Goal: Transaction & Acquisition: Purchase product/service

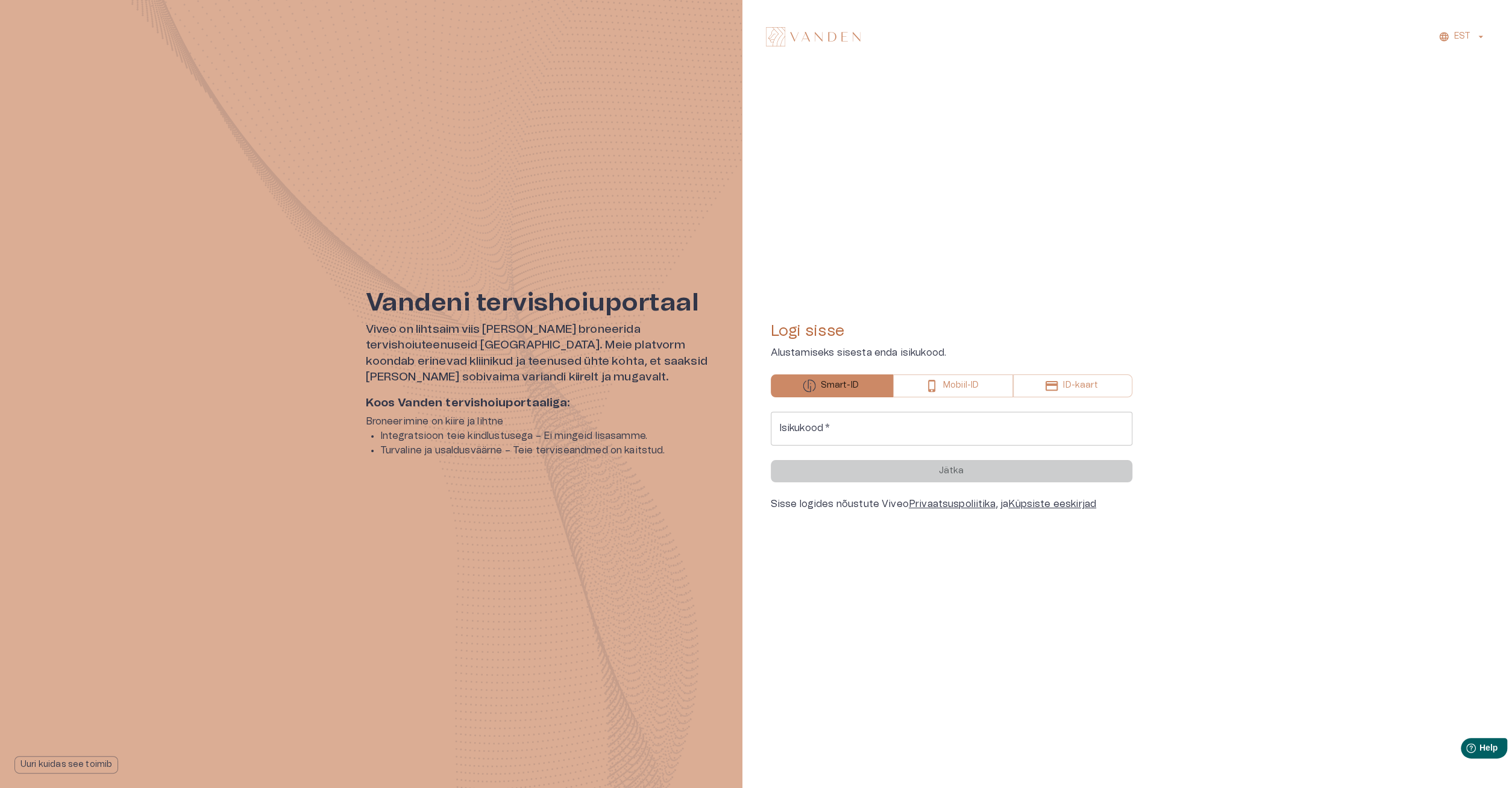
click at [908, 437] on input "Isikukood   *" at bounding box center [951, 428] width 362 height 34
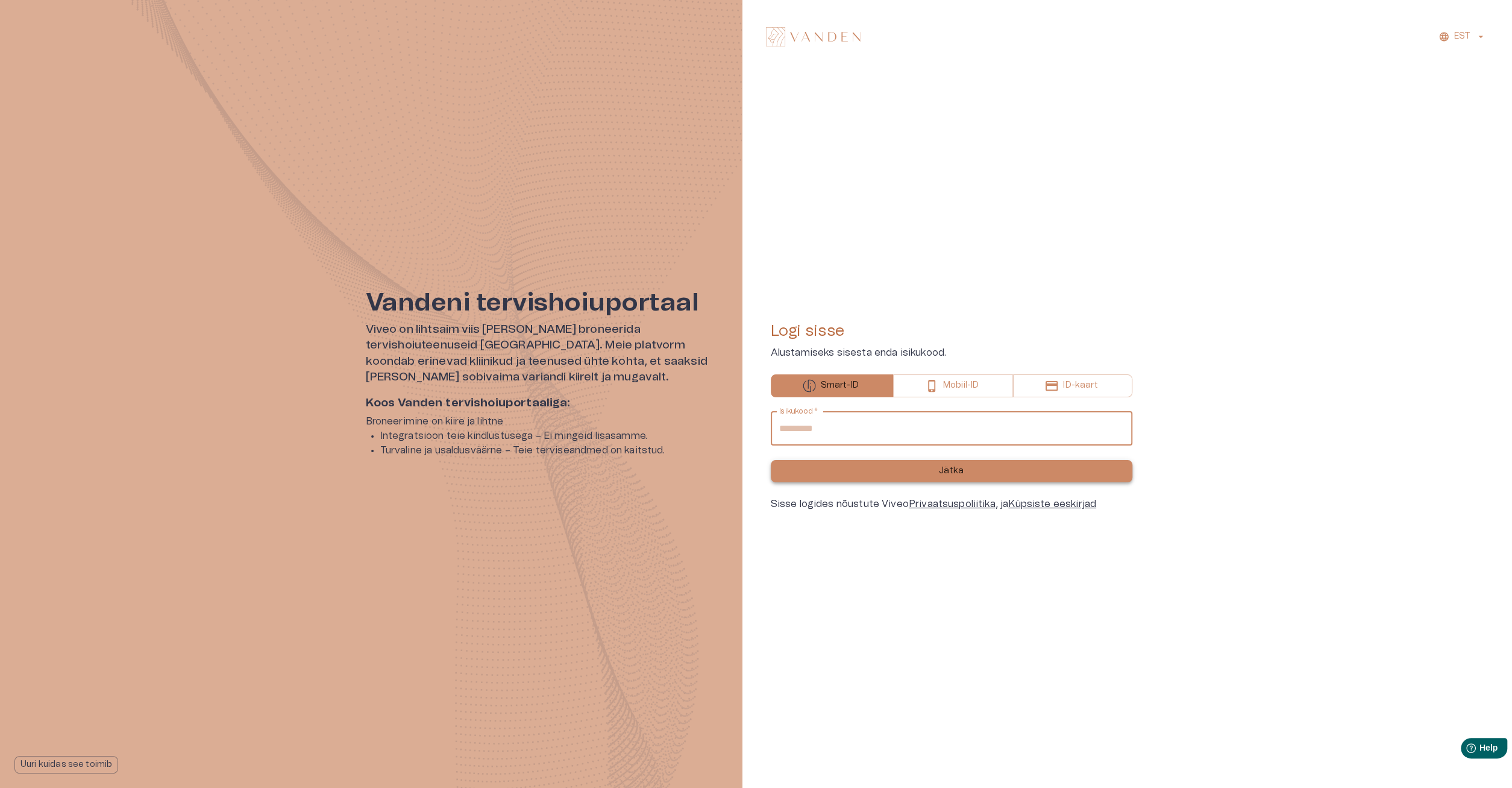
type input "**********"
click at [1029, 477] on button "Jätka" at bounding box center [951, 471] width 362 height 22
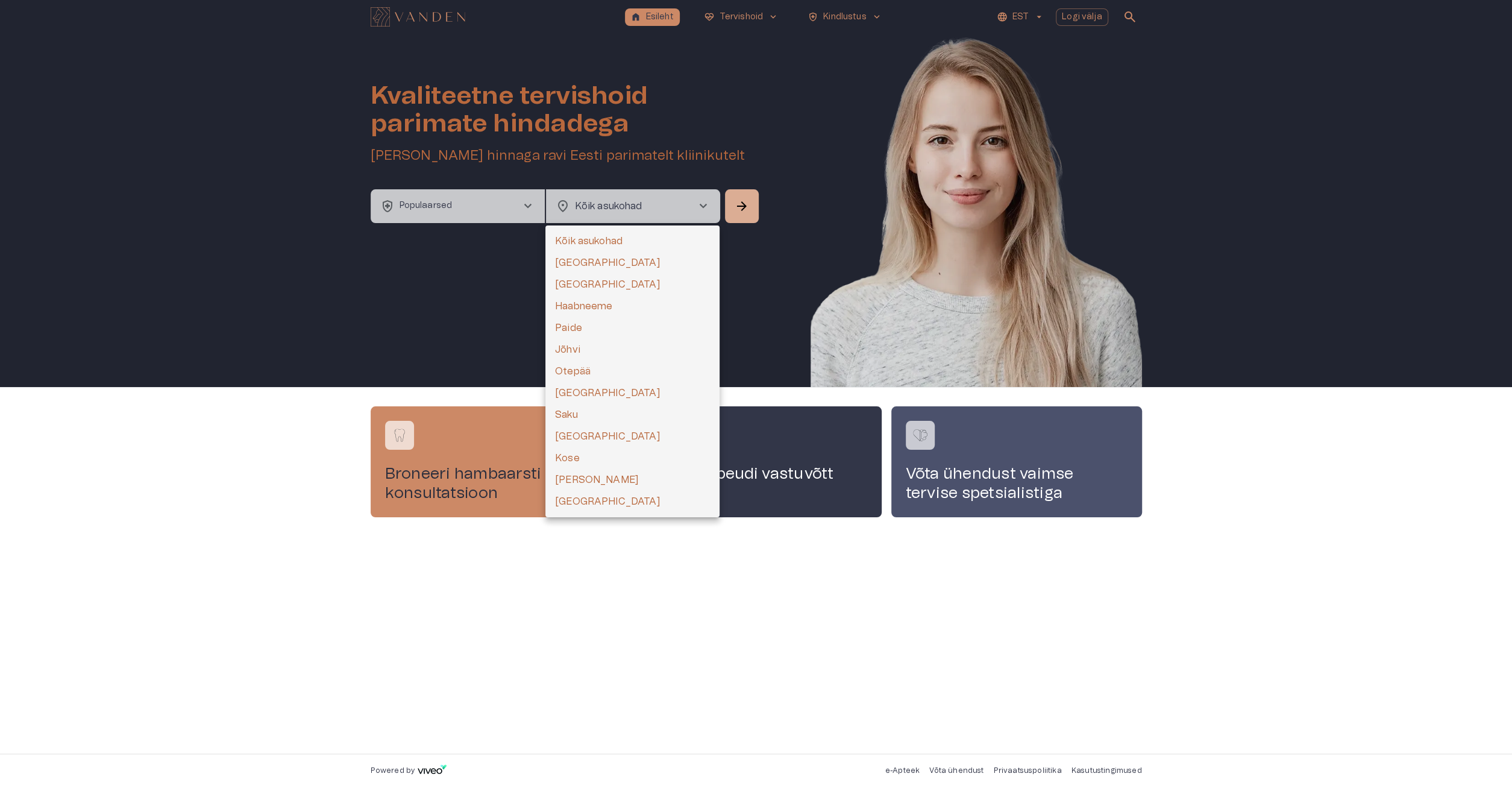
click at [598, 201] on body "home Esileht ecg_heart Tervishoid keyboard_arrow_down health_and_safety Kindlus…" at bounding box center [756, 394] width 1512 height 788
click at [592, 265] on li "Tallinn" at bounding box center [633, 262] width 174 height 22
type input "**********"
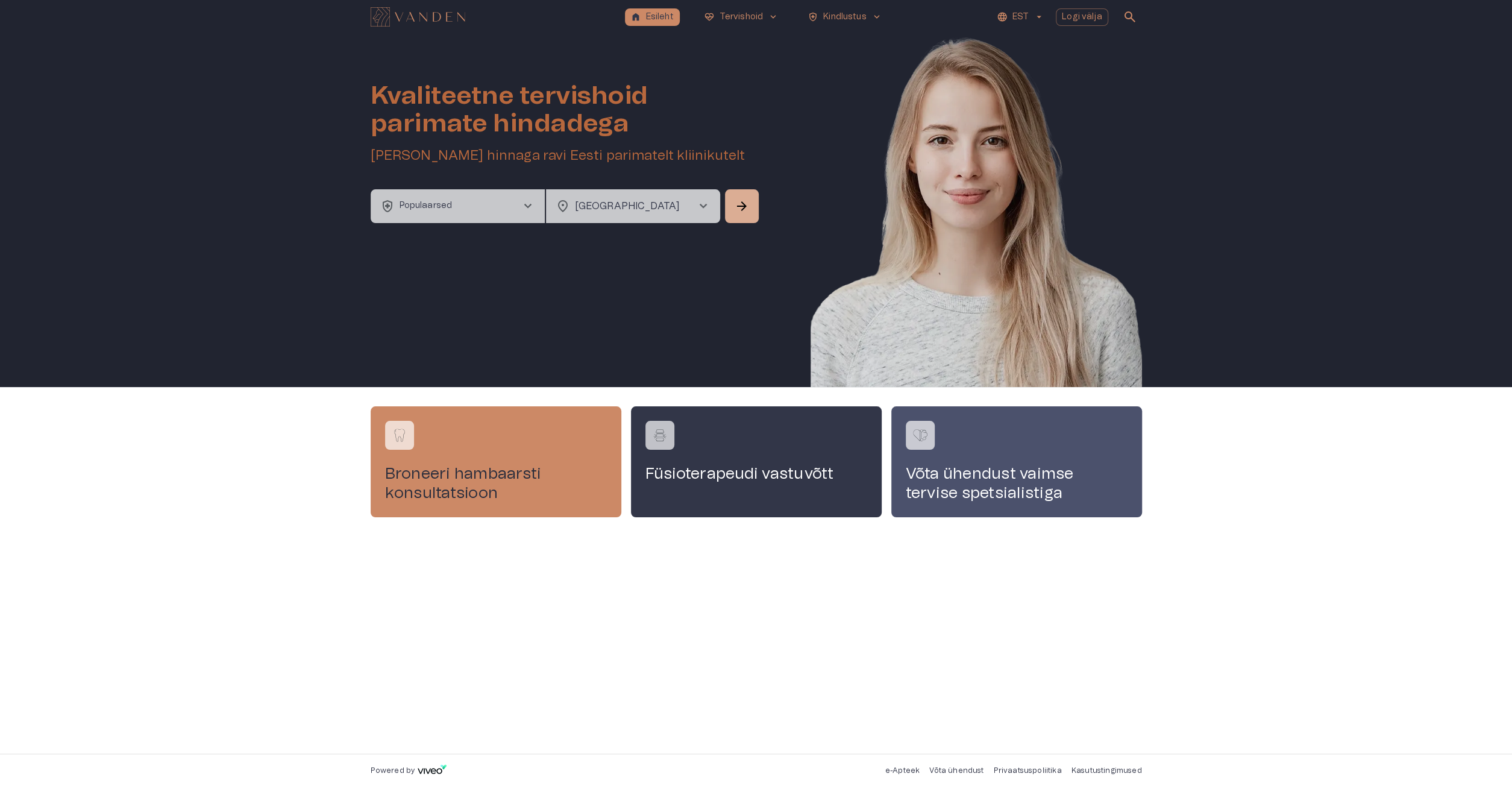
click at [504, 205] on button "health_and_safety Populaarsed chevron_right" at bounding box center [457, 205] width 174 height 34
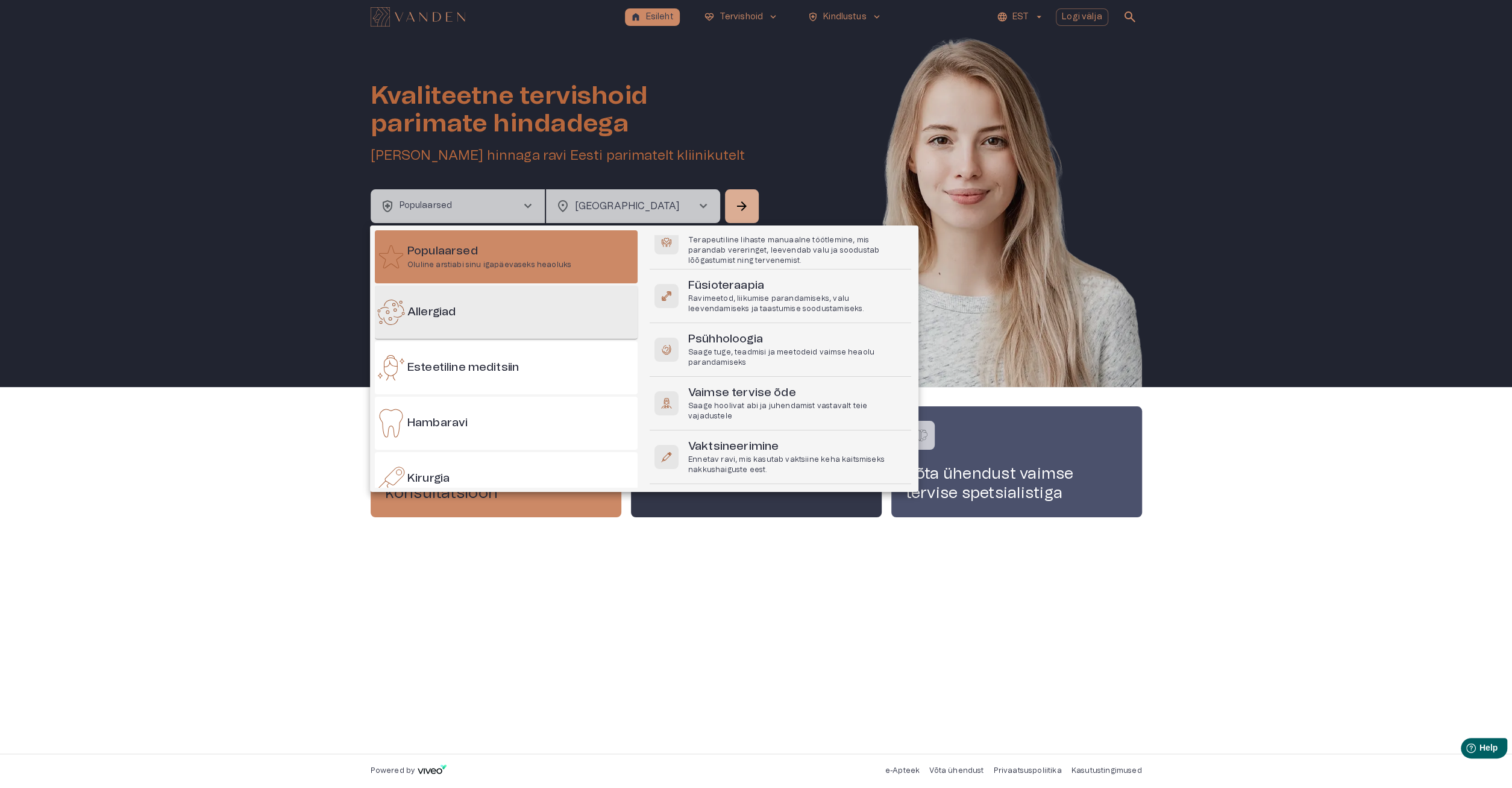
click at [522, 307] on div "Allergiad" at bounding box center [506, 312] width 262 height 53
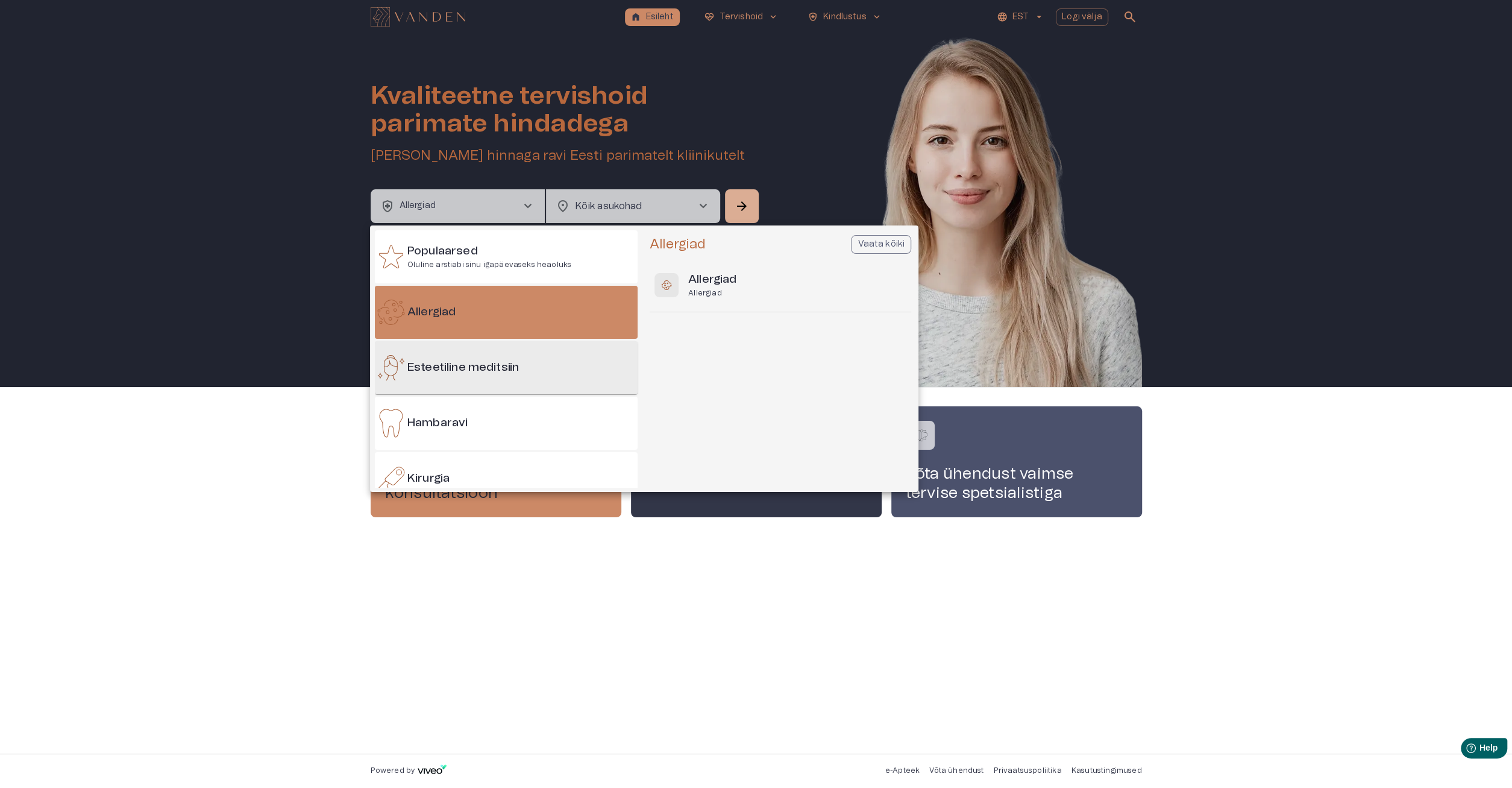
click at [513, 362] on h6 "Esteetiline meditsiin" at bounding box center [463, 368] width 111 height 16
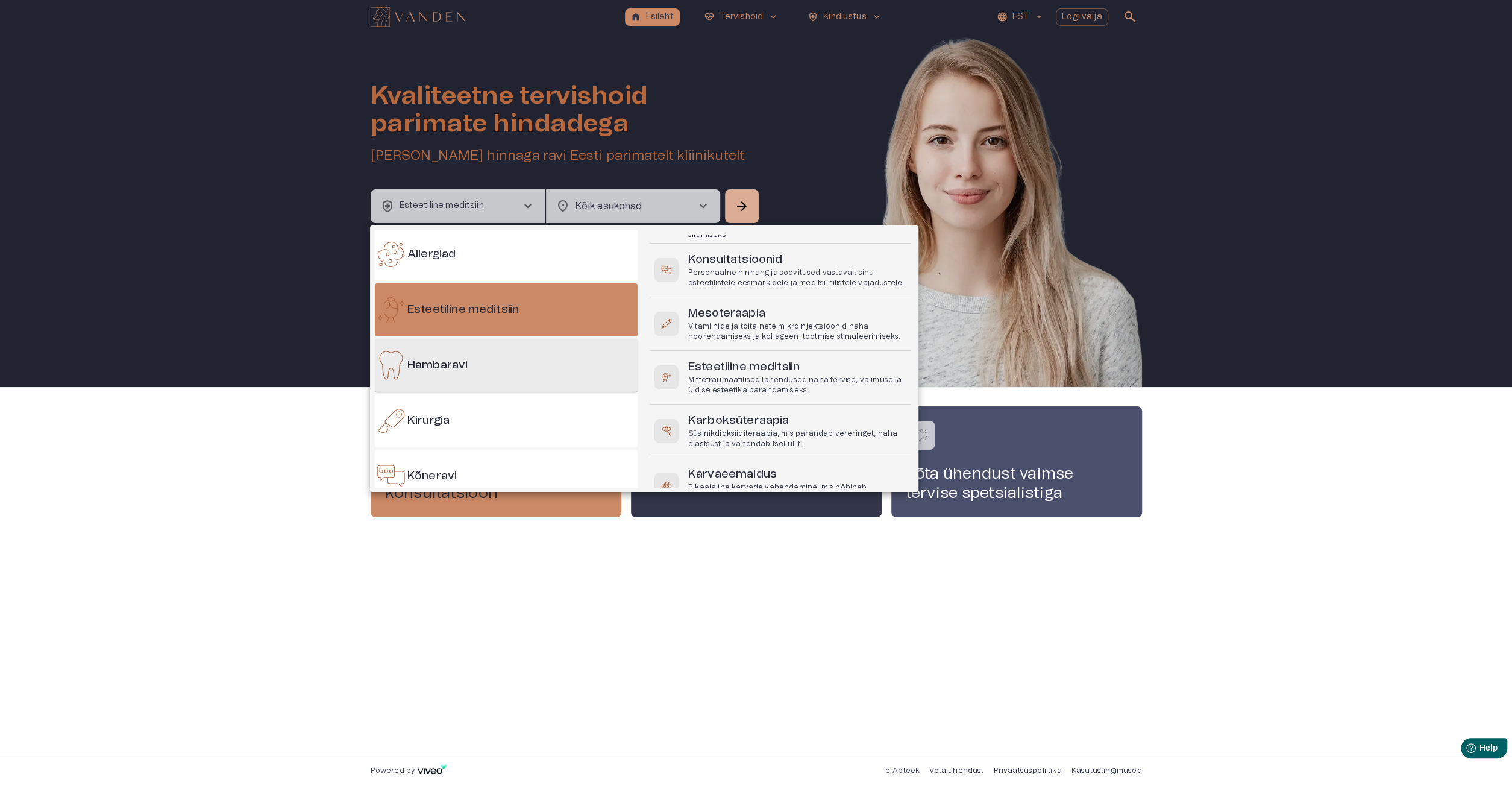
scroll to position [289, 0]
click at [590, 388] on div "Hambaravi" at bounding box center [506, 364] width 262 height 53
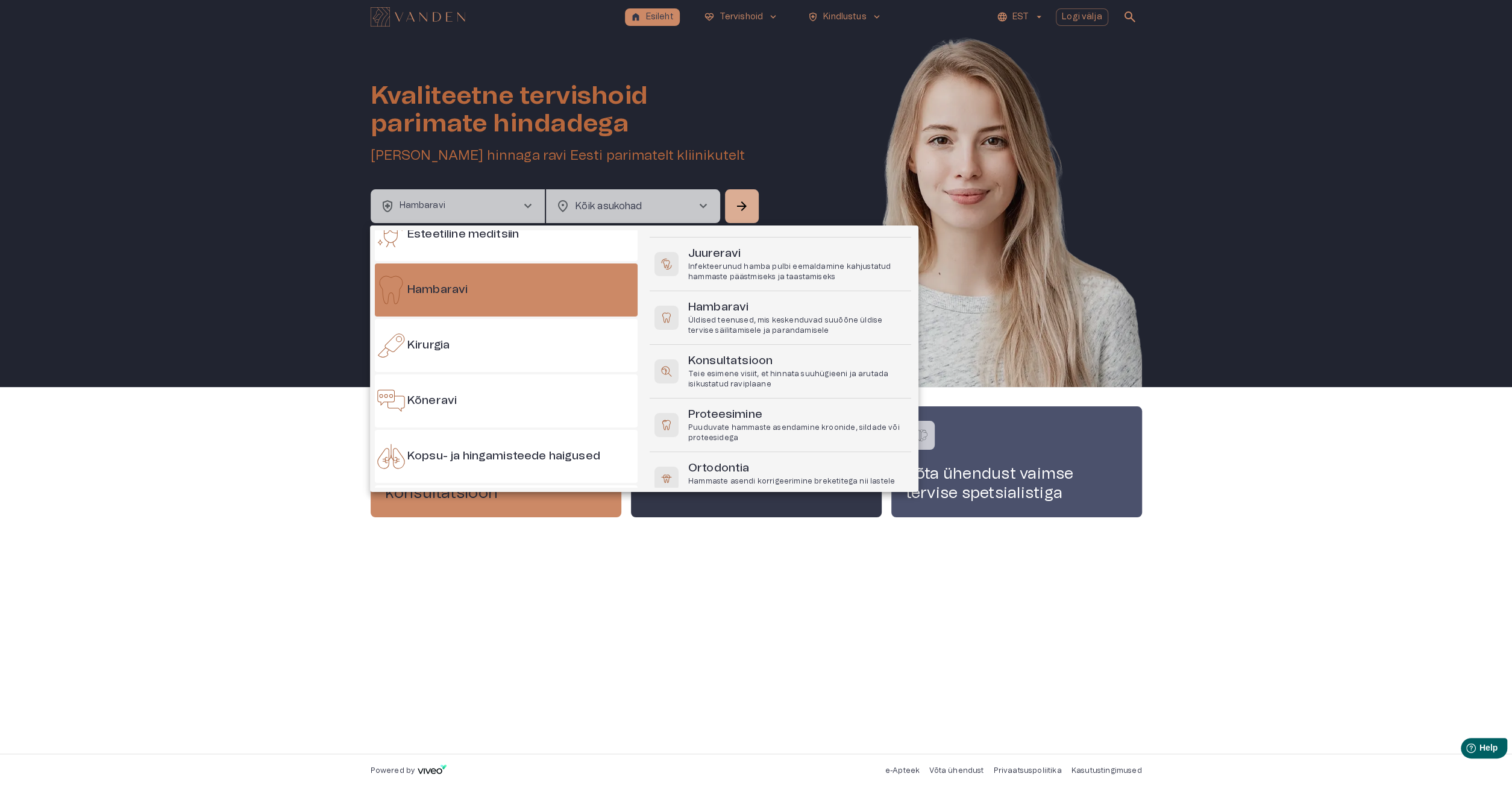
scroll to position [173, 0]
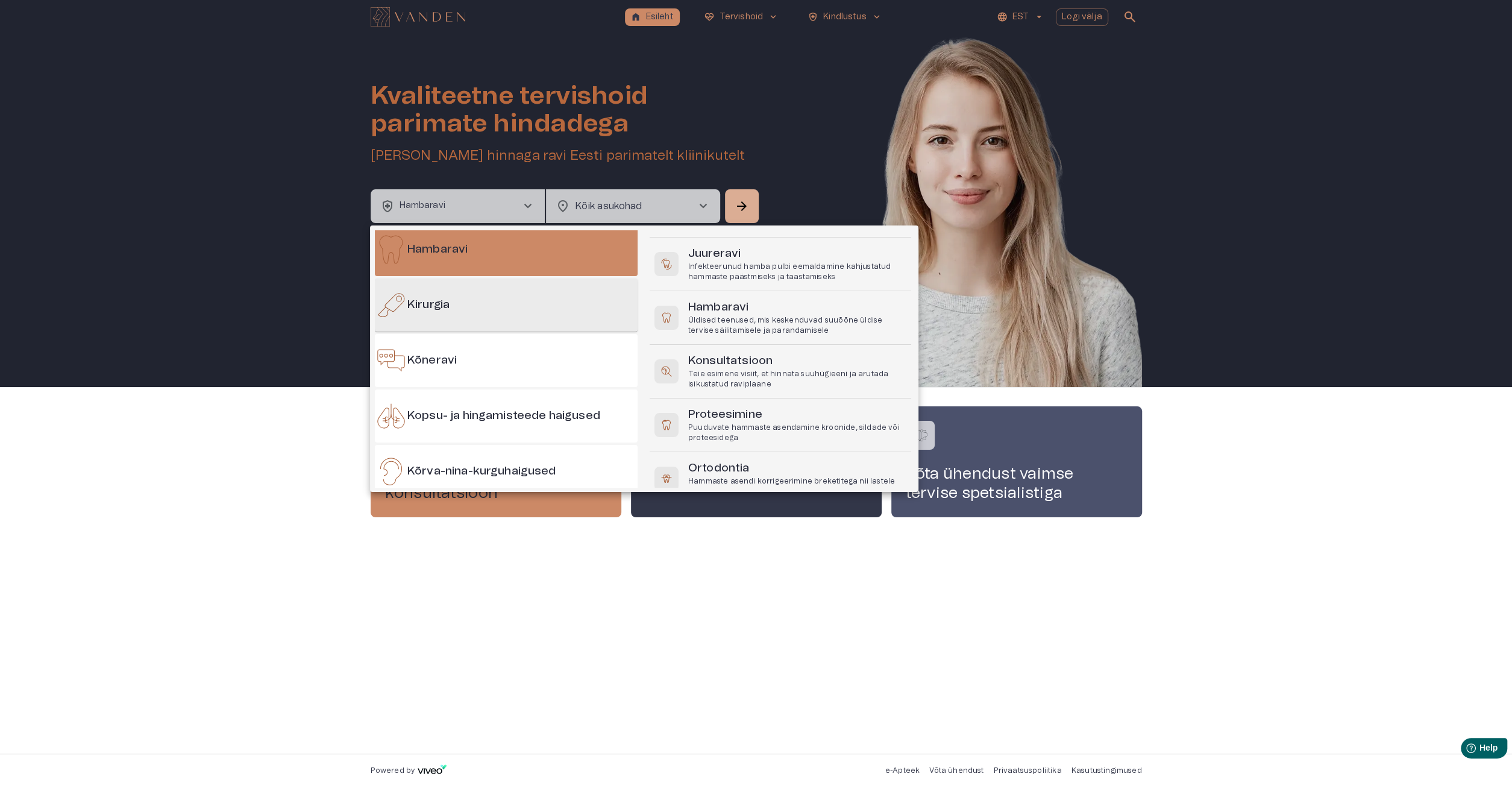
click at [518, 321] on div "Kirurgia" at bounding box center [506, 305] width 262 height 53
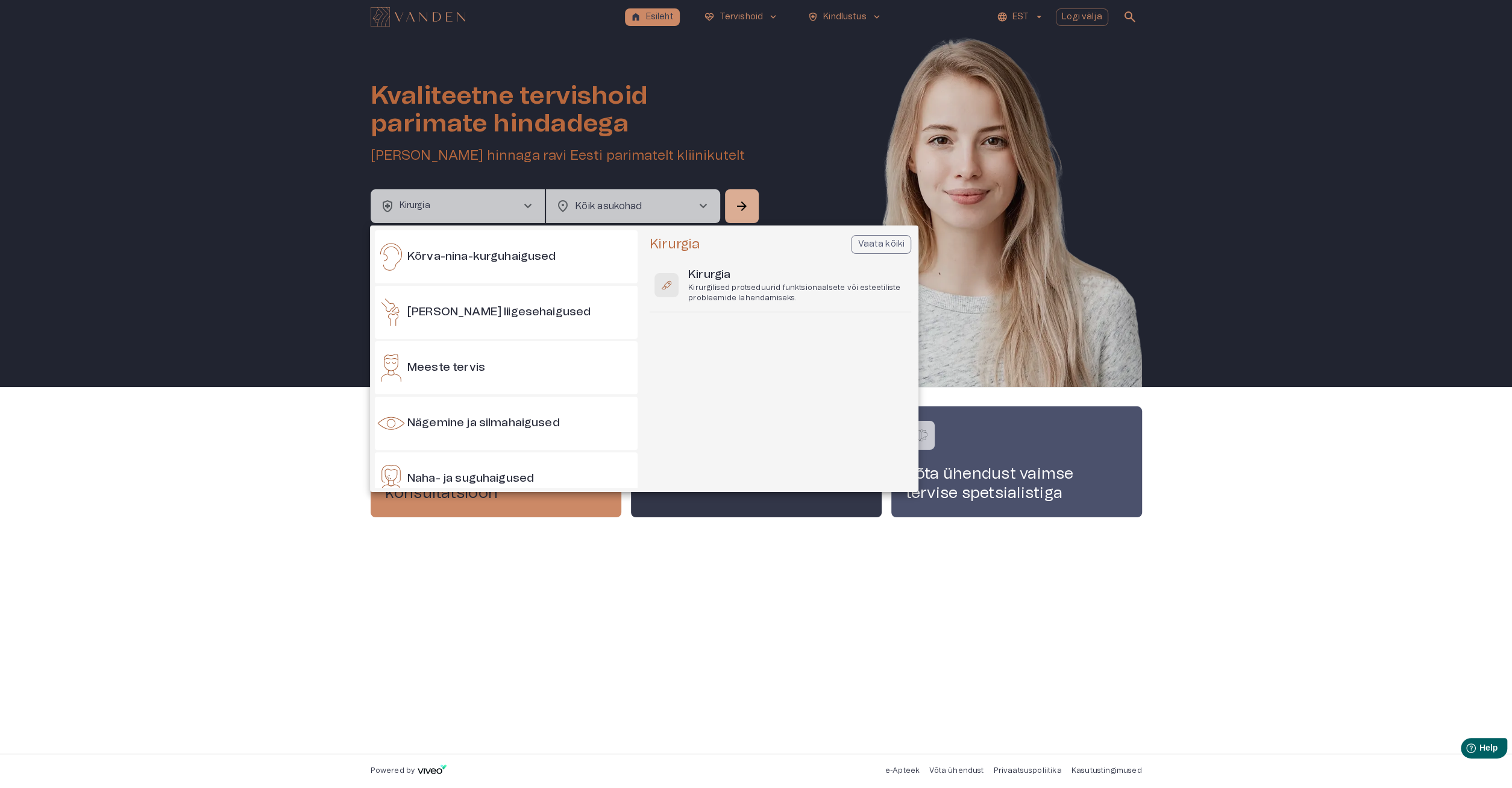
scroll to position [405, 0]
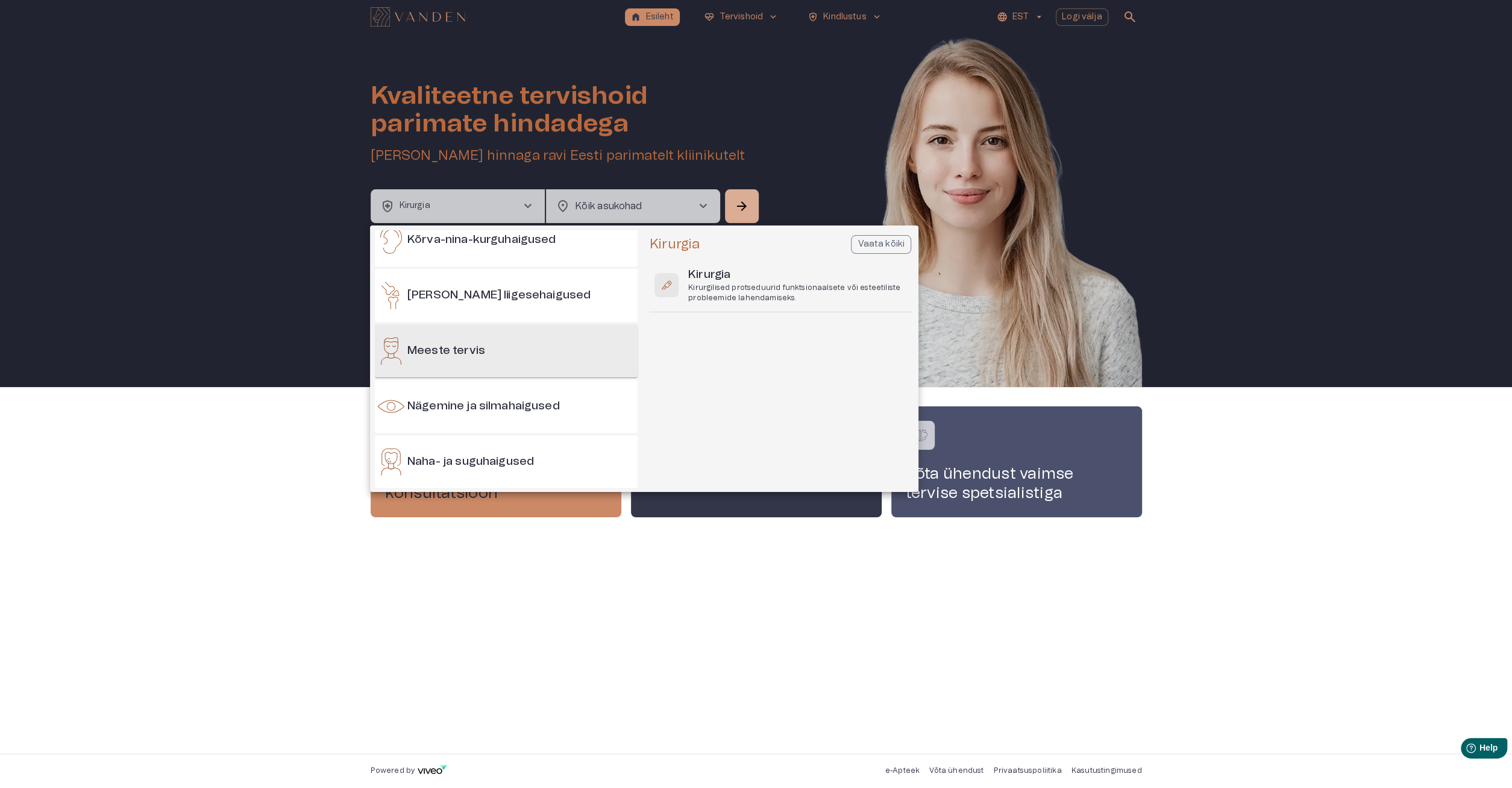
click at [466, 338] on div "Meeste tervis" at bounding box center [506, 350] width 262 height 53
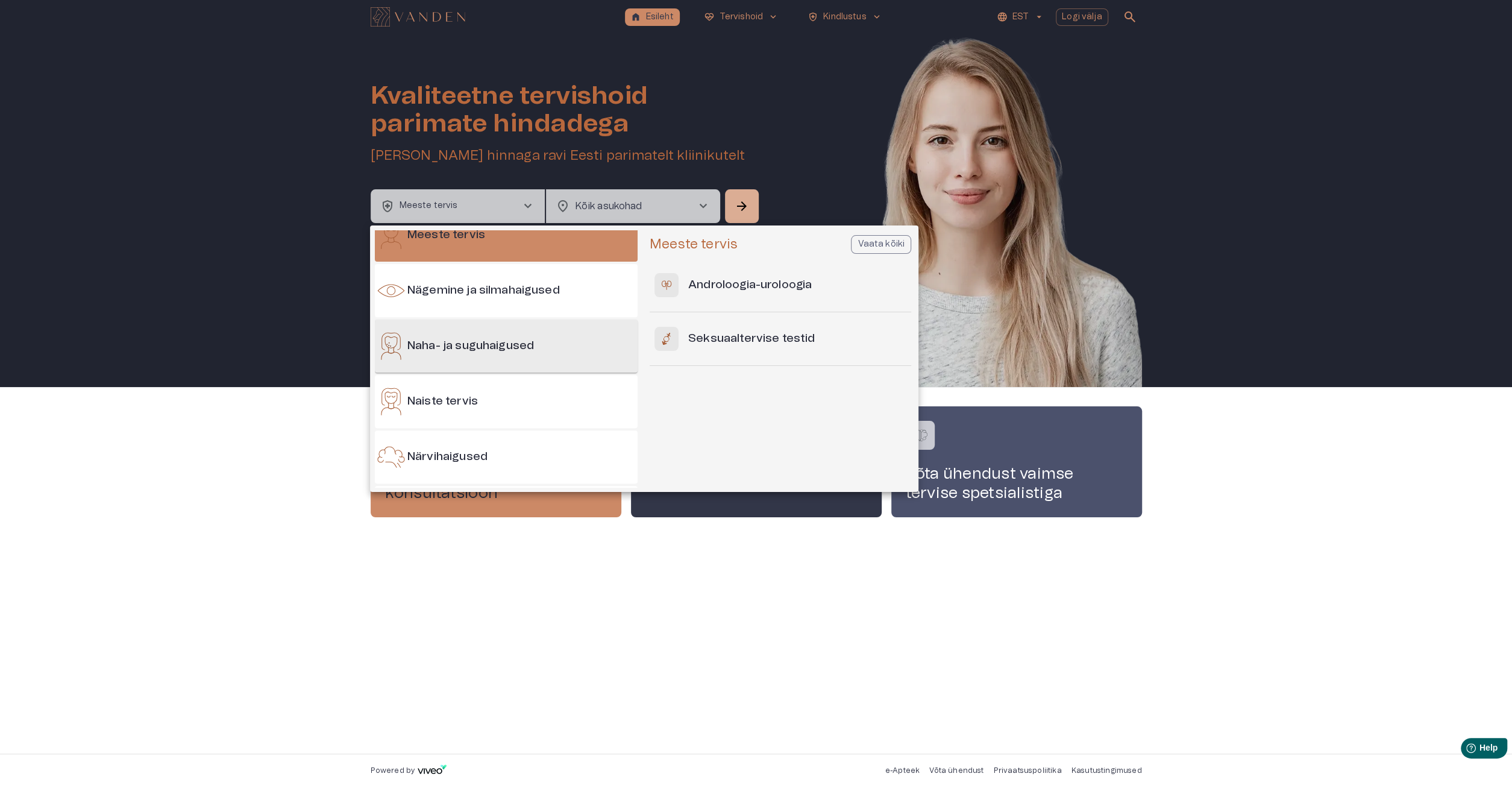
scroll to position [578, 0]
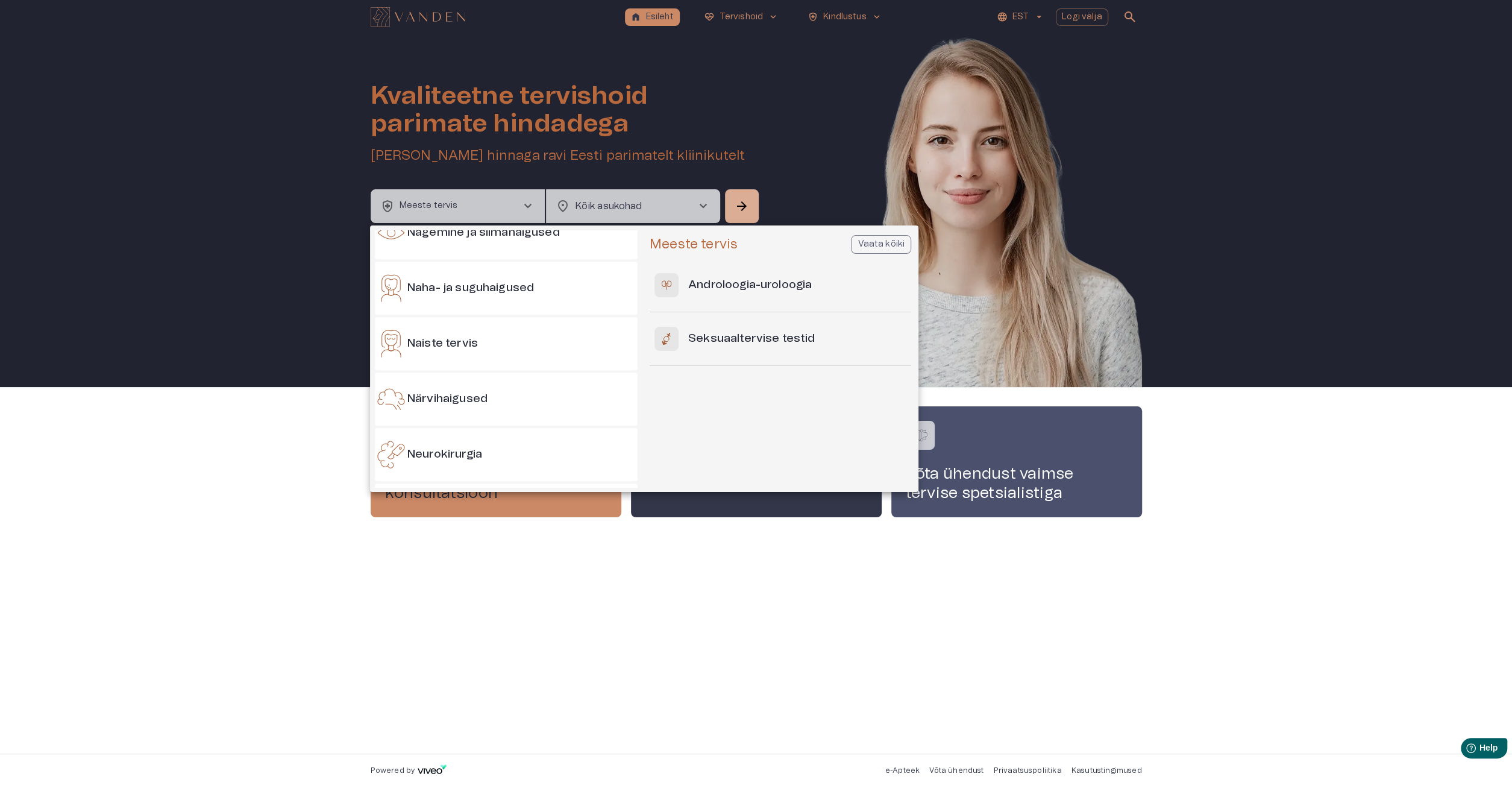
click at [1303, 435] on div at bounding box center [756, 394] width 1512 height 788
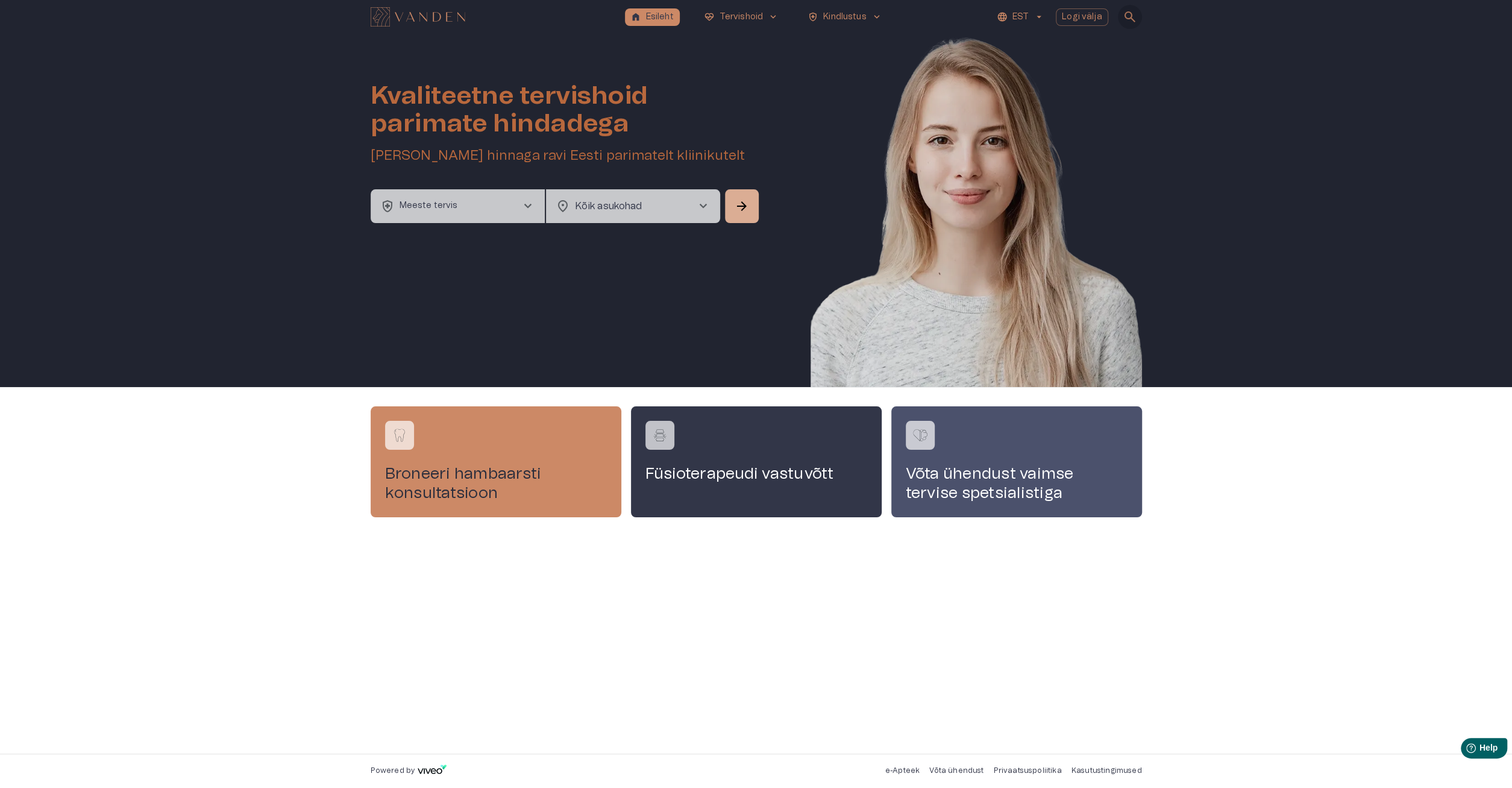
click at [1136, 23] on span "search" at bounding box center [1130, 16] width 15 height 15
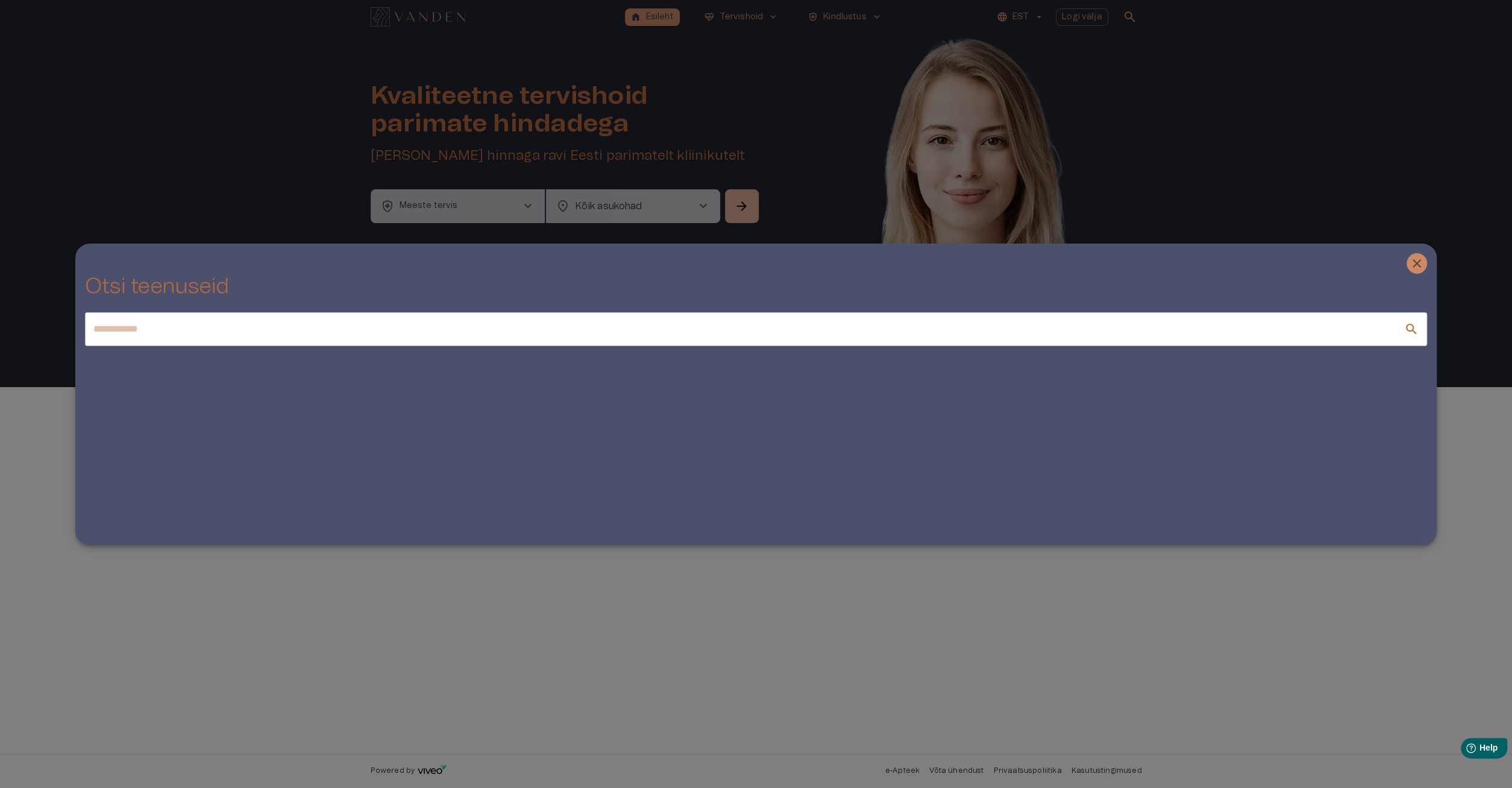
click at [1001, 86] on div at bounding box center [756, 394] width 1512 height 788
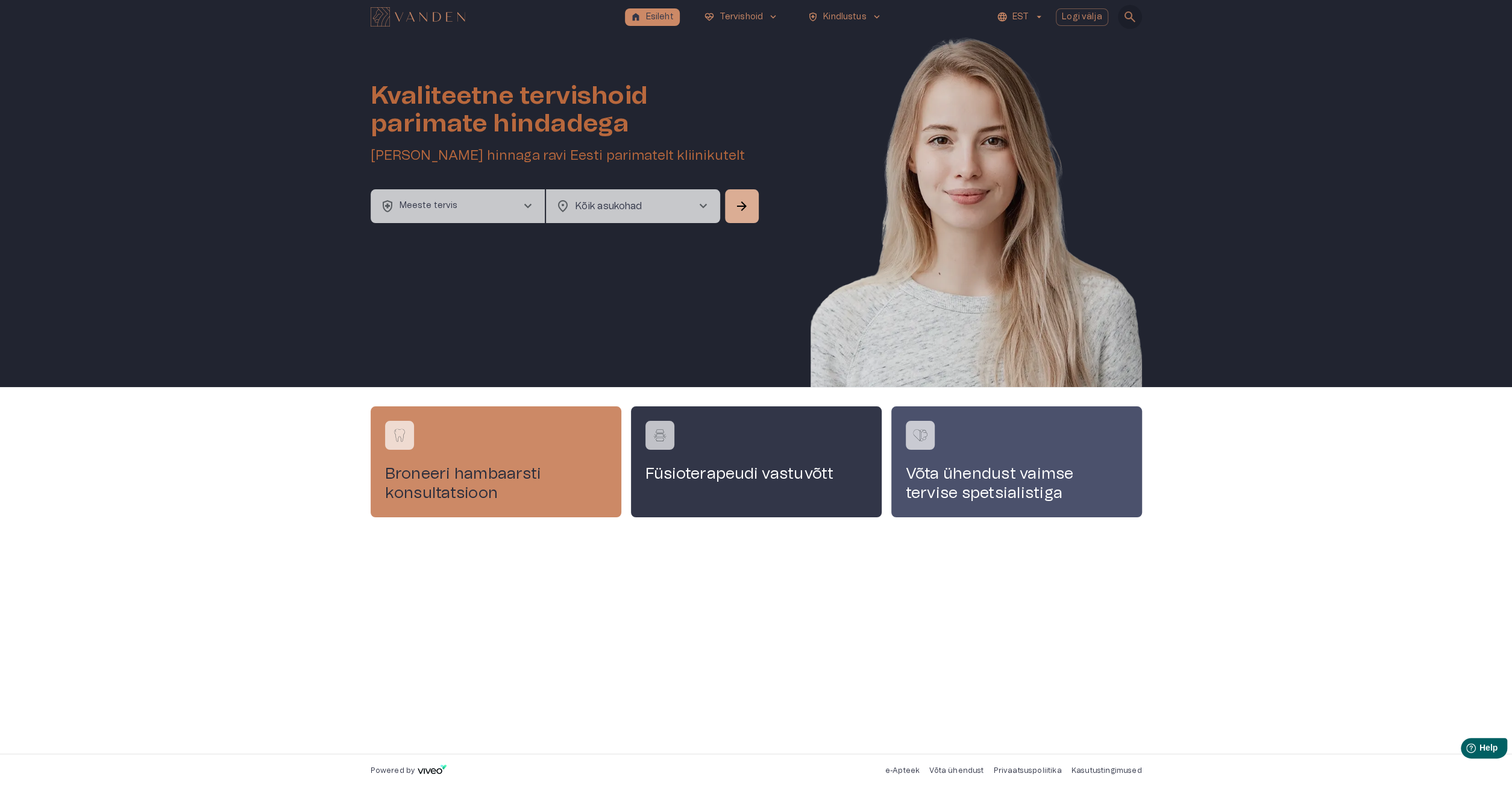
click at [1127, 17] on span "search" at bounding box center [1130, 16] width 15 height 15
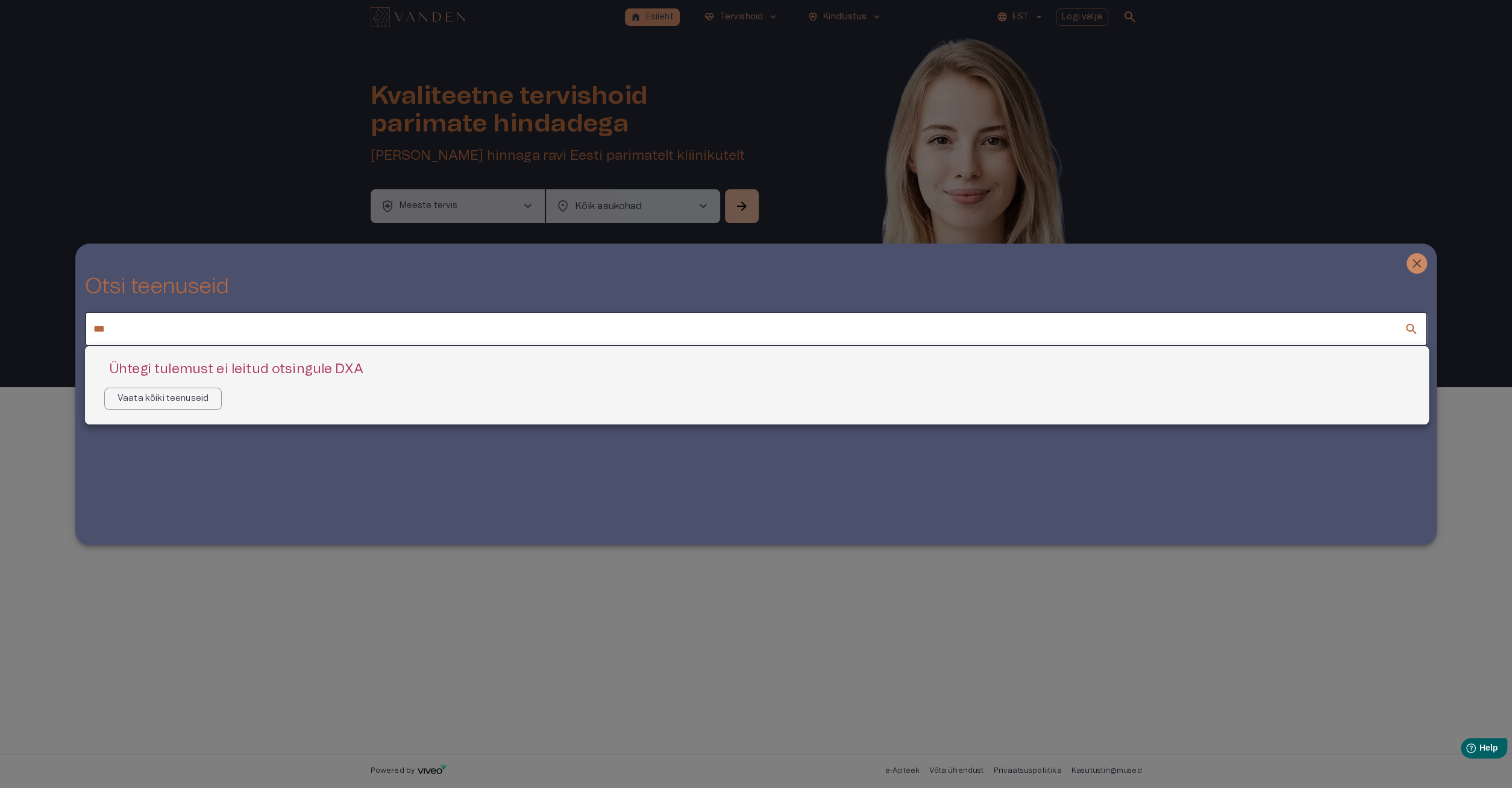
click at [337, 333] on div at bounding box center [756, 394] width 1512 height 788
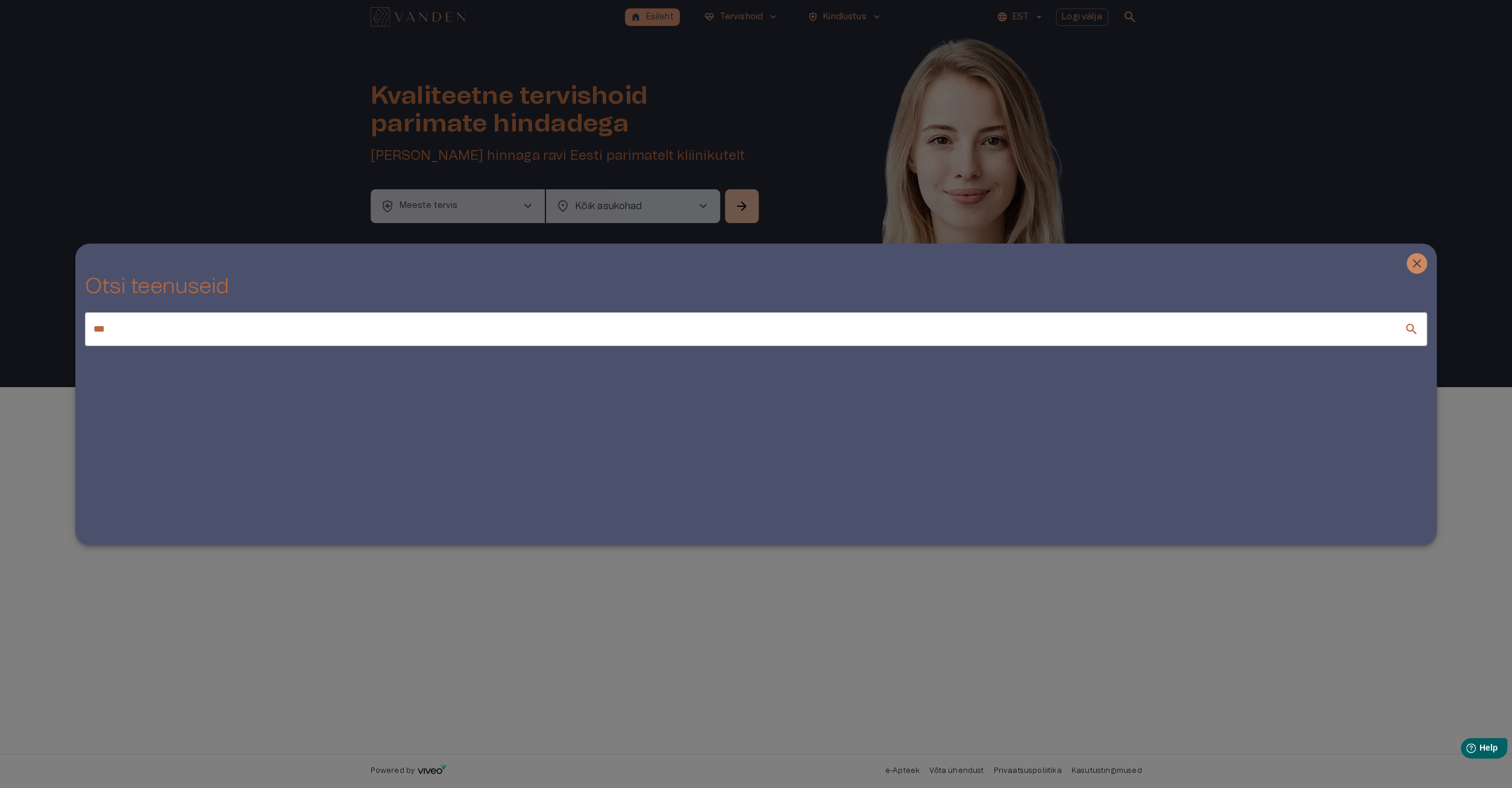
click at [101, 325] on input "***" at bounding box center [744, 329] width 1319 height 34
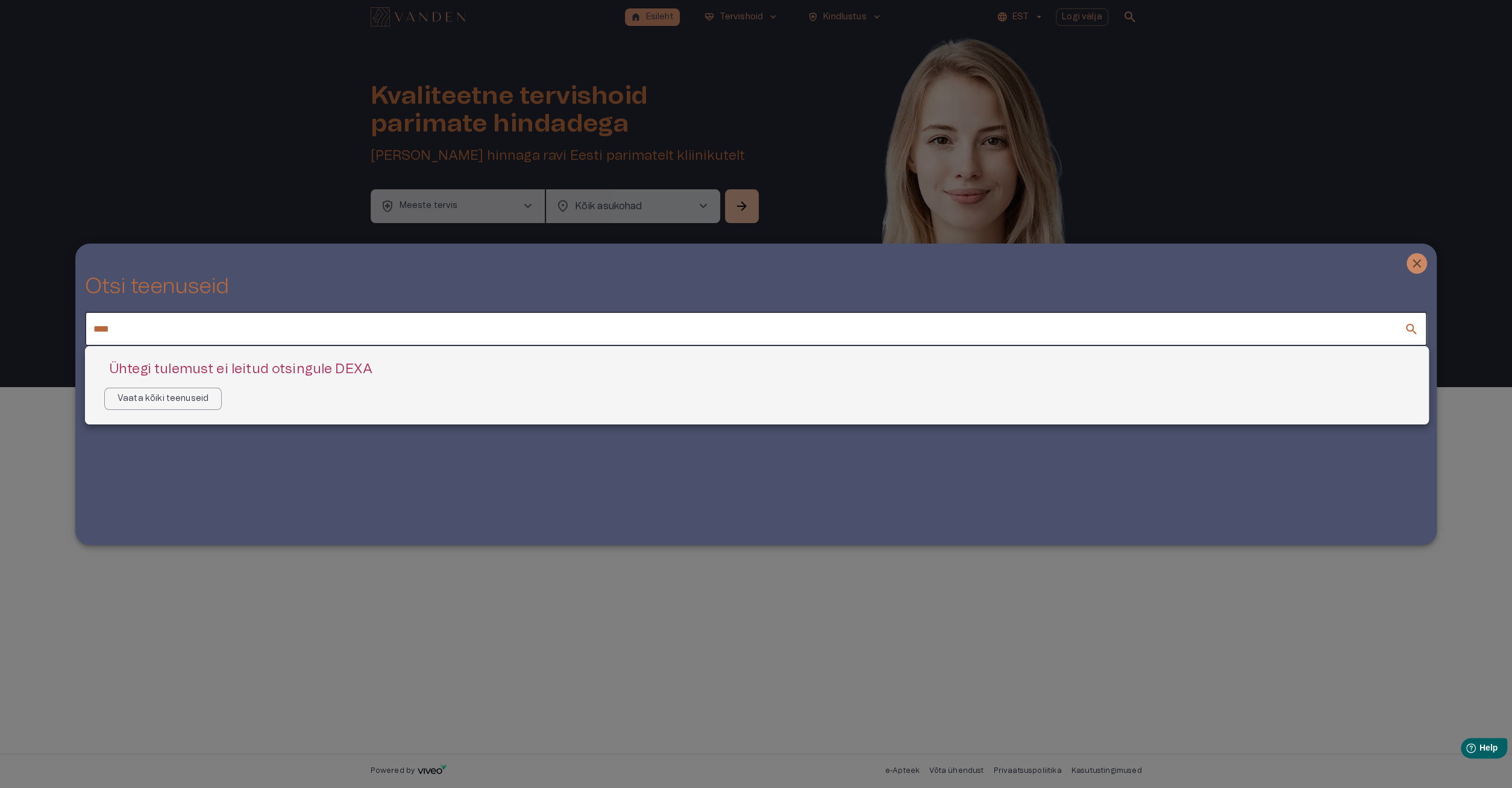
type input "****"
click at [320, 628] on div at bounding box center [756, 394] width 1512 height 788
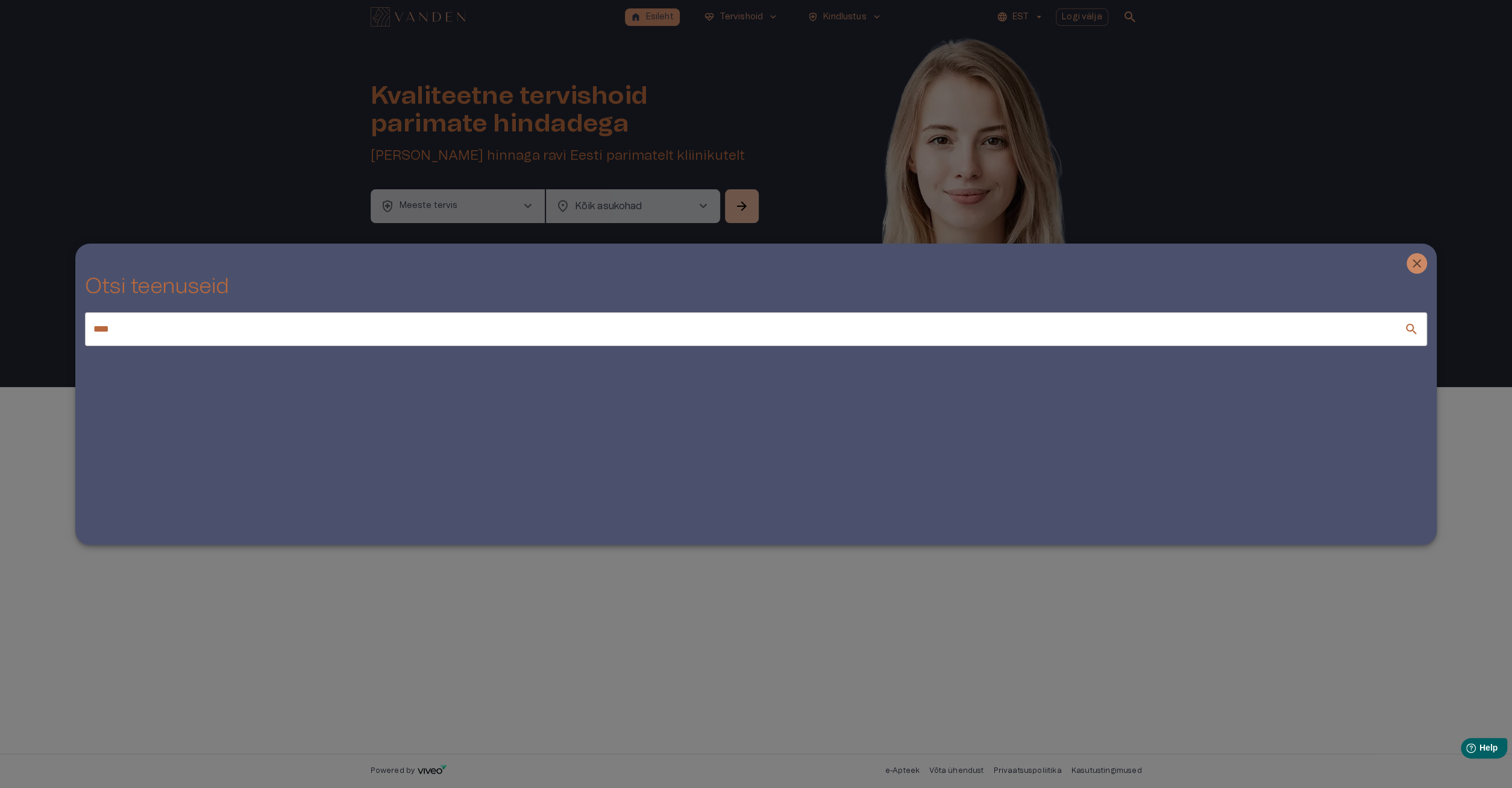
click at [352, 624] on div at bounding box center [756, 394] width 1512 height 788
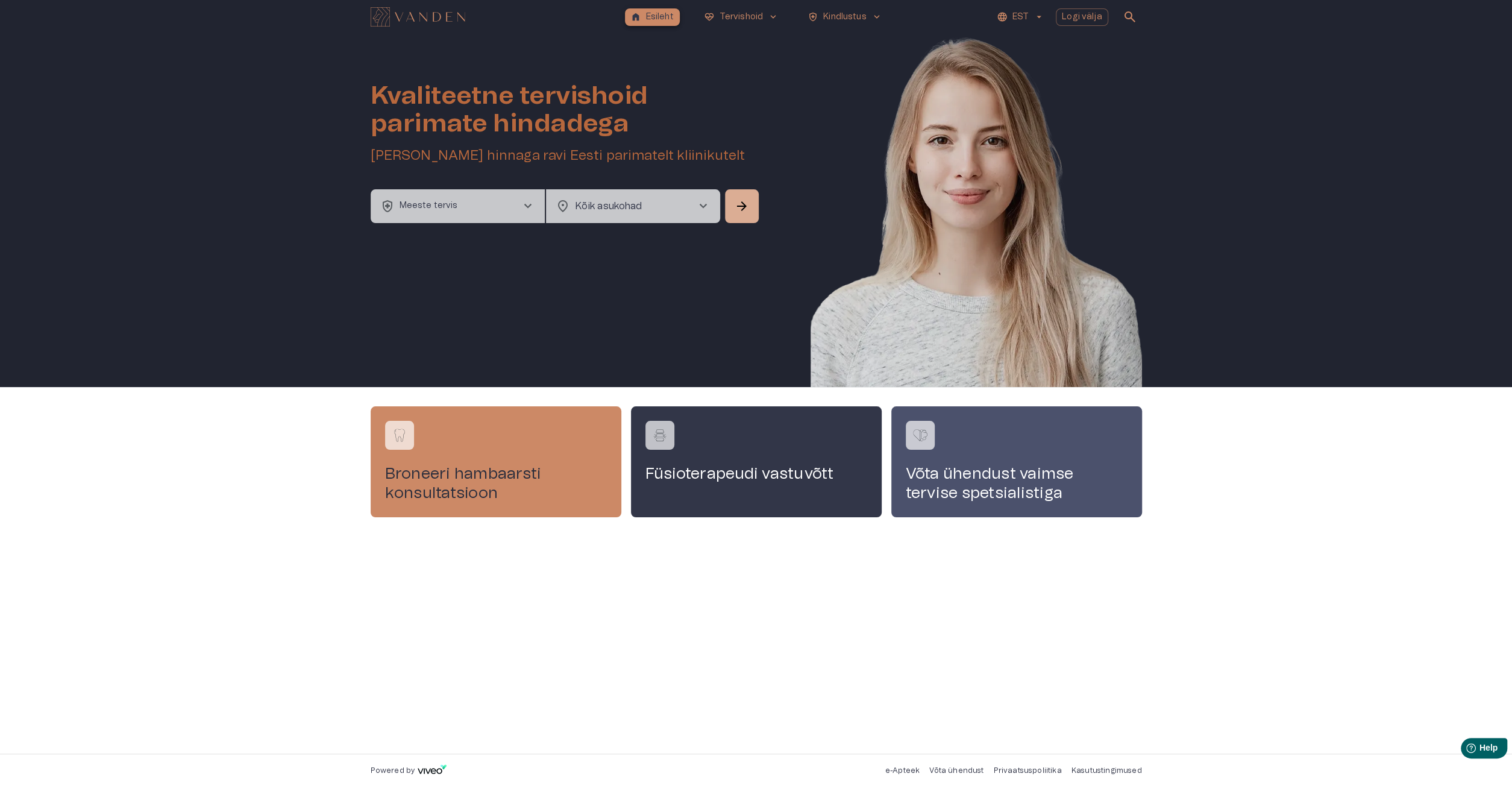
click at [652, 11] on p "Esileht" at bounding box center [659, 17] width 28 height 13
click at [624, 200] on body "home Esileht ecg_heart Tervishoid keyboard_arrow_down health_and_safety Kindlus…" at bounding box center [756, 394] width 1512 height 788
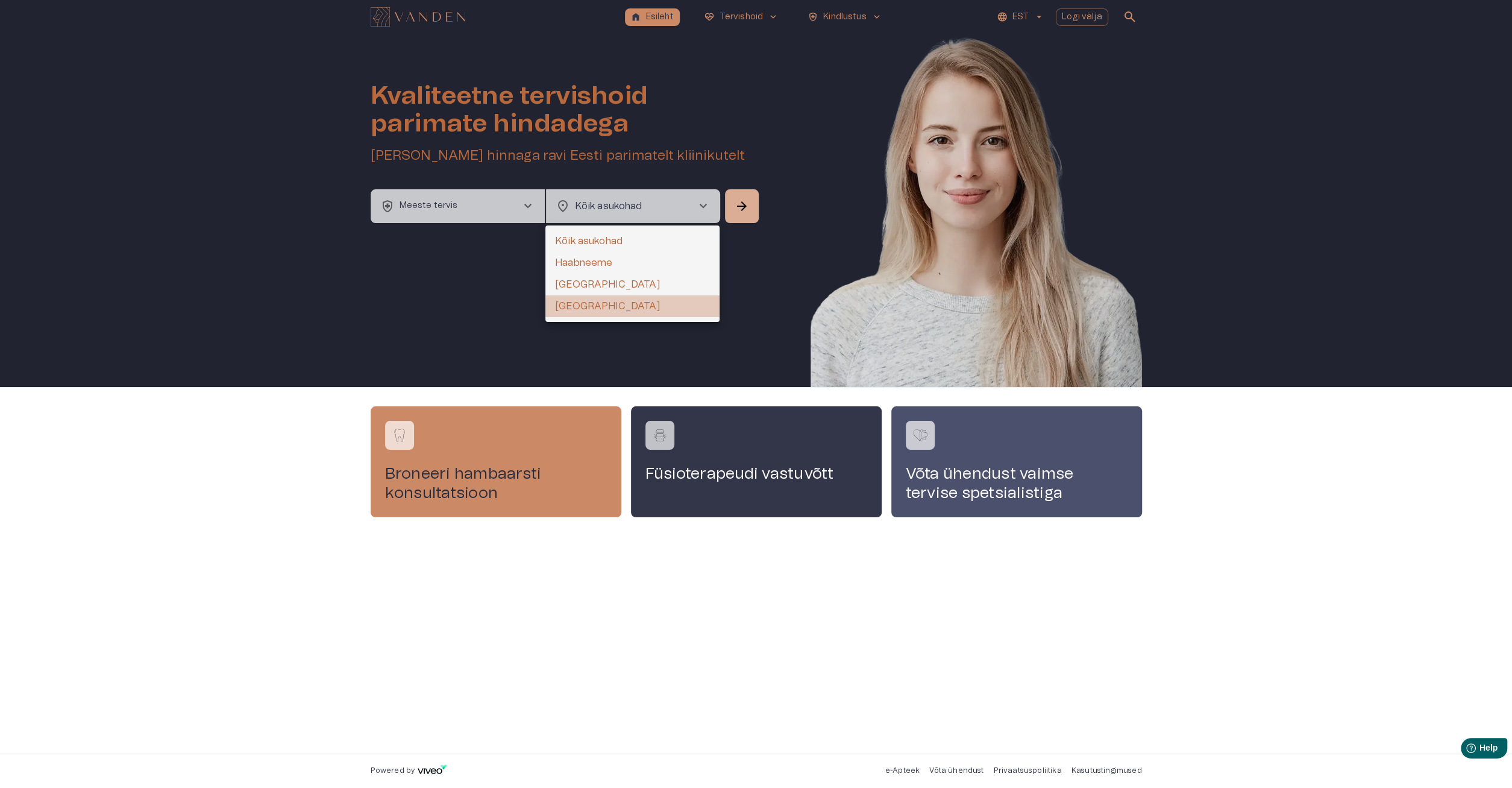
click at [603, 309] on li "Tallinn" at bounding box center [633, 306] width 174 height 22
type input "**********"
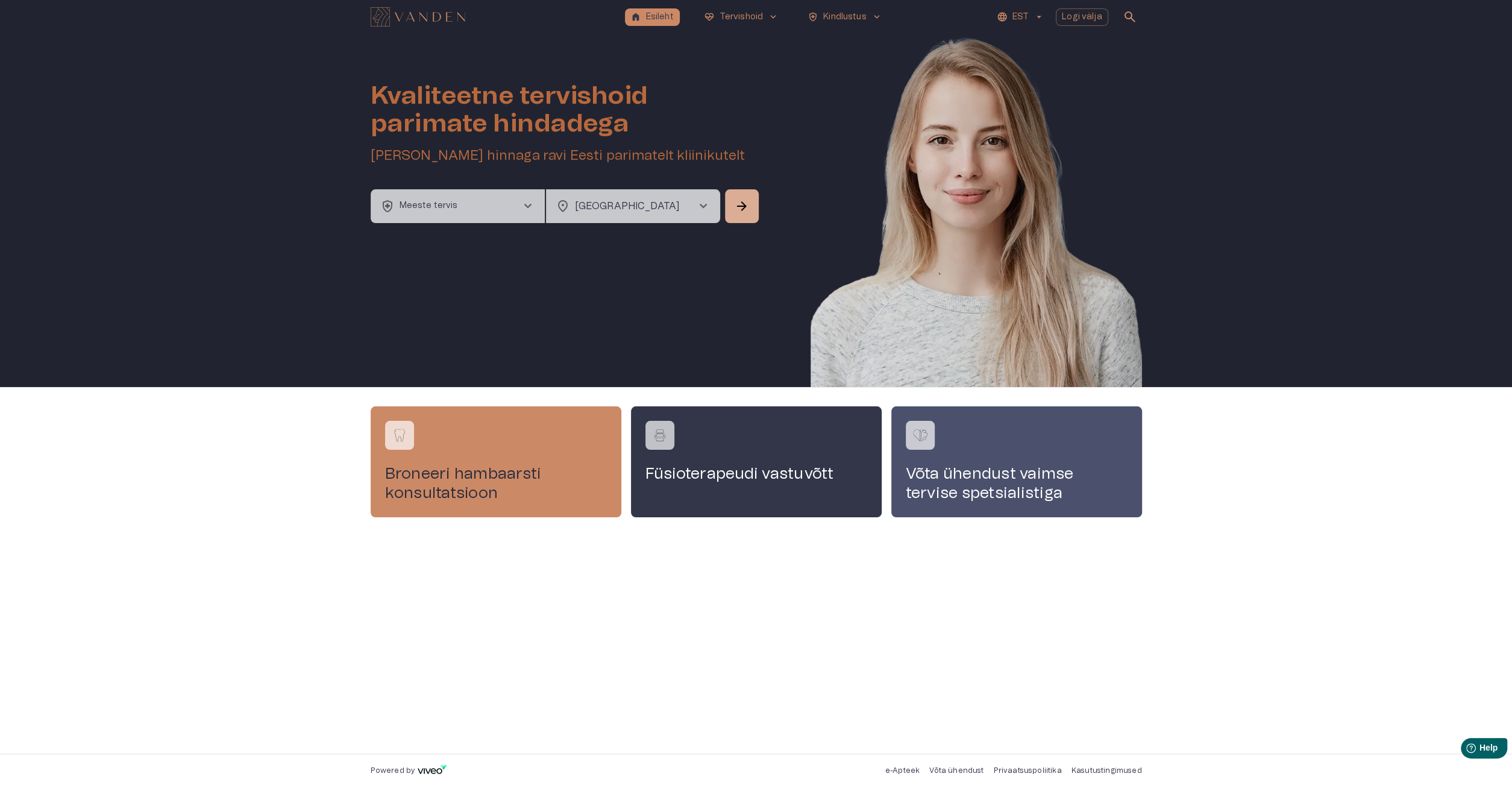
click at [479, 203] on button "health_and_safety Meeste tervis chevron_right" at bounding box center [457, 205] width 174 height 34
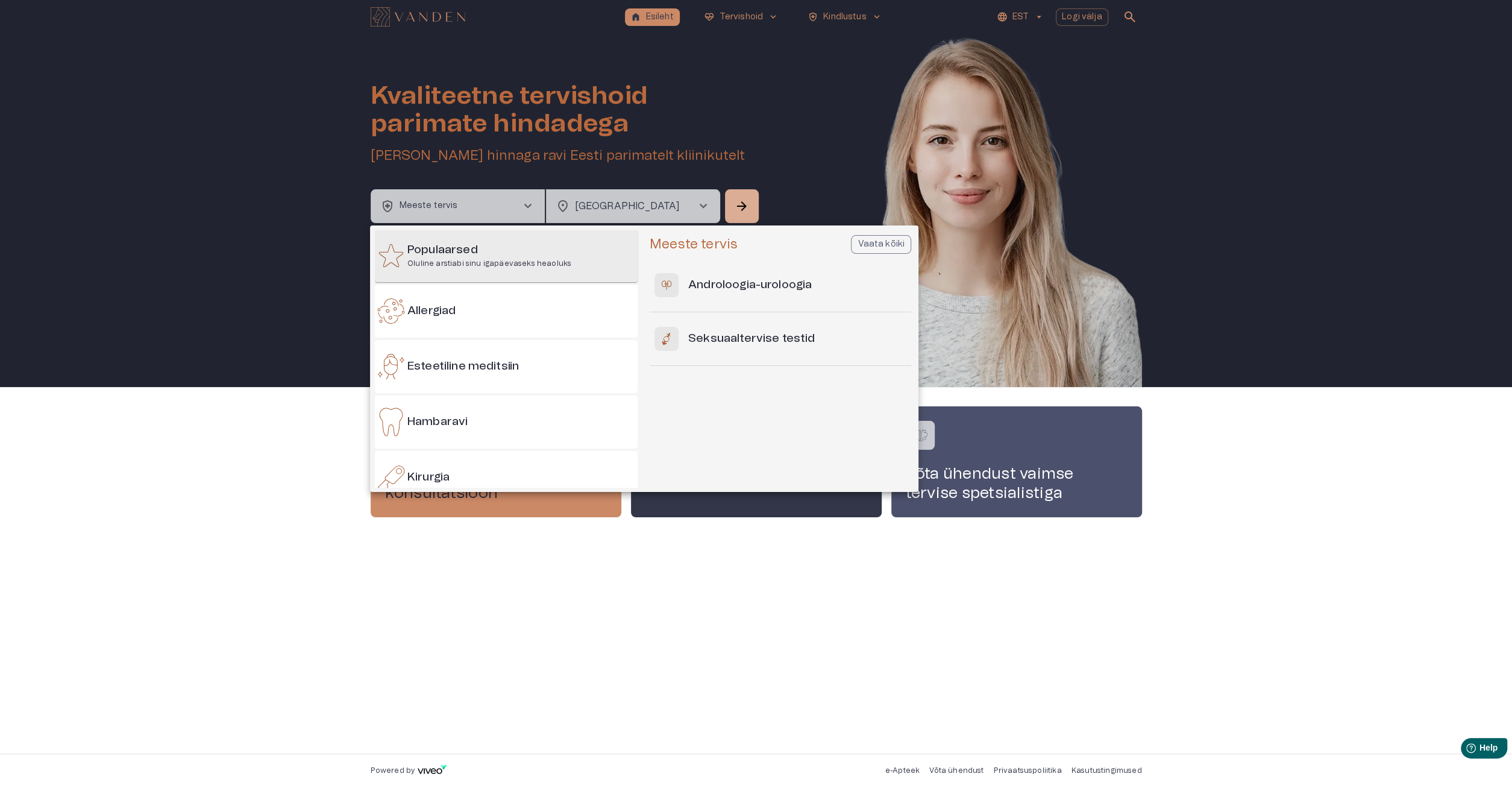
scroll to position [0, 0]
click at [476, 262] on p "Oluline arstiabi sinu igapäevaseks heaoluks" at bounding box center [489, 265] width 164 height 10
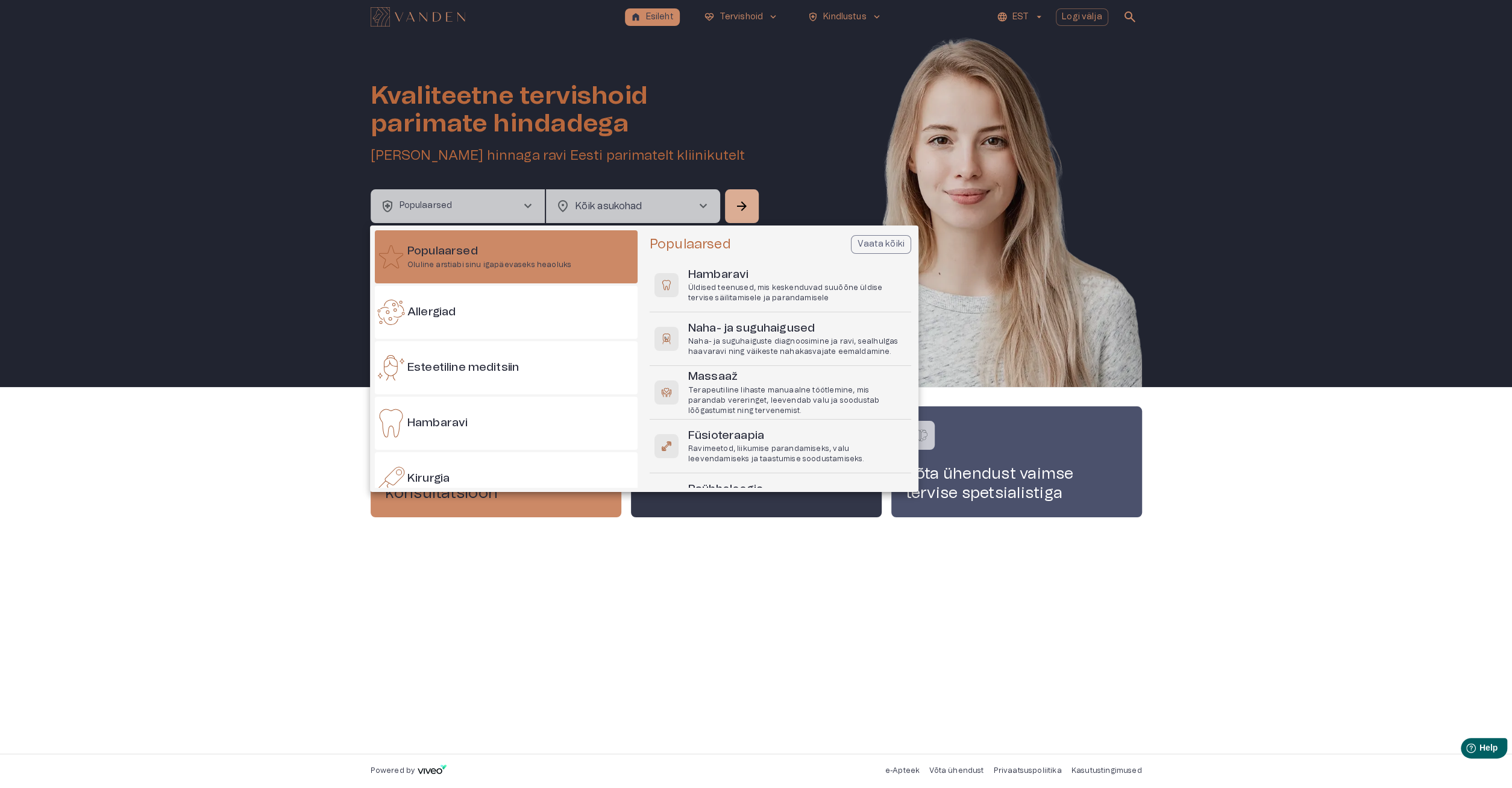
click at [677, 196] on div at bounding box center [756, 394] width 1512 height 788
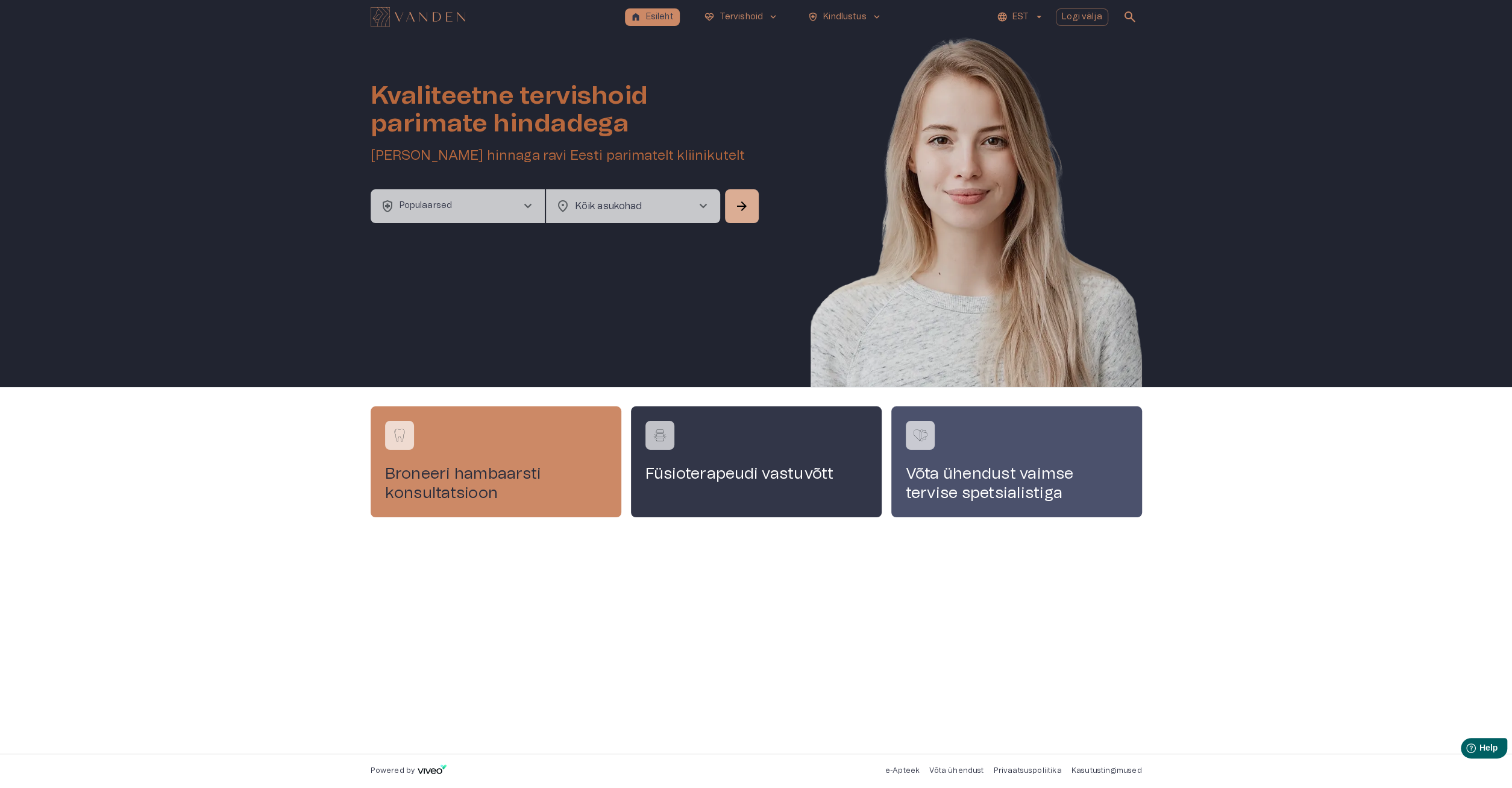
click at [683, 211] on div "Populaarsed Oluline arstiabi sinu igapäevaseks heaoluks Allergiad Esteetiline m…" at bounding box center [756, 394] width 1512 height 788
click at [668, 219] on body "home Esileht ecg_heart Tervishoid keyboard_arrow_down health_and_safety Kindlus…" at bounding box center [756, 394] width 1512 height 788
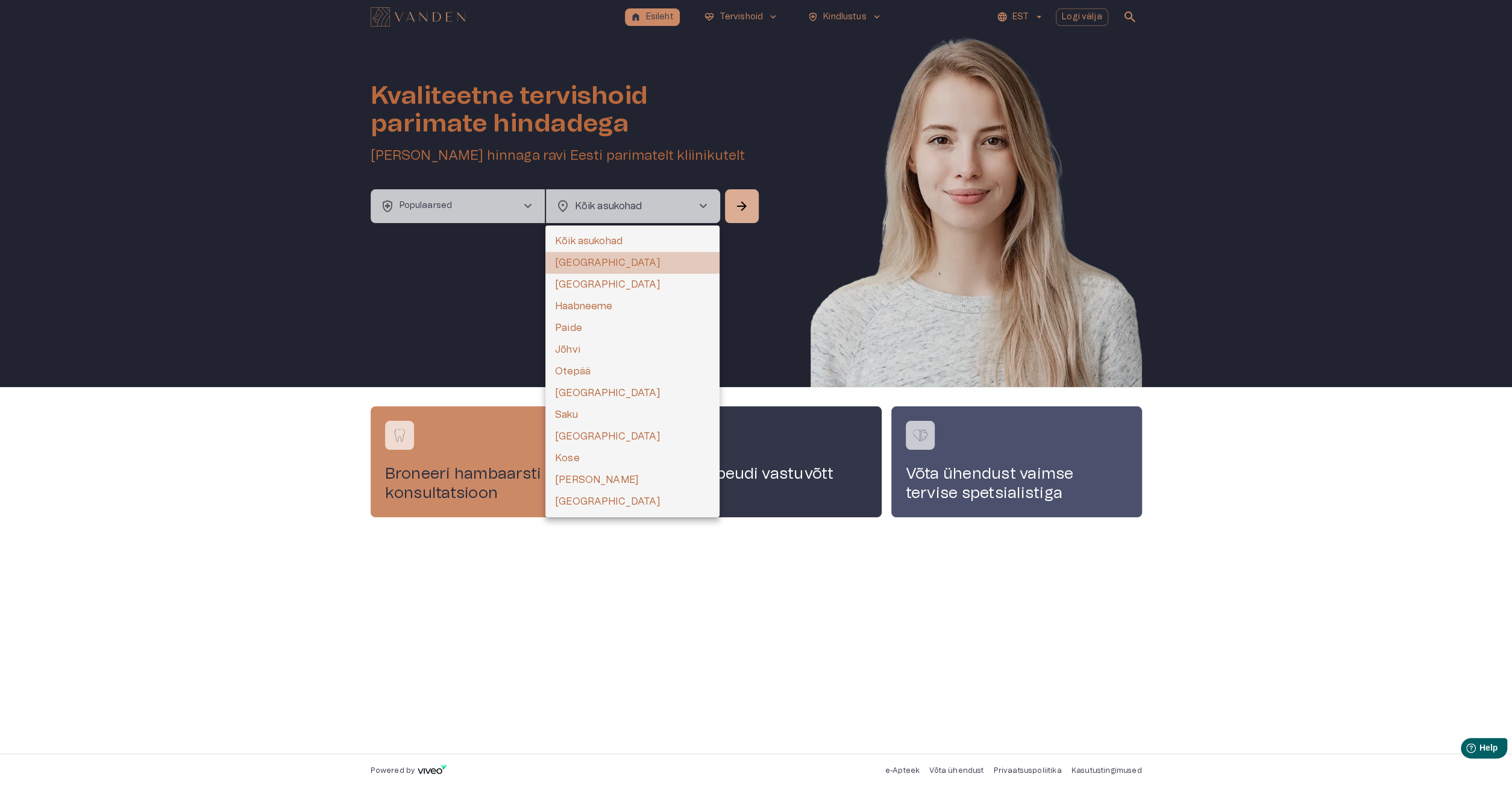
click at [648, 258] on li "Tallinn" at bounding box center [633, 262] width 174 height 22
type input "**********"
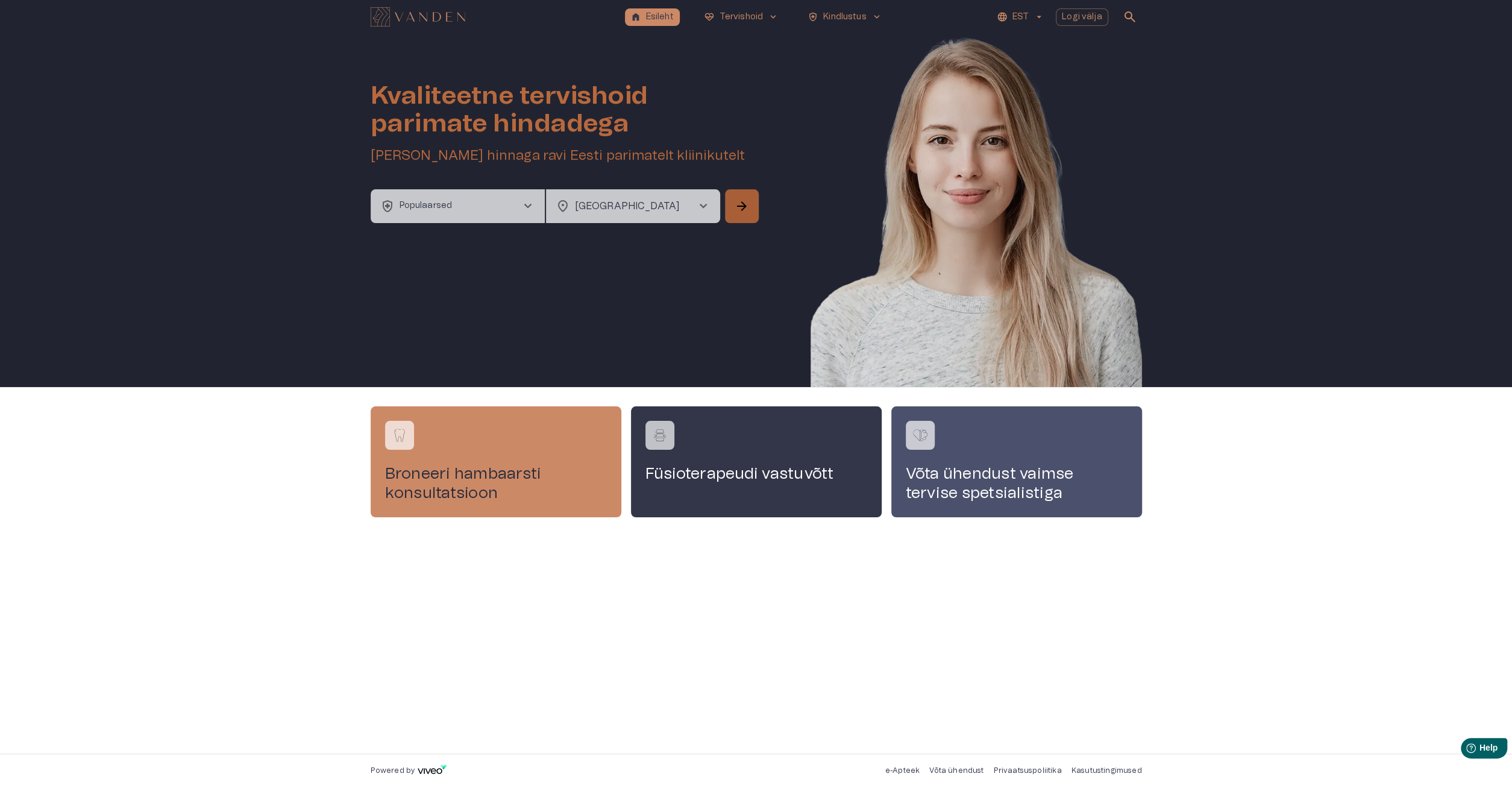
click at [752, 221] on button "arrow_forward" at bounding box center [741, 205] width 34 height 34
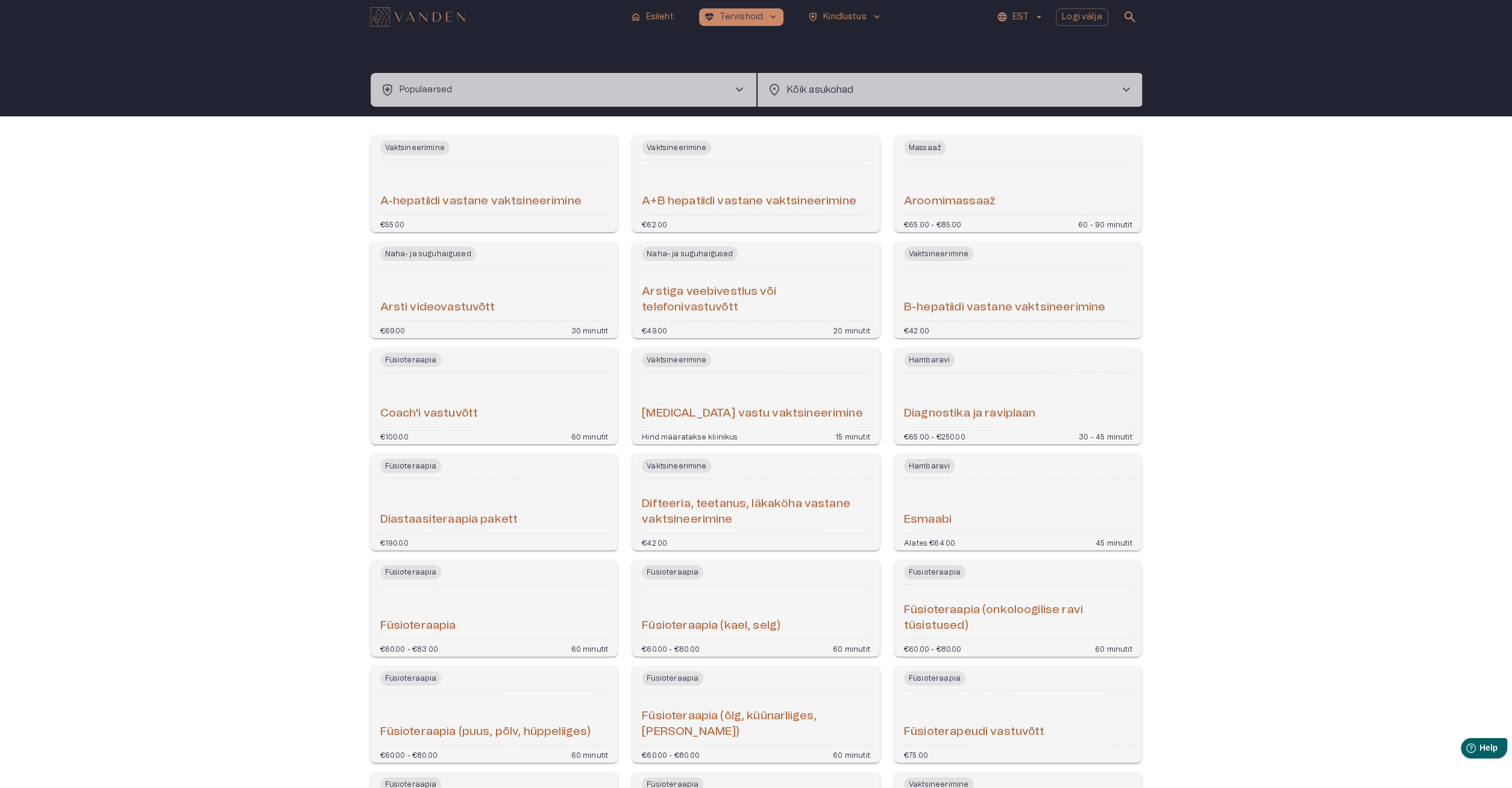
drag, startPoint x: 1209, startPoint y: 399, endPoint x: 1145, endPoint y: 172, distance: 235.8
click at [501, 83] on button "health_and_safety Populaarsed chevron_right" at bounding box center [563, 89] width 386 height 34
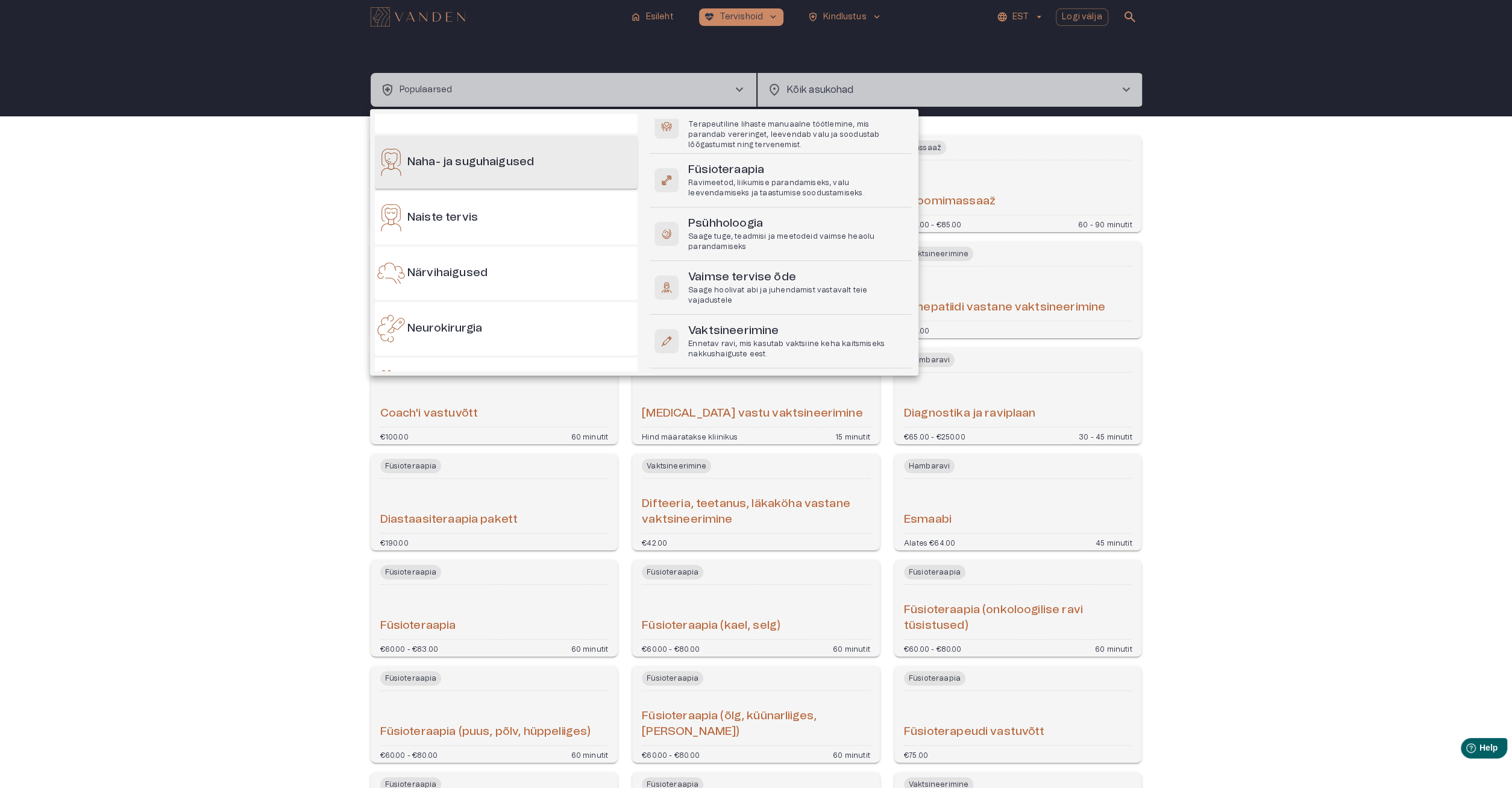
scroll to position [636, 0]
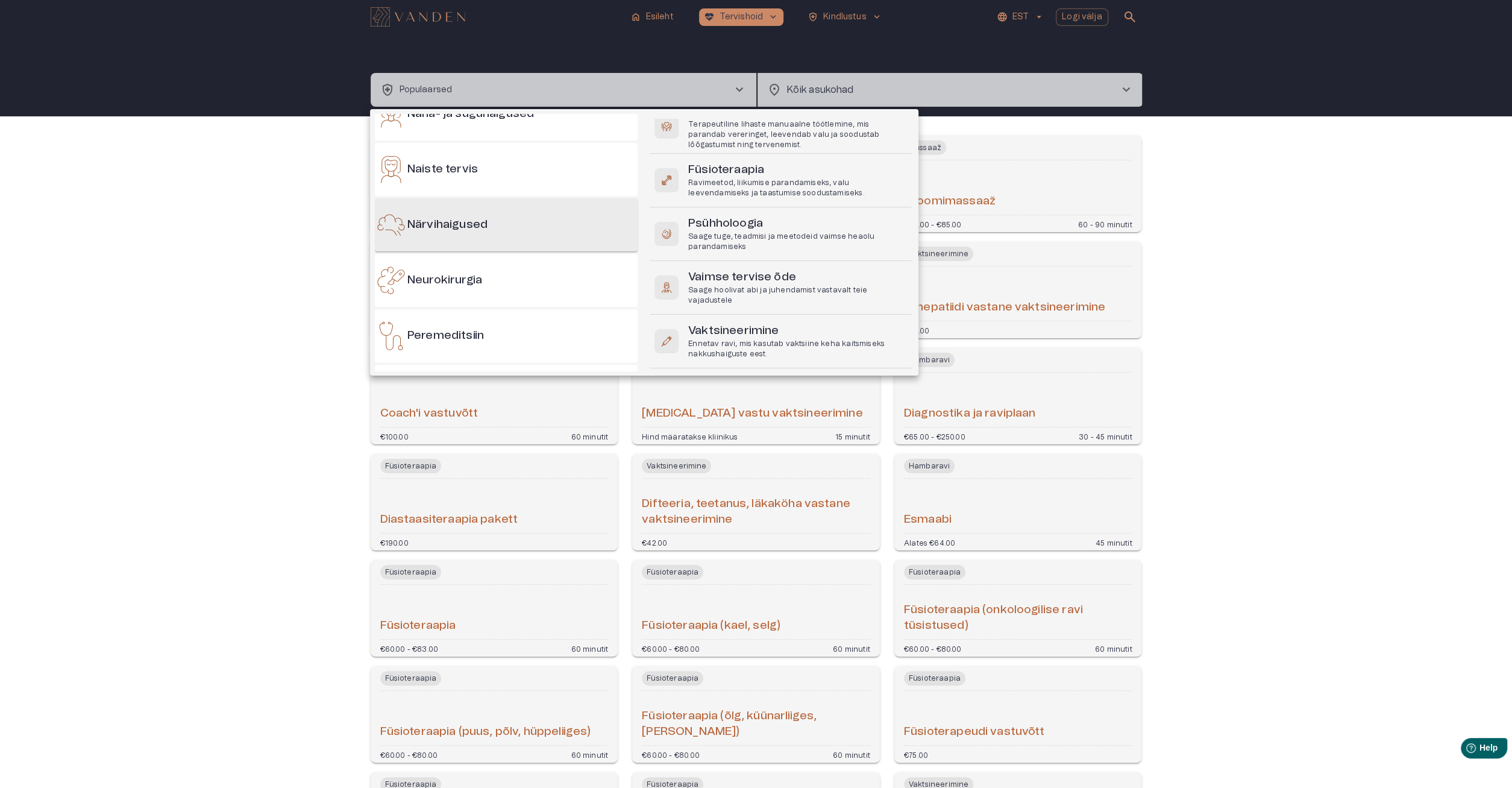
click at [548, 233] on div "Närvihaigused" at bounding box center [506, 224] width 262 height 53
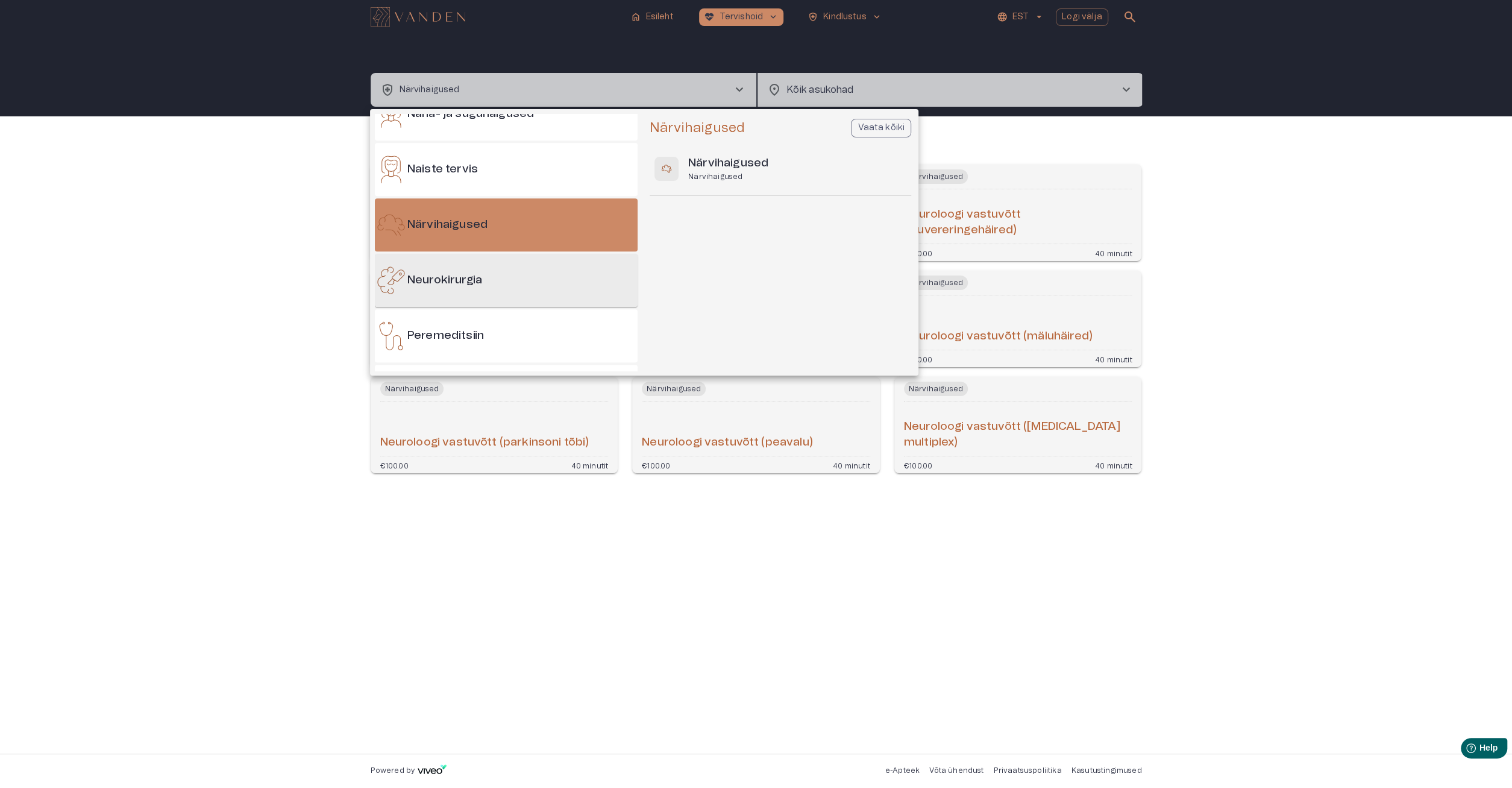
click at [530, 286] on div "Neurokirurgia" at bounding box center [506, 280] width 262 height 53
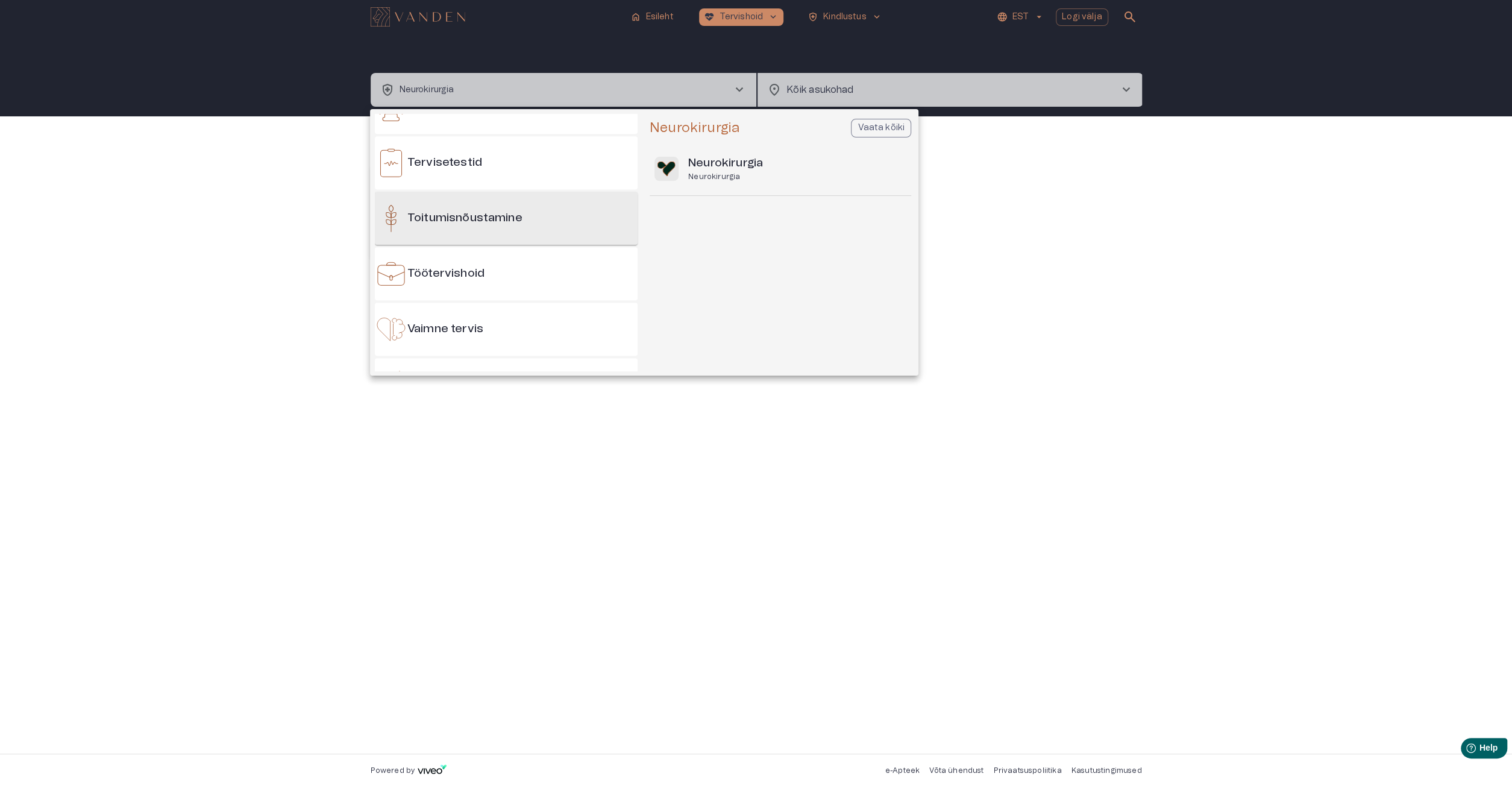
scroll to position [1215, 0]
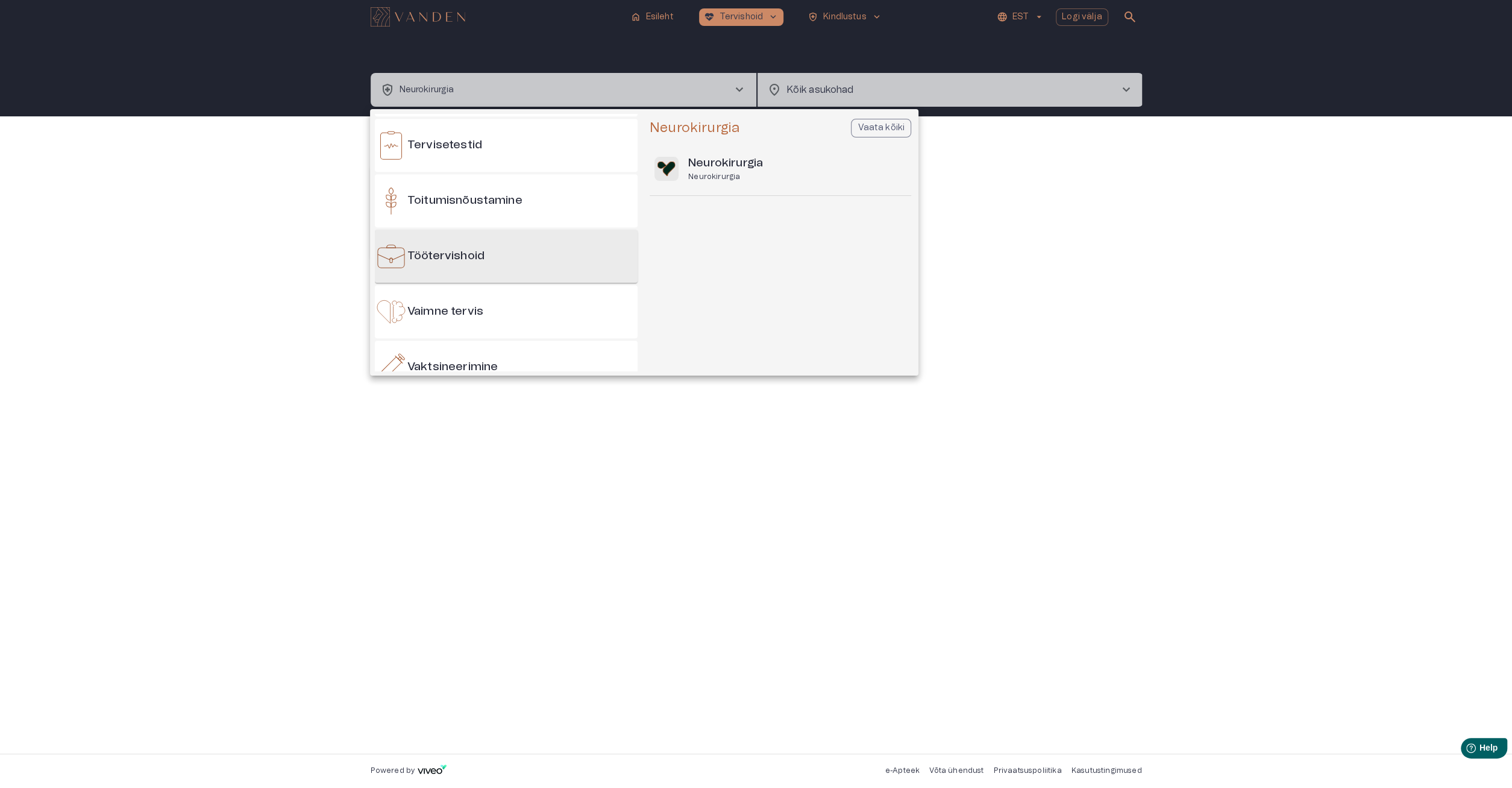
click at [546, 249] on div "Töötervishoid" at bounding box center [506, 255] width 262 height 53
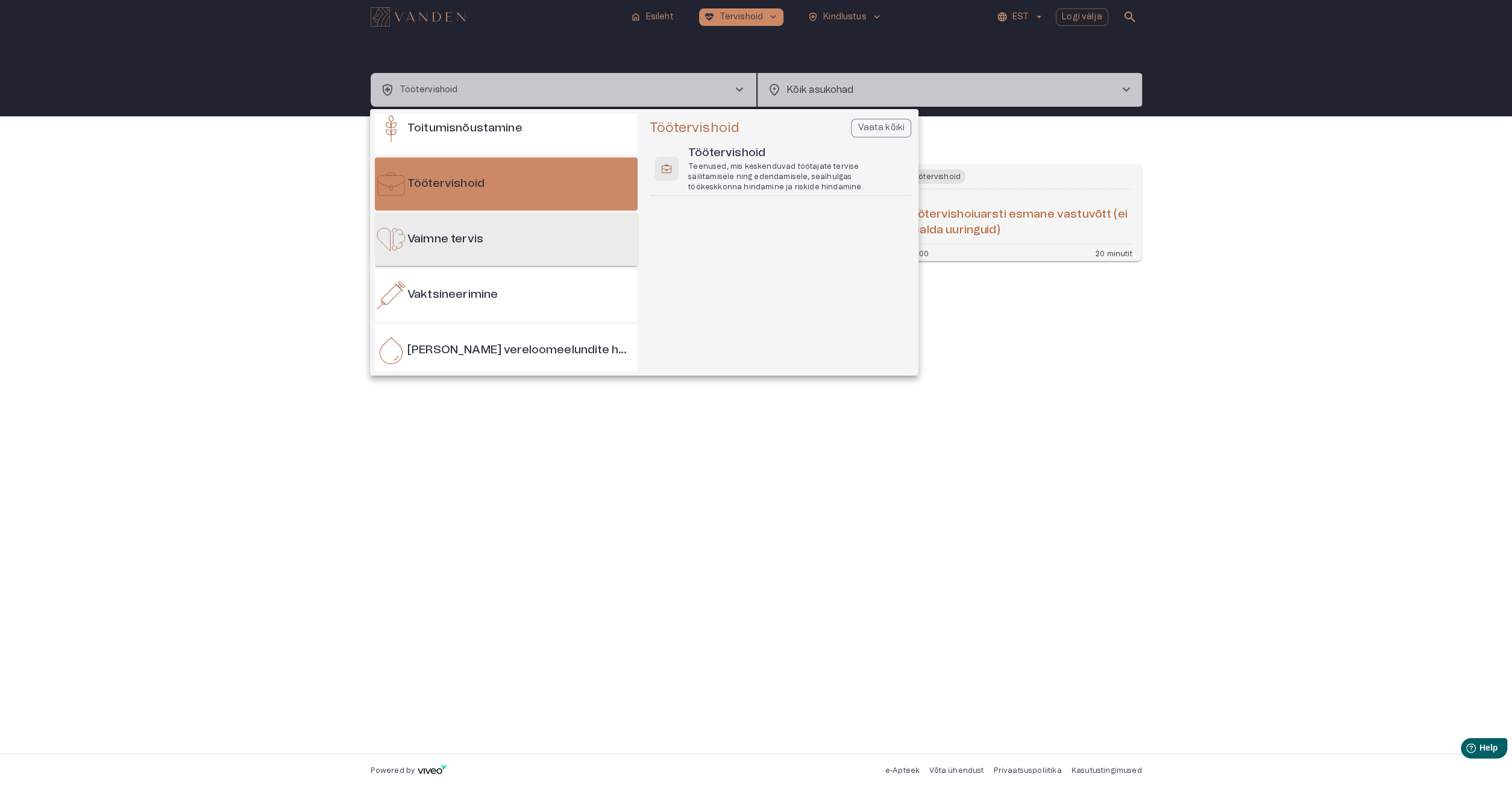
scroll to position [1298, 0]
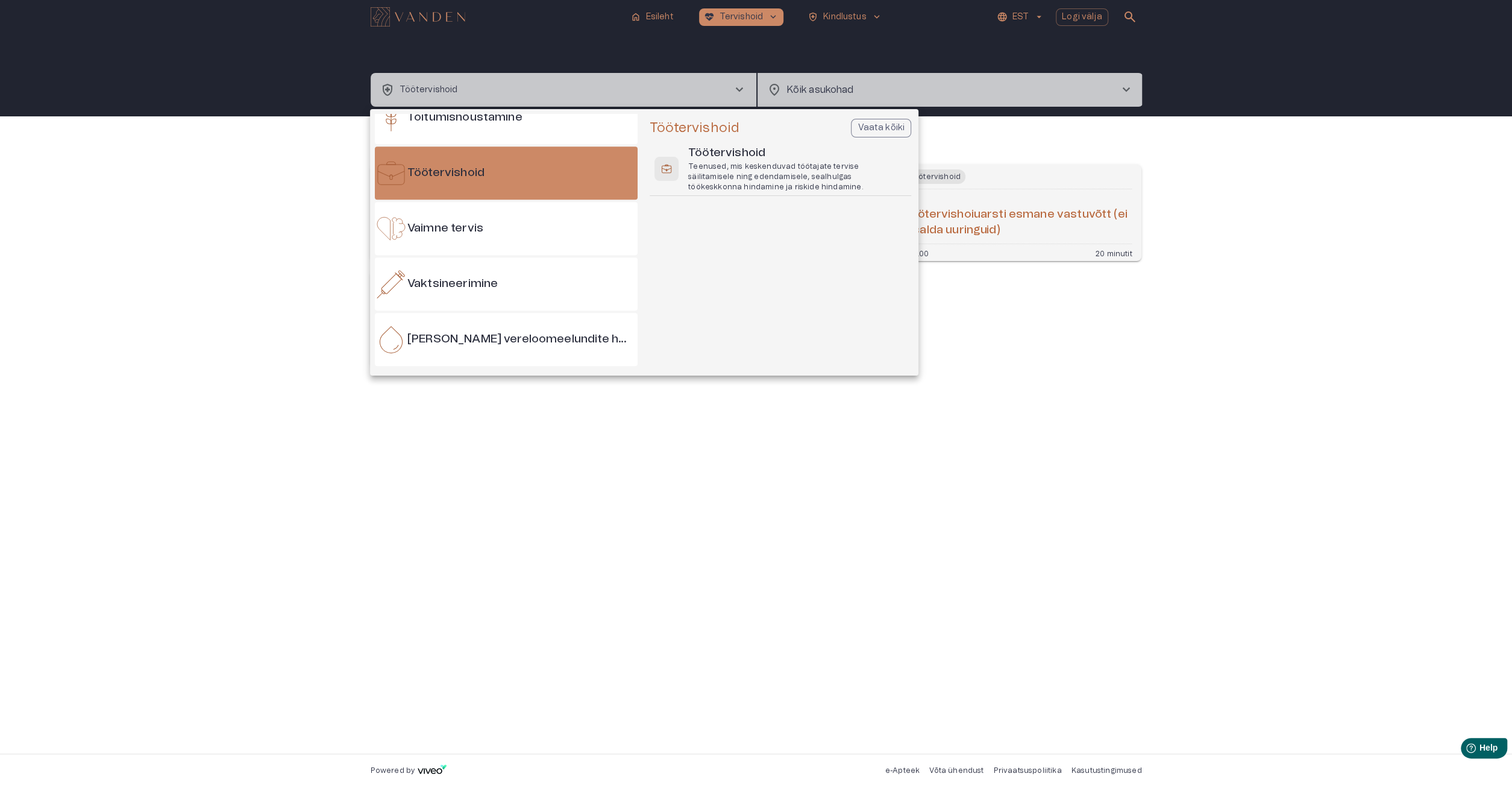
click at [664, 455] on div at bounding box center [756, 394] width 1512 height 788
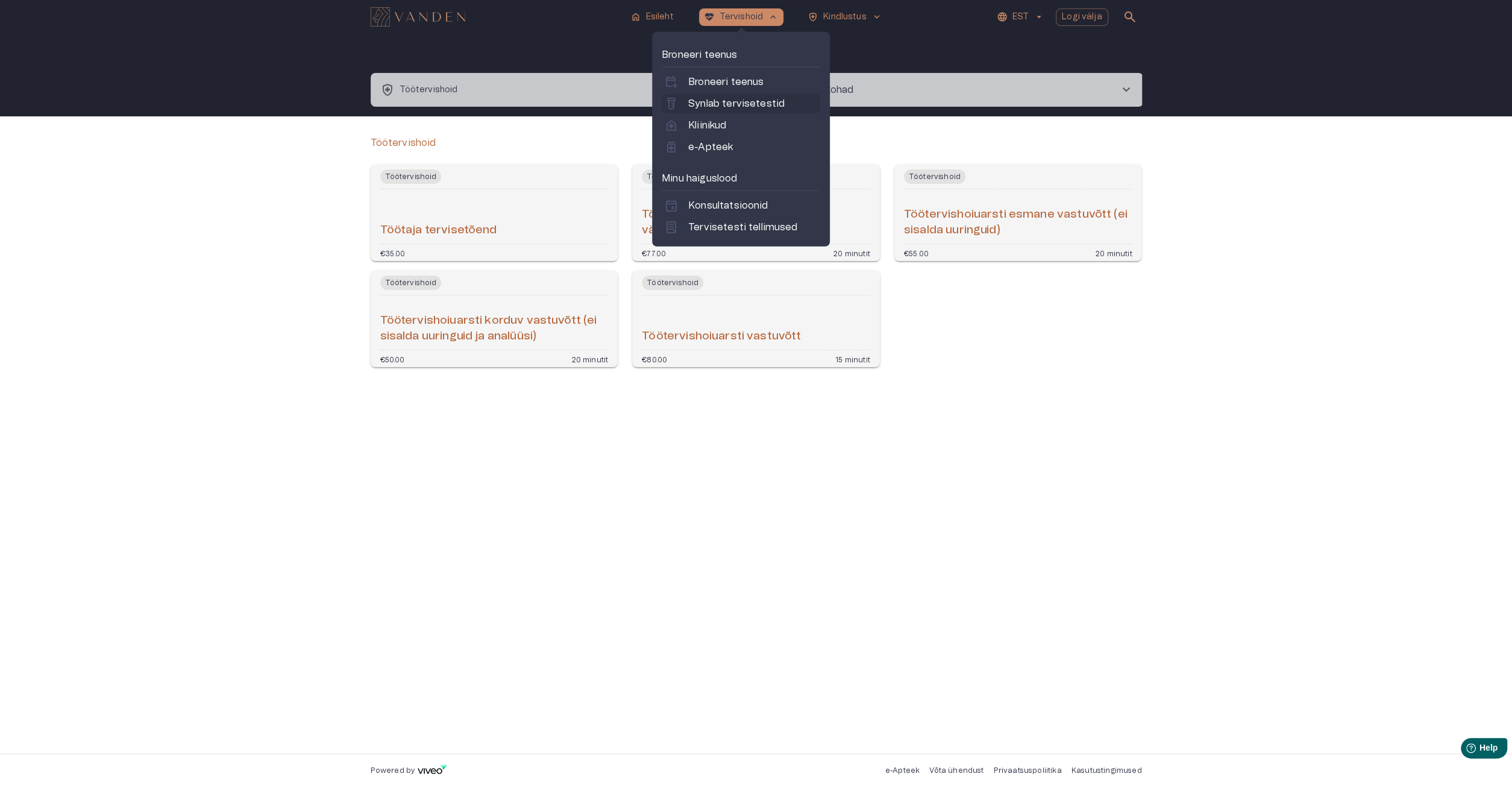
click at [788, 101] on link "labs Synlab tervisetestid" at bounding box center [740, 104] width 154 height 15
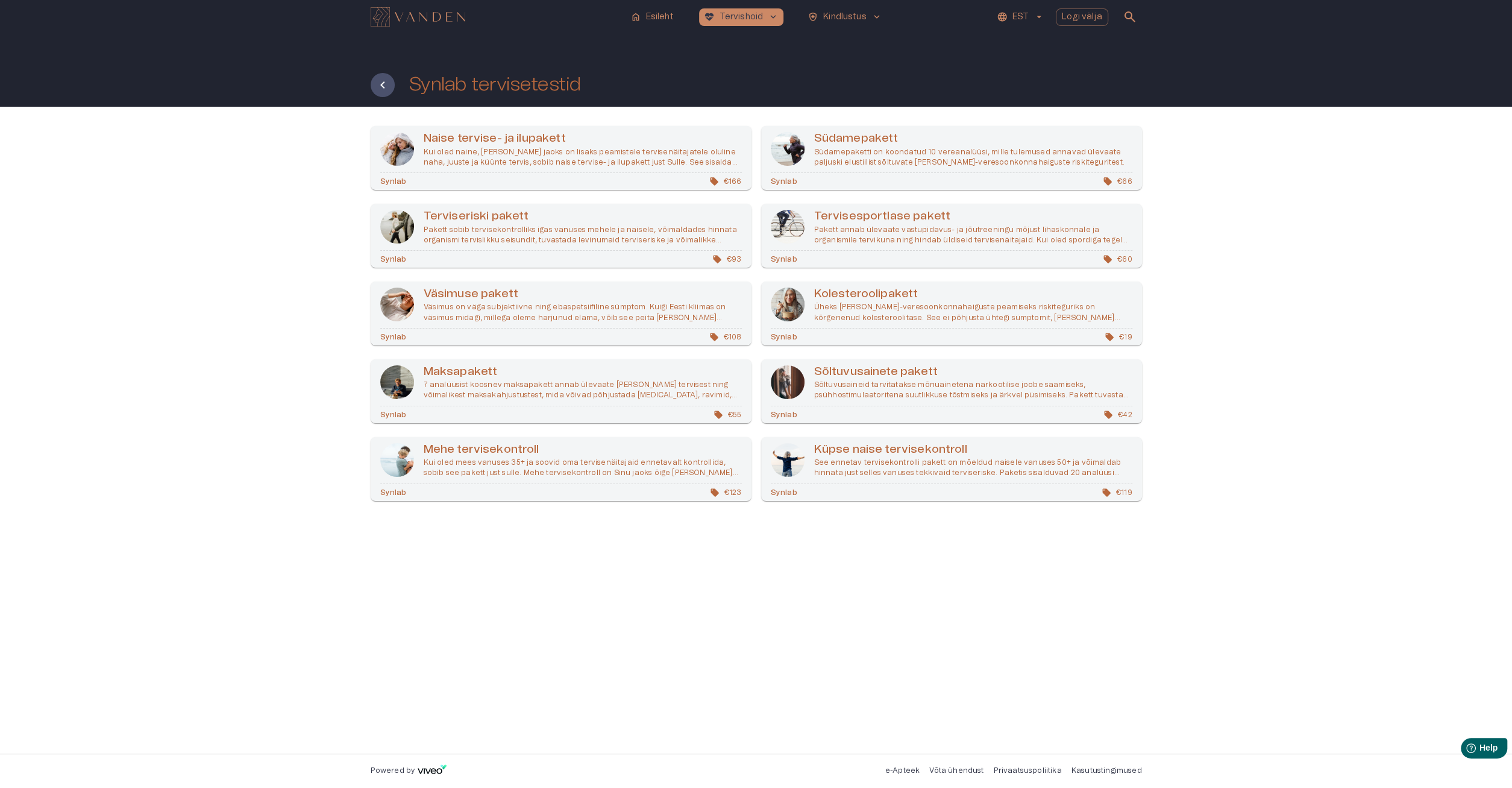
click at [452, 215] on h6 "Terviseriski pakett" at bounding box center [583, 217] width 318 height 16
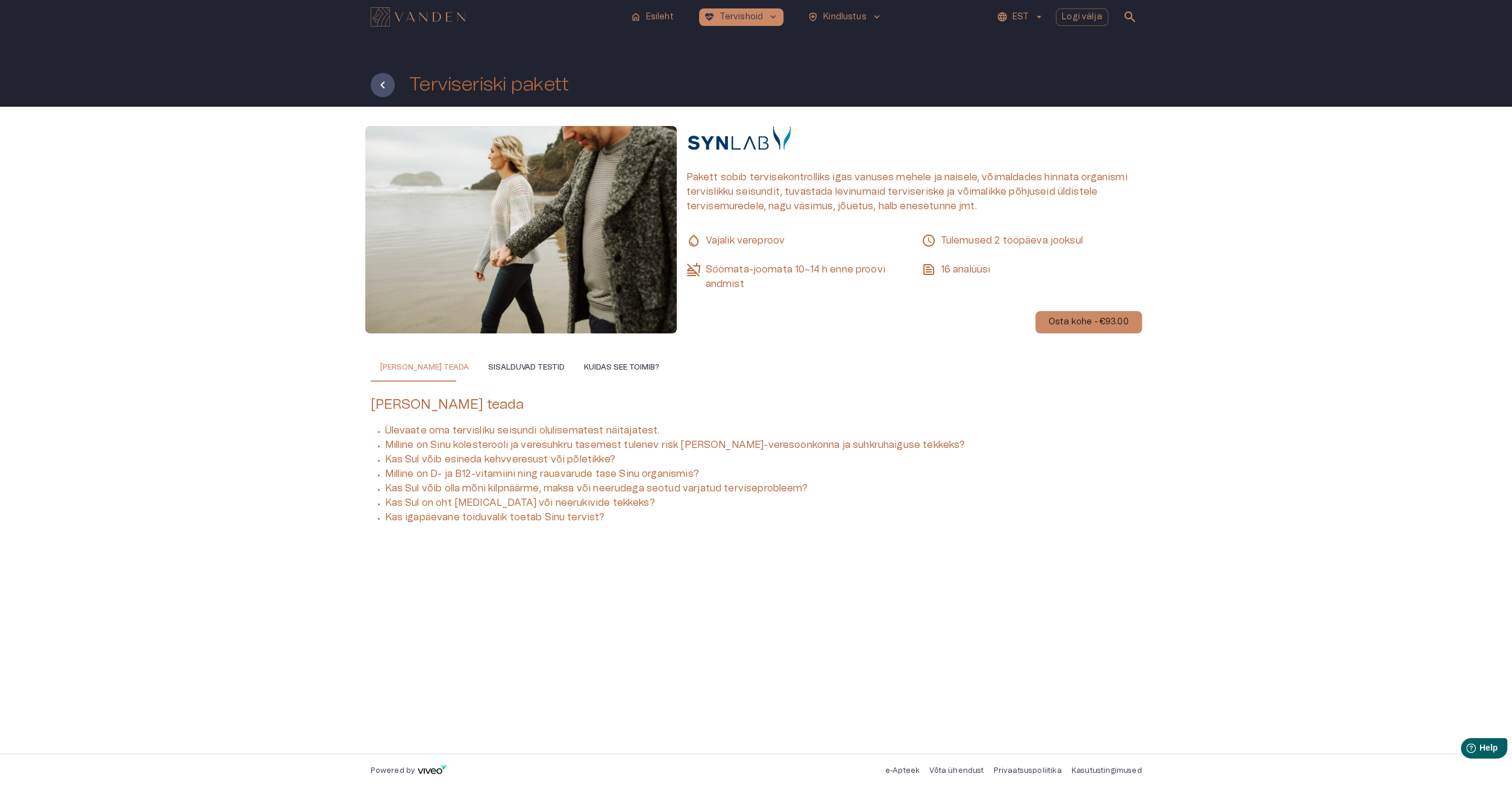
click at [1132, 21] on span "search" at bounding box center [1130, 16] width 15 height 15
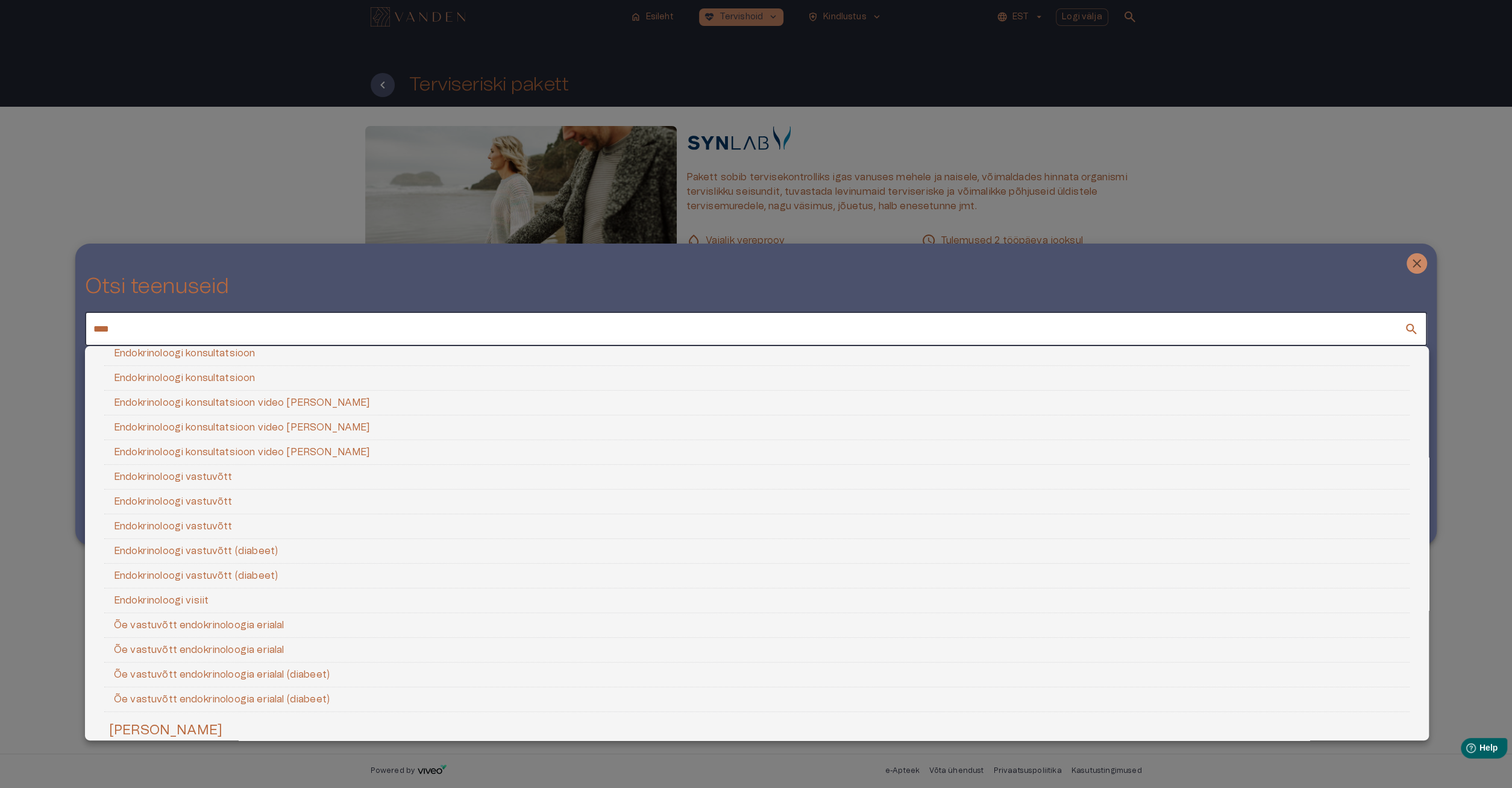
scroll to position [58, 0]
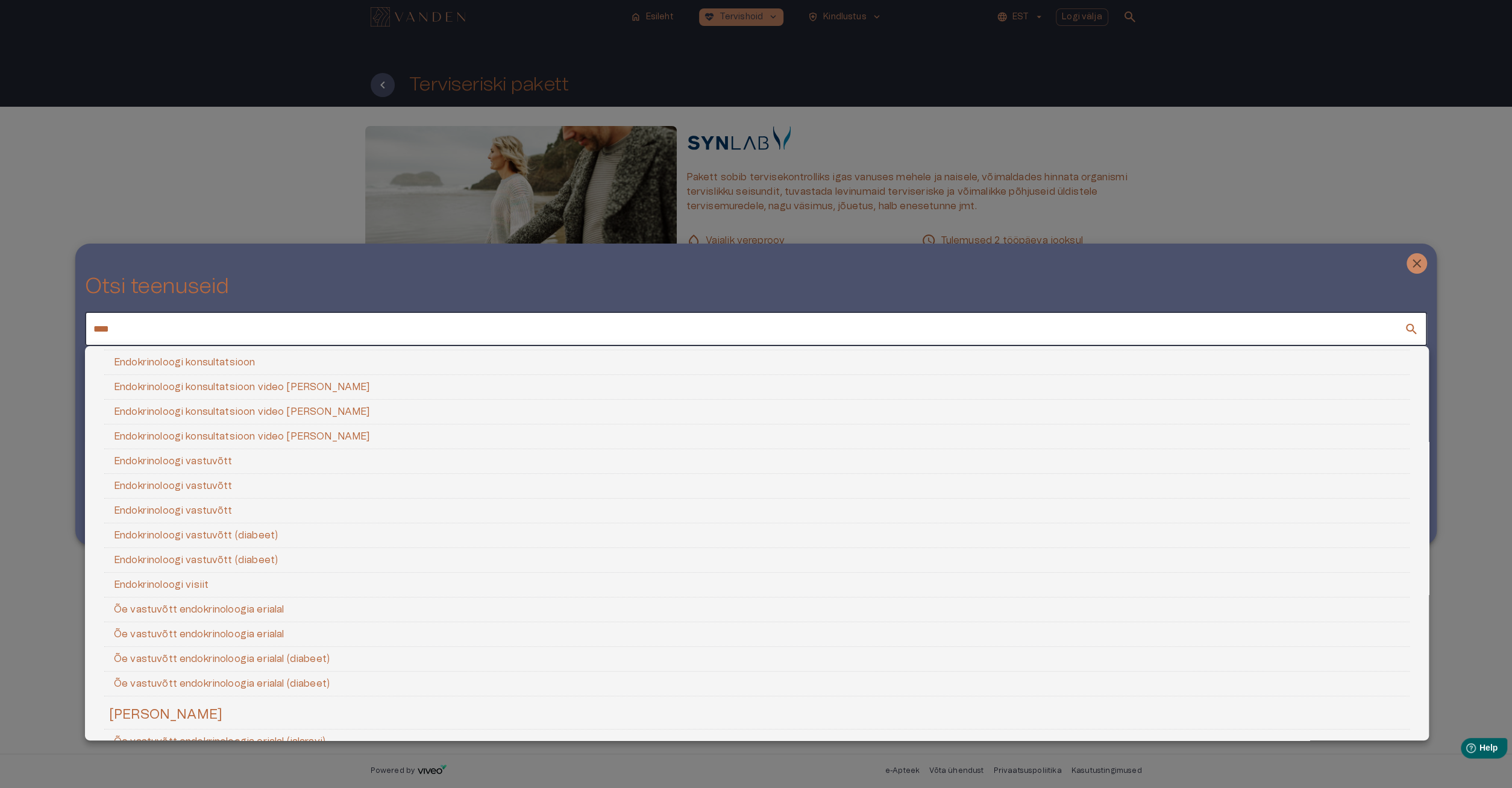
type input "****"
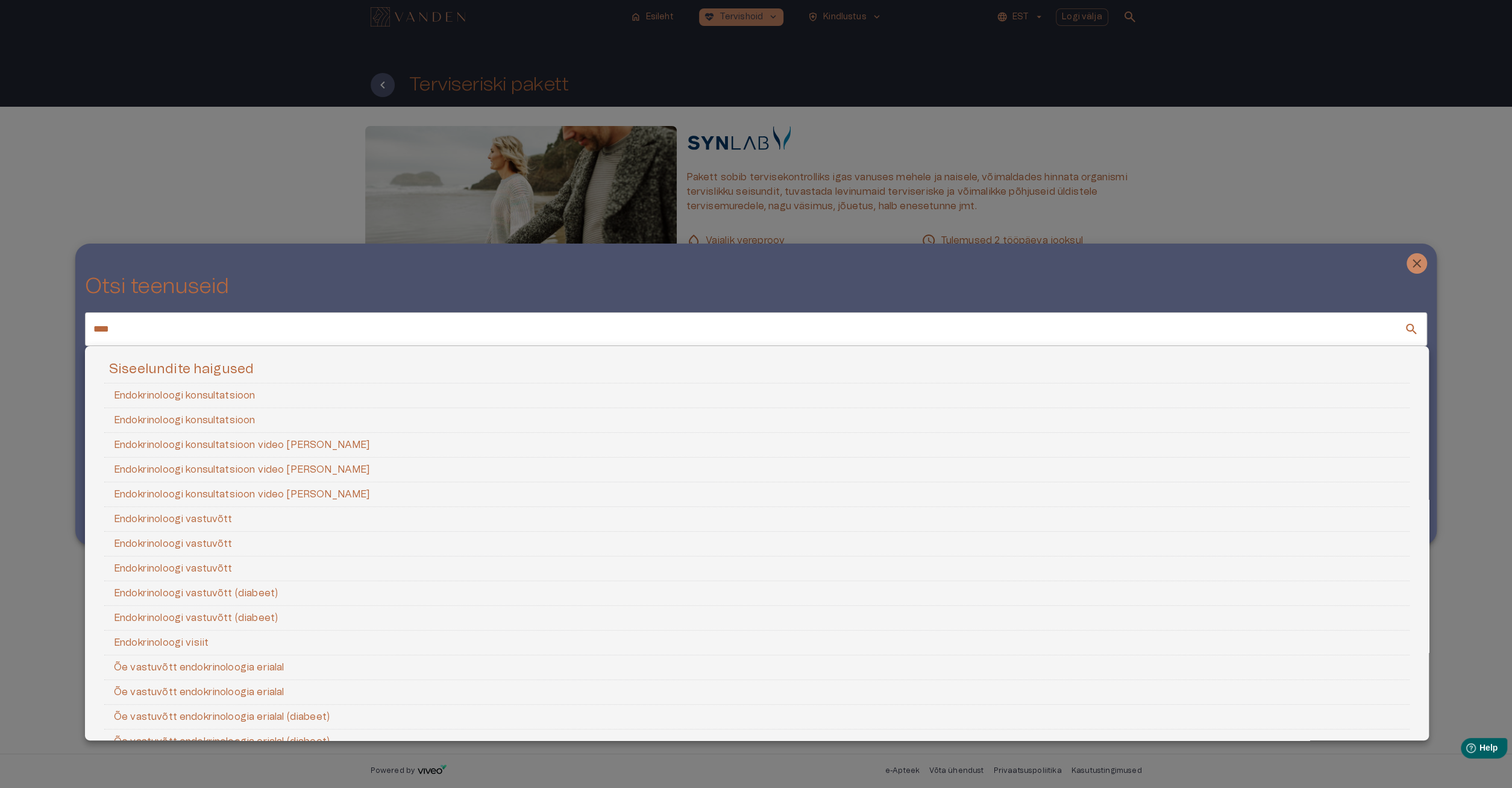
scroll to position [0, 0]
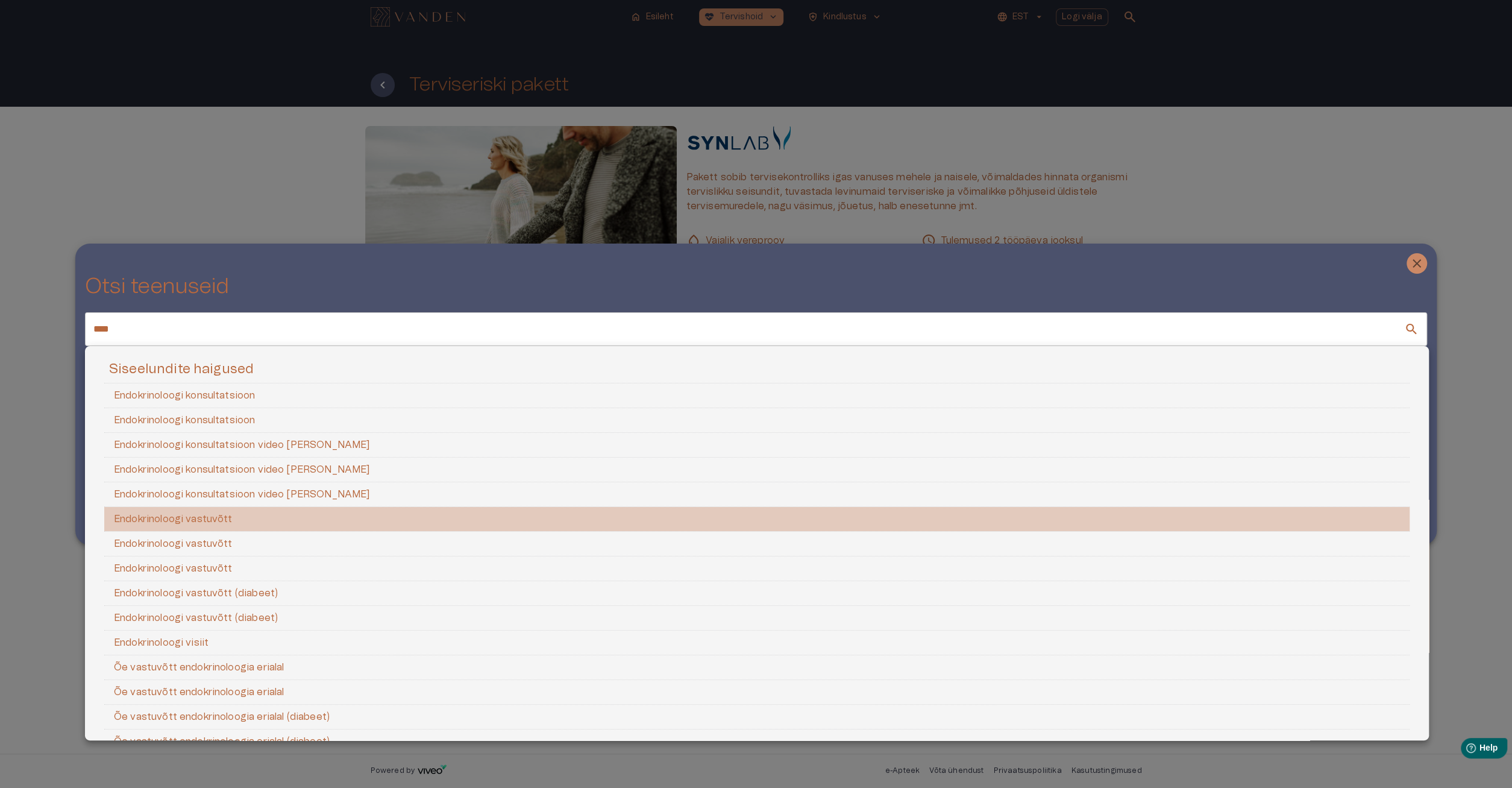
click at [255, 514] on li "Endokrinoloogi vastuvõtt" at bounding box center [757, 519] width 1305 height 25
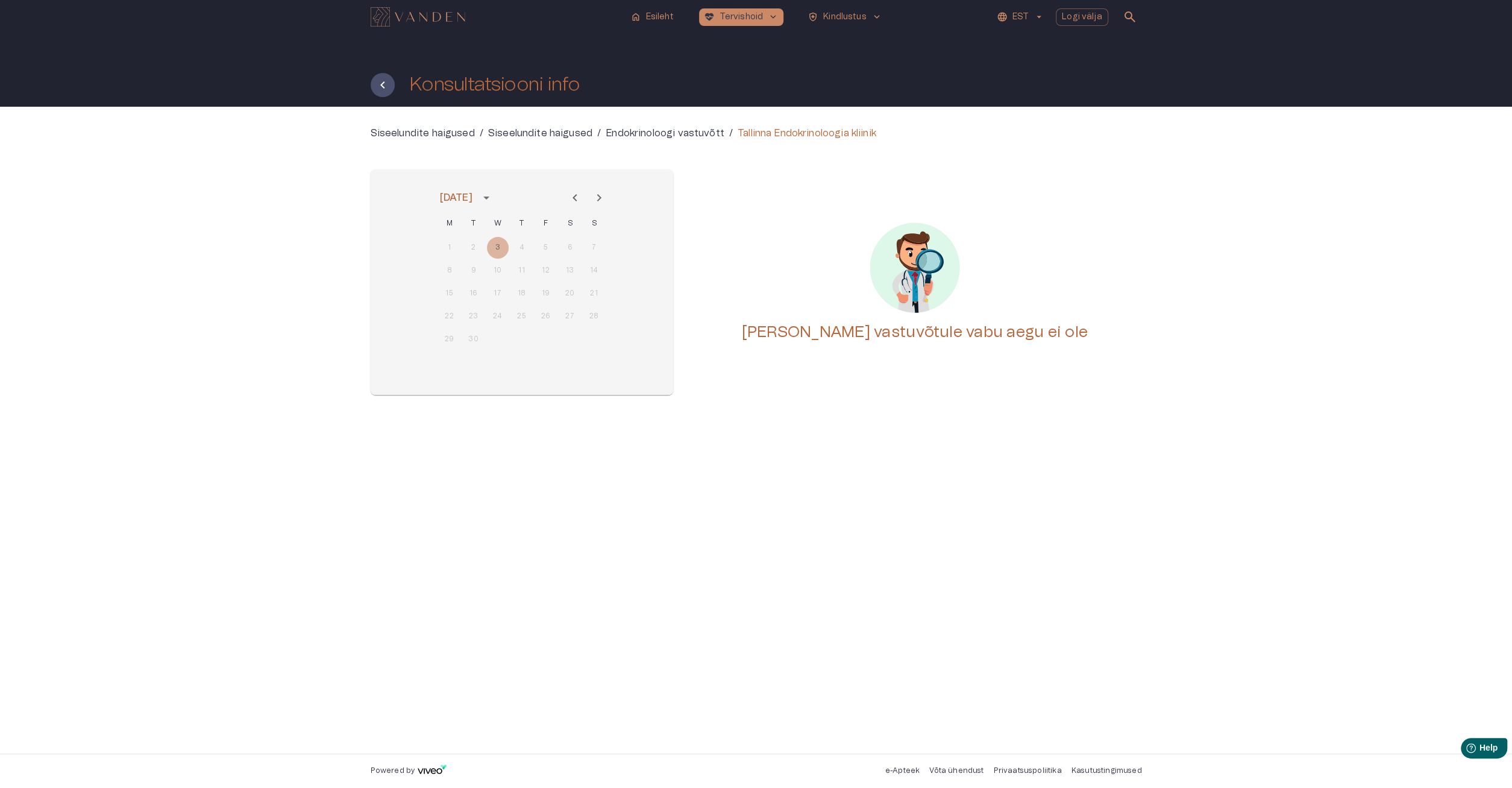
click at [680, 131] on p "Endokrinoloogi vastuvõtt" at bounding box center [665, 133] width 119 height 15
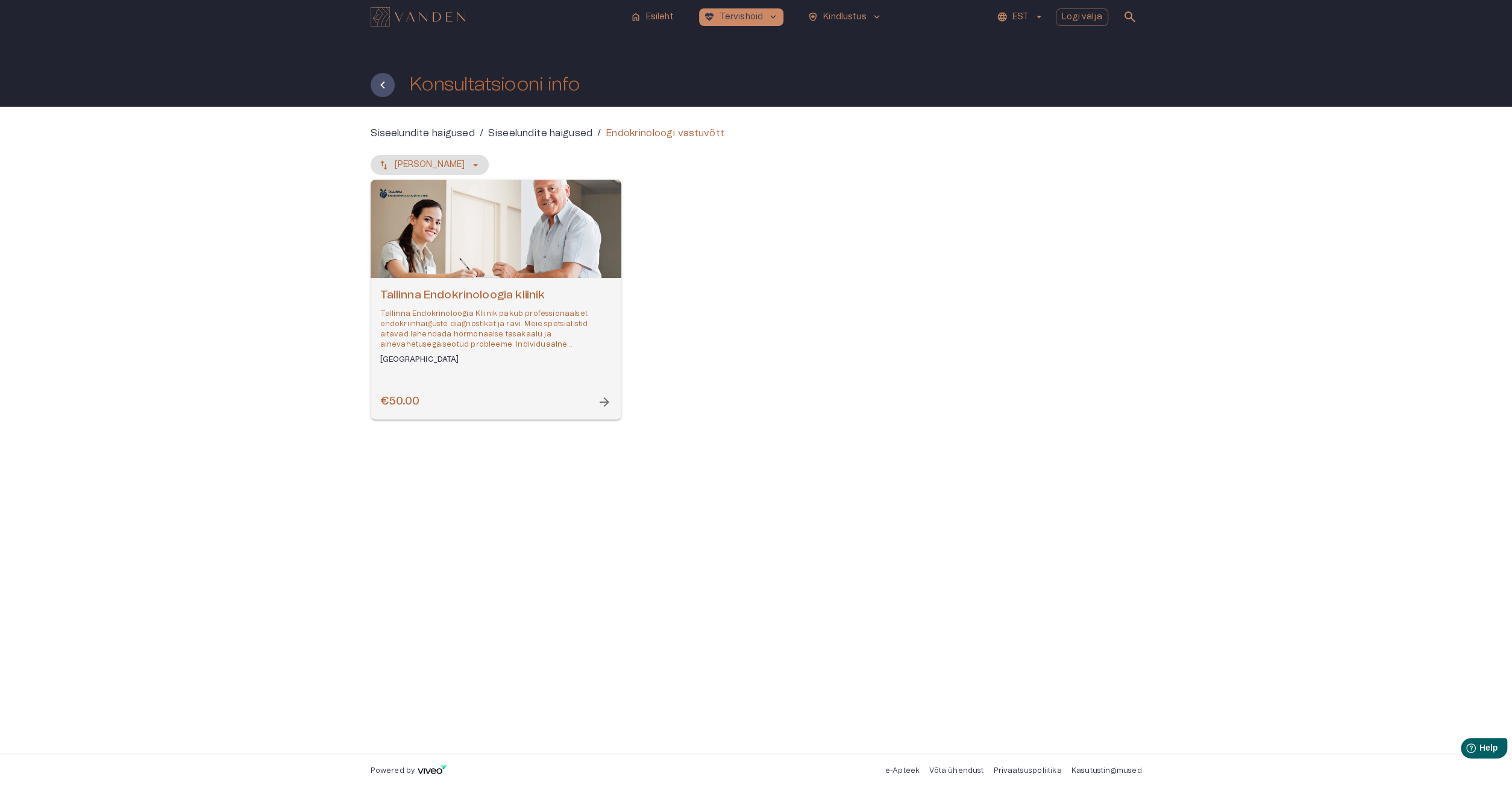
click at [495, 323] on p "Tallinna Endokrinoloogia Kliinik pakub professionaalset endokriinhaiguste diagn…" at bounding box center [496, 329] width 231 height 41
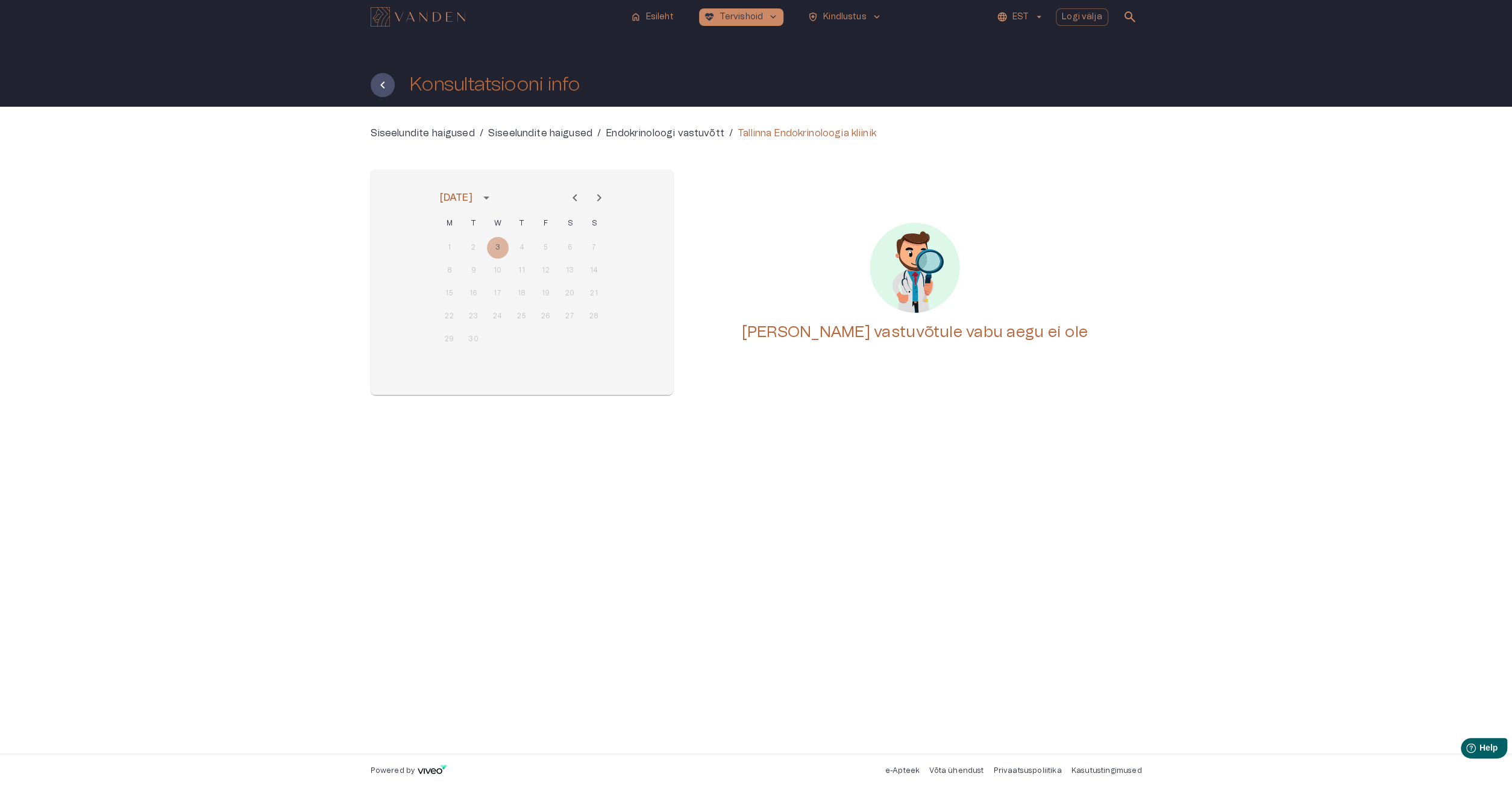
click at [599, 192] on icon "Next month" at bounding box center [599, 198] width 15 height 15
click at [564, 134] on p "Siseelundite haigused" at bounding box center [540, 133] width 104 height 15
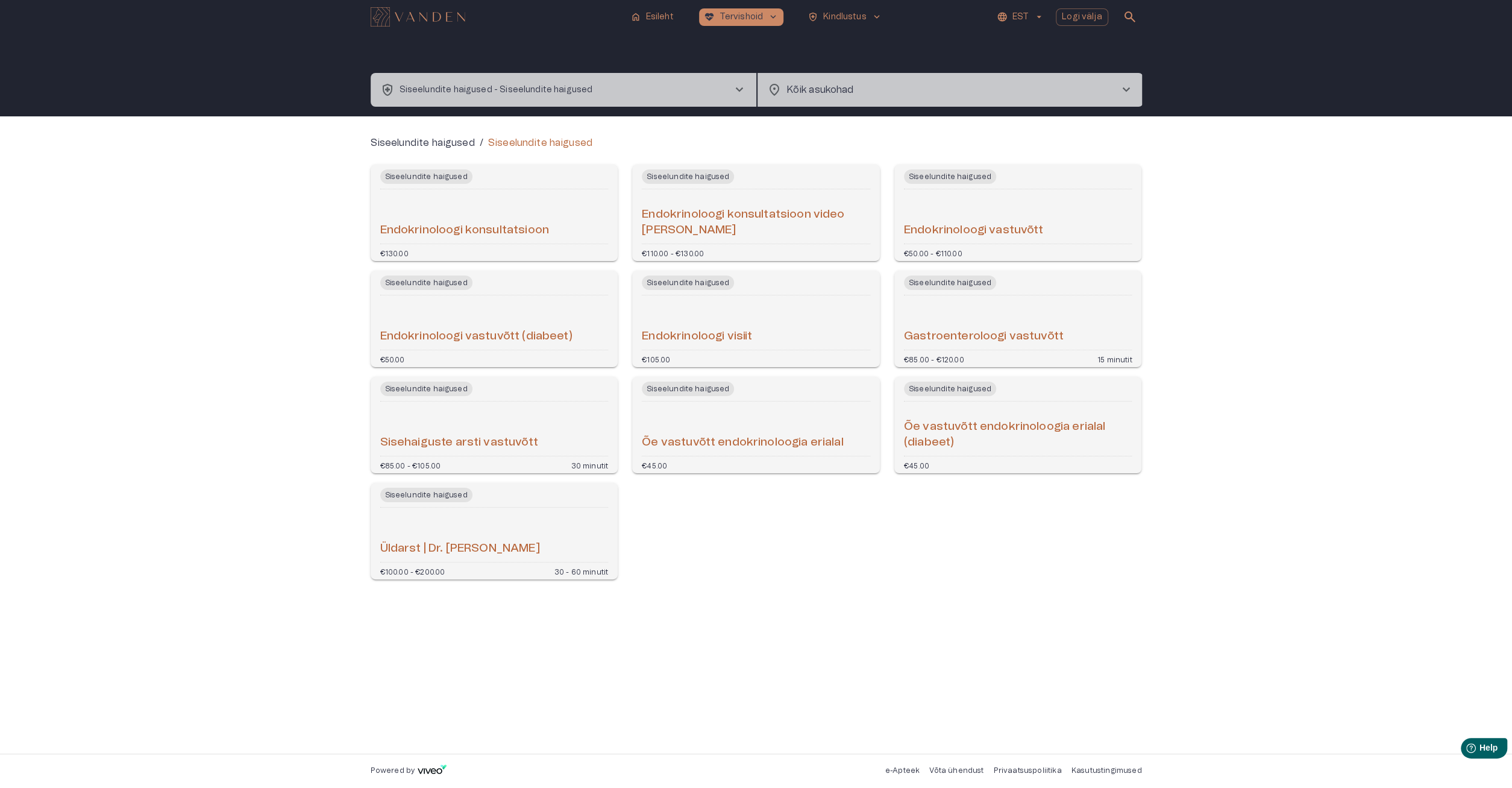
click at [520, 203] on div "Endokrinoloogi konsultatsioon" at bounding box center [495, 217] width 229 height 45
click at [1049, 212] on div "Endokrinoloogi vastuvõtt" at bounding box center [1017, 217] width 229 height 45
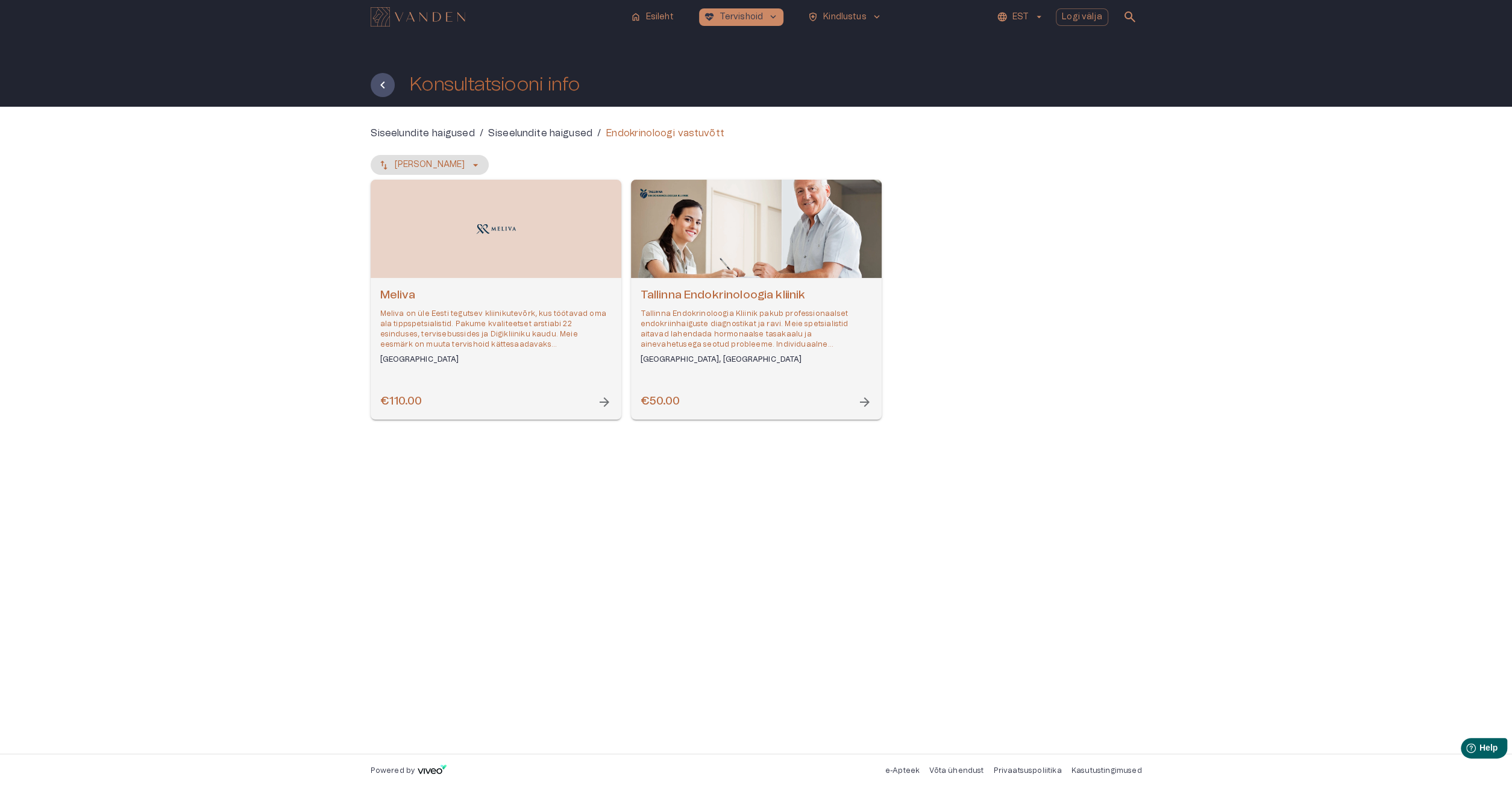
click at [750, 332] on p "Tallinna Endokrinoloogia Kliinik pakub professionaalset endokriinhaiguste diagn…" at bounding box center [756, 329] width 231 height 41
click at [460, 217] on div "Open selected supplier available booking dates" at bounding box center [495, 229] width 250 height 98
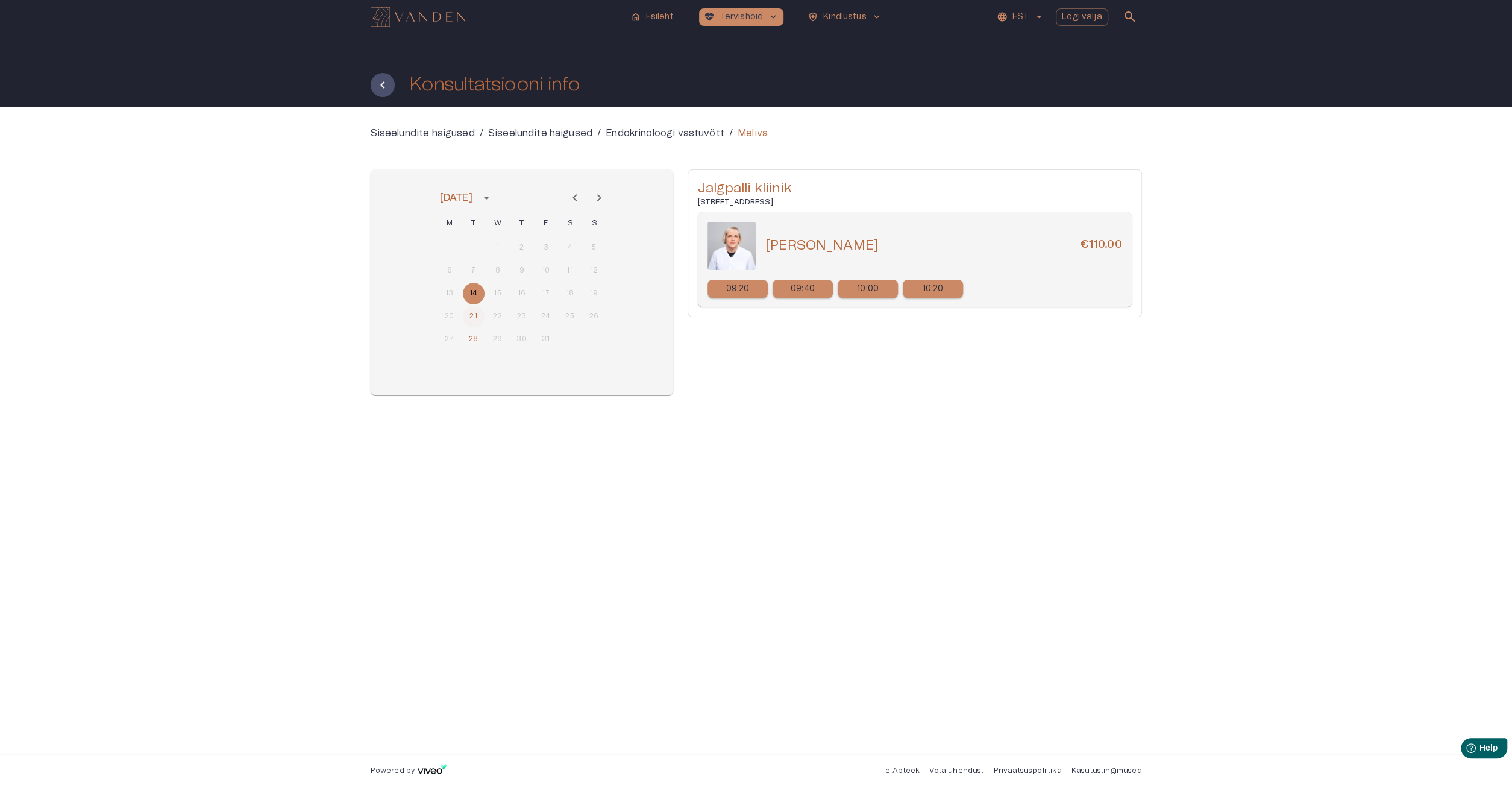
click at [472, 314] on button "21" at bounding box center [473, 316] width 22 height 22
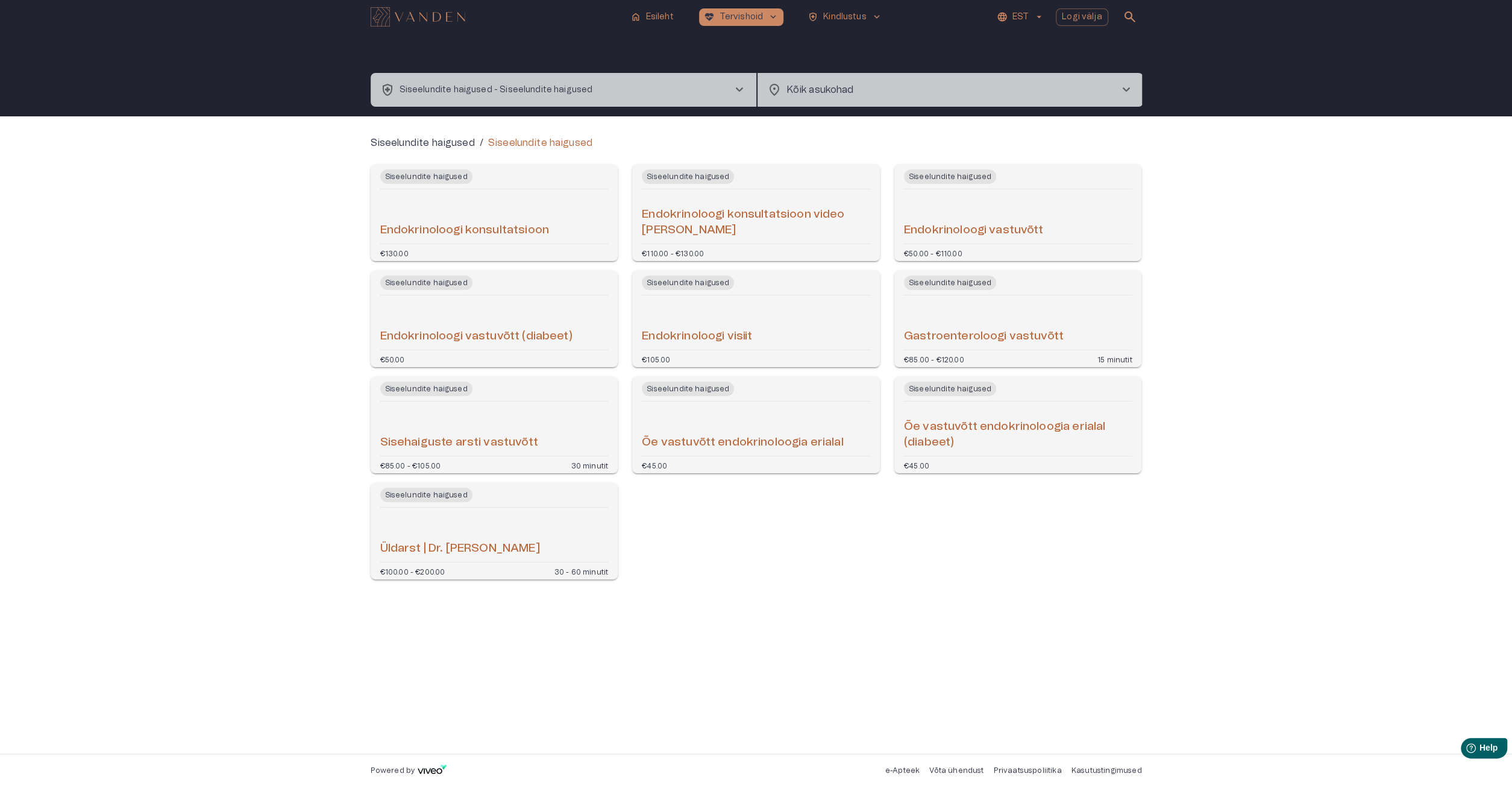
click at [509, 209] on div "Endokrinoloogi konsultatsioon" at bounding box center [495, 217] width 229 height 45
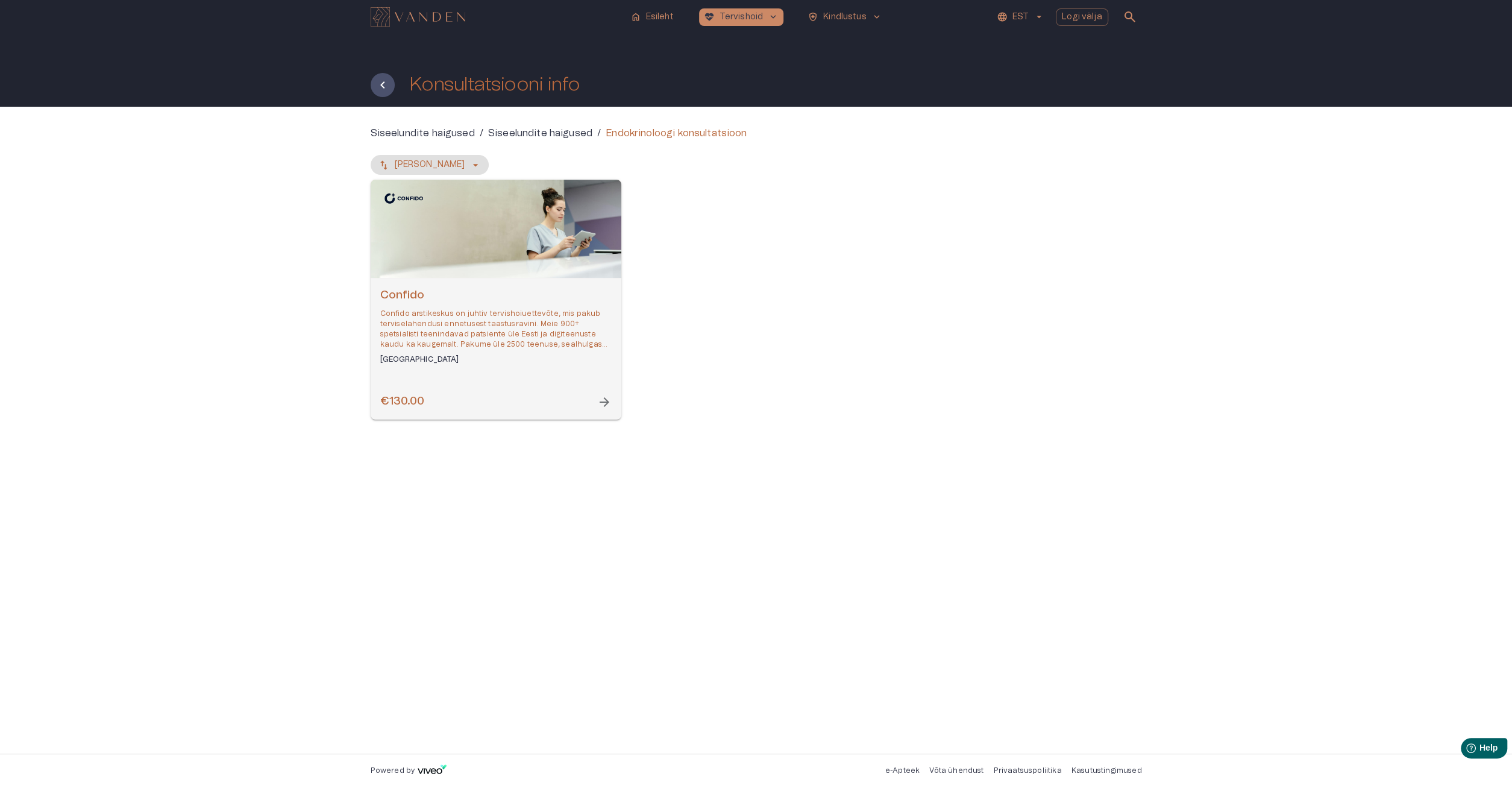
click at [602, 224] on div "Open selected supplier available booking dates" at bounding box center [495, 229] width 250 height 98
click at [1029, 20] on p "EST" at bounding box center [1020, 17] width 16 height 13
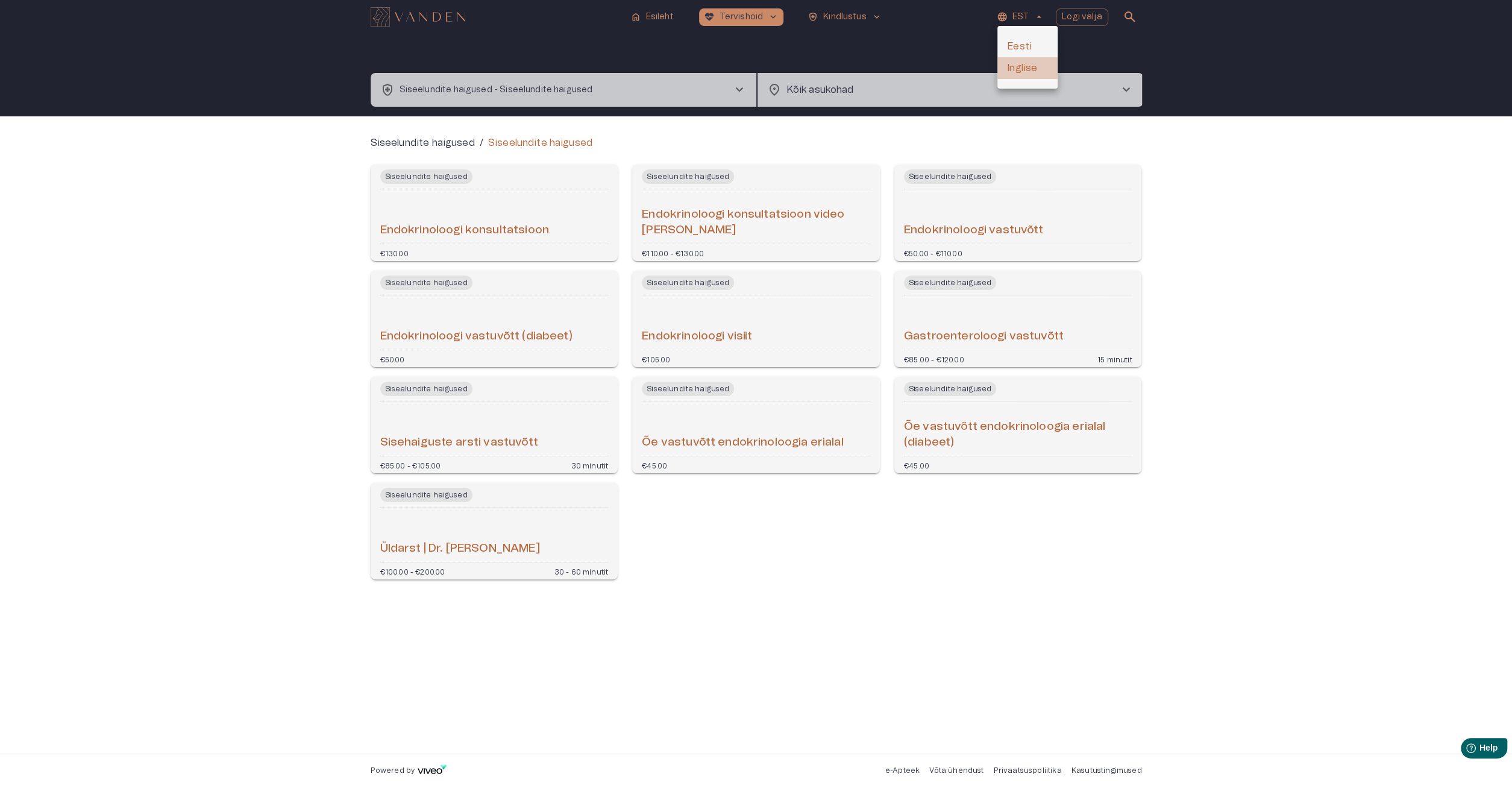
click at [1027, 71] on li "Inglise" at bounding box center [1028, 67] width 60 height 22
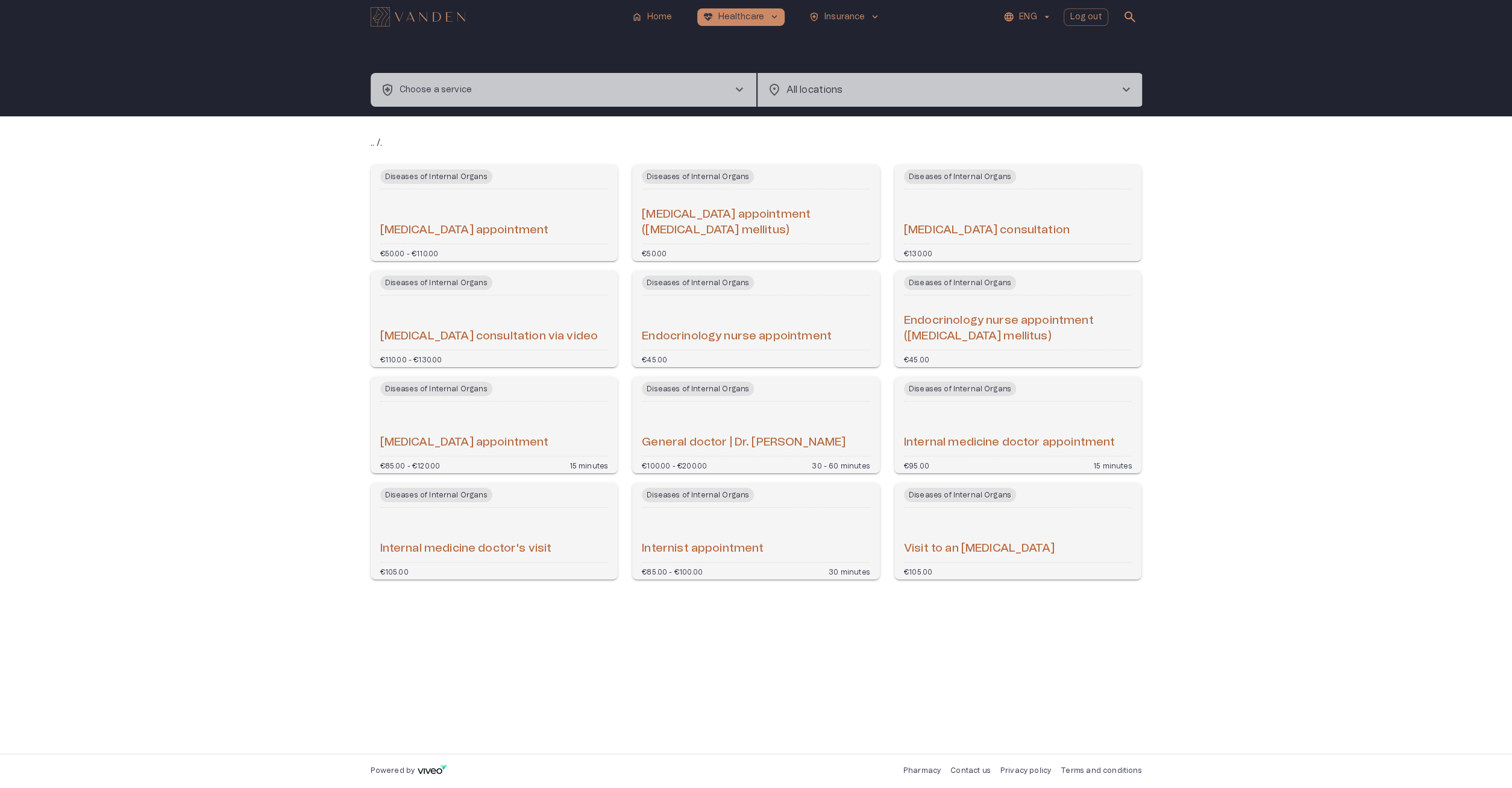
click at [484, 210] on div "Endocrinologist appointment" at bounding box center [495, 217] width 229 height 45
click at [1055, 217] on div "Endocrinologist consultation" at bounding box center [1017, 217] width 229 height 45
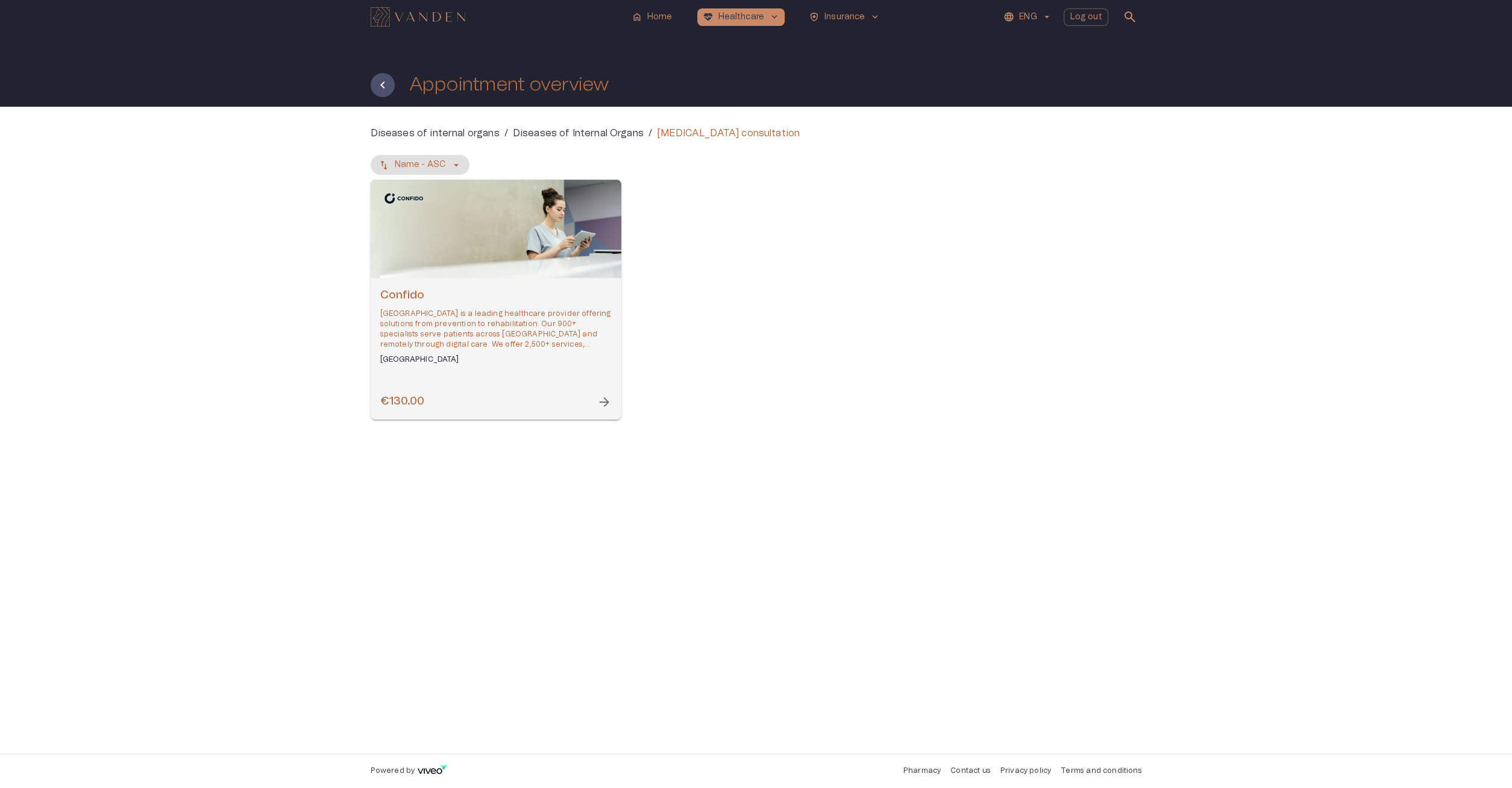
click at [563, 246] on div "Open selected supplier available booking dates" at bounding box center [495, 229] width 250 height 98
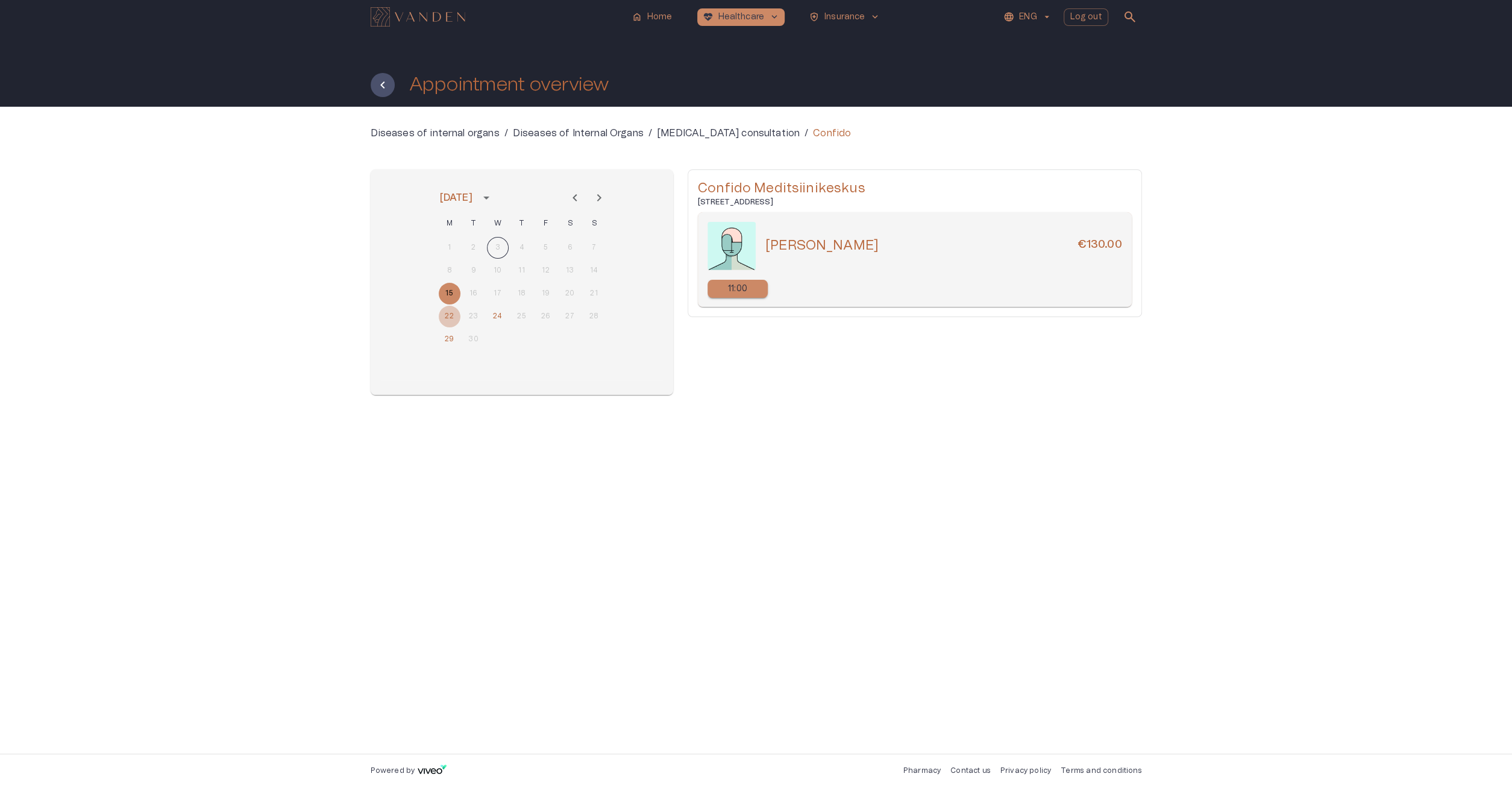
click at [446, 311] on button "22" at bounding box center [449, 316] width 22 height 22
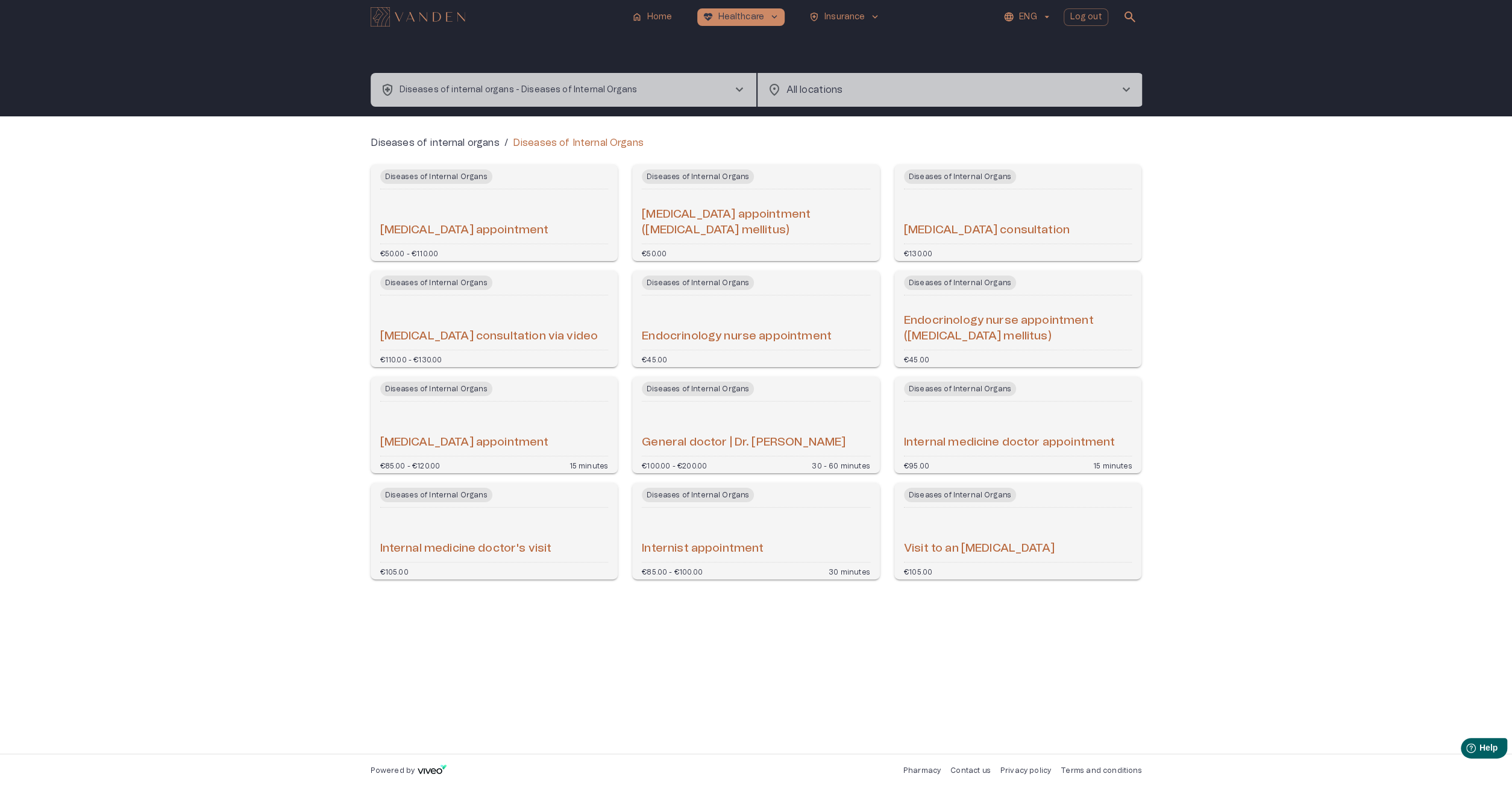
click at [937, 208] on div "Endocrinologist consultation" at bounding box center [1017, 217] width 229 height 45
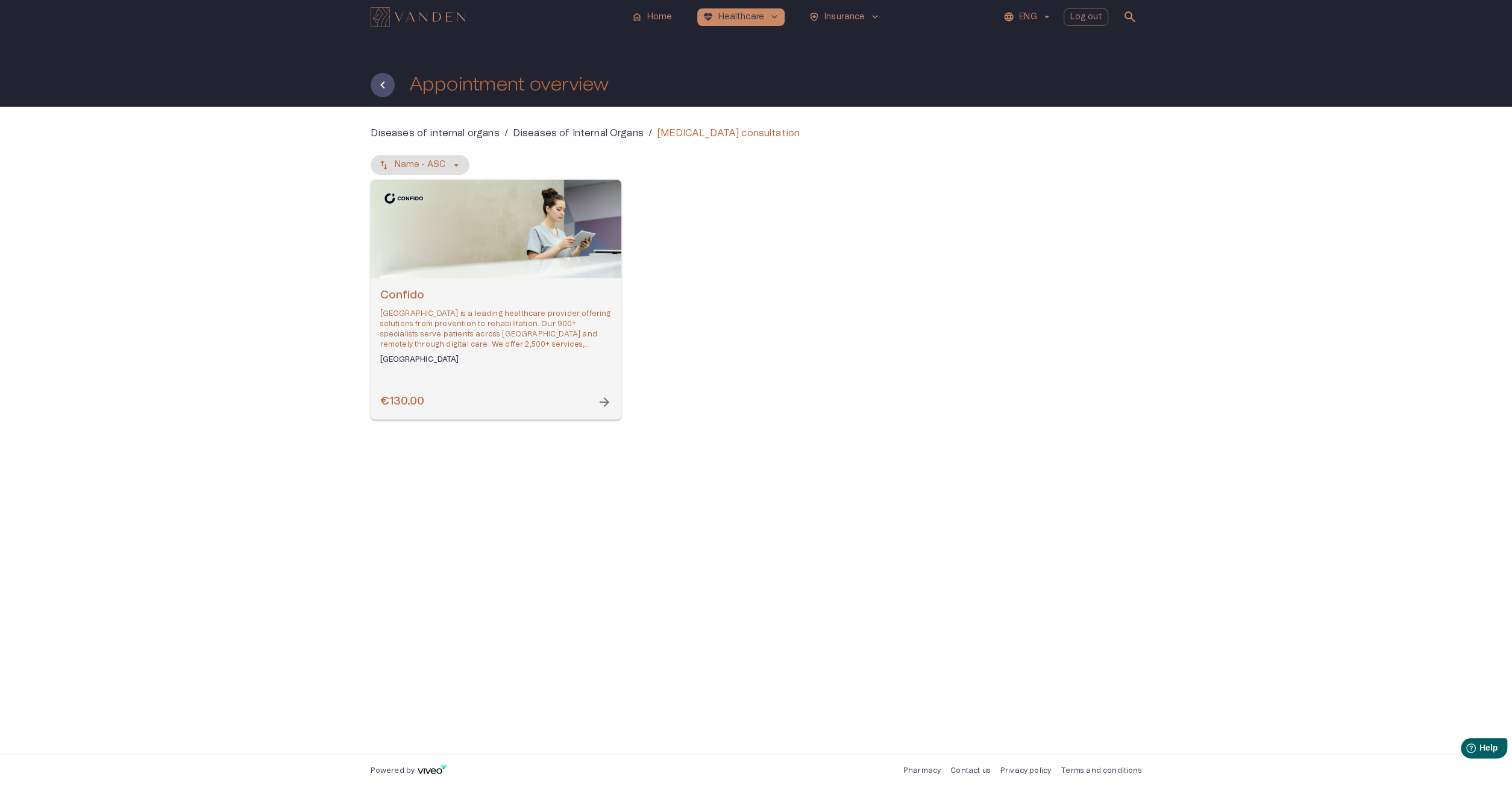
click at [498, 236] on div "Open selected supplier available booking dates" at bounding box center [495, 229] width 250 height 98
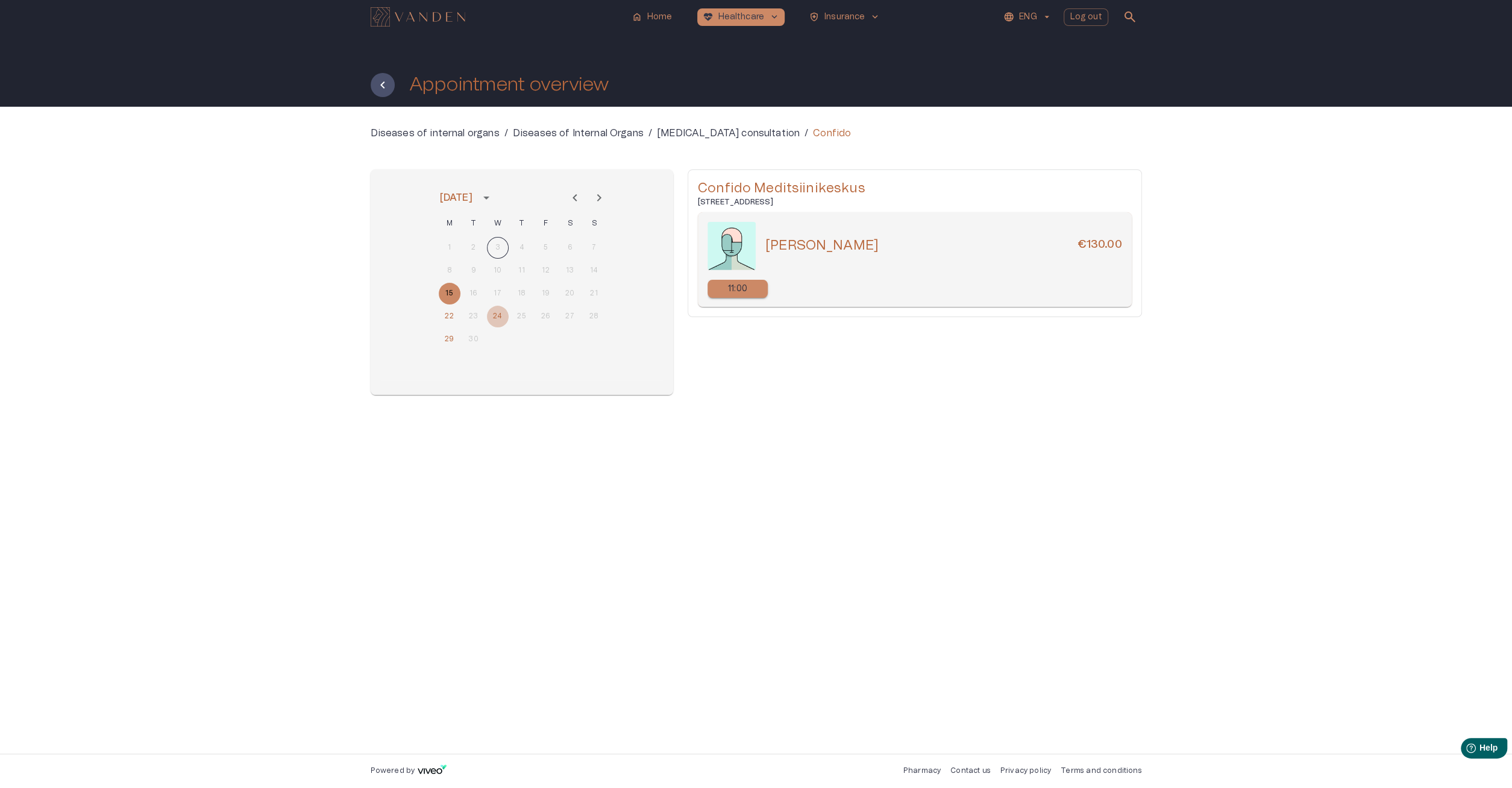
click at [506, 318] on button "24" at bounding box center [497, 316] width 22 height 22
click at [446, 288] on button "15" at bounding box center [449, 293] width 22 height 22
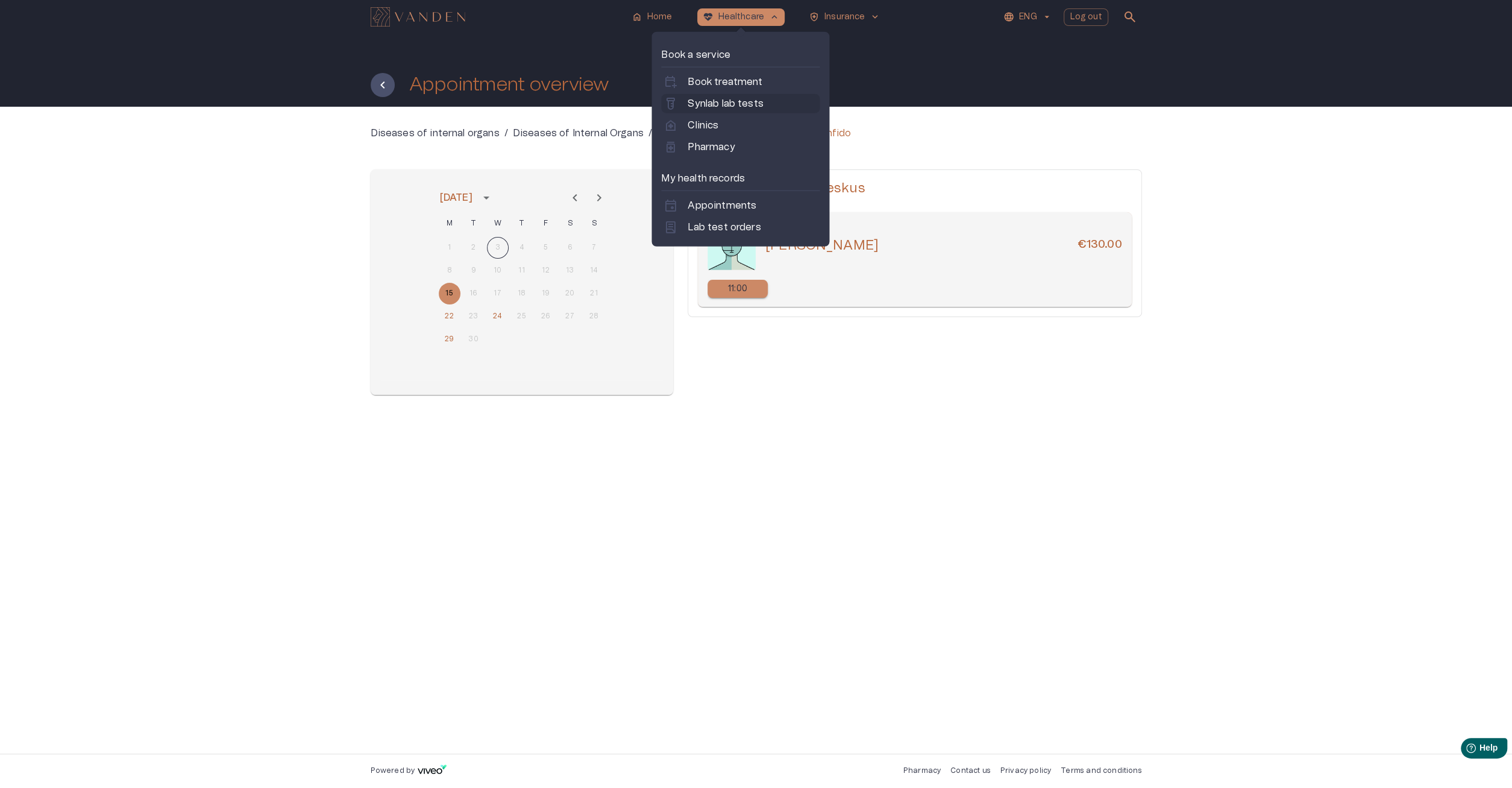
click at [720, 106] on p "Synlab lab tests" at bounding box center [725, 104] width 75 height 15
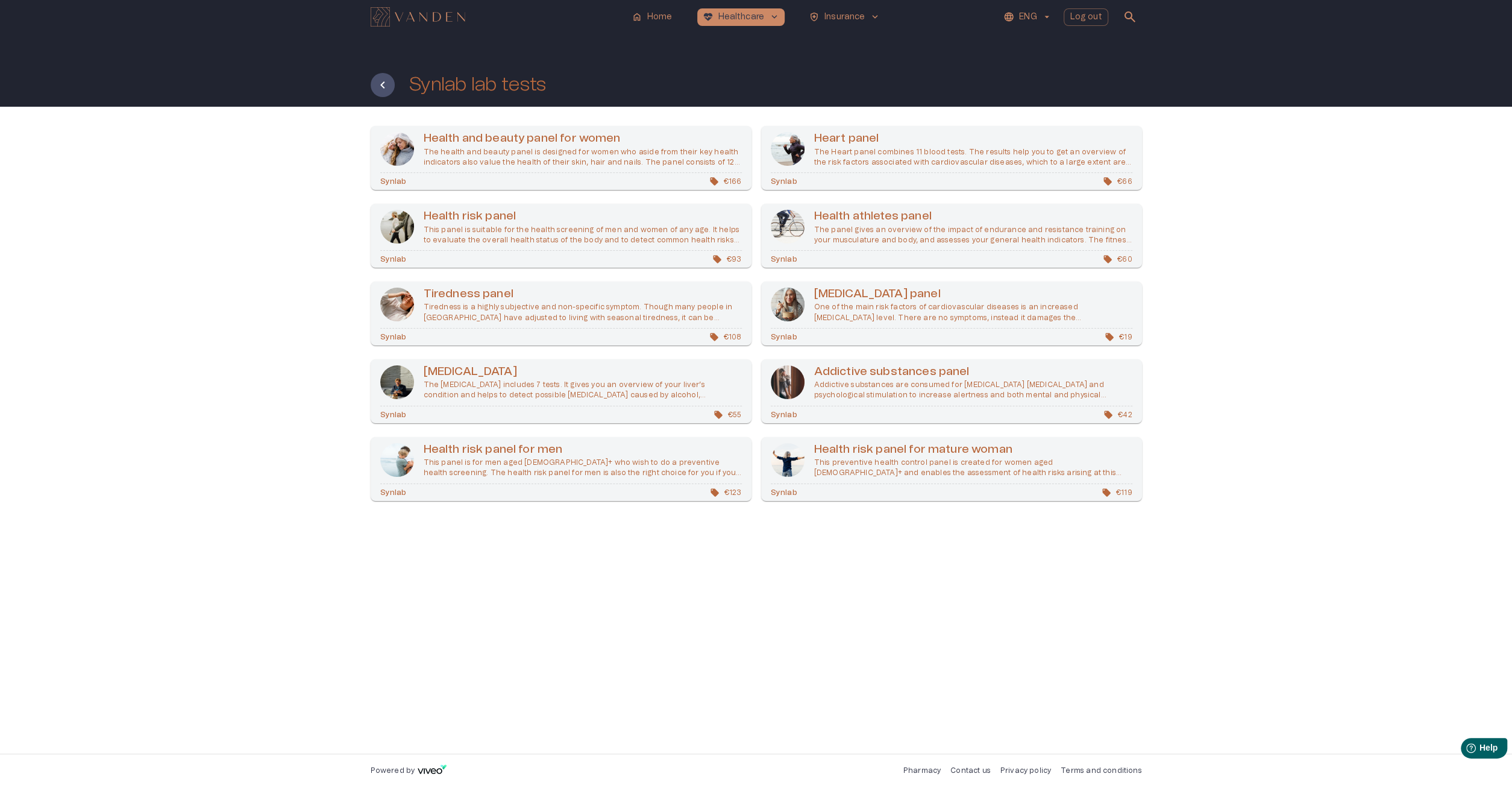
click at [464, 223] on h6 "Health risk panel" at bounding box center [583, 217] width 318 height 16
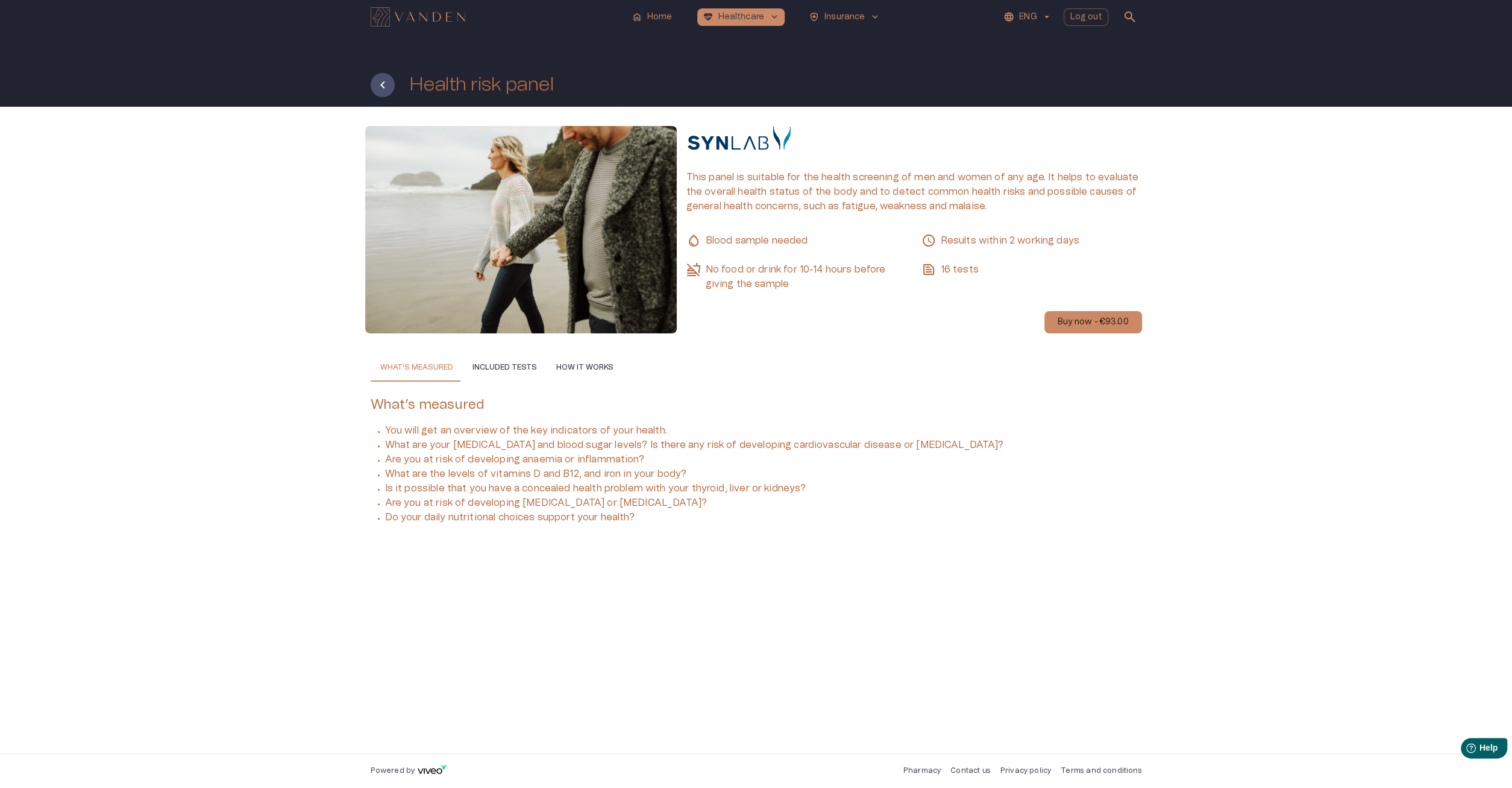
click at [508, 376] on button "Included tests" at bounding box center [504, 367] width 84 height 29
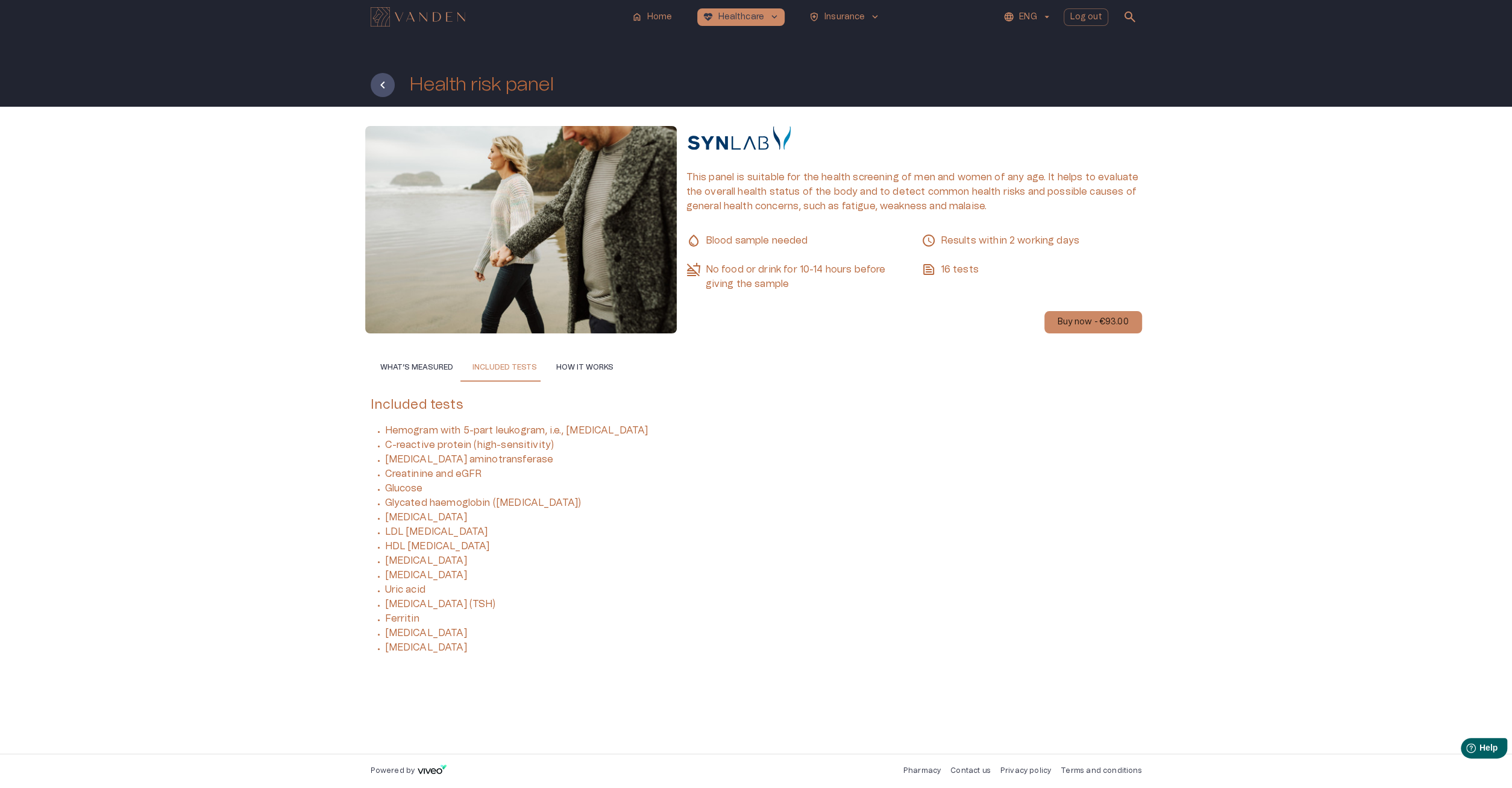
click at [576, 368] on button "How it works" at bounding box center [584, 367] width 77 height 29
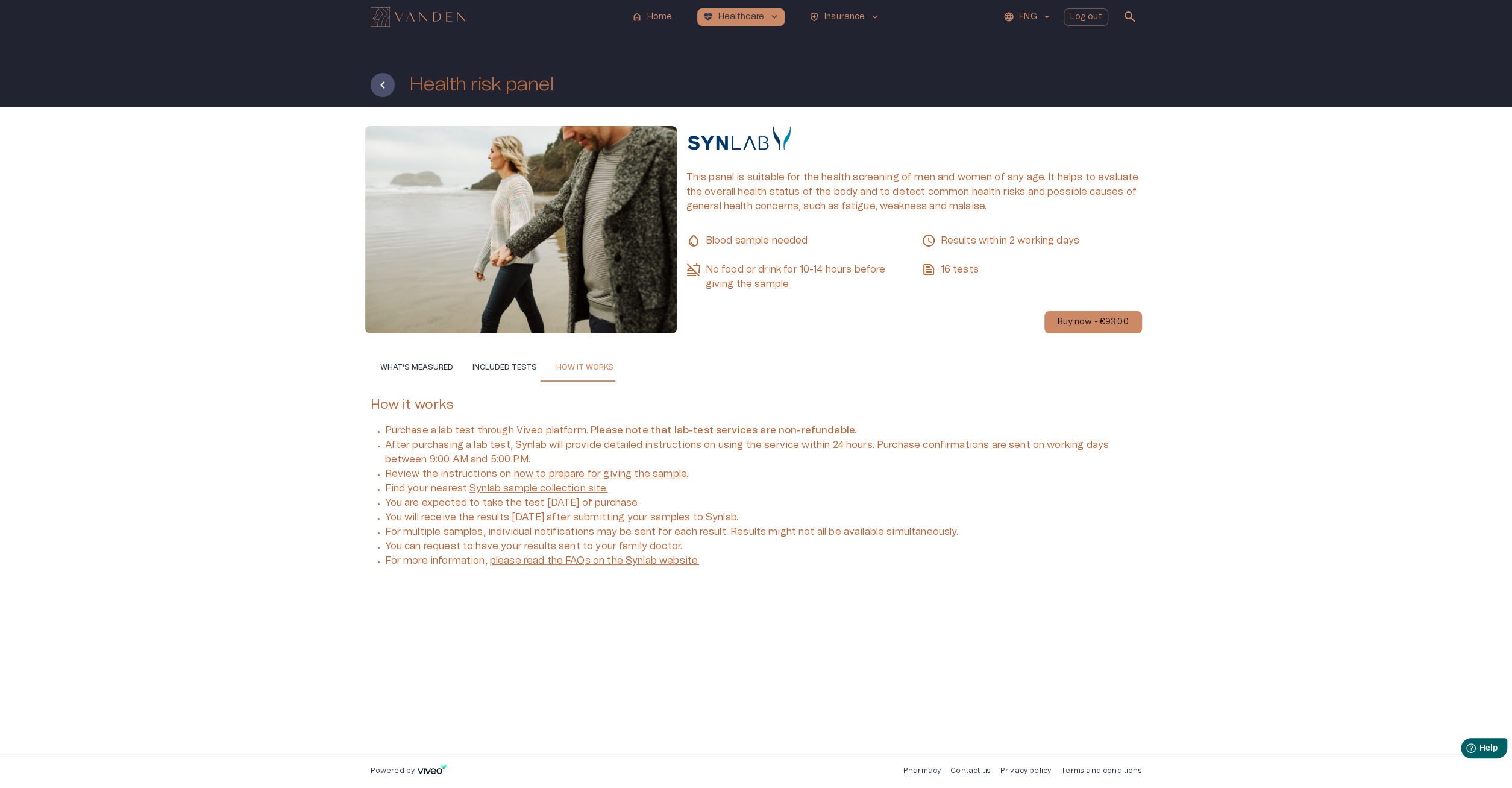
click at [510, 367] on button "Included tests" at bounding box center [504, 367] width 84 height 29
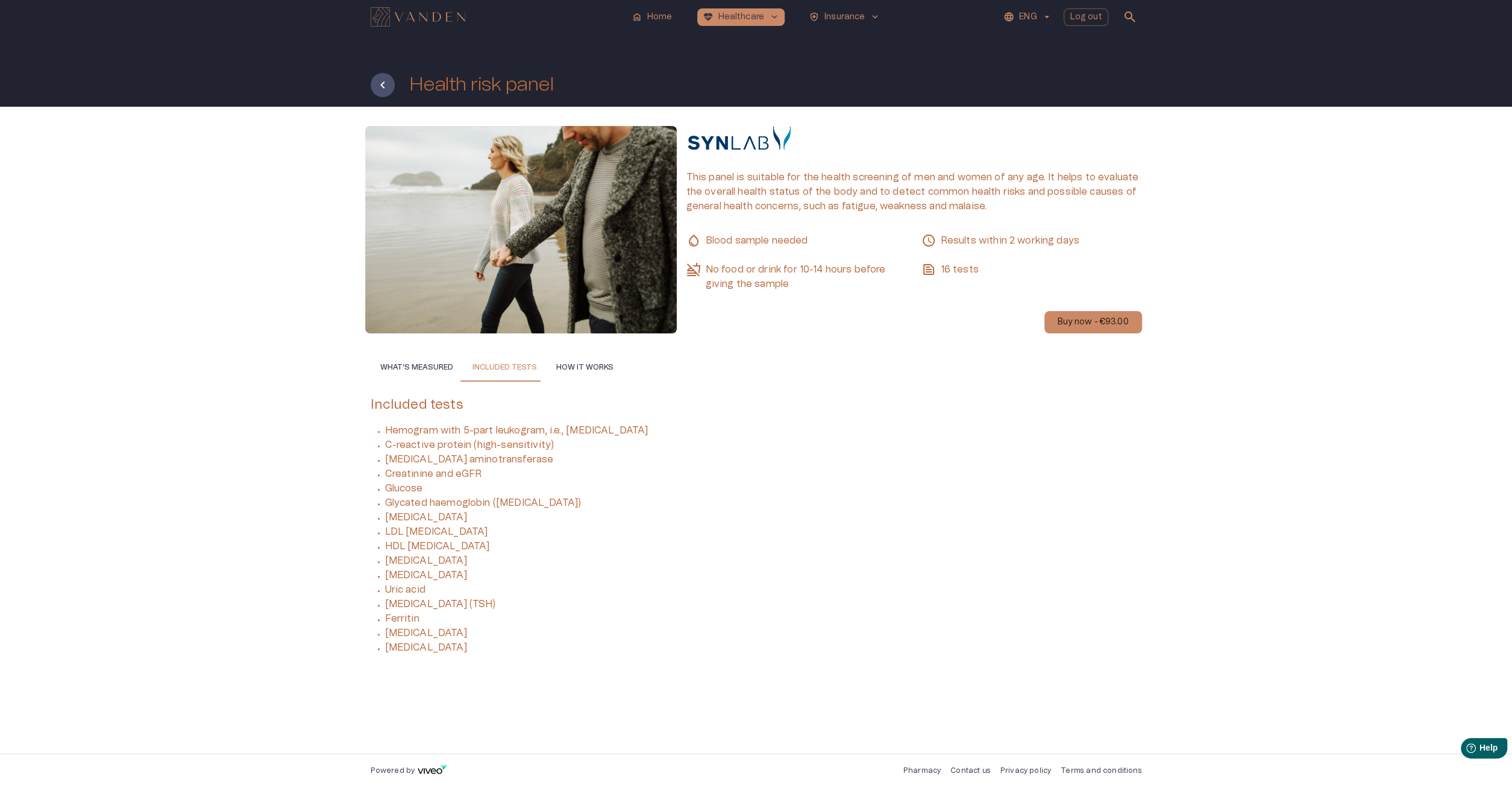
click at [448, 382] on div "What’s measured Included tests How it works Included tests Hemogram with 5-part…" at bounding box center [756, 506] width 772 height 308
click at [425, 369] on button "What’s measured" at bounding box center [416, 367] width 92 height 29
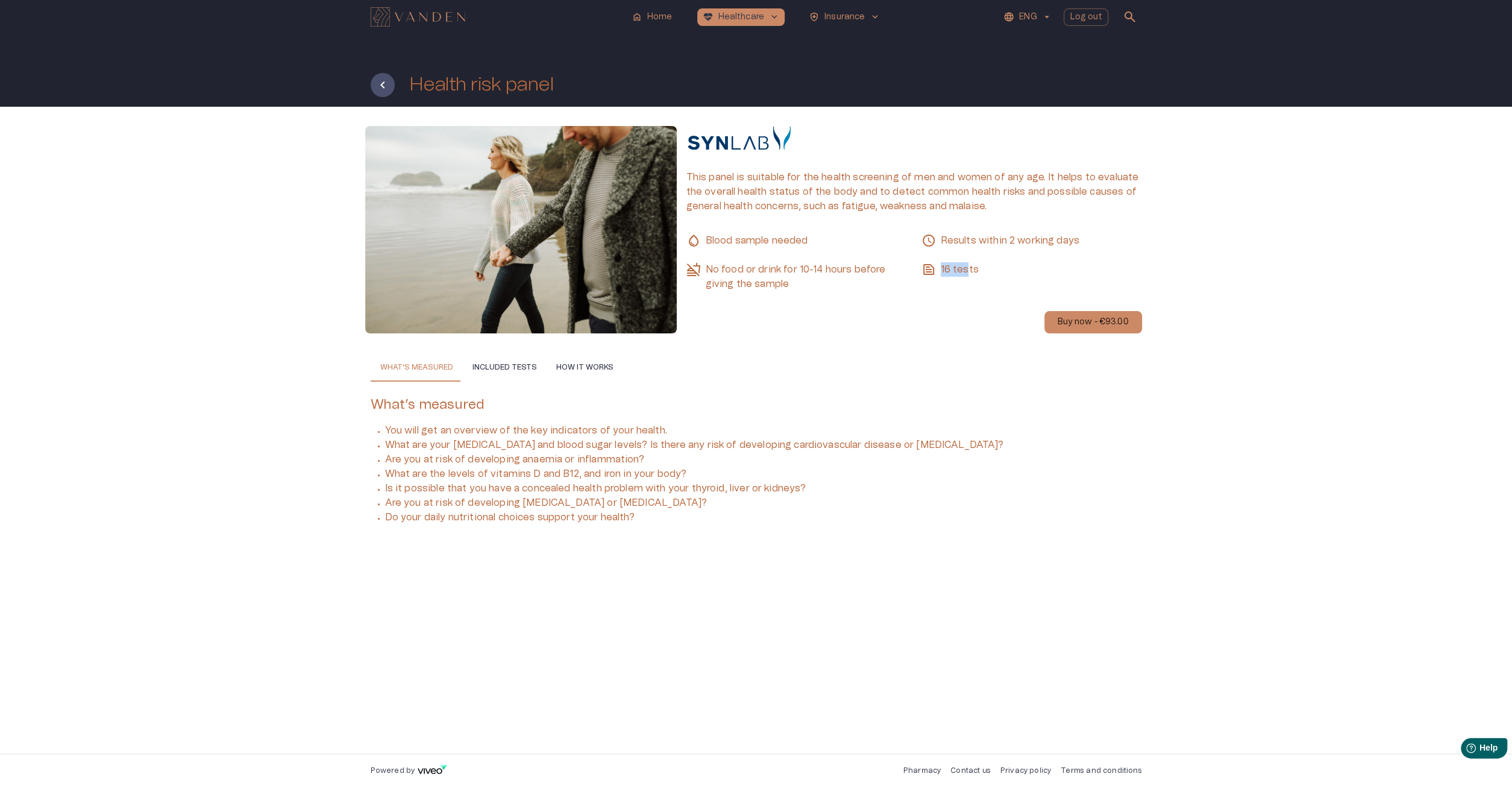
drag, startPoint x: 959, startPoint y: 271, endPoint x: 938, endPoint y: 271, distance: 21.0
click at [938, 271] on p "16 tests" at bounding box center [1032, 269] width 221 height 15
click at [982, 356] on div "What’s measured Included tests How it works" at bounding box center [756, 367] width 772 height 29
click at [490, 358] on button "Included tests" at bounding box center [504, 367] width 84 height 29
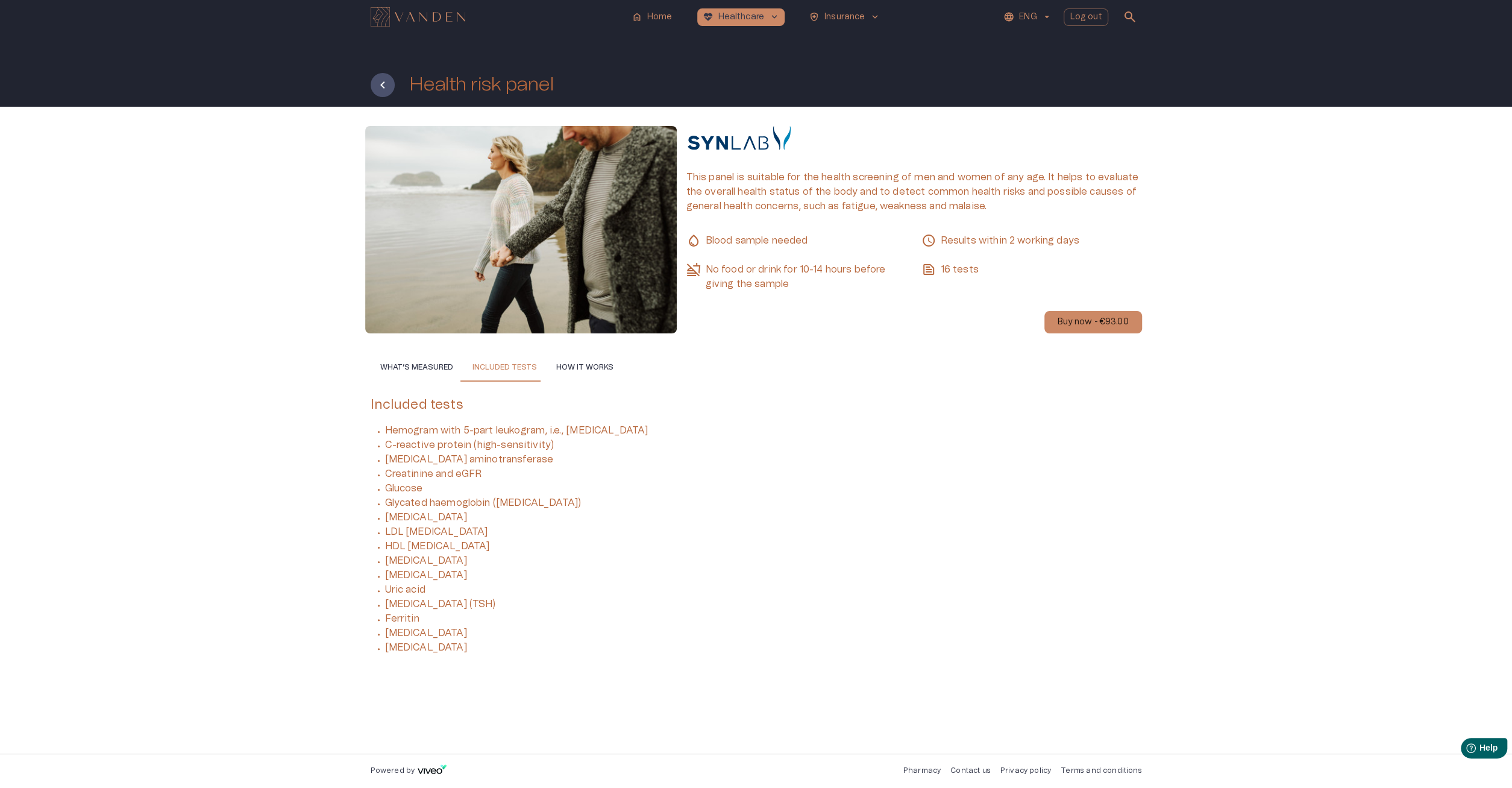
click at [392, 362] on button "What’s measured" at bounding box center [416, 367] width 92 height 29
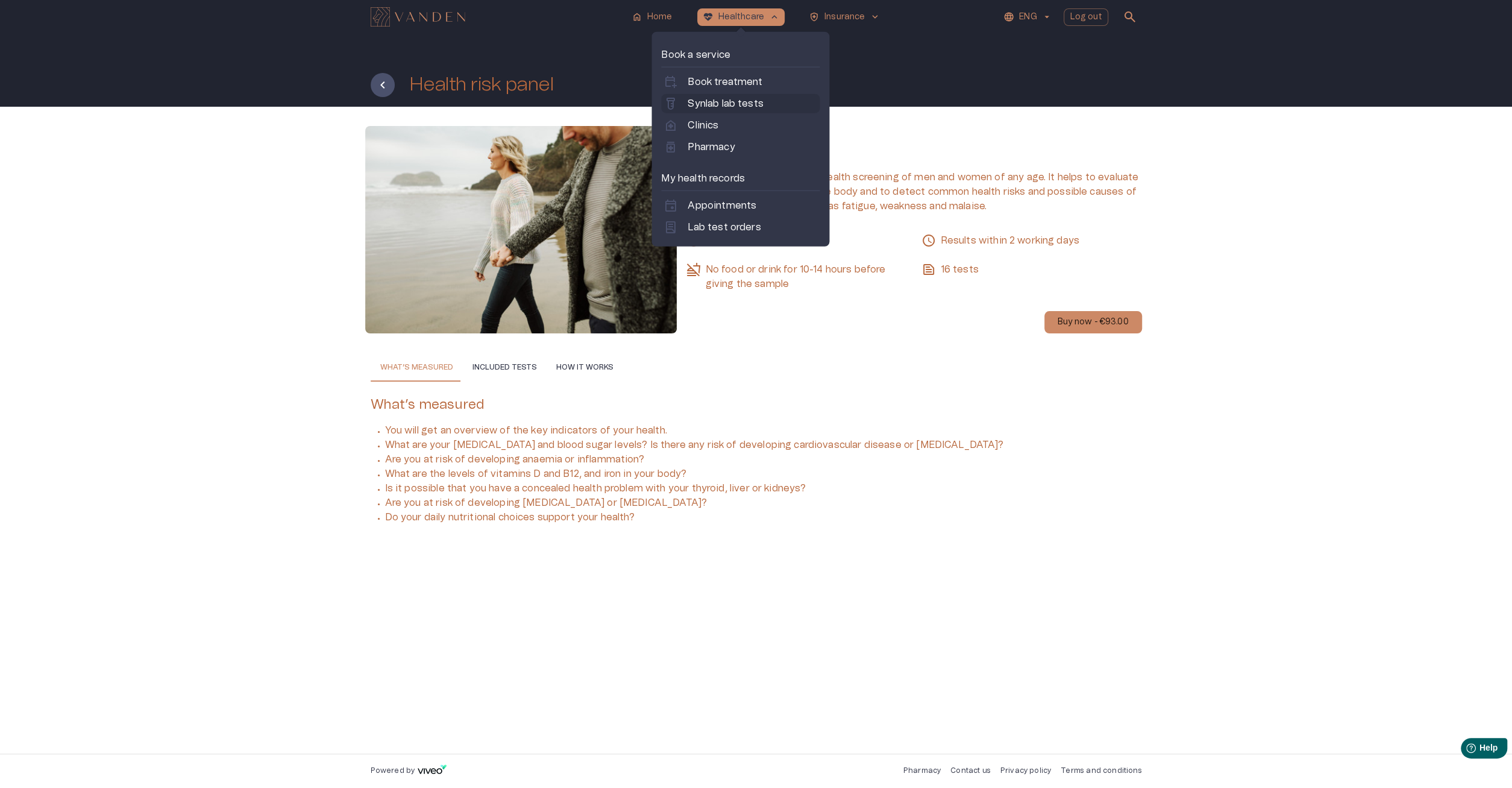
click at [728, 98] on p "Synlab lab tests" at bounding box center [725, 104] width 75 height 15
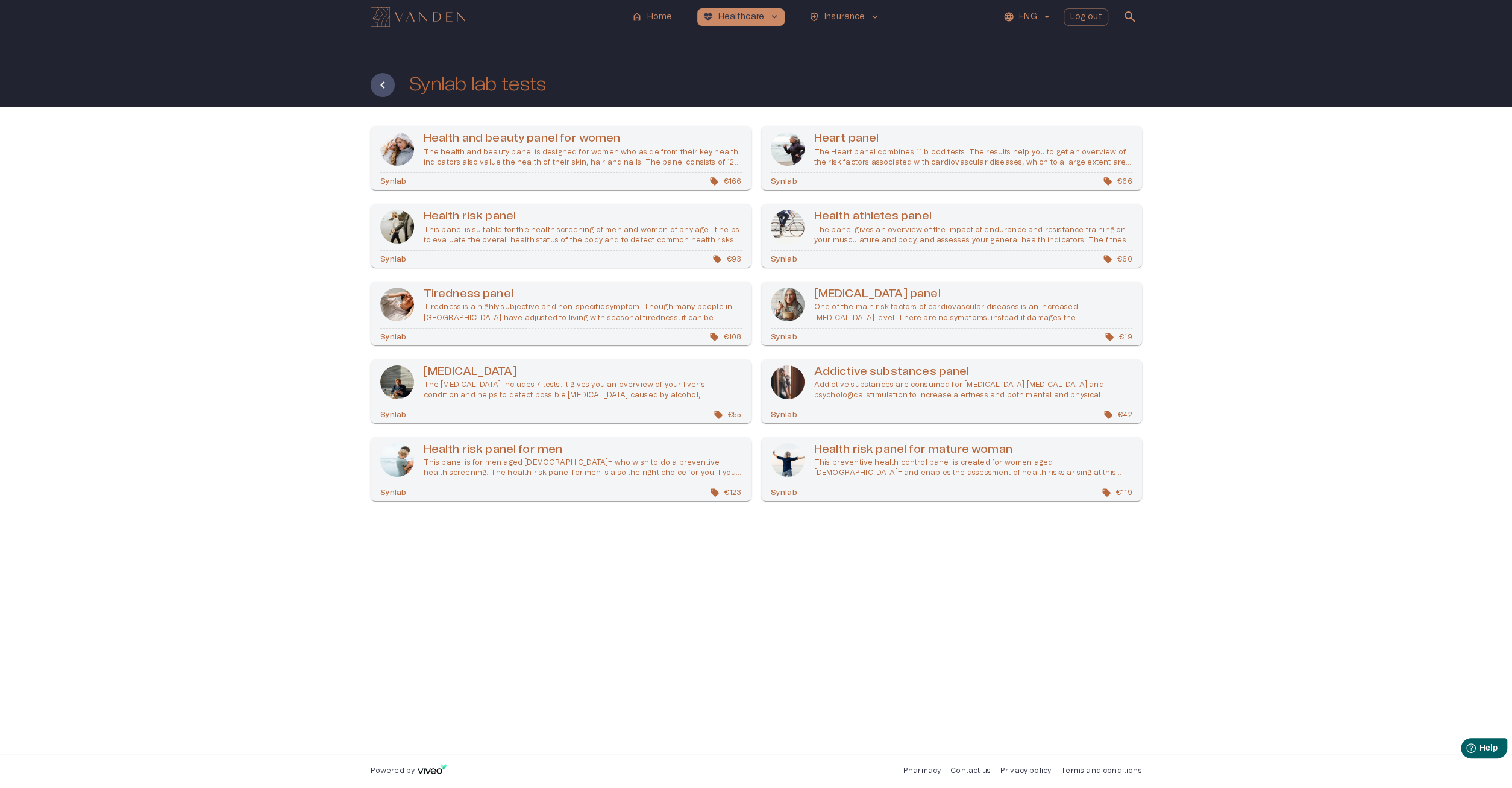
click at [915, 222] on h6 "Health athletes panel" at bounding box center [973, 217] width 318 height 16
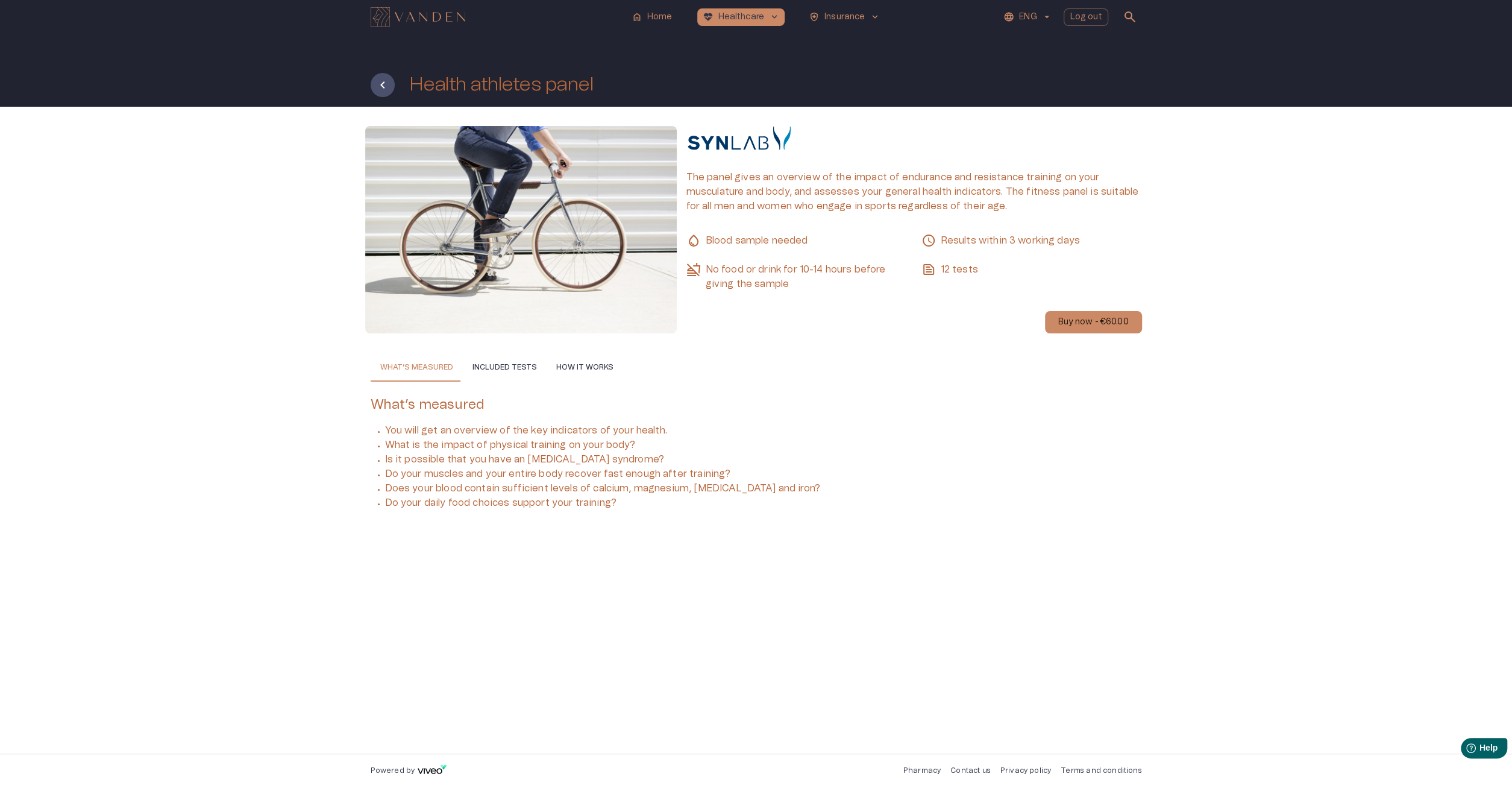
click at [505, 362] on button "Included tests" at bounding box center [504, 367] width 84 height 29
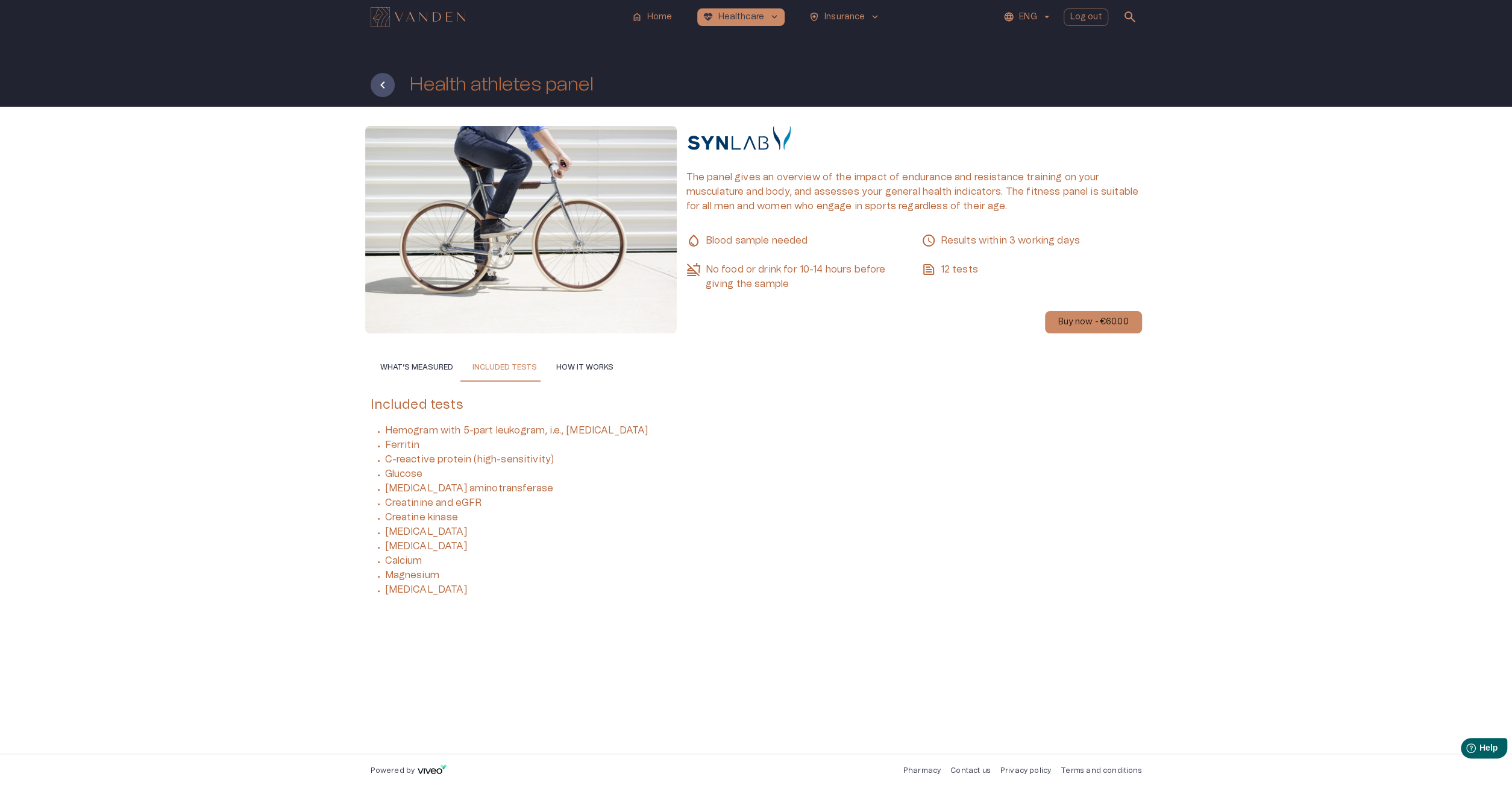
click at [585, 373] on button "How it works" at bounding box center [584, 367] width 77 height 29
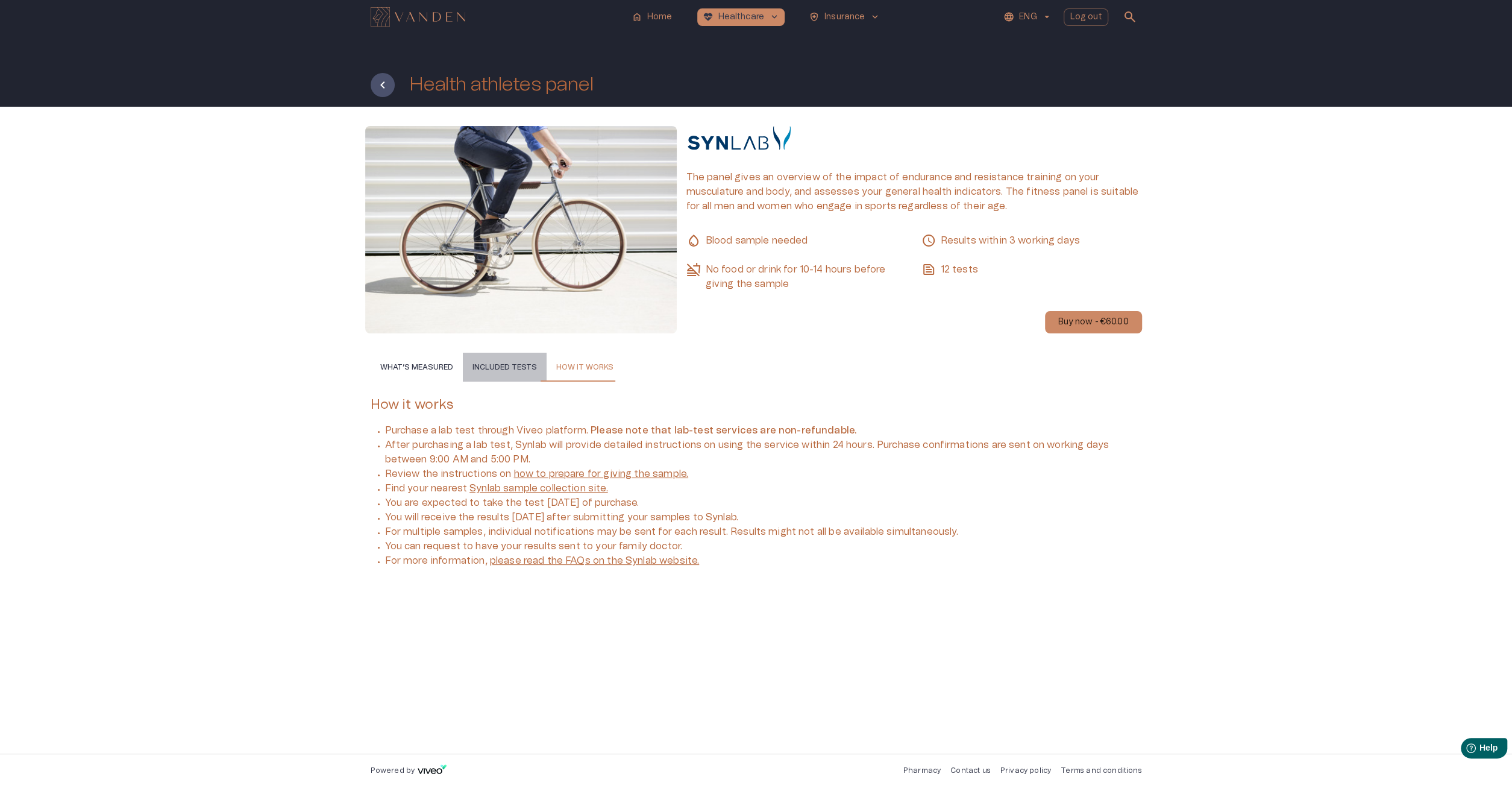
click at [510, 373] on button "Included tests" at bounding box center [504, 367] width 84 height 29
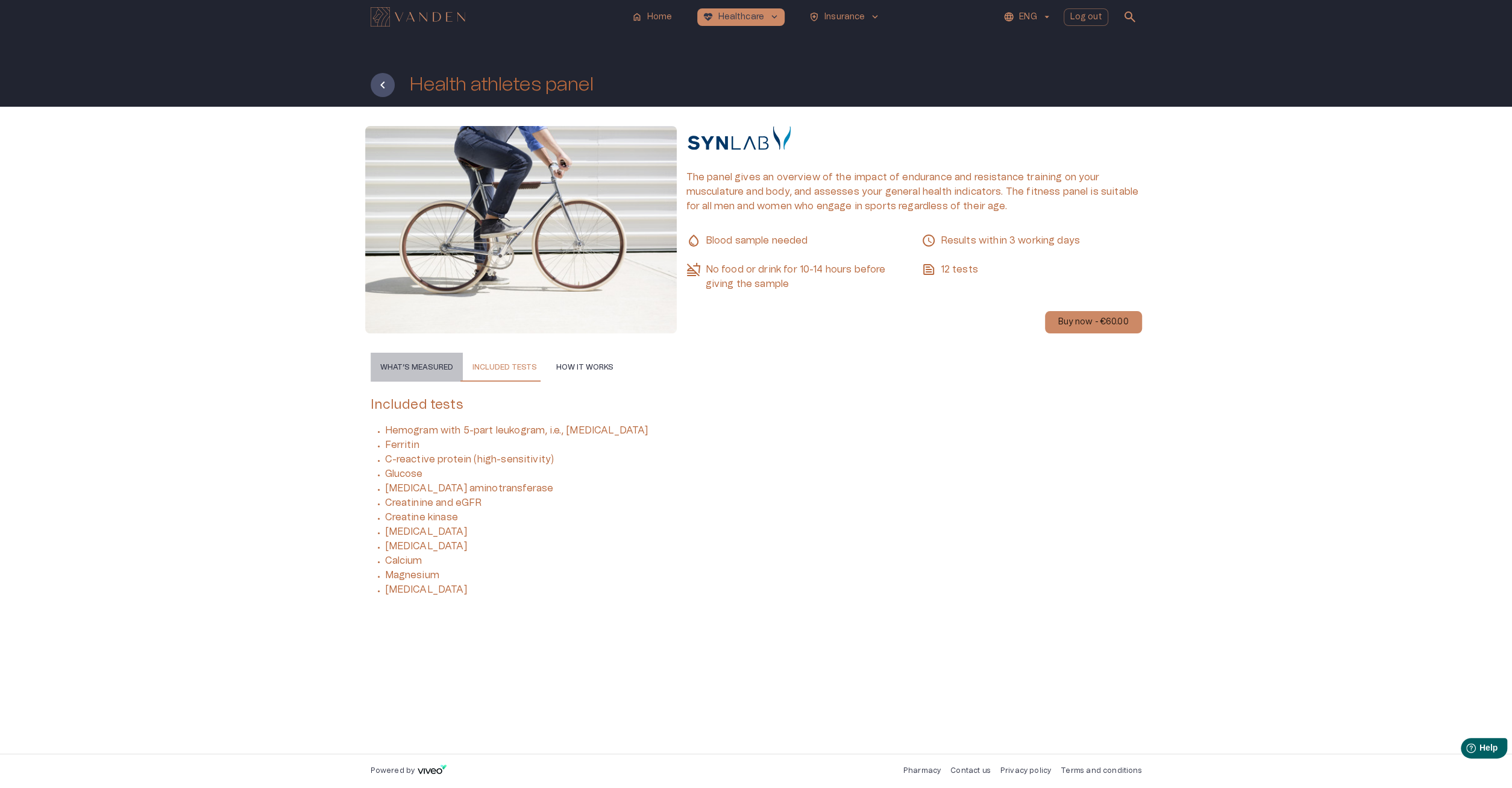
click at [444, 373] on button "What’s measured" at bounding box center [416, 367] width 92 height 29
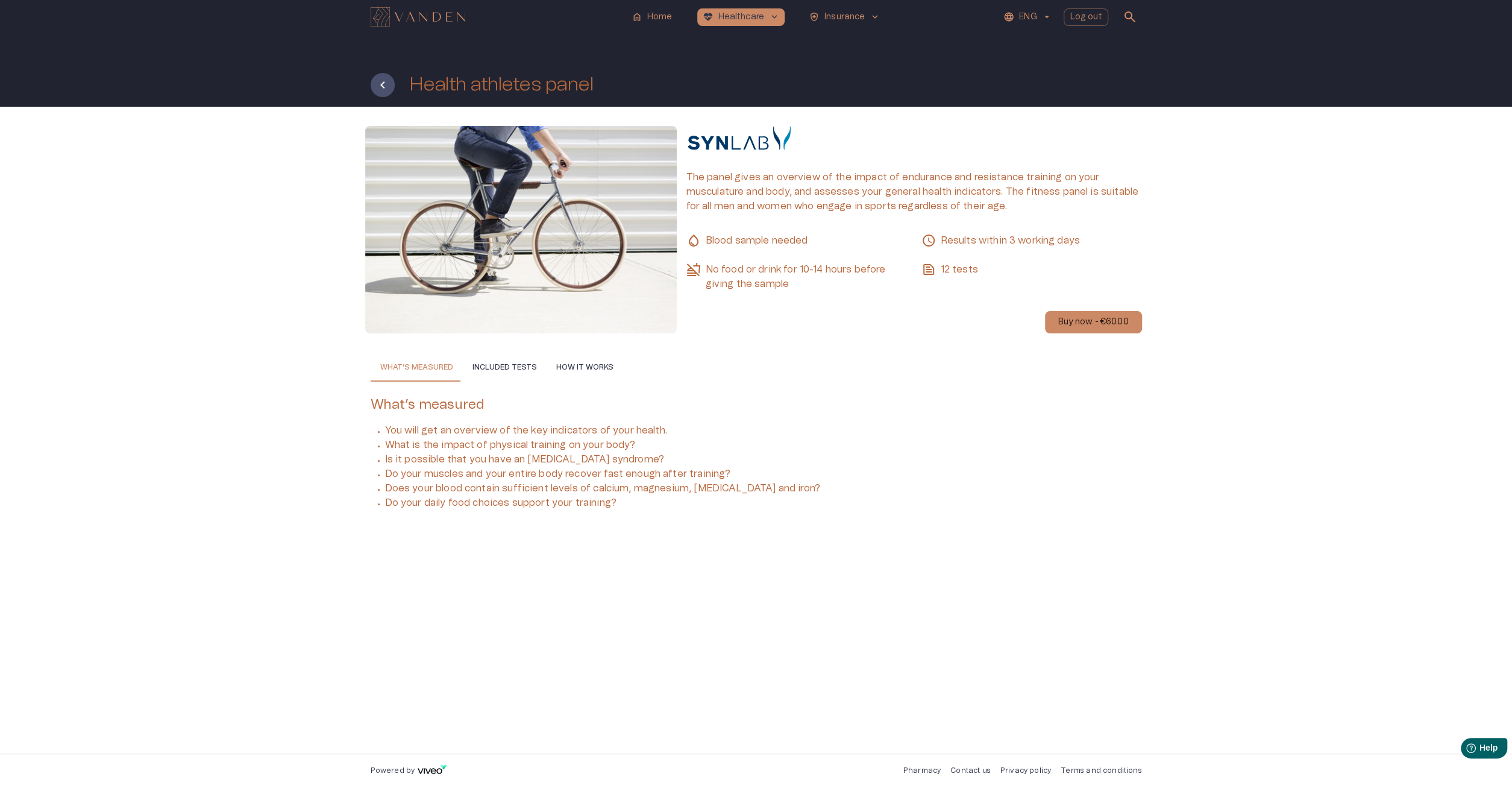
click at [1213, 562] on div "The panel gives an overview of the impact of endurance and resistance training …" at bounding box center [756, 430] width 1512 height 646
click at [384, 83] on icon "Back" at bounding box center [382, 85] width 4 height 7
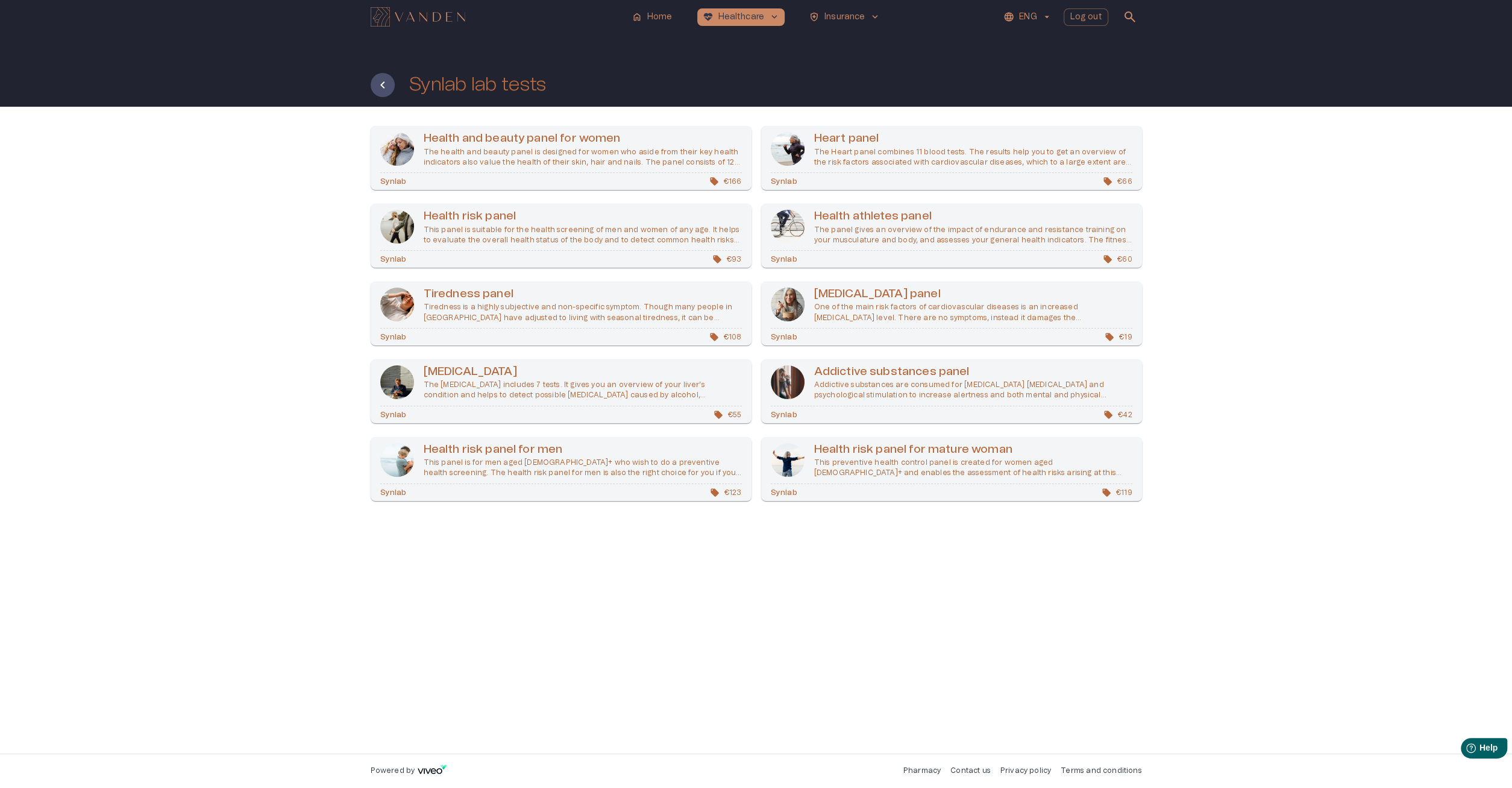
drag, startPoint x: 163, startPoint y: 278, endPoint x: 197, endPoint y: 281, distance: 34.1
click at [164, 276] on div "Health and beauty panel for women The health and beauty panel is designed for w…" at bounding box center [756, 430] width 1512 height 646
click at [554, 229] on p "This panel is suitable for the health screening of men and women of any age. It…" at bounding box center [583, 235] width 318 height 21
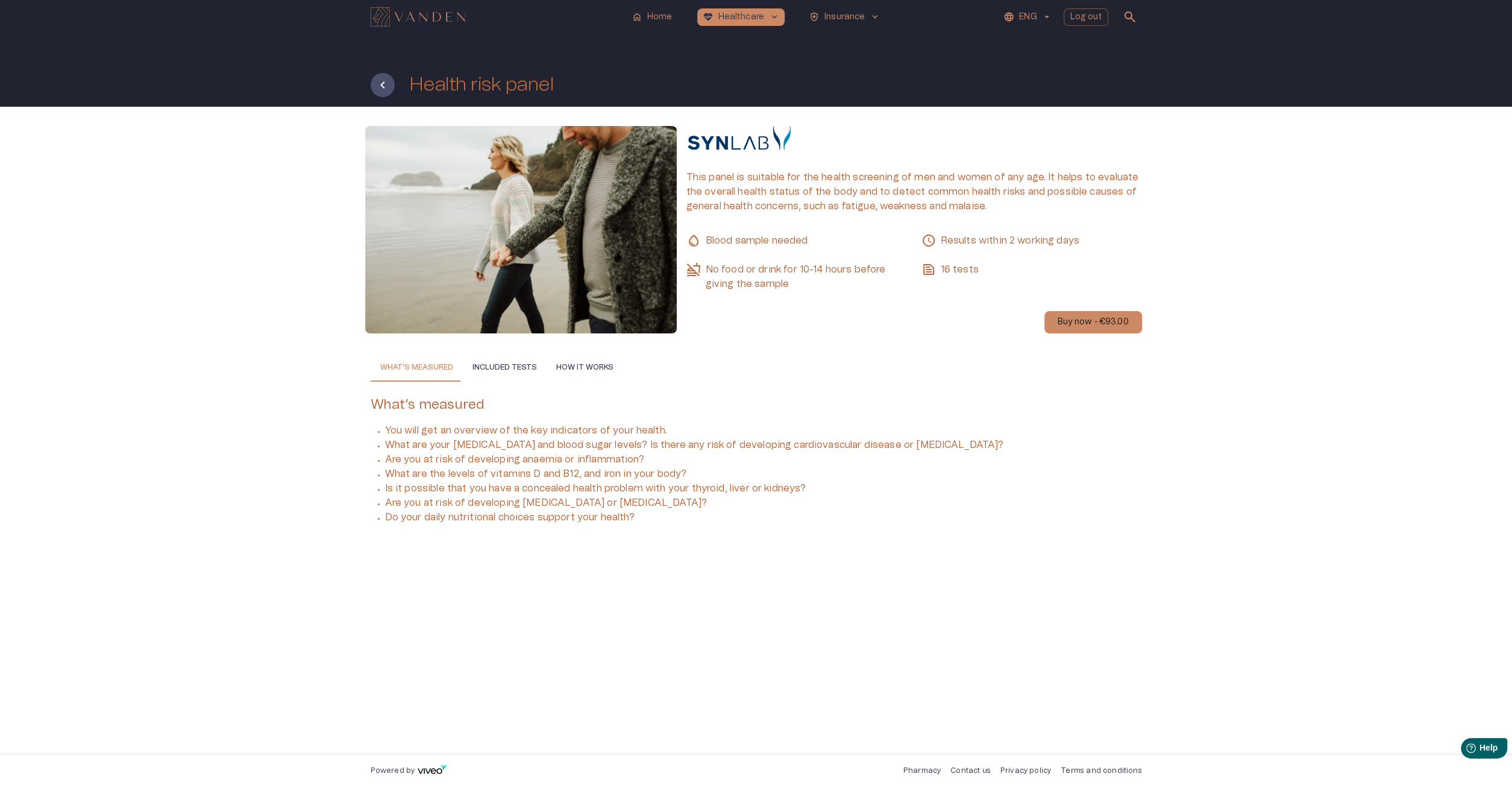
click at [820, 748] on div "This panel is suitable for the health screening of men and women of any age. It…" at bounding box center [756, 430] width 1512 height 646
click at [382, 76] on button "Back" at bounding box center [382, 85] width 24 height 24
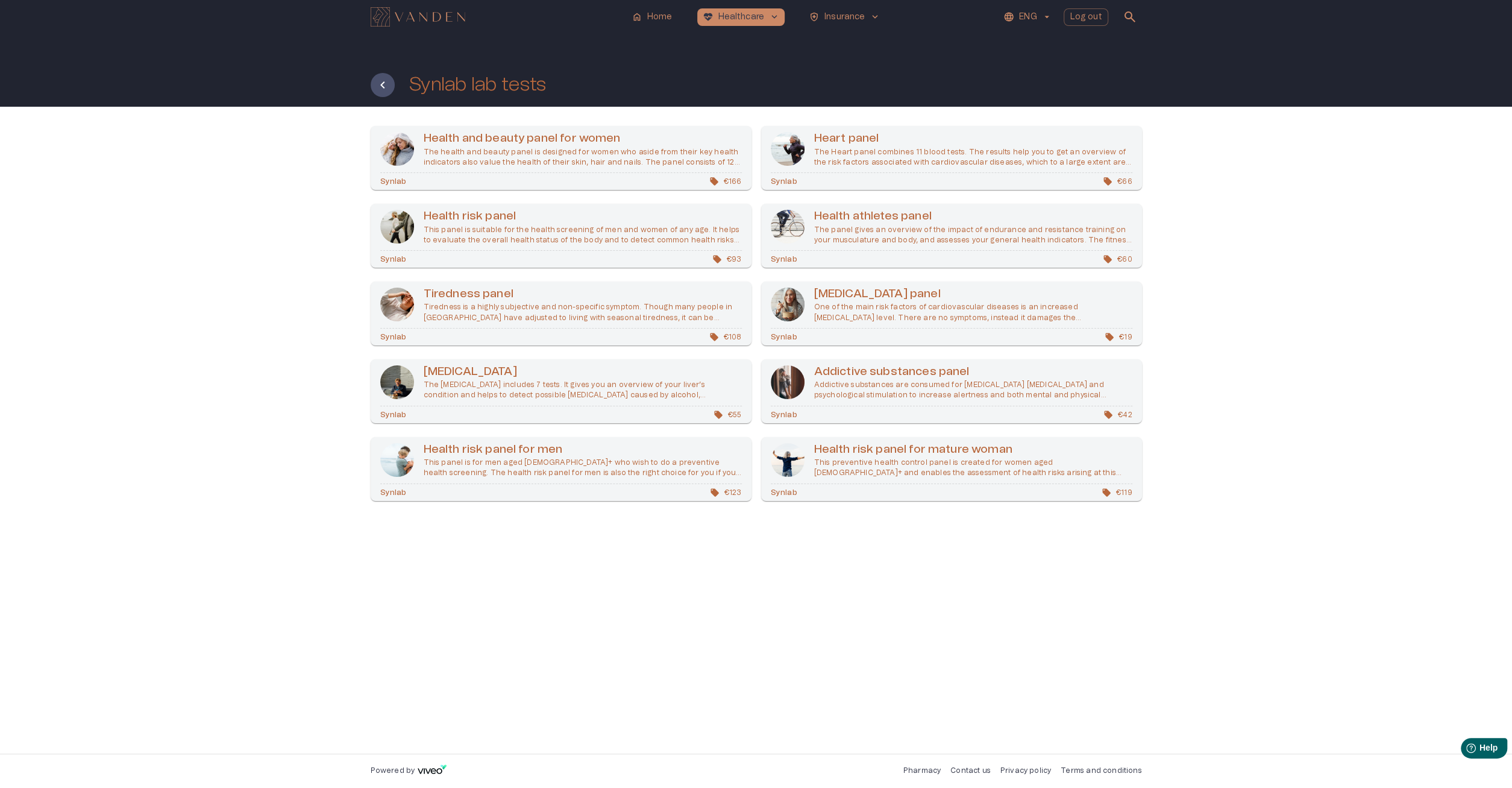
click at [925, 232] on p "The panel gives an overview of the impact of endurance and resistance training …" at bounding box center [973, 235] width 318 height 21
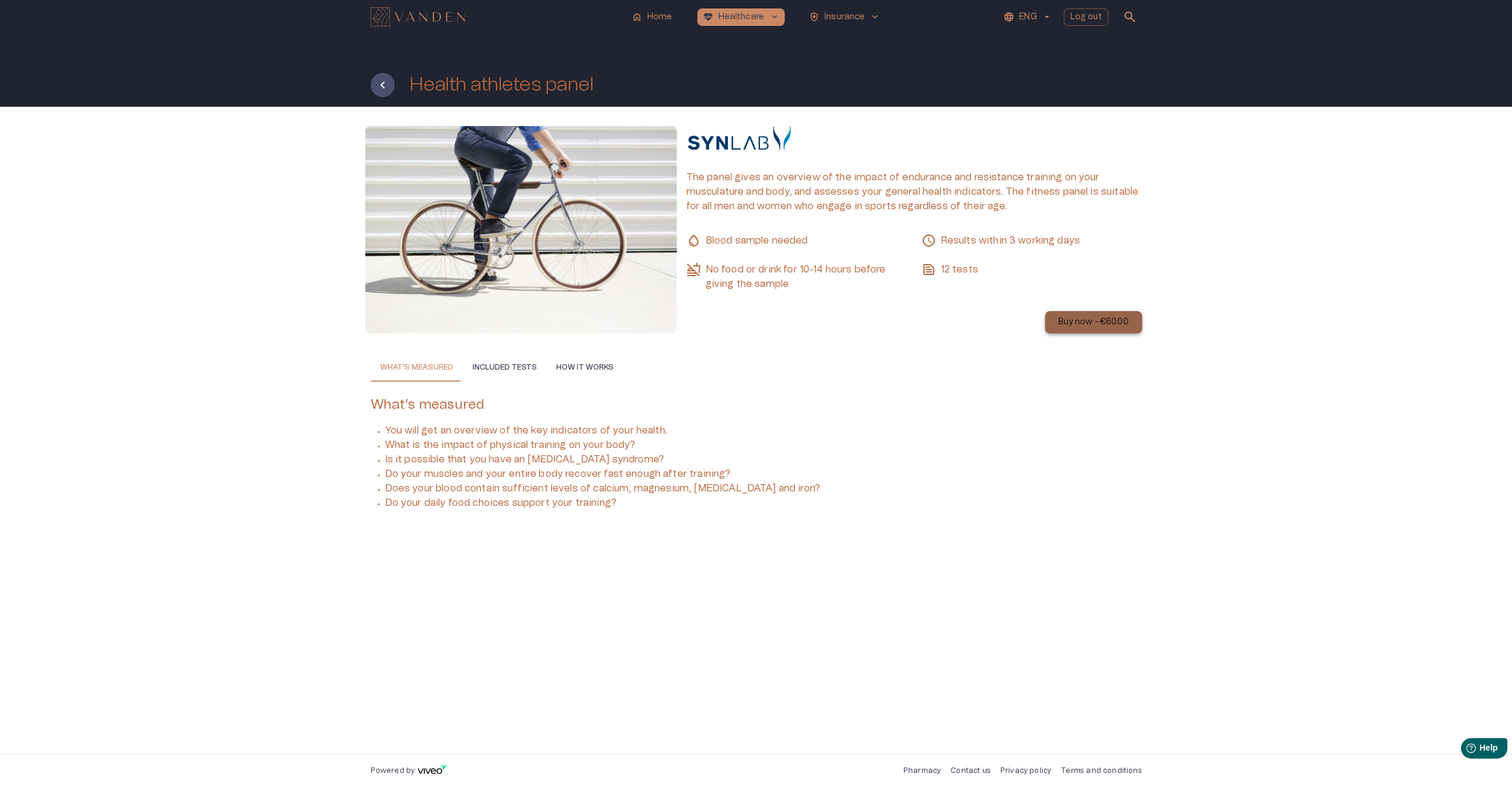
click at [1087, 327] on p "Buy now - €60.00" at bounding box center [1093, 322] width 70 height 13
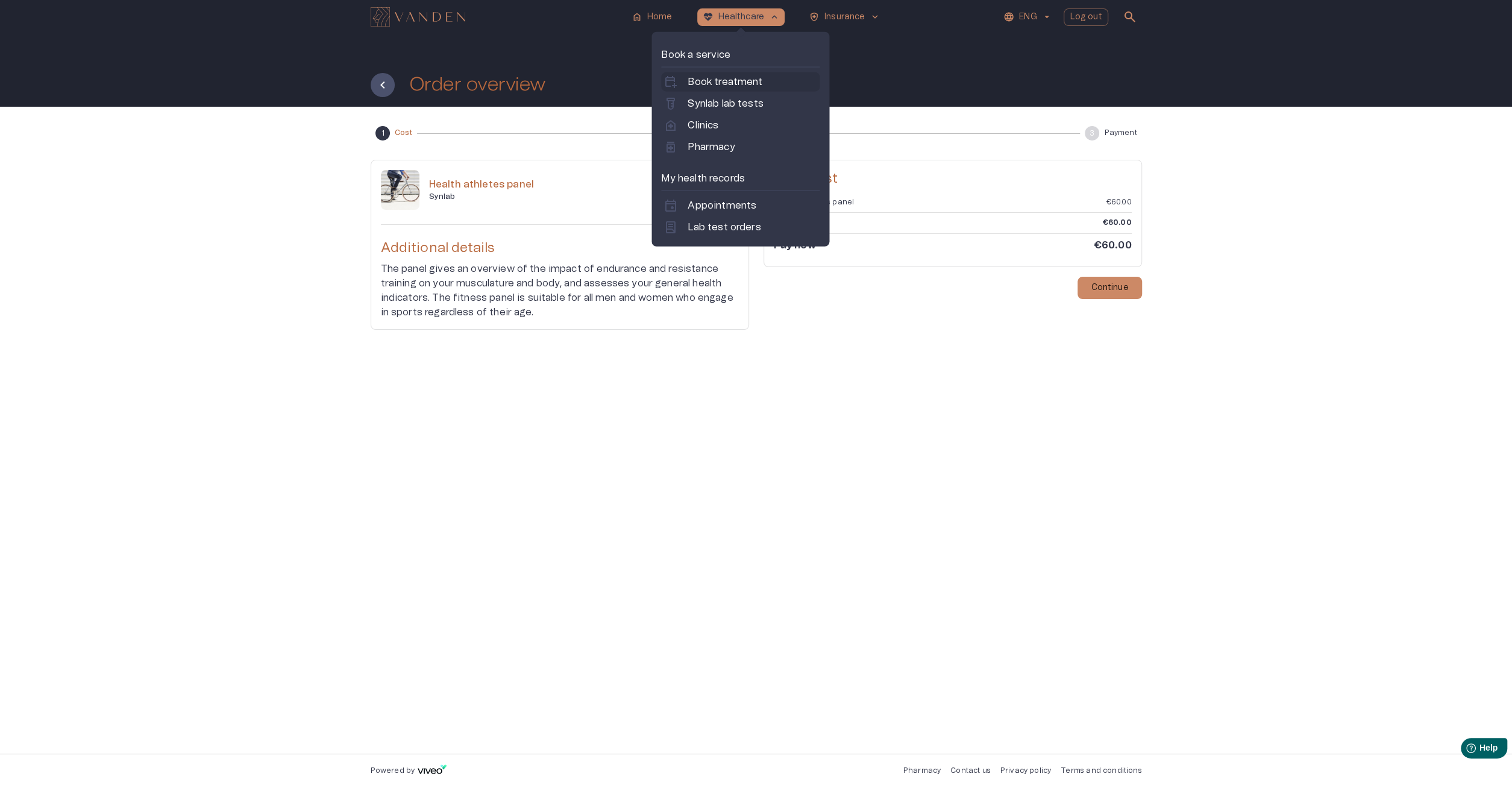
click at [762, 80] on link "calendar_add_on Book treatment" at bounding box center [740, 82] width 154 height 15
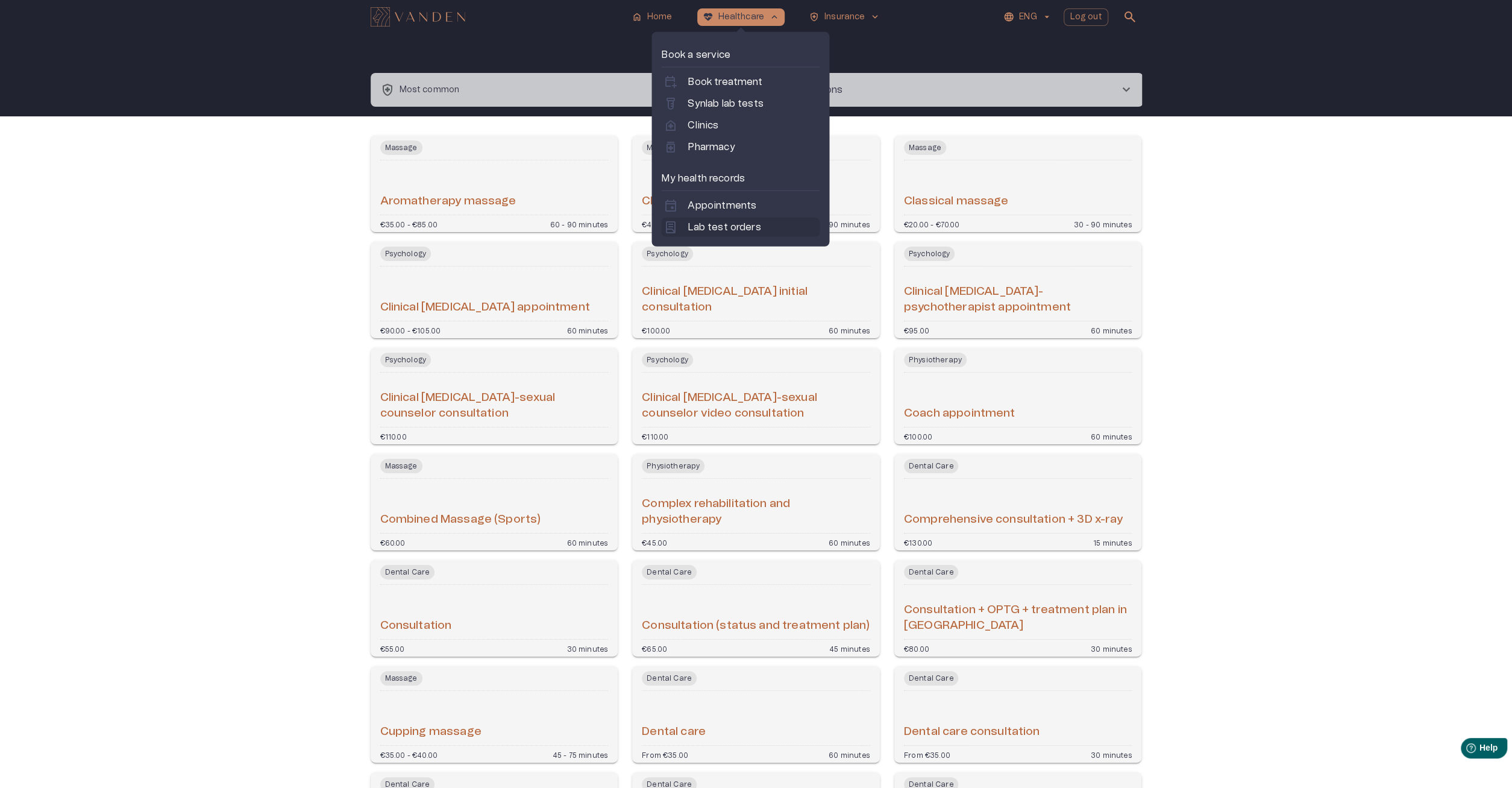
click at [758, 235] on div "lab_profile Lab test orders" at bounding box center [740, 227] width 159 height 19
click at [699, 225] on p "Lab test orders" at bounding box center [724, 227] width 72 height 15
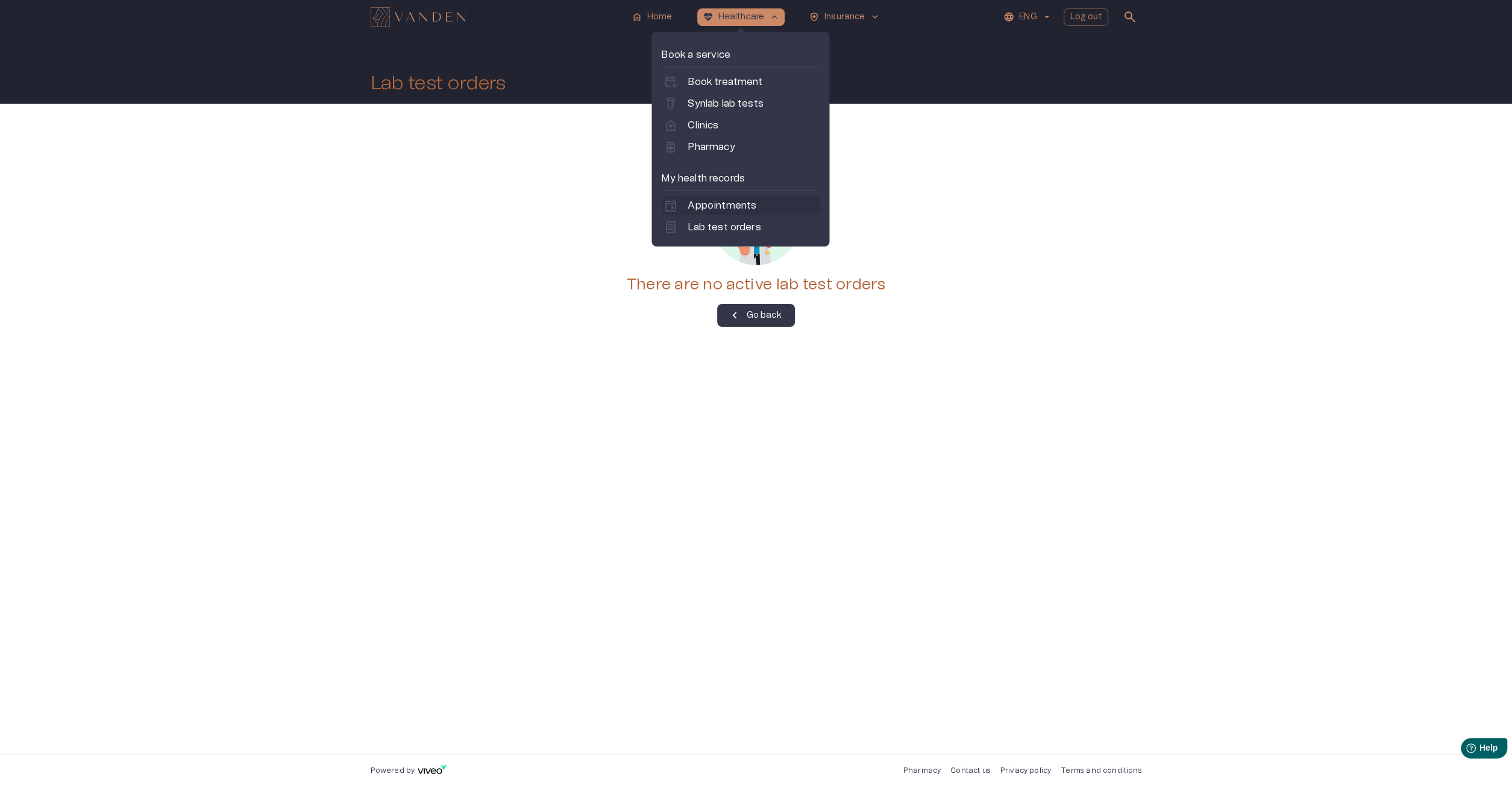
click at [716, 208] on p "Appointments" at bounding box center [722, 205] width 69 height 15
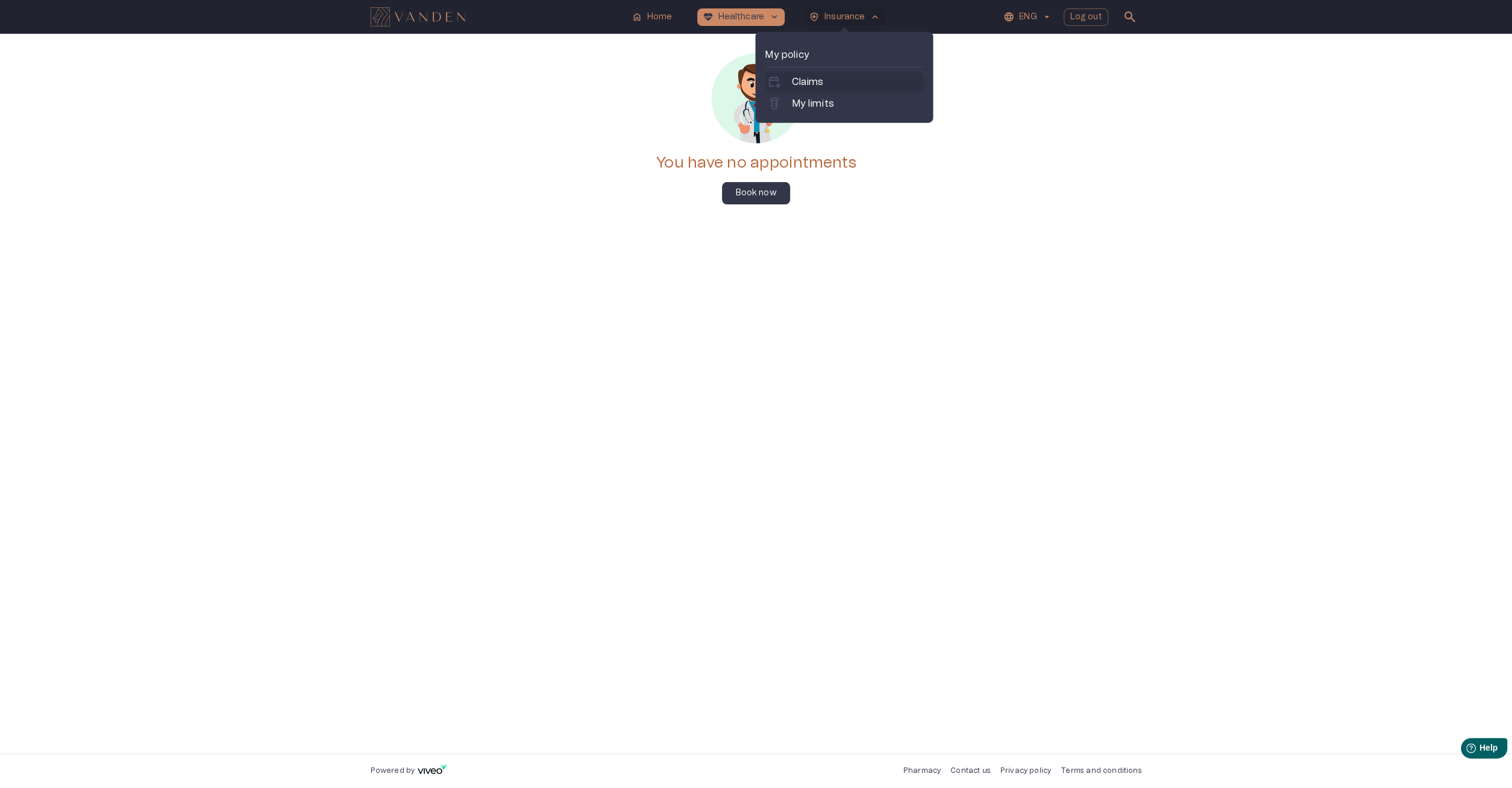
click at [796, 80] on p "Claims" at bounding box center [807, 82] width 32 height 15
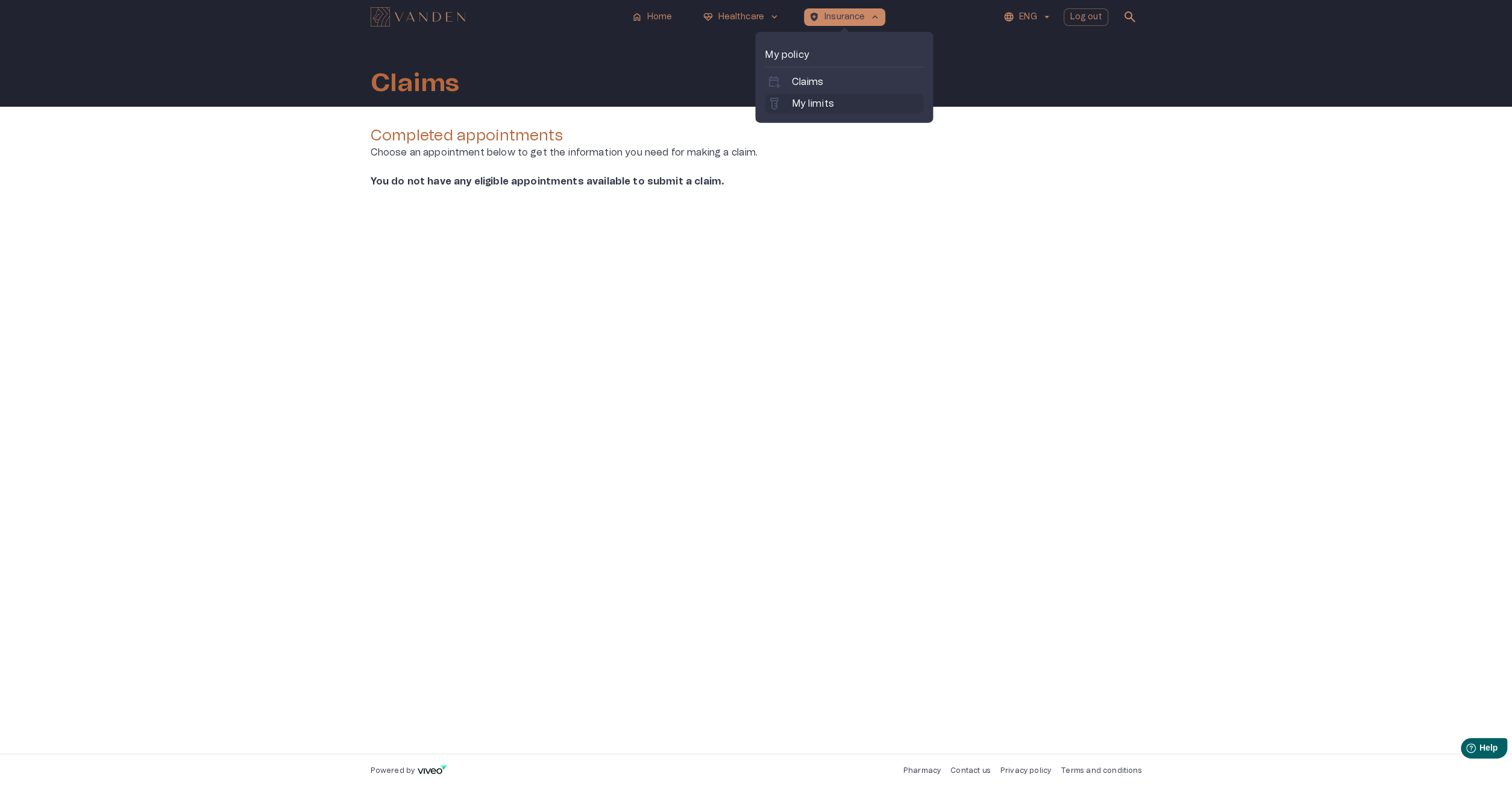
click at [815, 101] on p "My limits" at bounding box center [812, 104] width 42 height 15
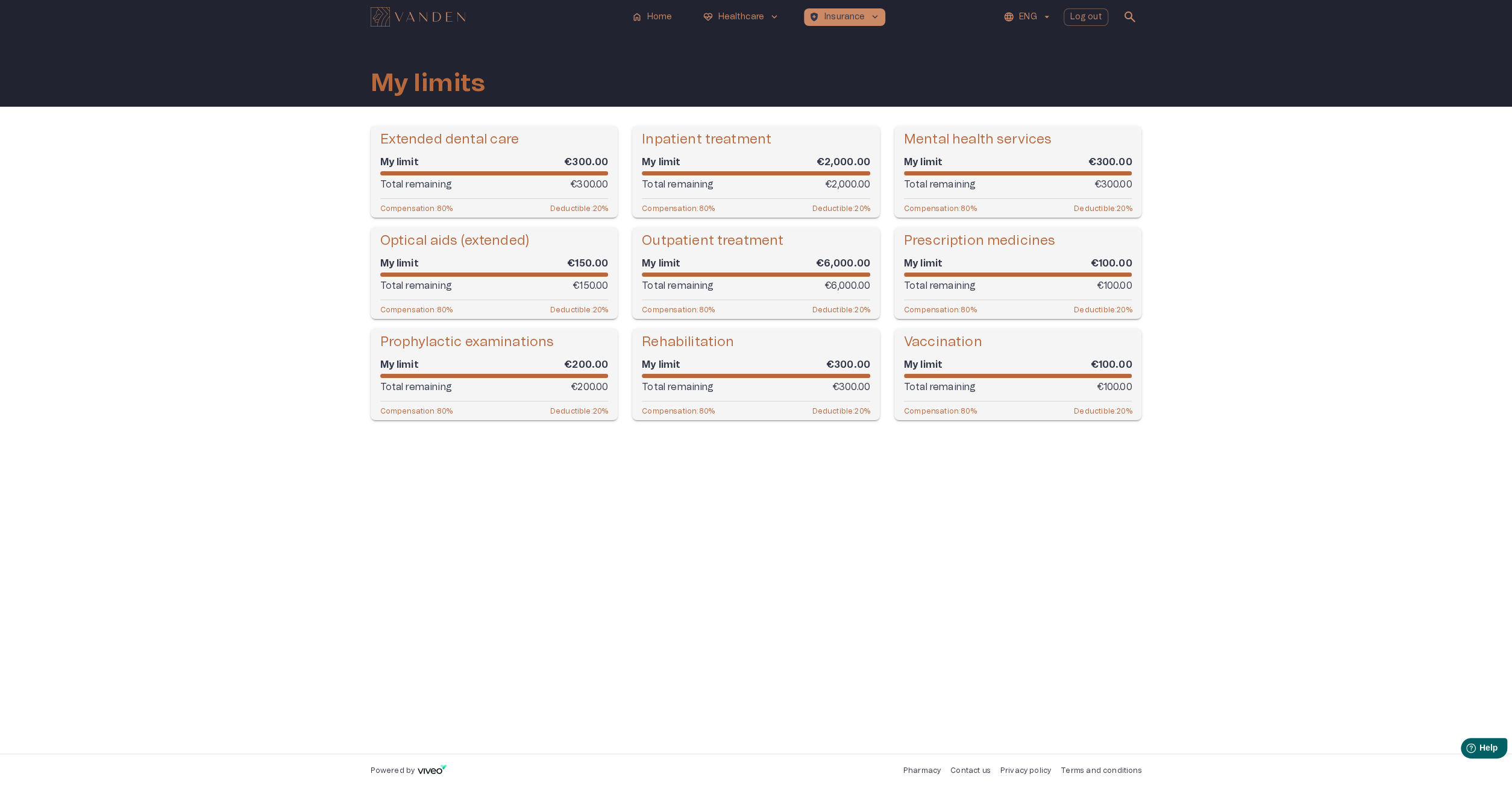
click at [446, 344] on h5 "Prophylactic examinations" at bounding box center [468, 342] width 174 height 17
click at [444, 375] on span at bounding box center [495, 375] width 229 height 4
click at [434, 394] on div "My limit €200.00 Total remaining €200.00" at bounding box center [495, 375] width 229 height 41
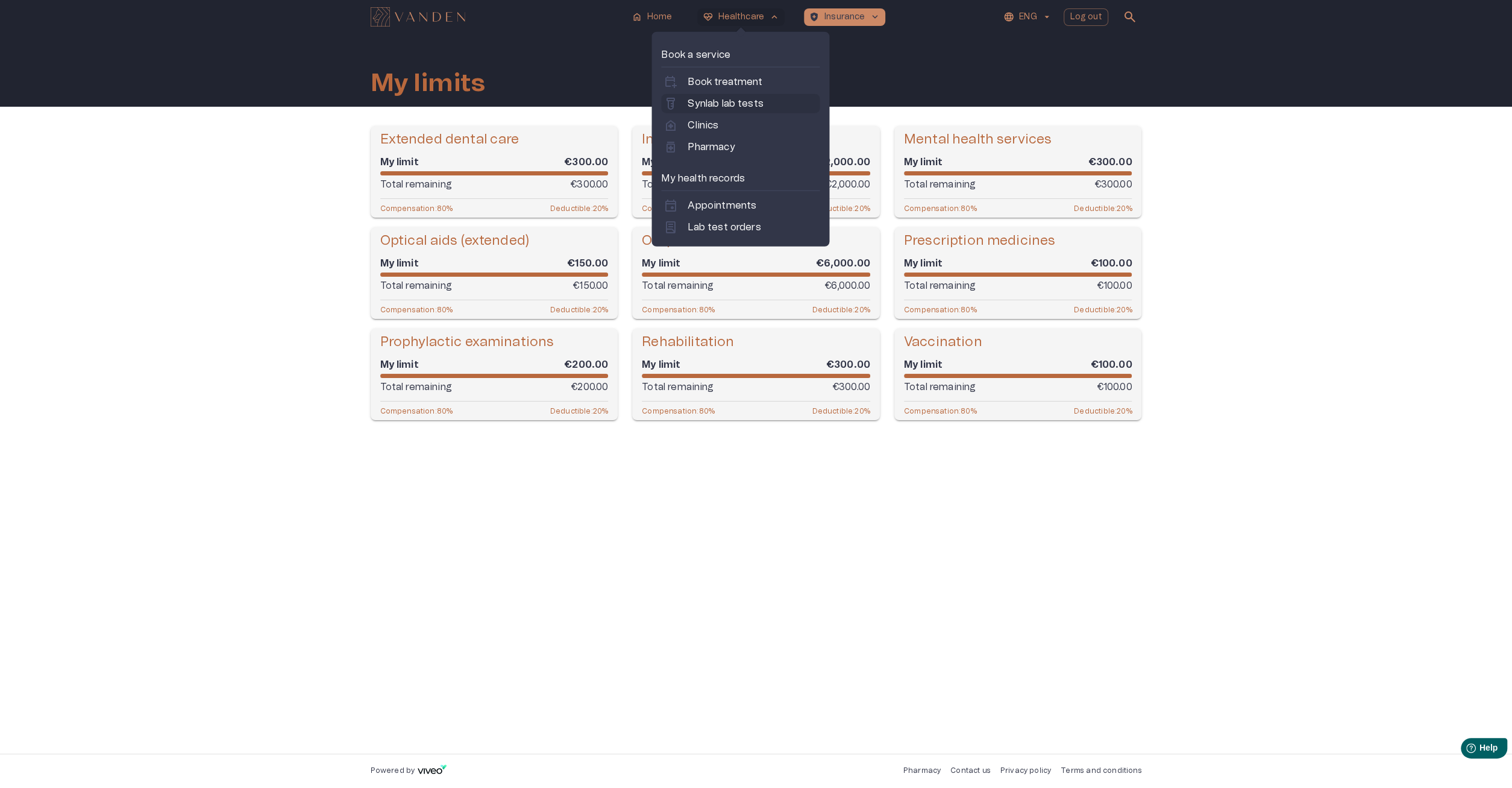
click at [719, 99] on p "Synlab lab tests" at bounding box center [725, 104] width 75 height 15
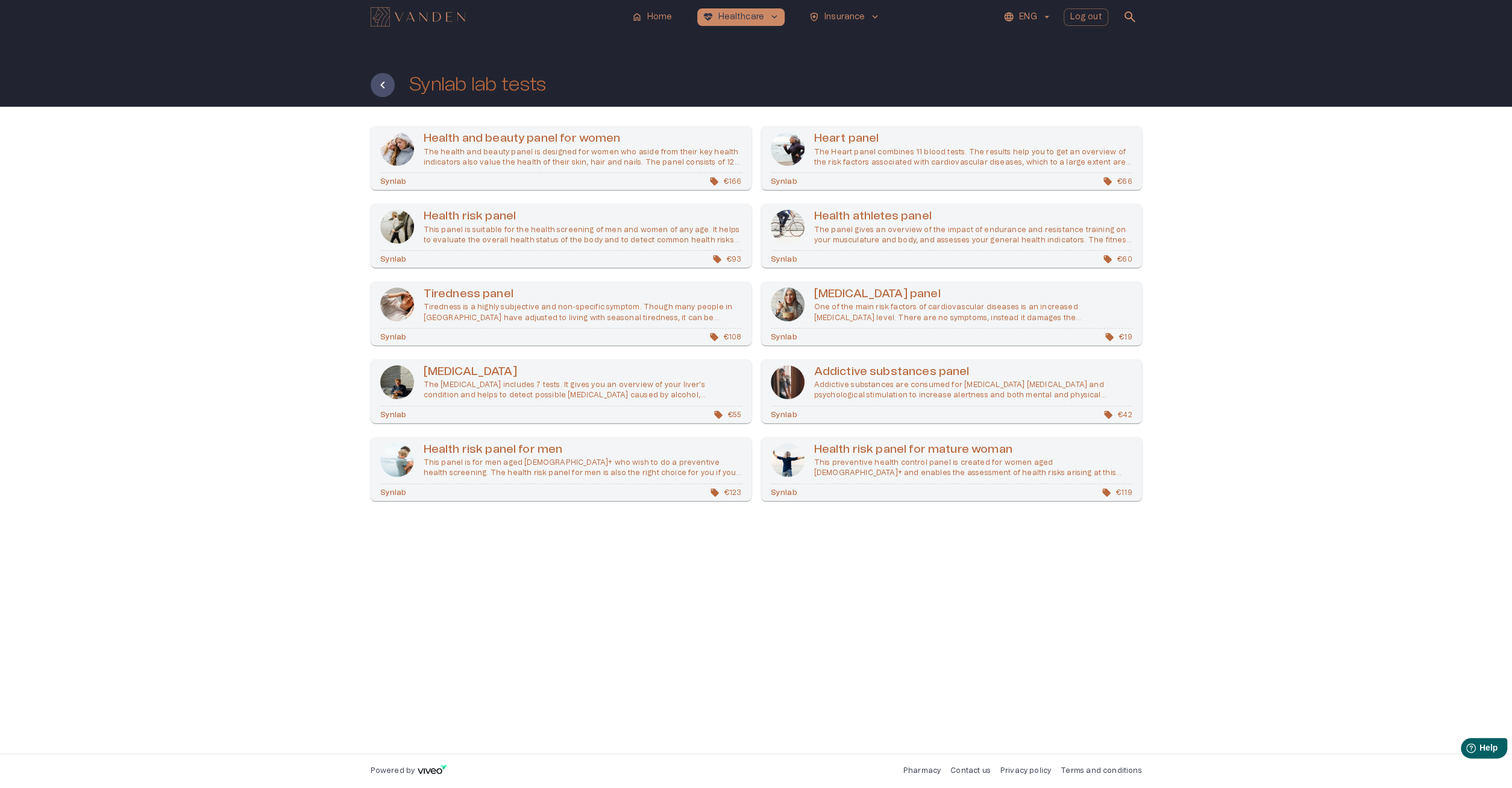
click at [596, 239] on p "This panel is suitable for the health screening of men and women of any age. It…" at bounding box center [583, 235] width 318 height 21
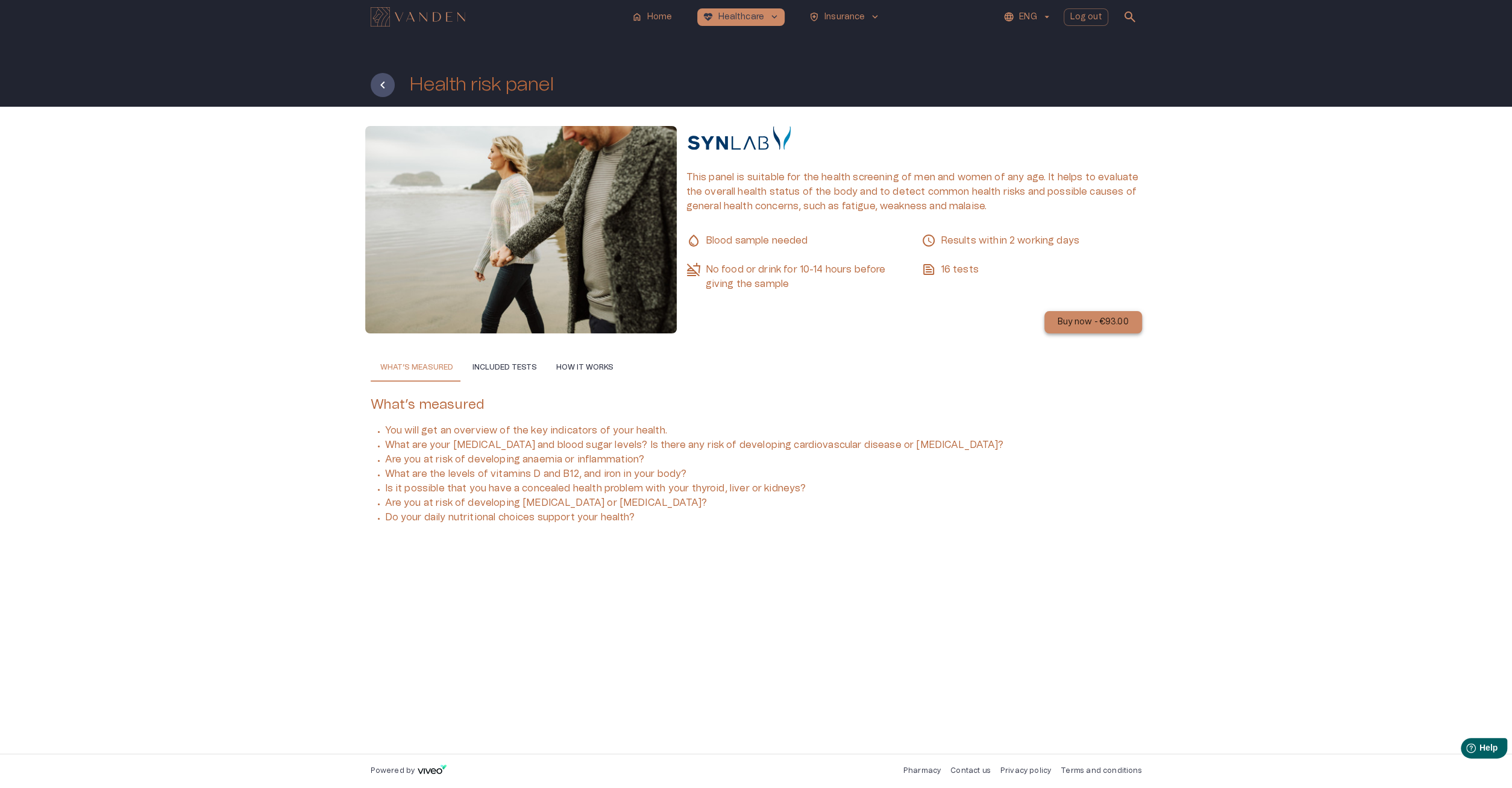
click at [1089, 320] on p "Buy now - €93.00" at bounding box center [1093, 322] width 71 height 13
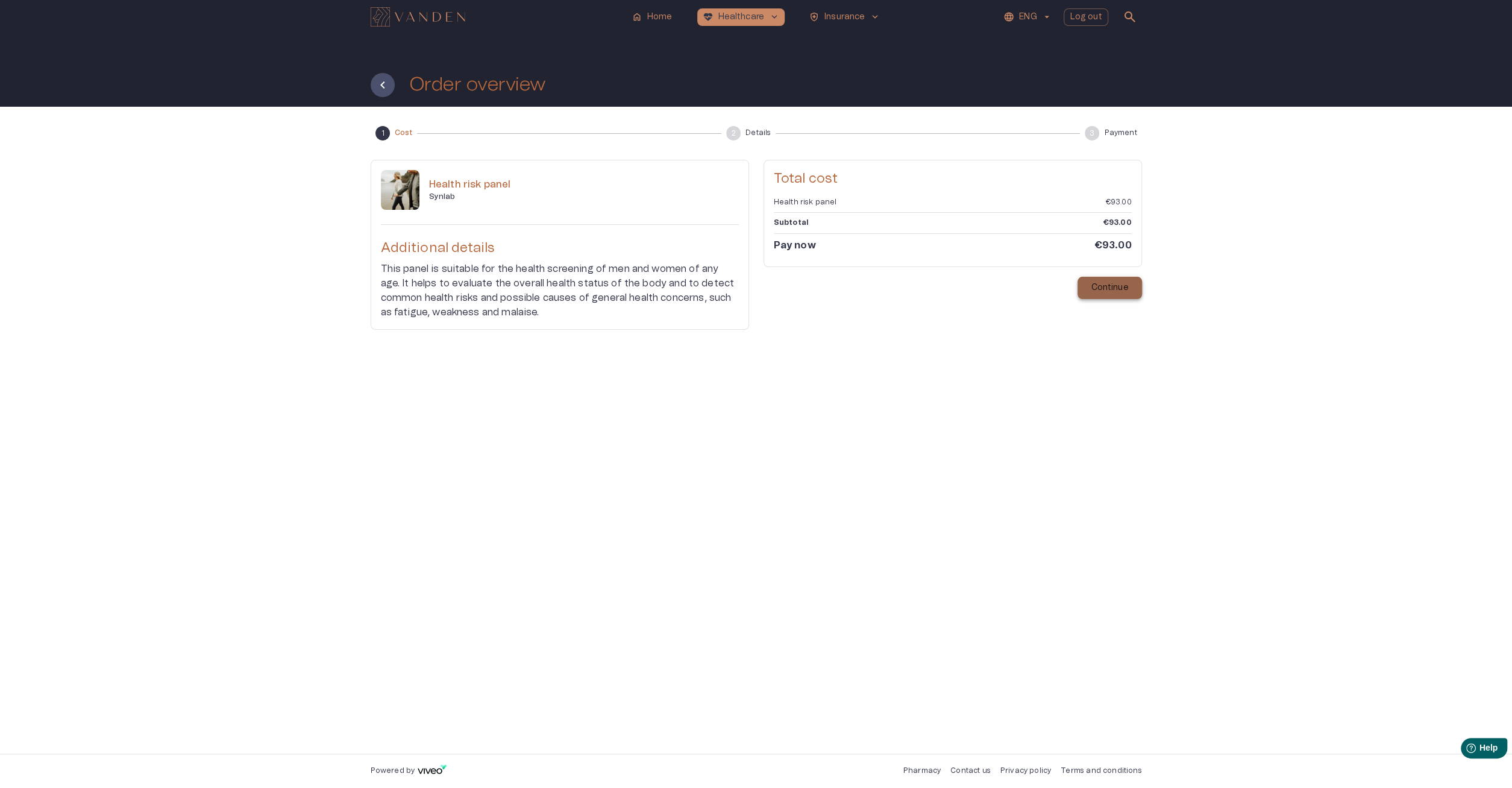
click at [1125, 291] on p "Continue" at bounding box center [1109, 287] width 37 height 13
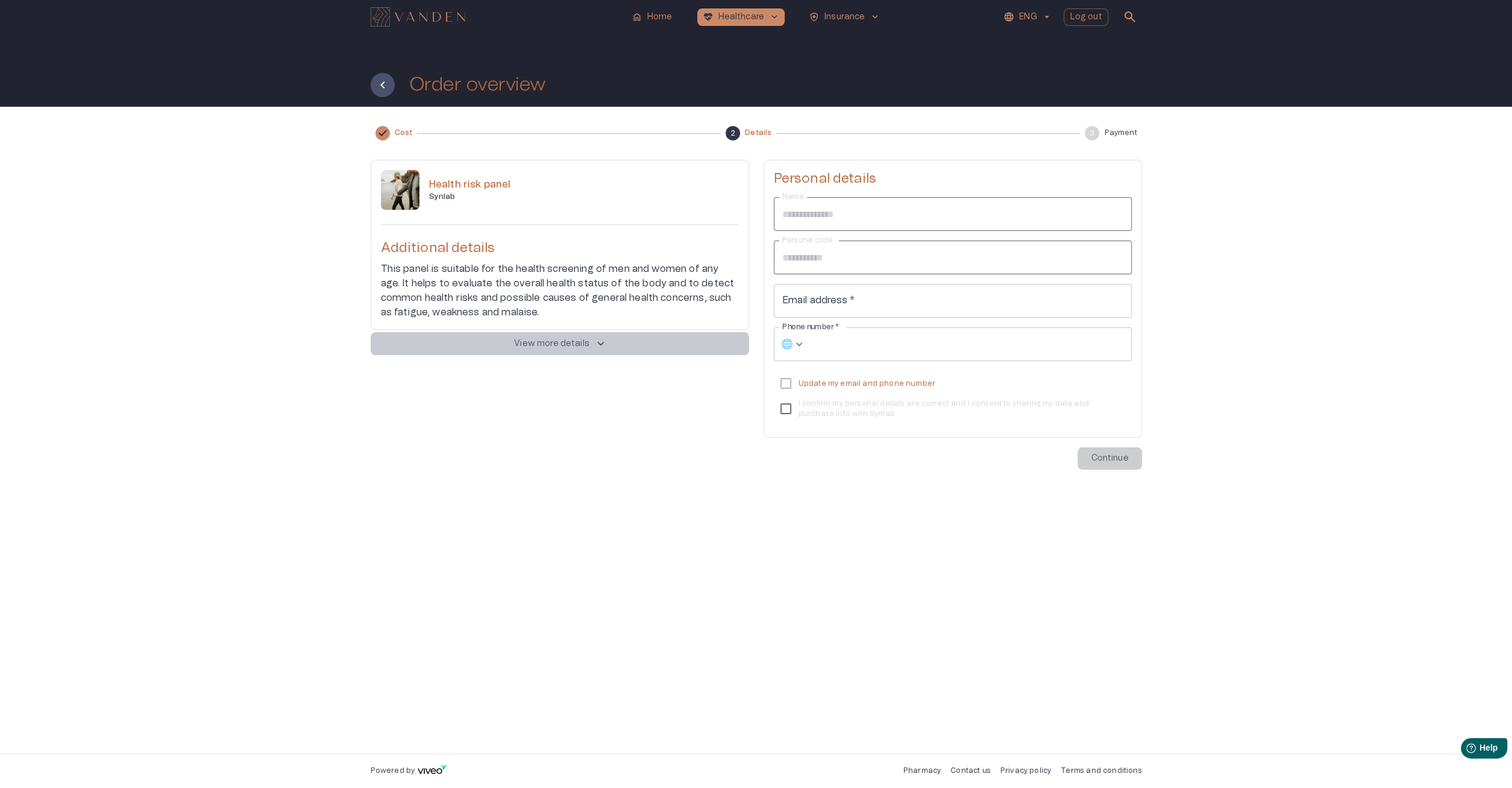
click at [560, 352] on button "View more details keyboard_arrow_up" at bounding box center [559, 344] width 378 height 23
click at [378, 135] on icon at bounding box center [382, 133] width 15 height 15
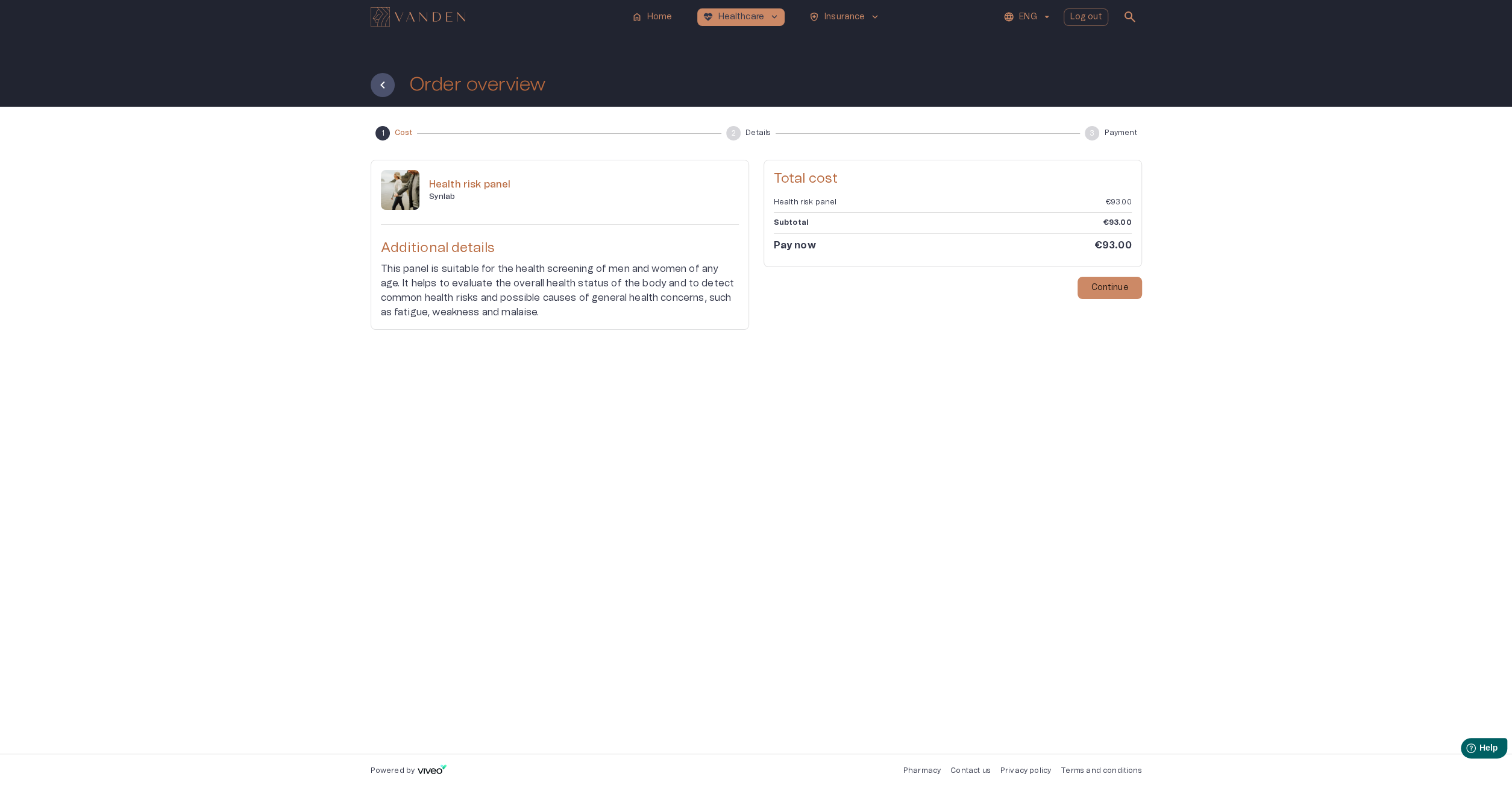
click at [1094, 136] on text "3" at bounding box center [1092, 133] width 5 height 7
click at [649, 18] on p "Home" at bounding box center [659, 17] width 25 height 13
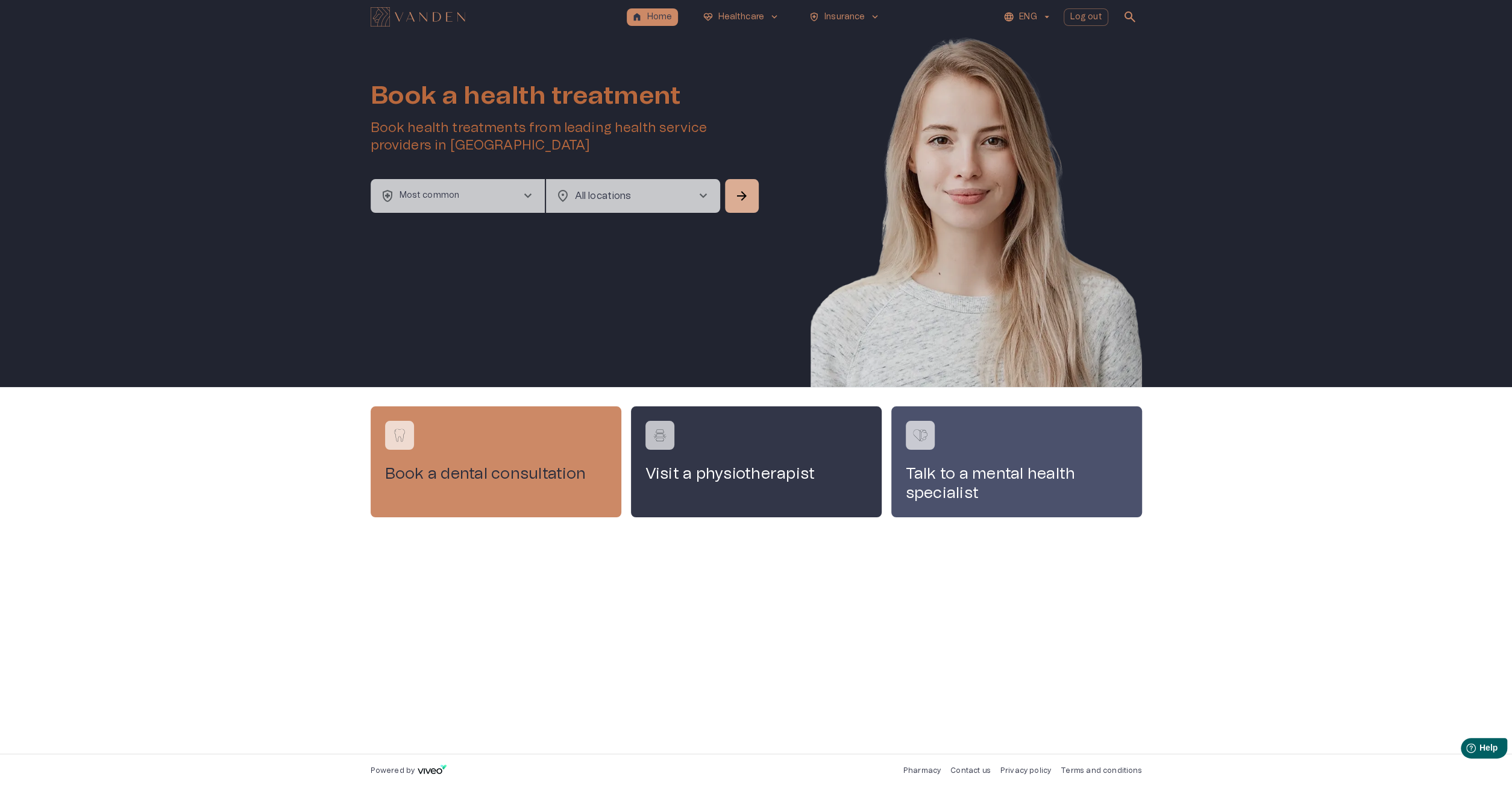
click at [508, 205] on button "health_and_safety Most common chevron_right" at bounding box center [457, 195] width 174 height 34
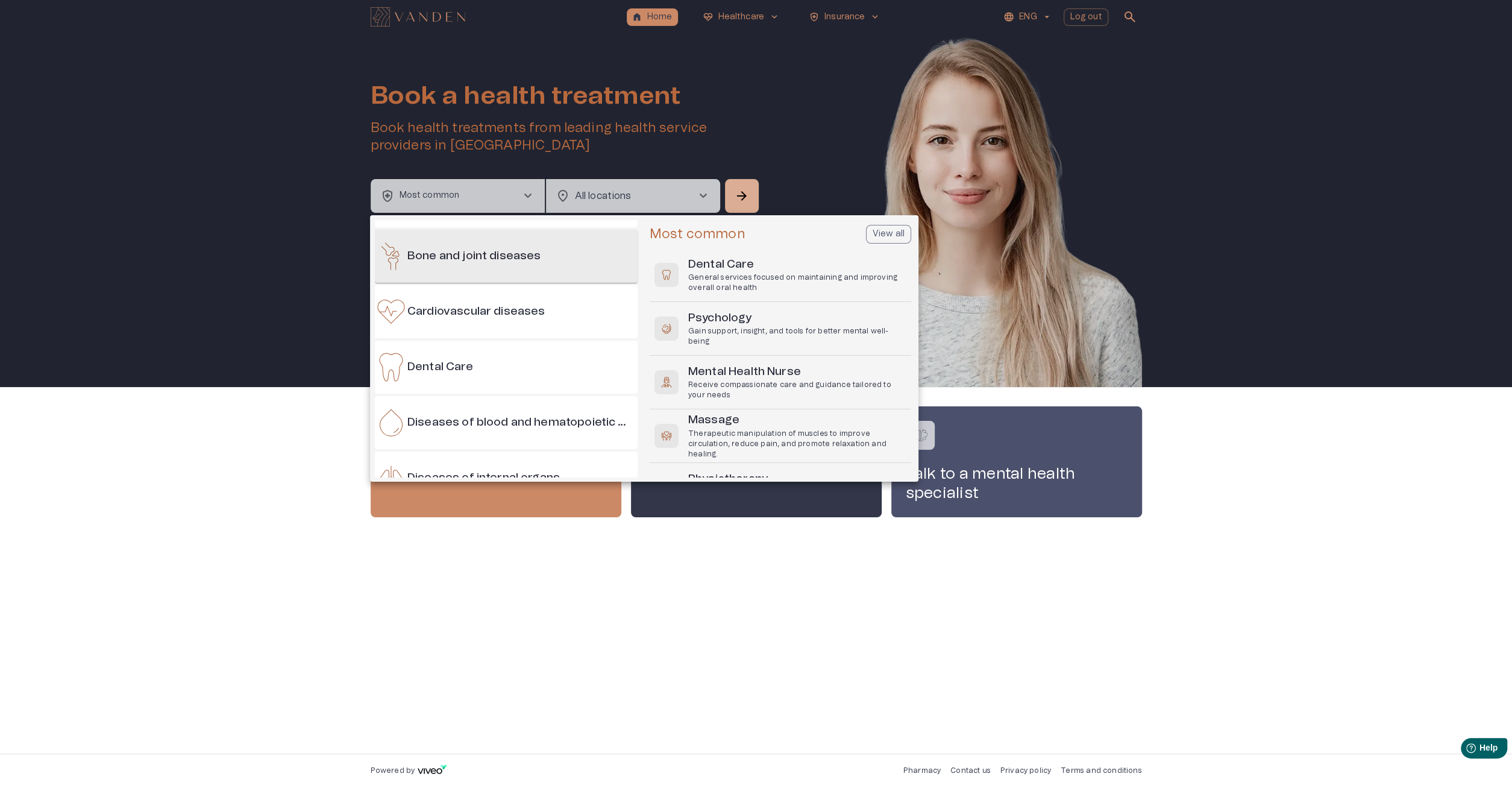
scroll to position [173, 0]
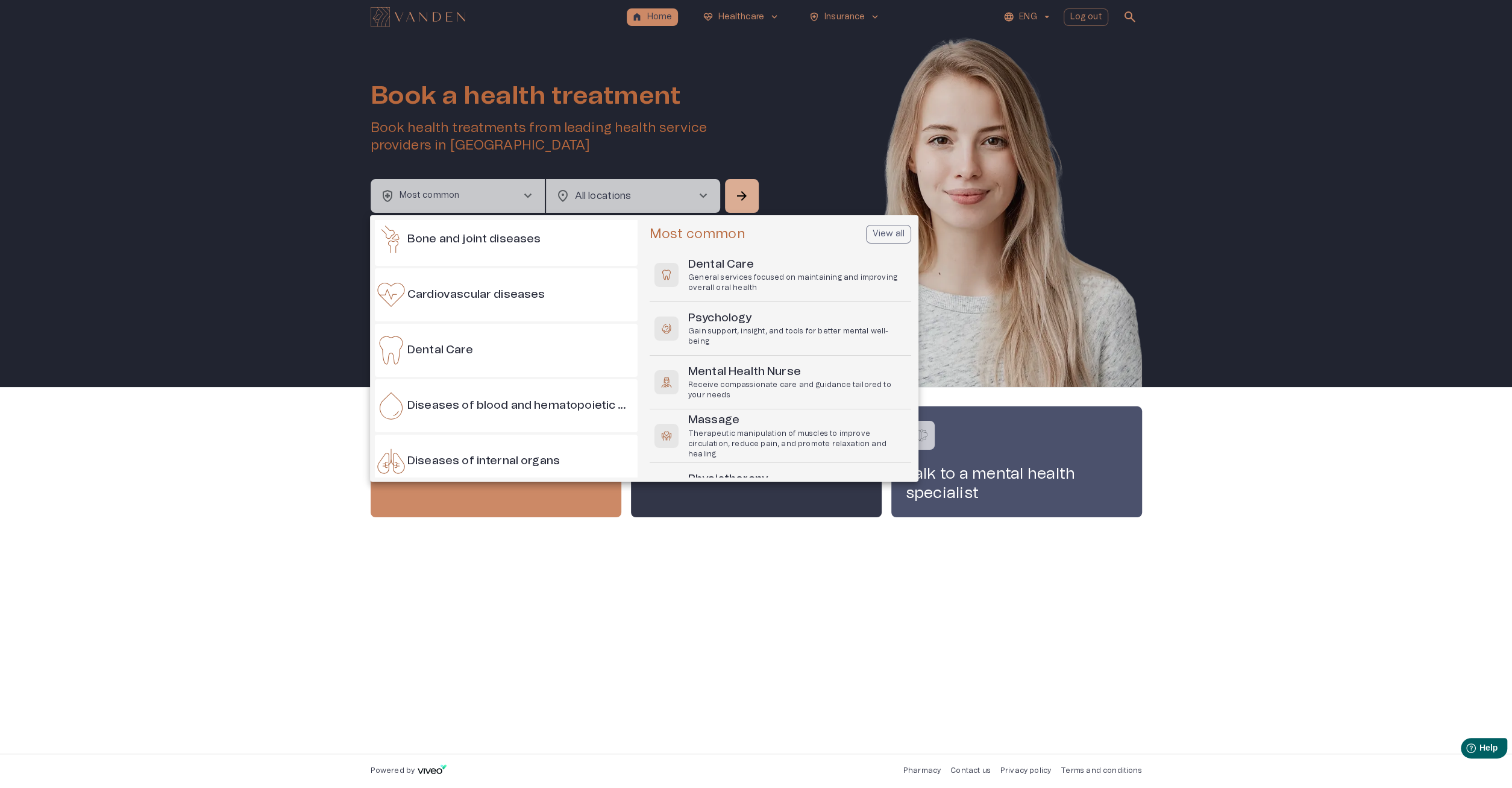
click at [677, 187] on div at bounding box center [756, 394] width 1512 height 788
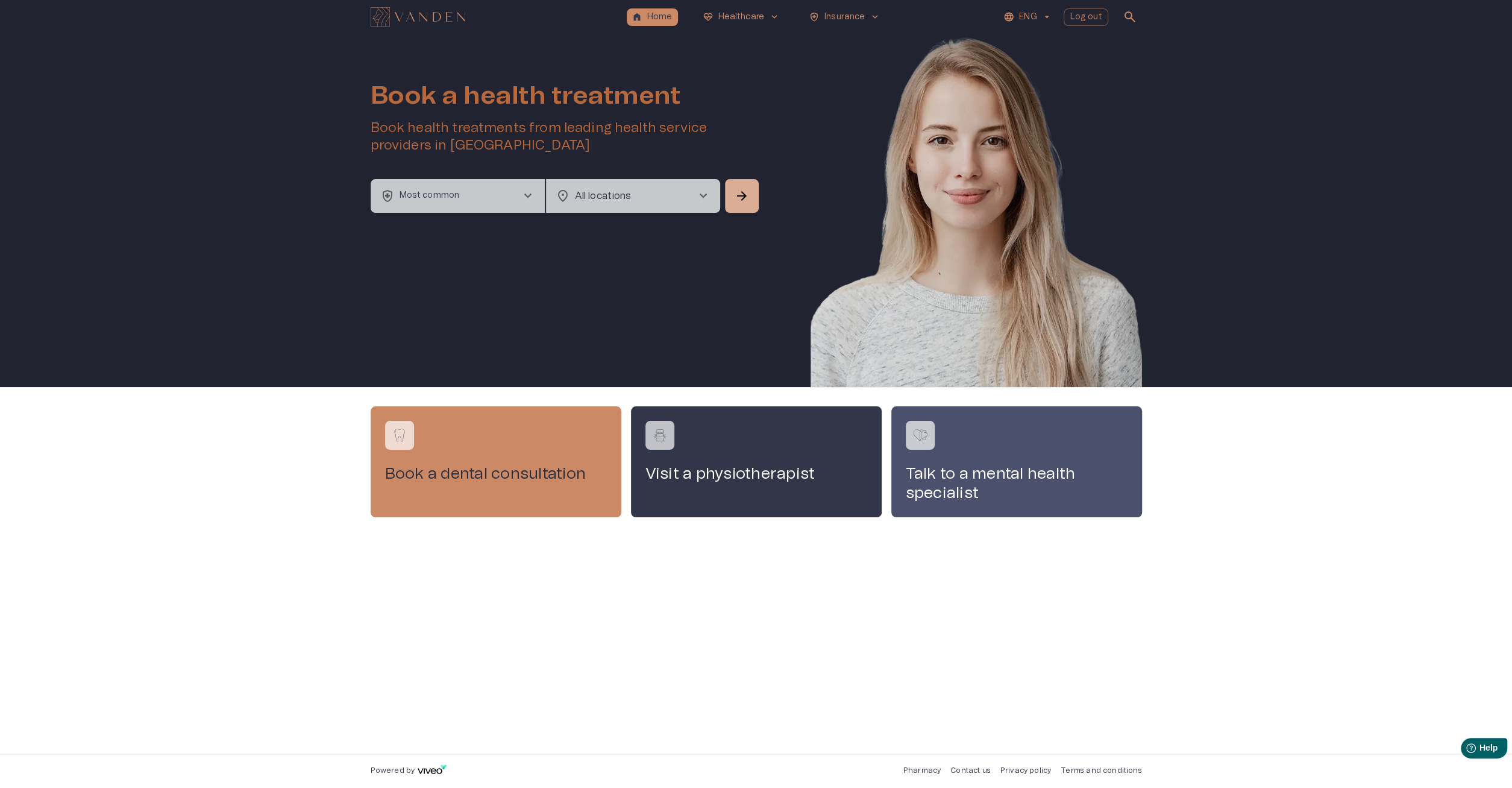
click at [680, 195] on body "home Home ecg_heart Healthcare keyboard_arrow_down health_and_safety Insurance …" at bounding box center [756, 394] width 1512 height 788
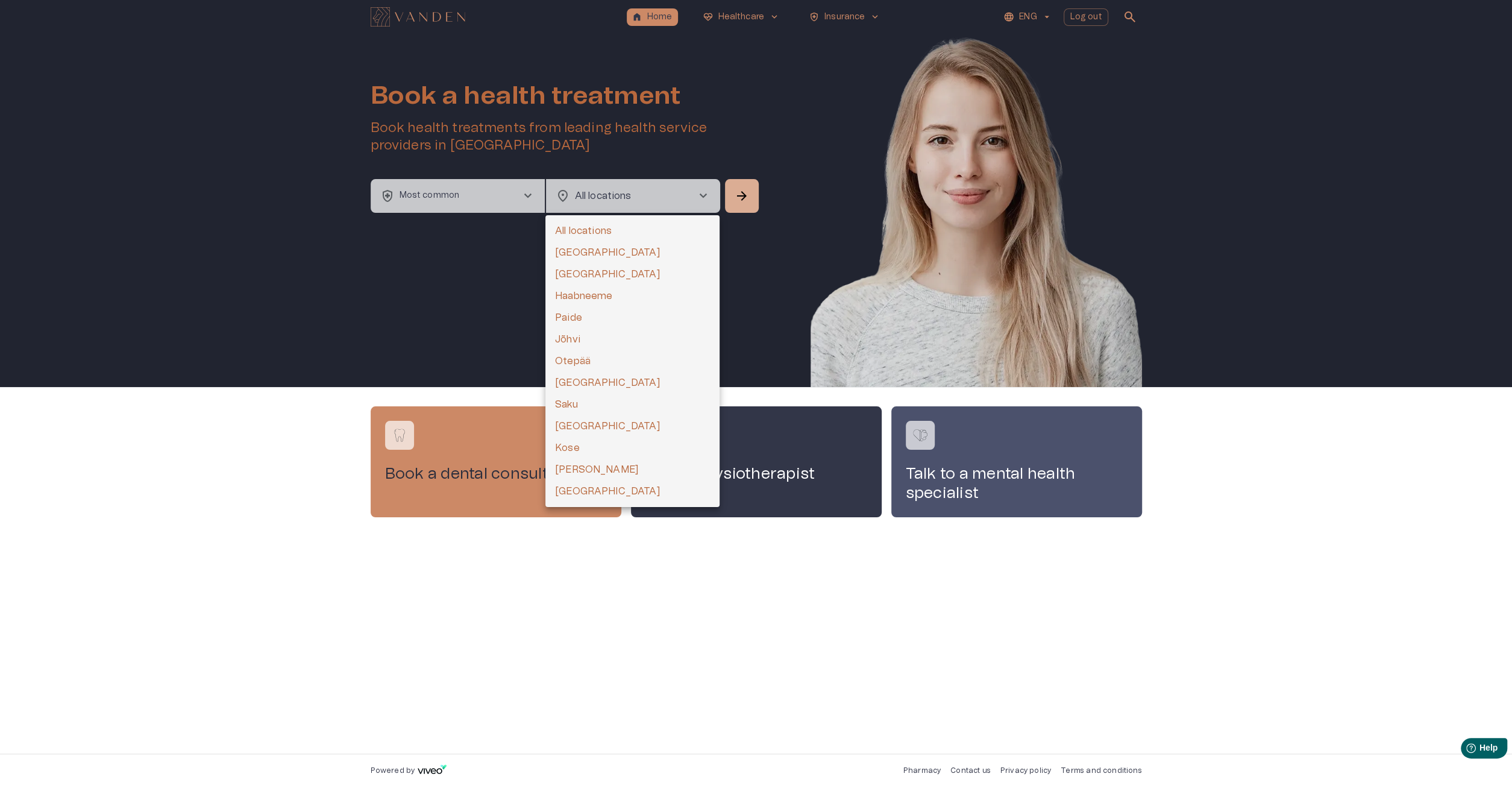
click at [480, 211] on div at bounding box center [756, 394] width 1512 height 788
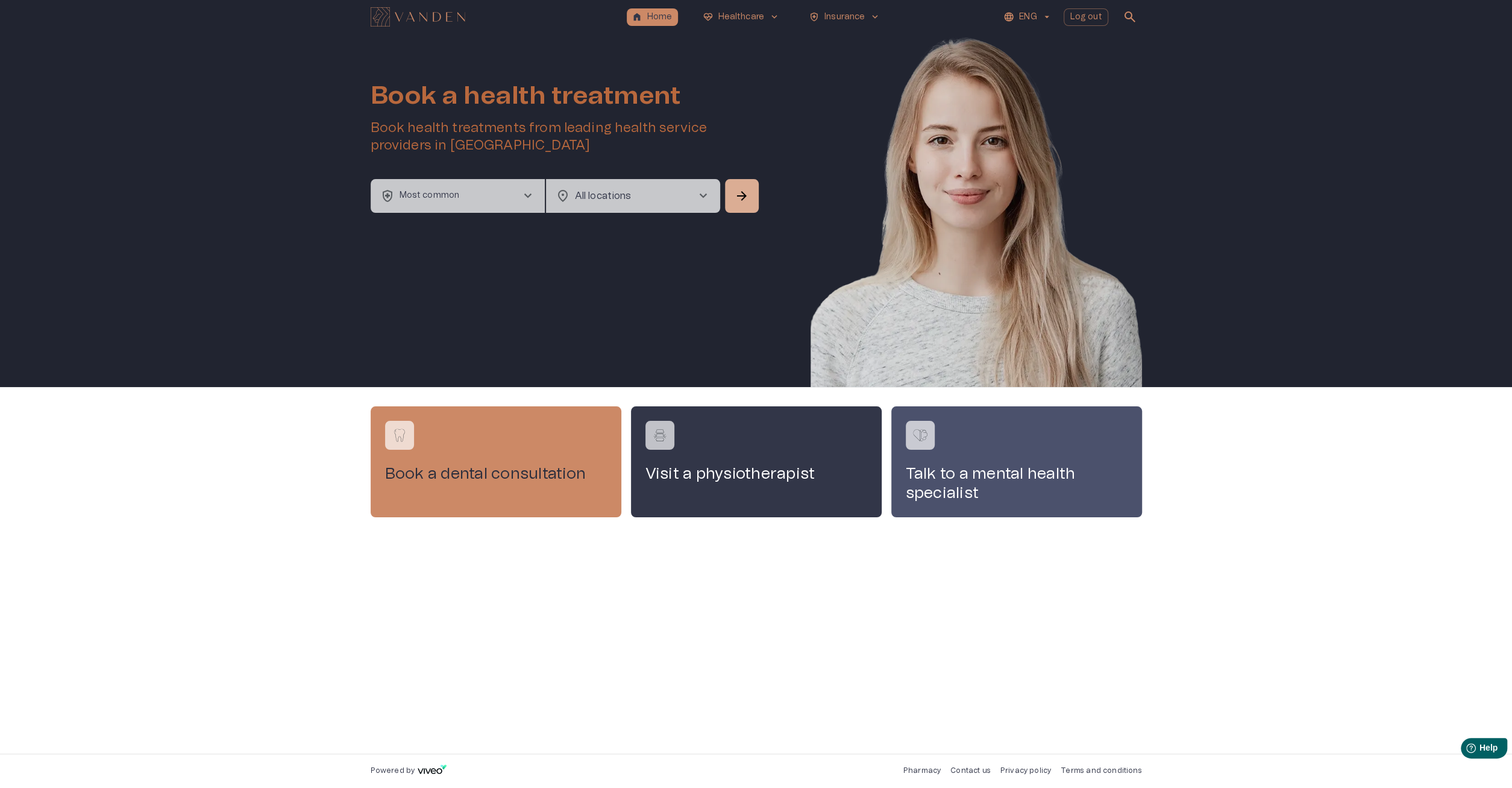
click at [486, 196] on button "health_and_safety Most common chevron_right" at bounding box center [457, 195] width 174 height 34
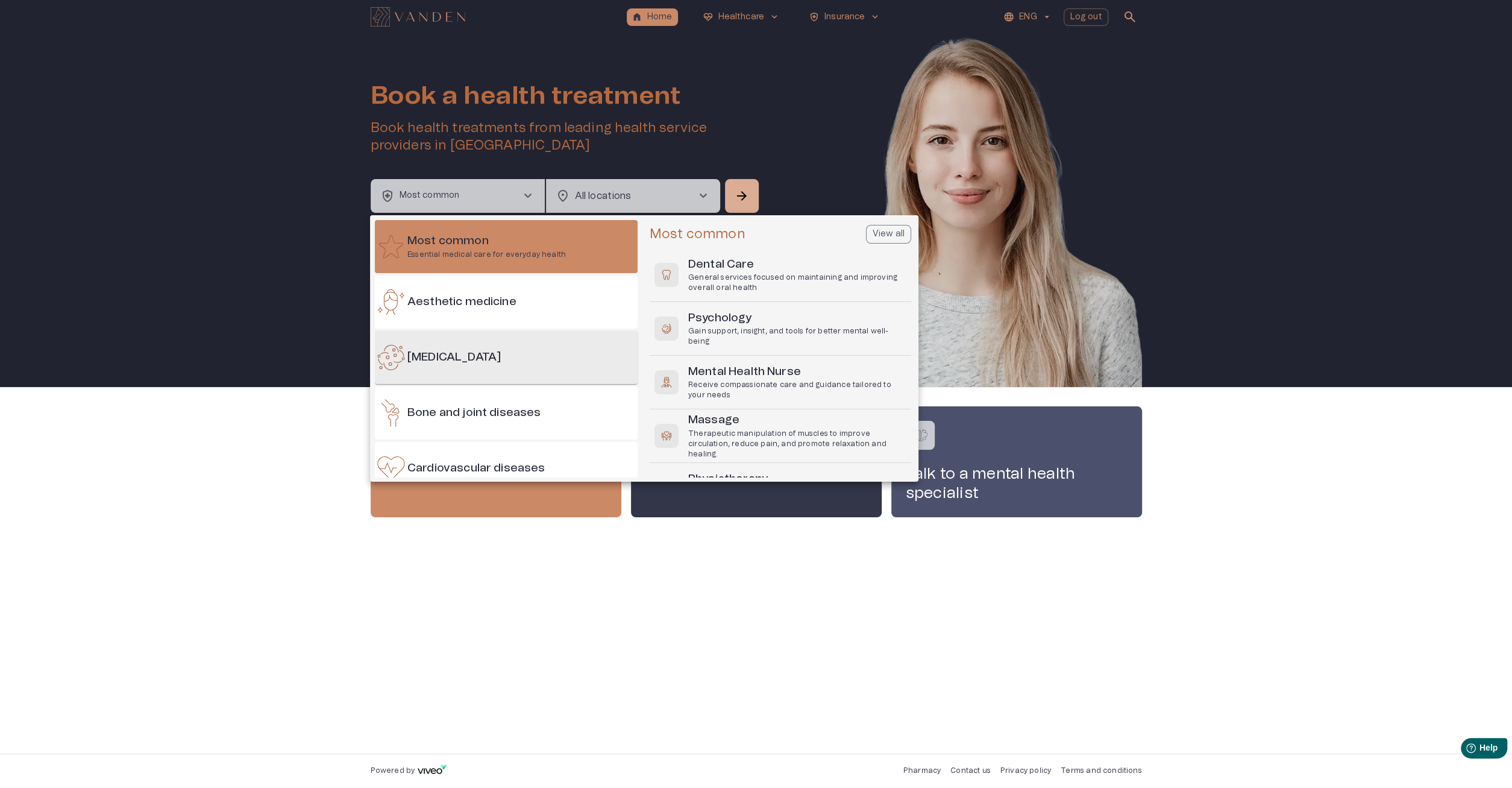
scroll to position [58, 0]
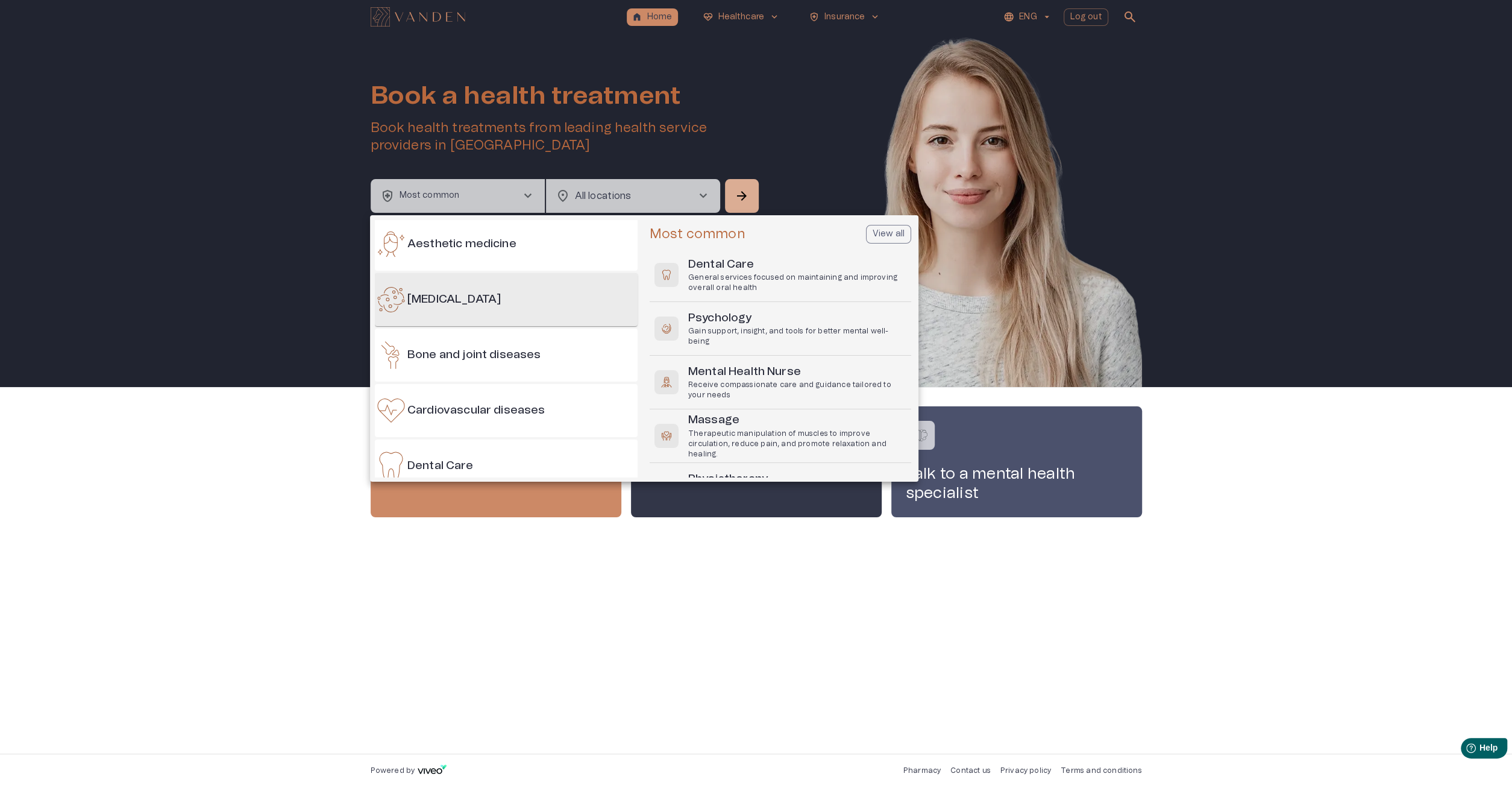
click at [501, 310] on div "Allergies" at bounding box center [506, 299] width 262 height 53
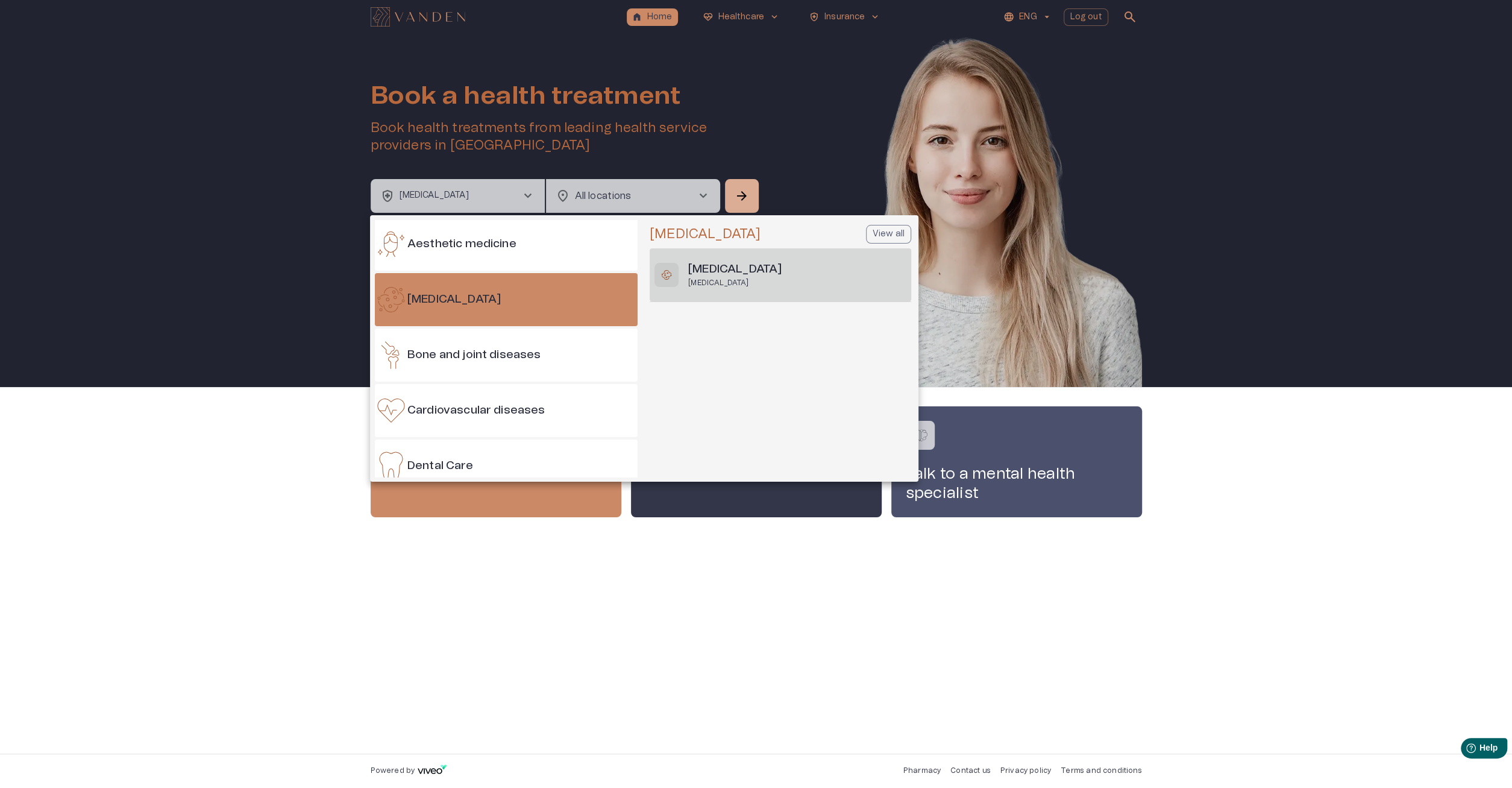
click at [760, 264] on div "Allergies Allergies" at bounding box center [780, 274] width 261 height 53
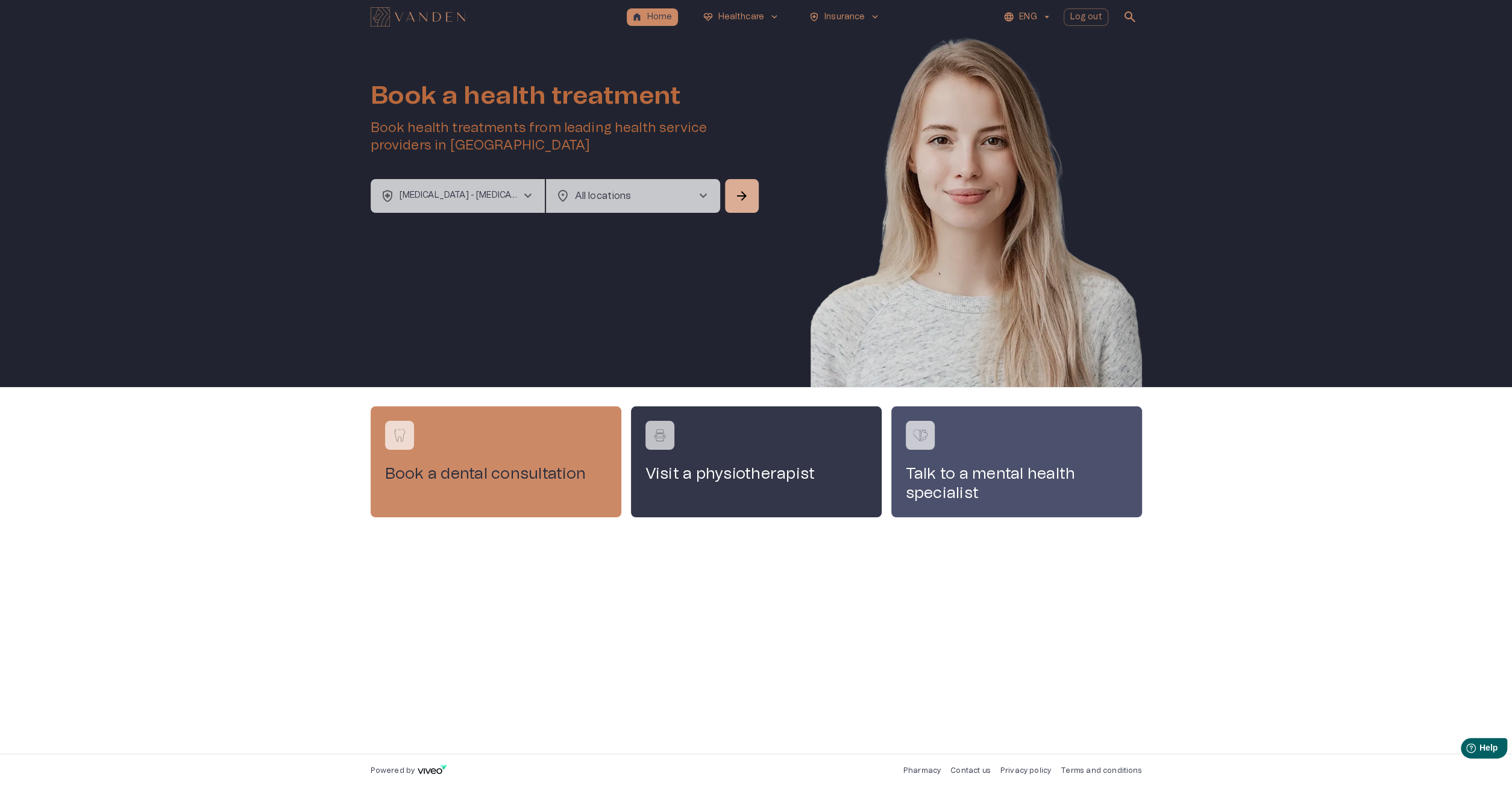
click at [464, 193] on p "Allergies - Allergies" at bounding box center [460, 195] width 121 height 13
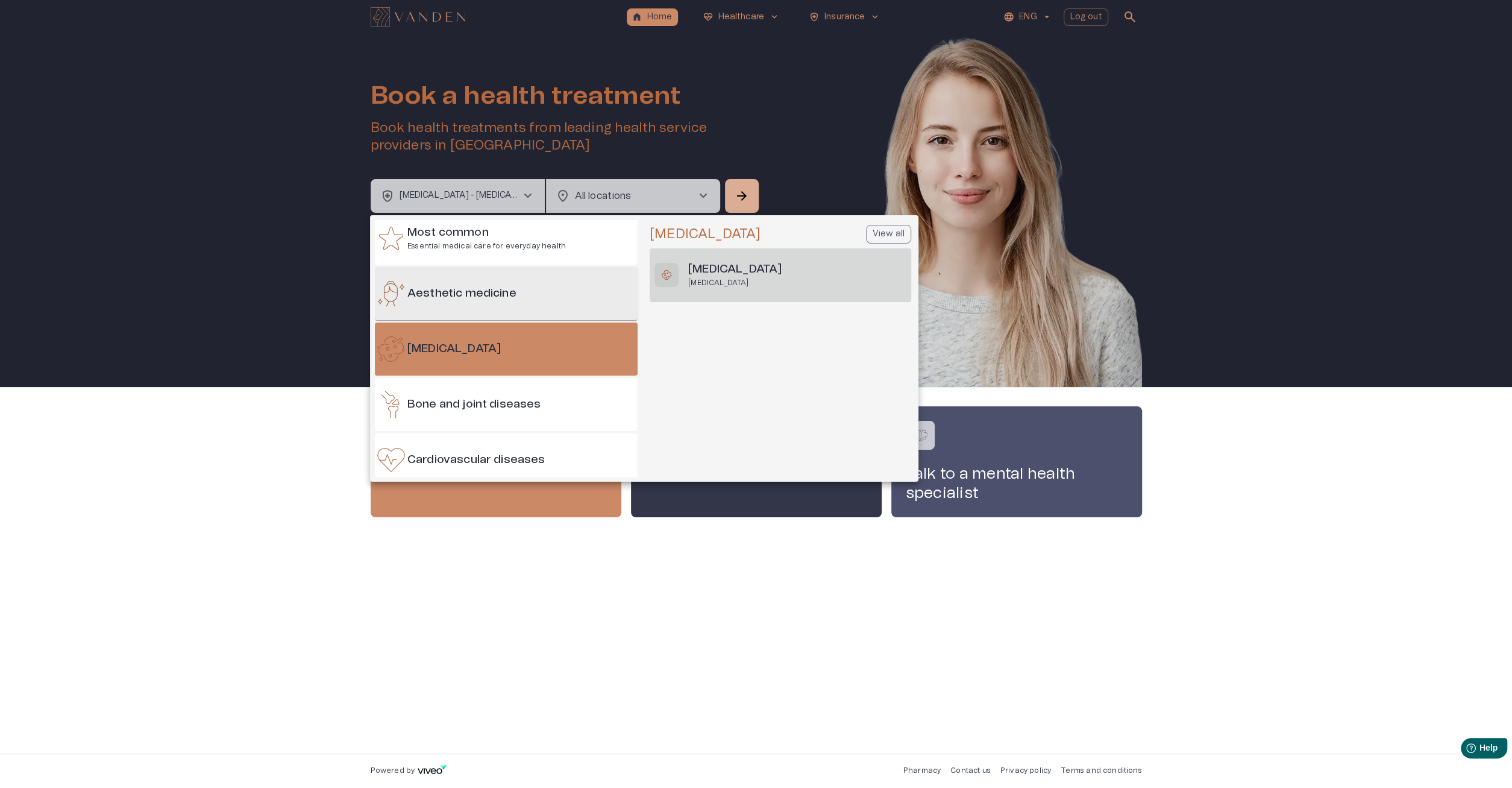
scroll to position [0, 0]
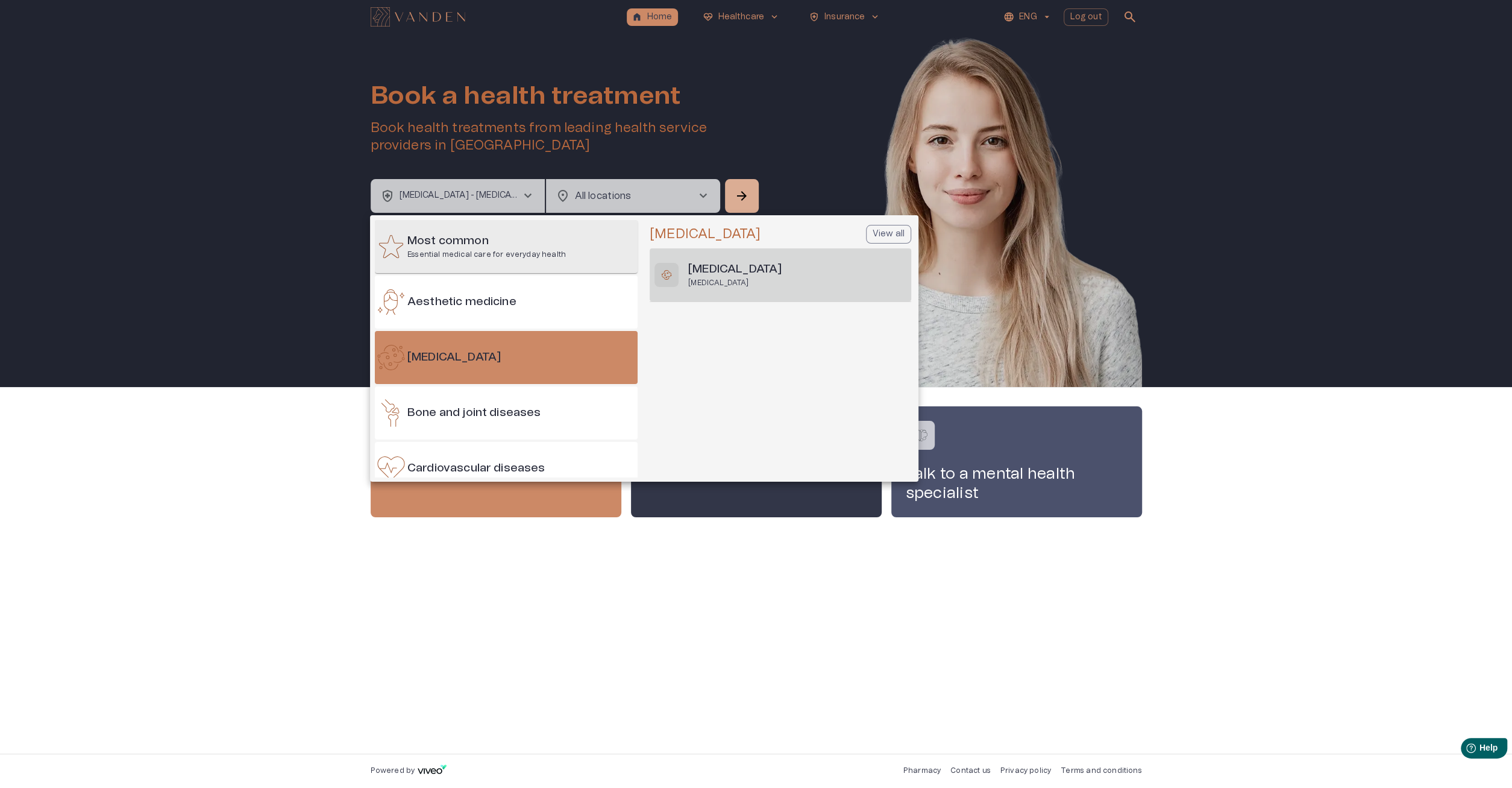
click at [495, 243] on h6 "Most common" at bounding box center [487, 241] width 159 height 16
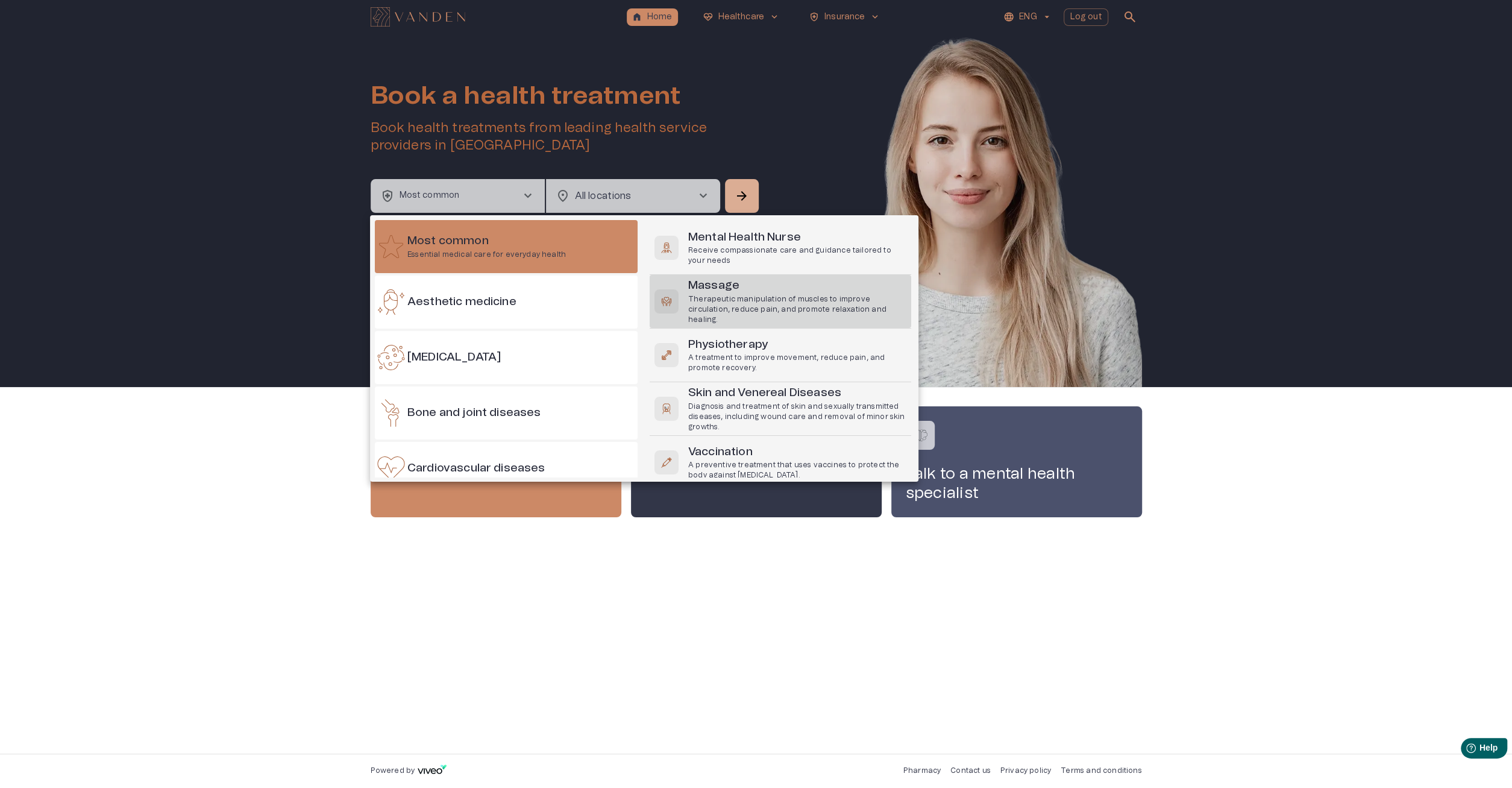
scroll to position [149, 0]
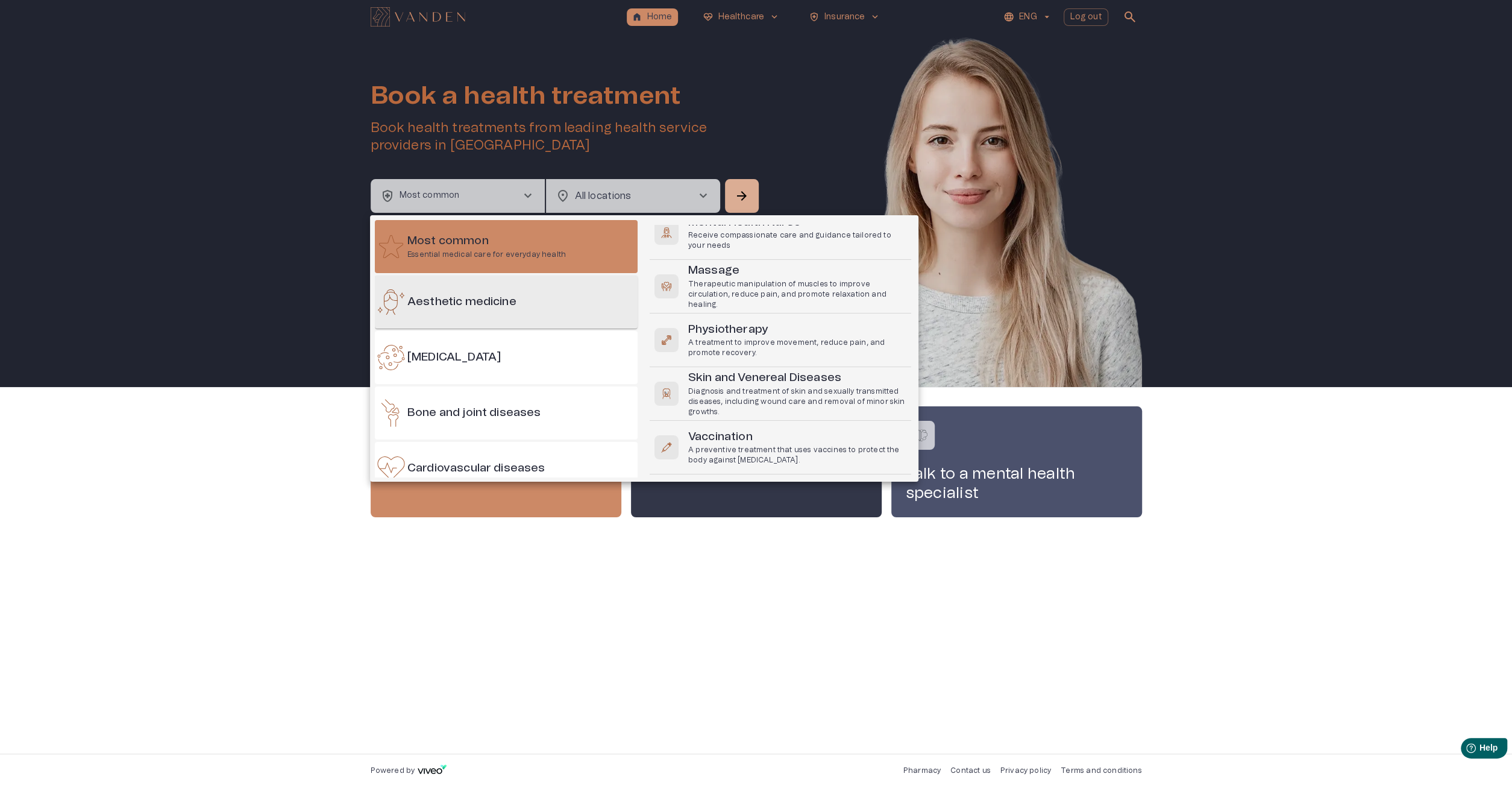
click at [520, 309] on div "Aesthetic medicine" at bounding box center [506, 301] width 262 height 53
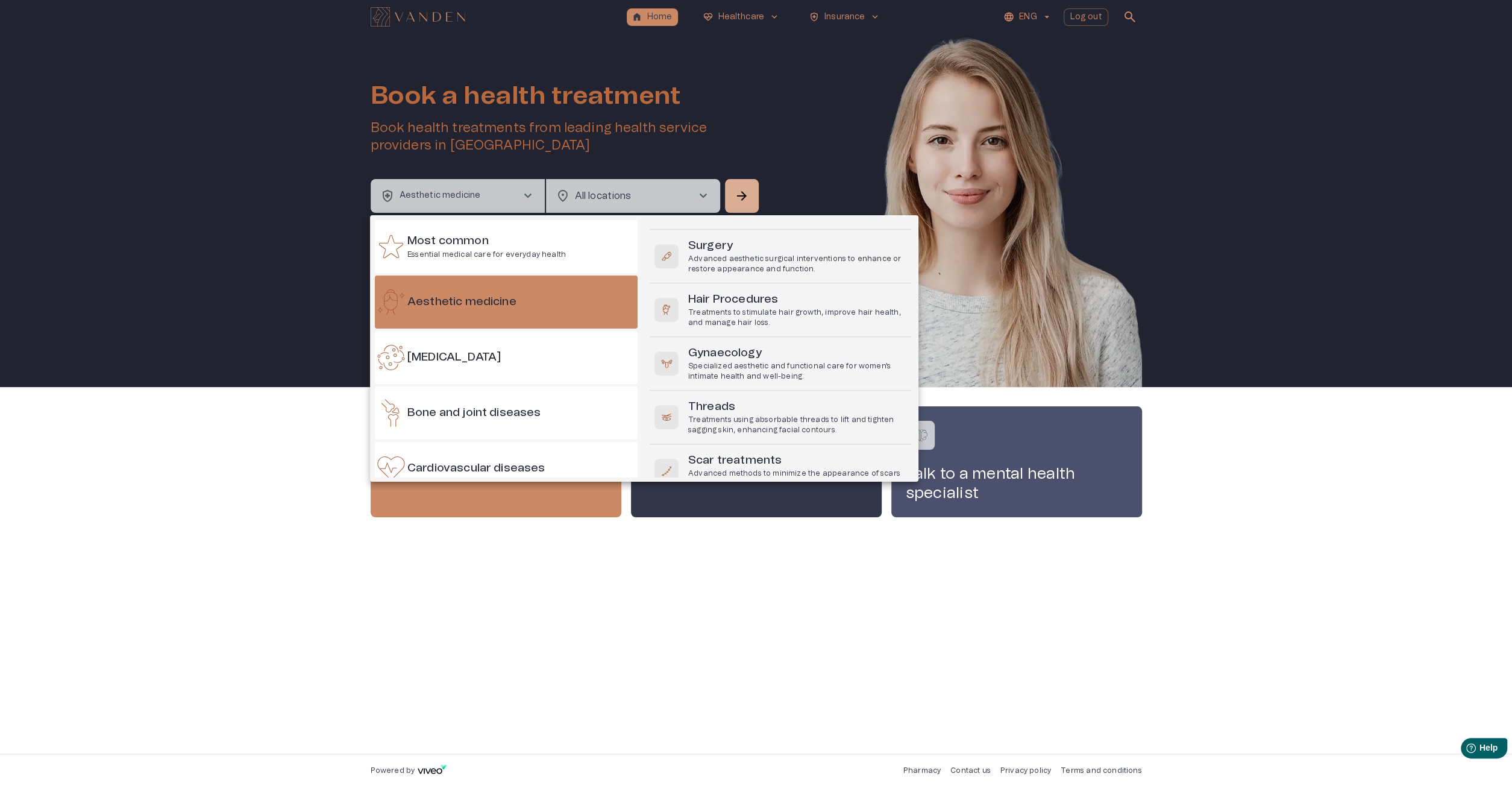
scroll to position [844, 0]
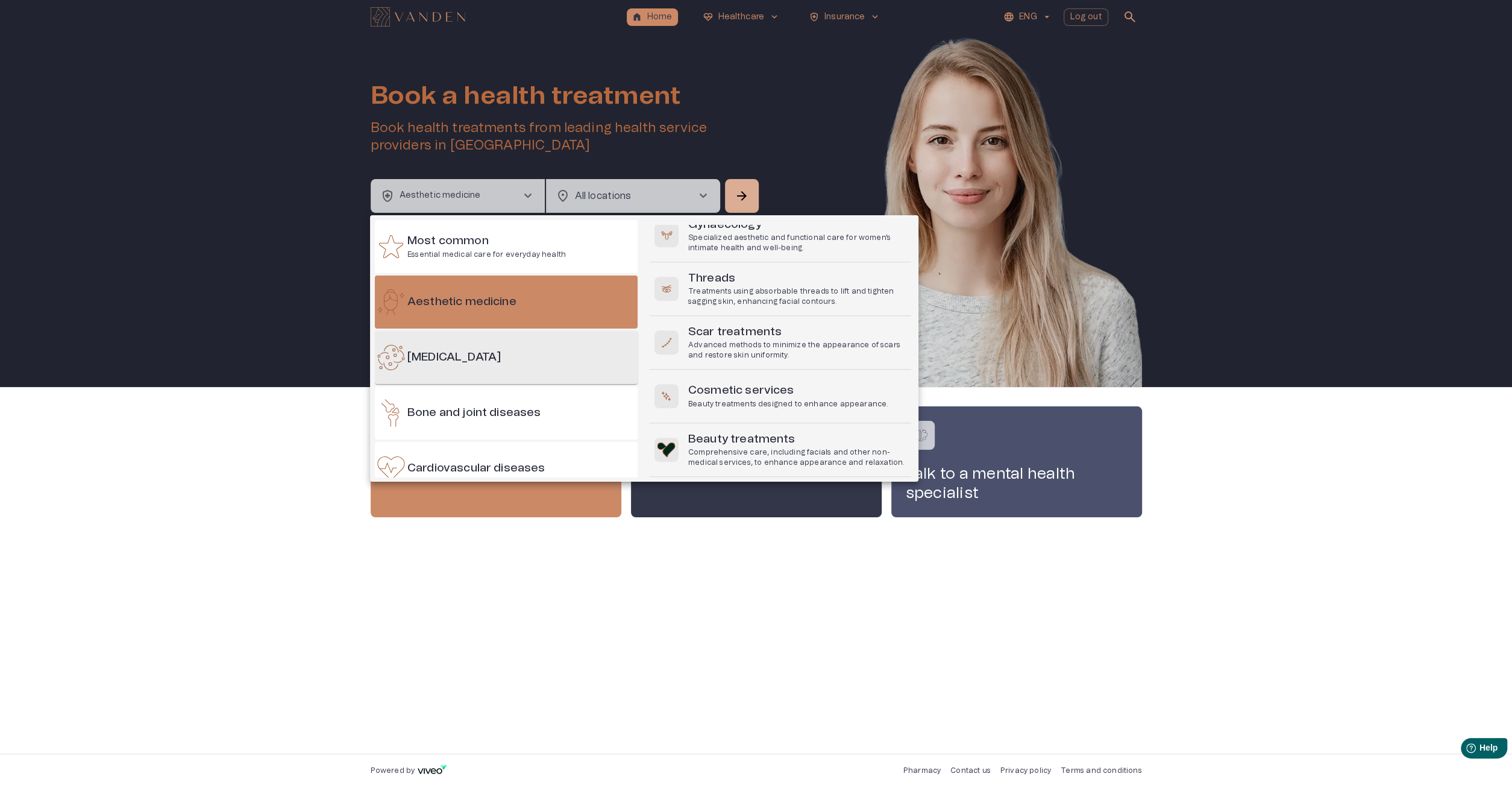
click at [526, 369] on div "Allergies" at bounding box center [506, 356] width 262 height 53
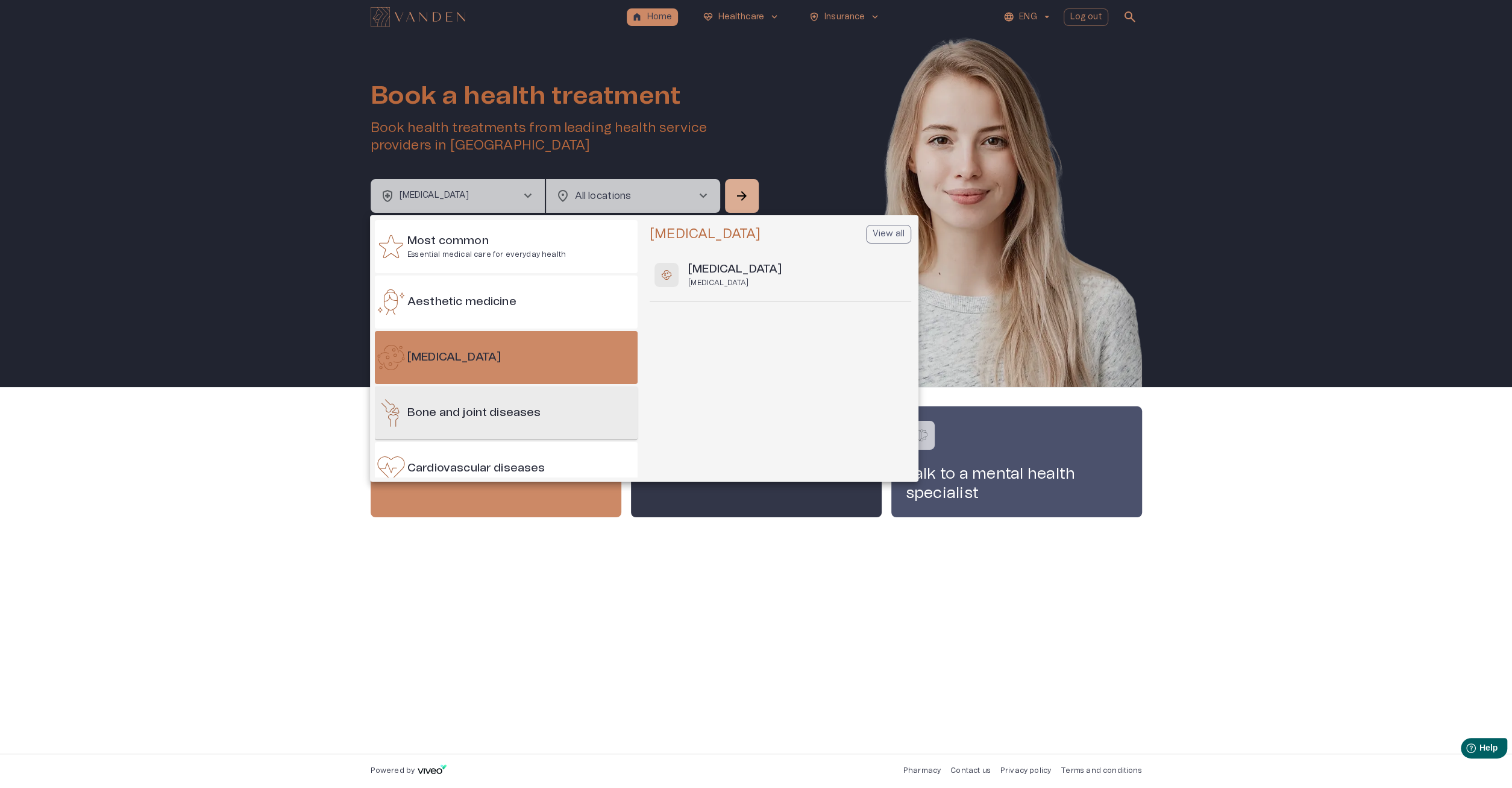
click at [532, 409] on h6 "Bone and joint diseases" at bounding box center [474, 413] width 133 height 16
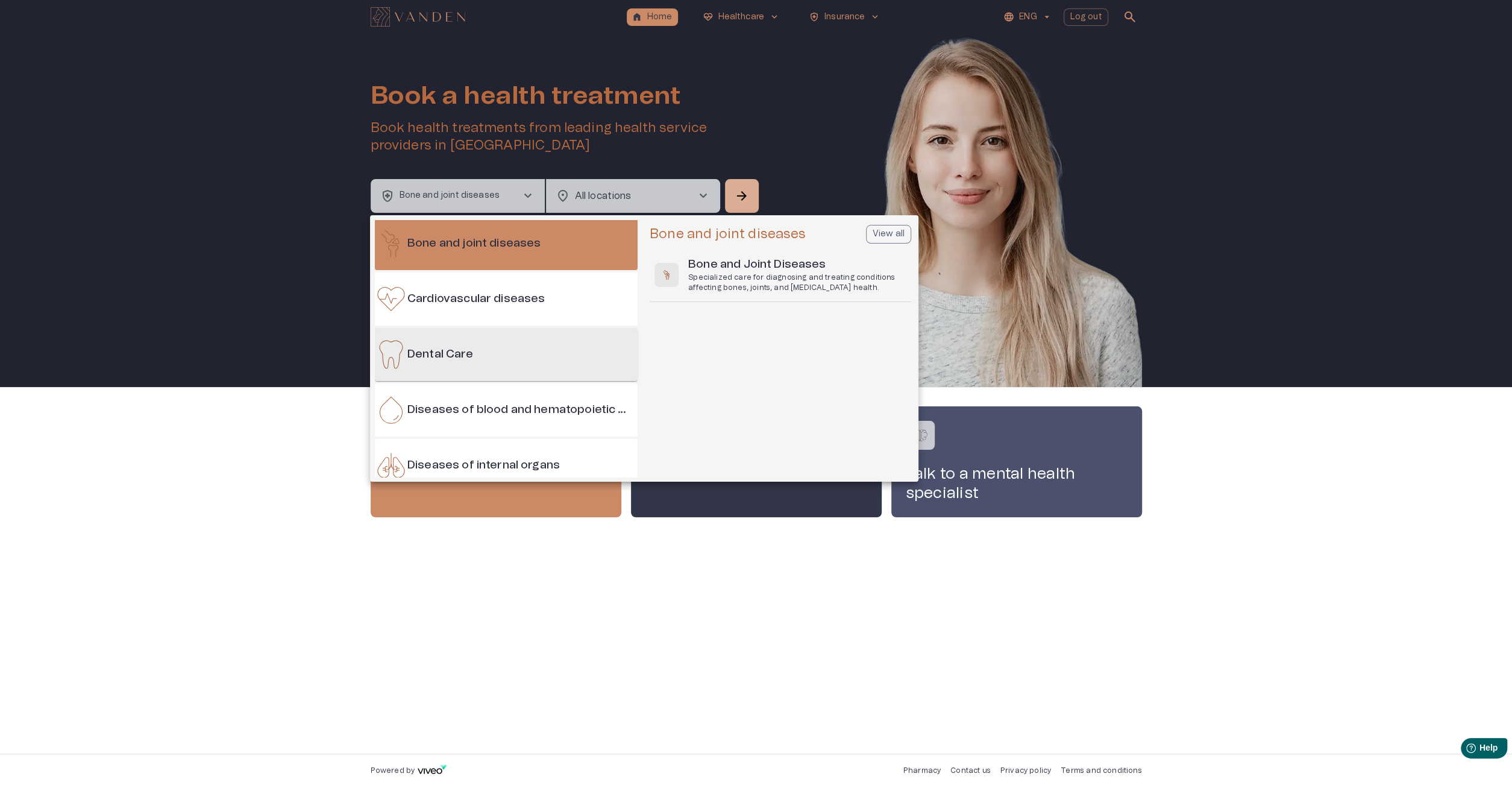
scroll to position [173, 0]
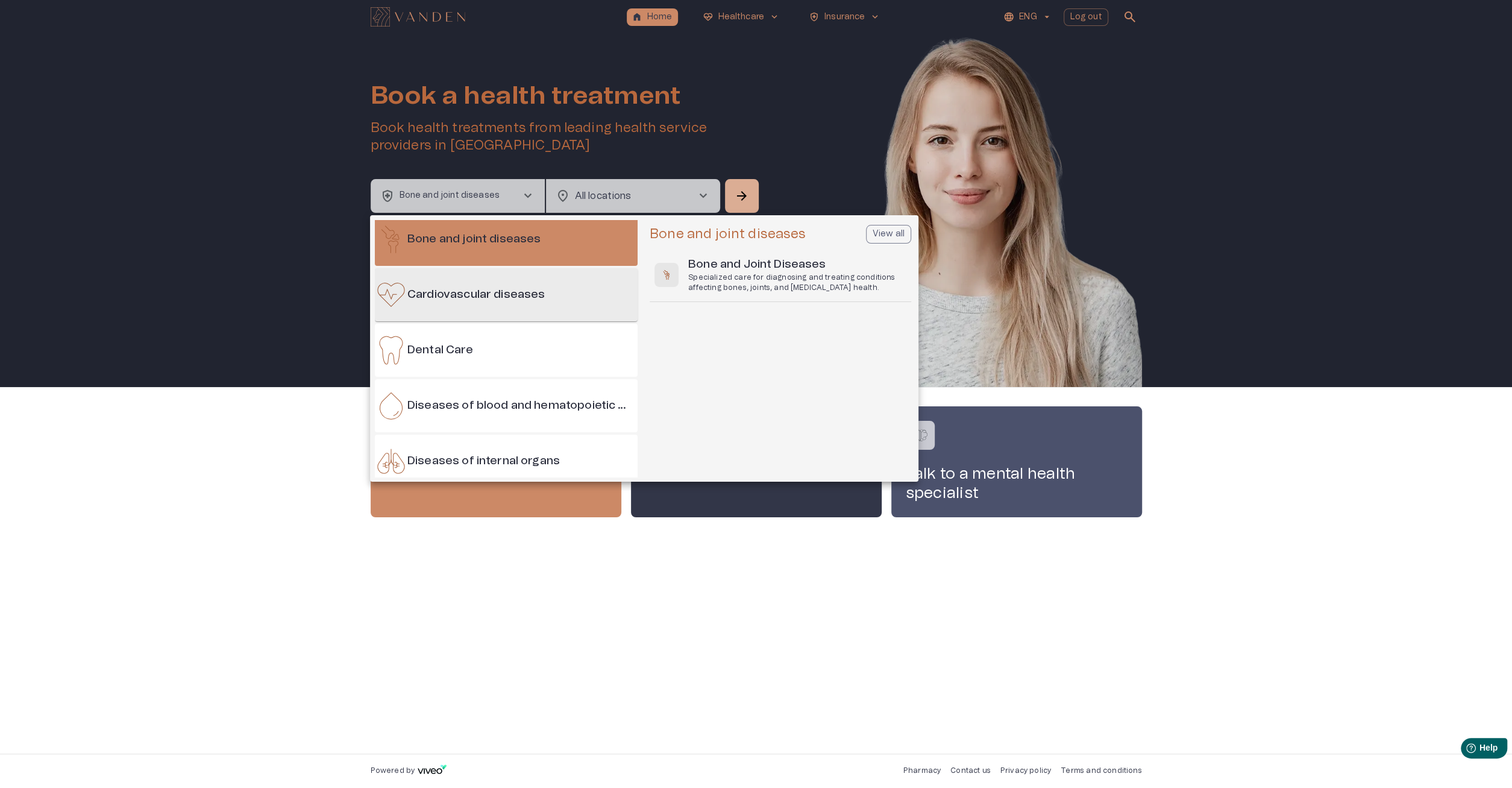
click at [524, 281] on div "Cardiovascular diseases" at bounding box center [506, 294] width 262 height 53
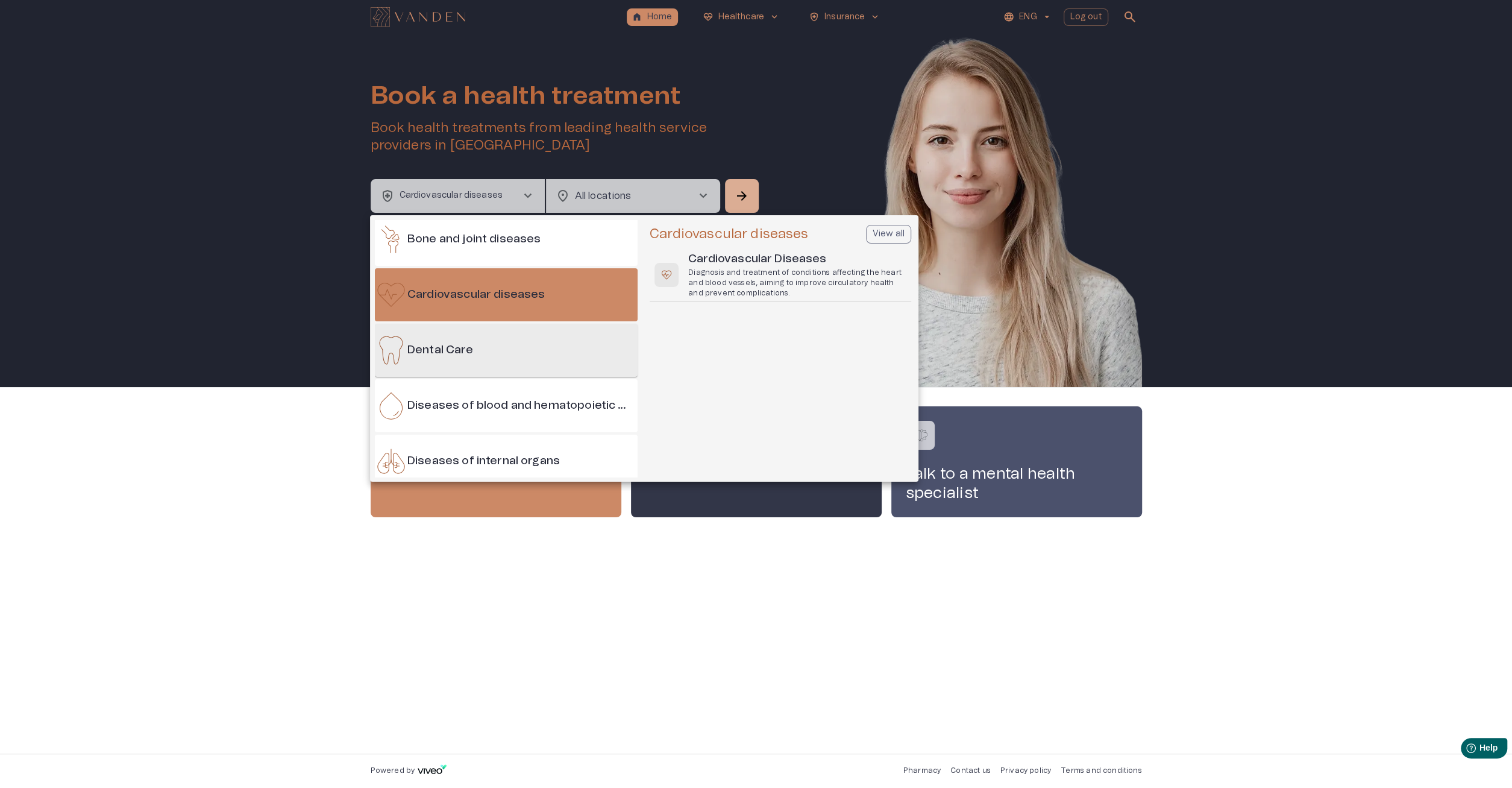
click at [537, 355] on div "Dental Care" at bounding box center [506, 350] width 262 height 53
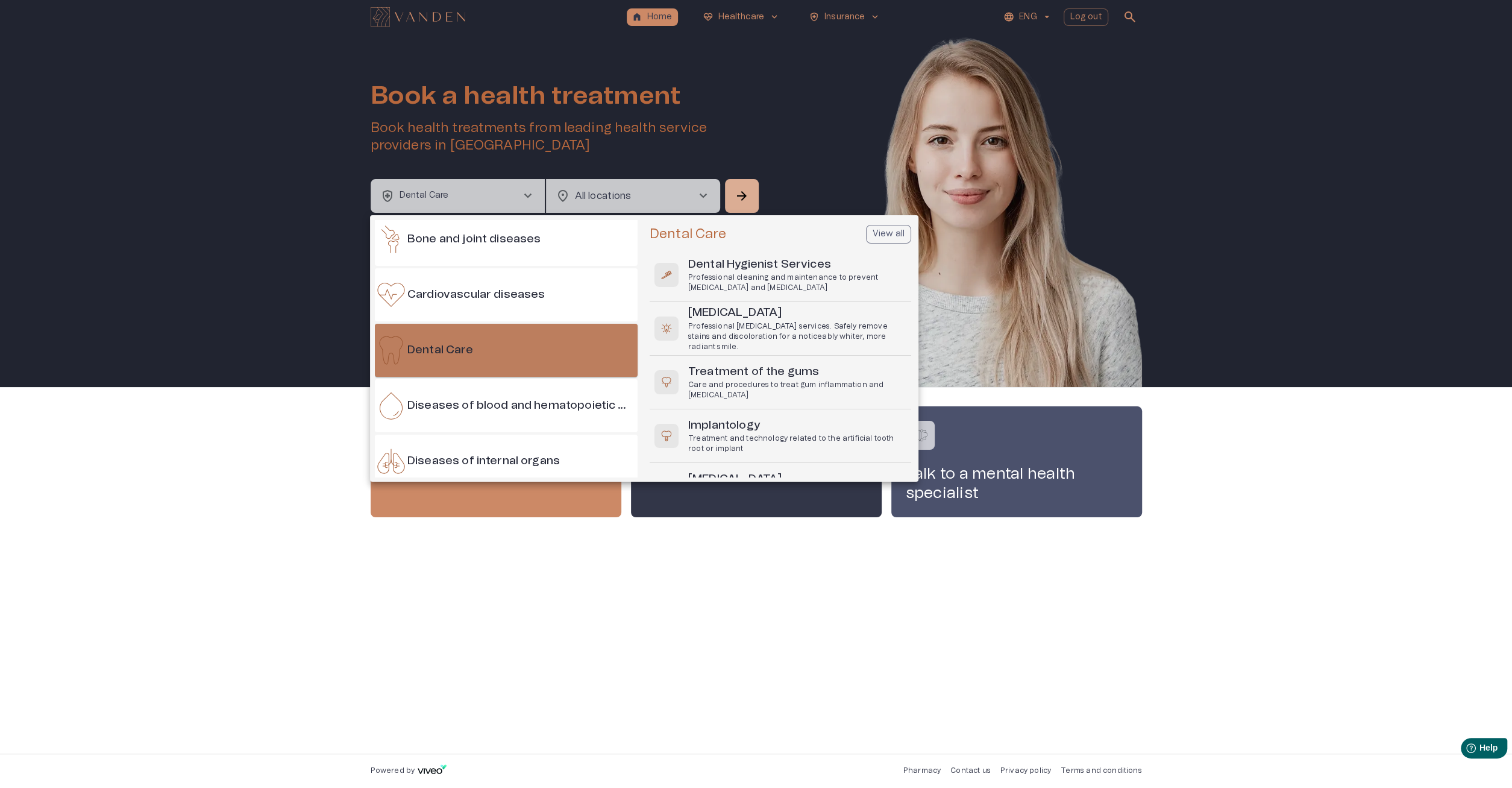
scroll to position [289, 0]
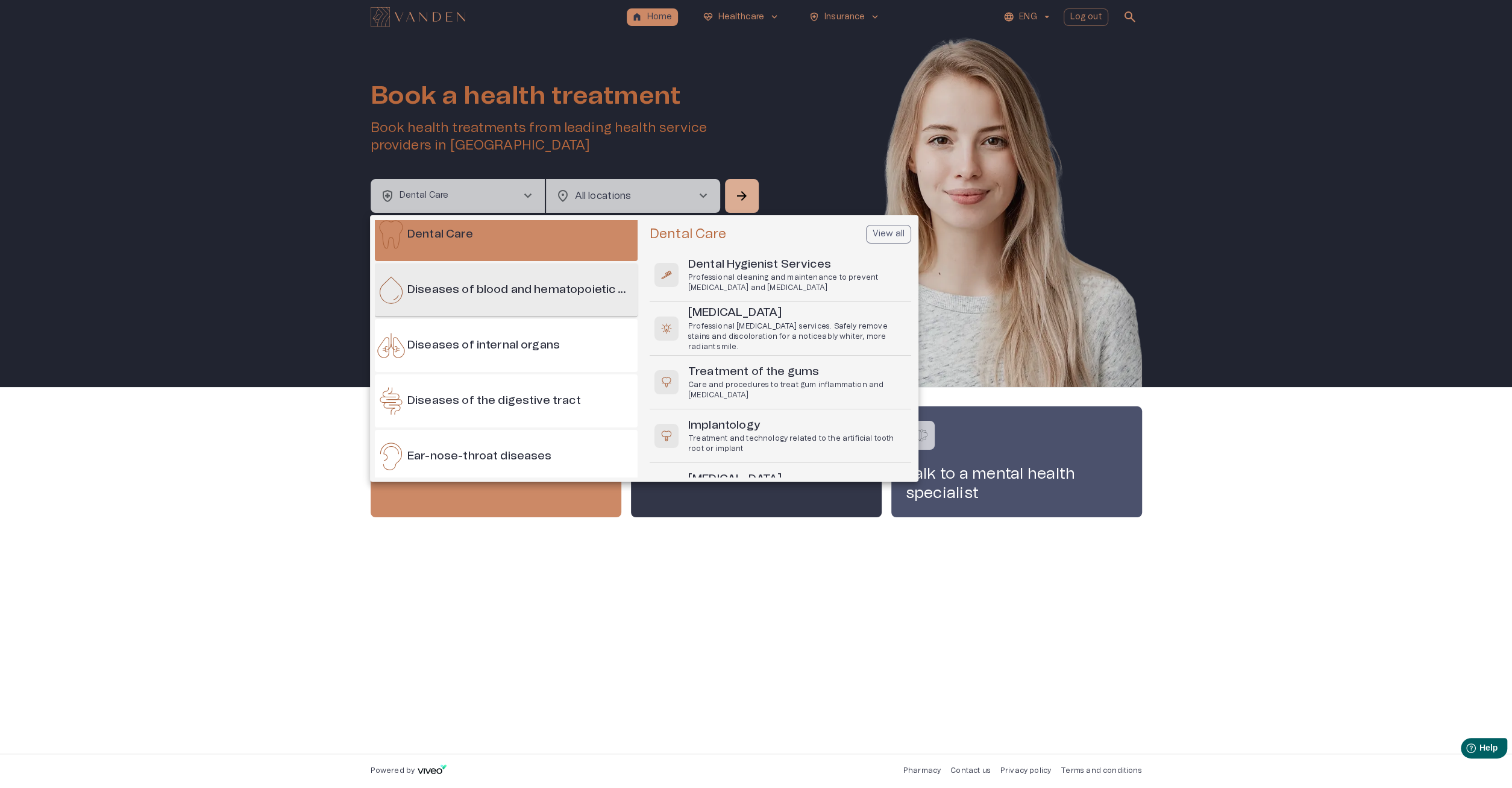
click at [548, 284] on h6 "Diseases of blood and hematopoietic organs" at bounding box center [520, 290] width 225 height 16
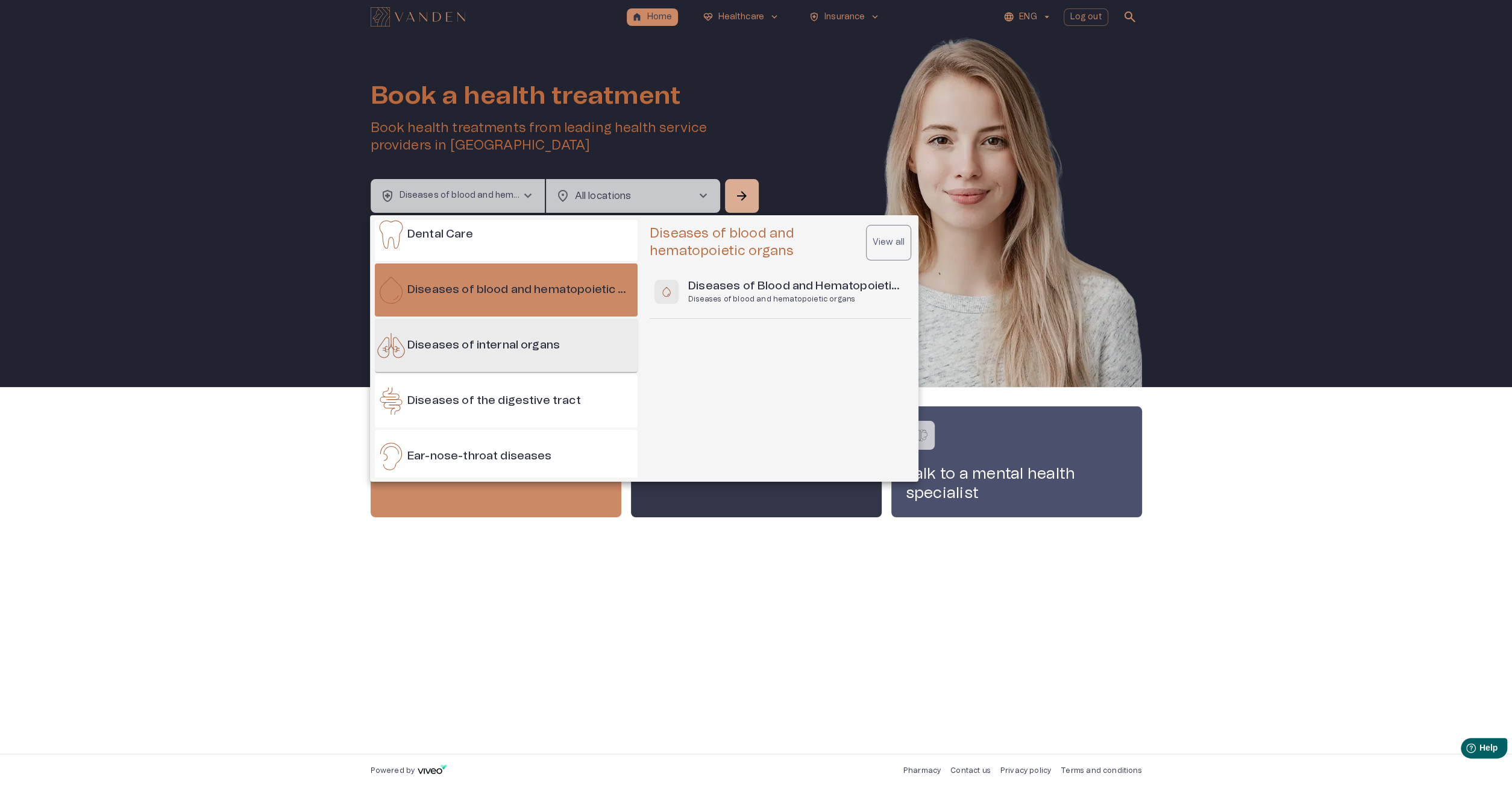
click at [546, 346] on h6 "Diseases of internal organs" at bounding box center [483, 345] width 153 height 16
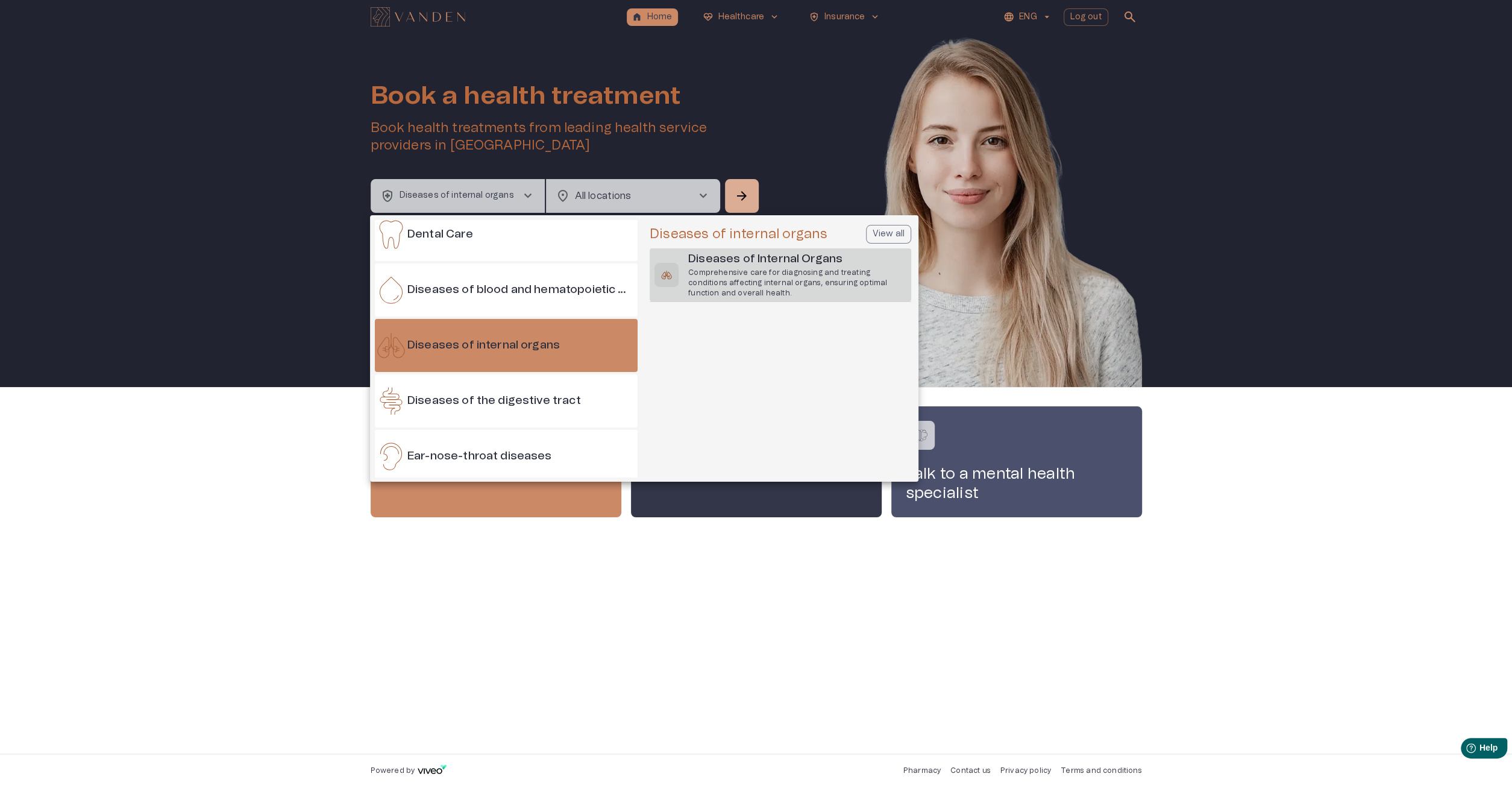
click at [834, 268] on h6 "Diseases of Internal Organs" at bounding box center [797, 259] width 218 height 16
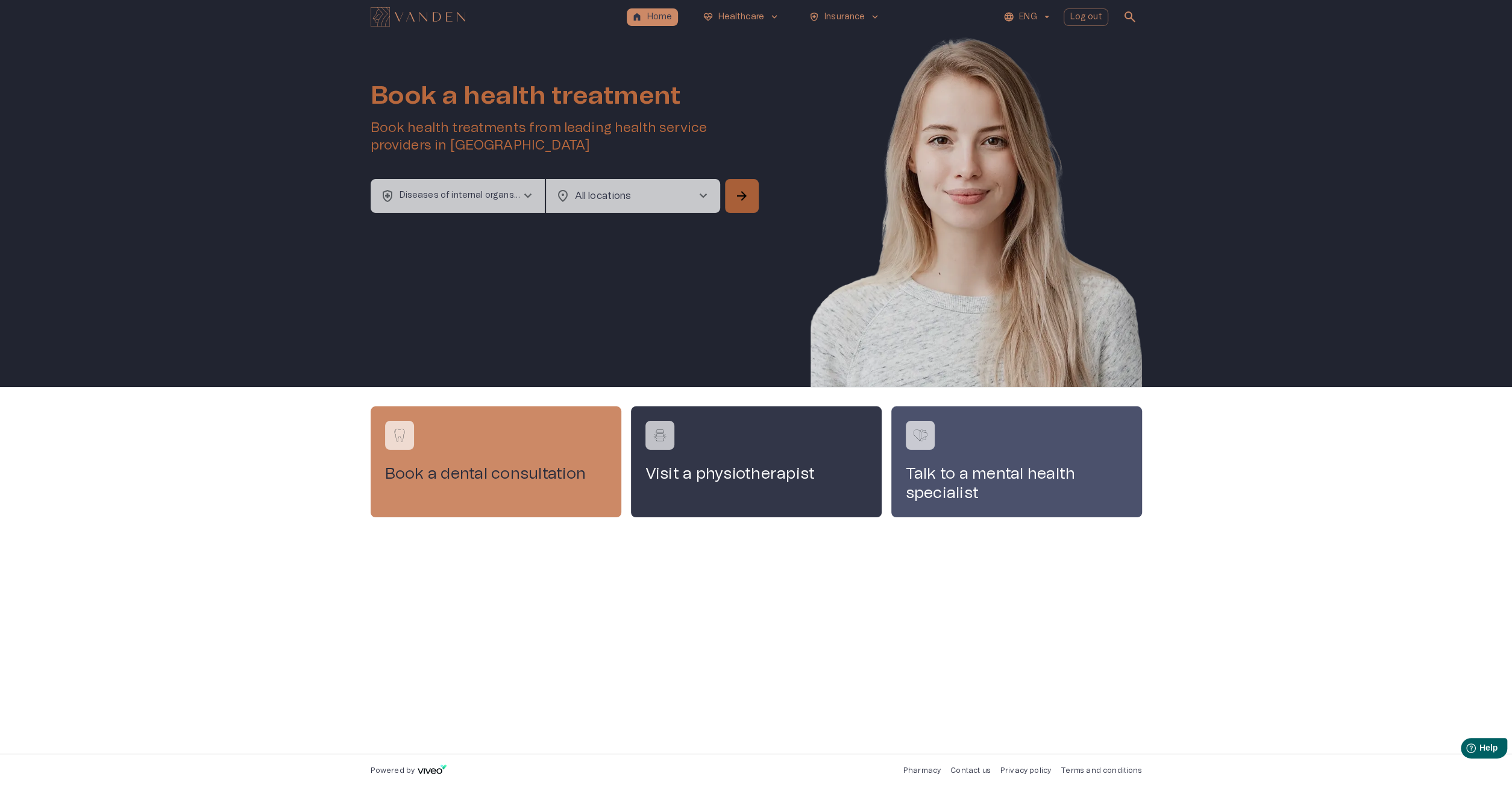
click at [737, 196] on span "arrow_forward" at bounding box center [741, 196] width 15 height 15
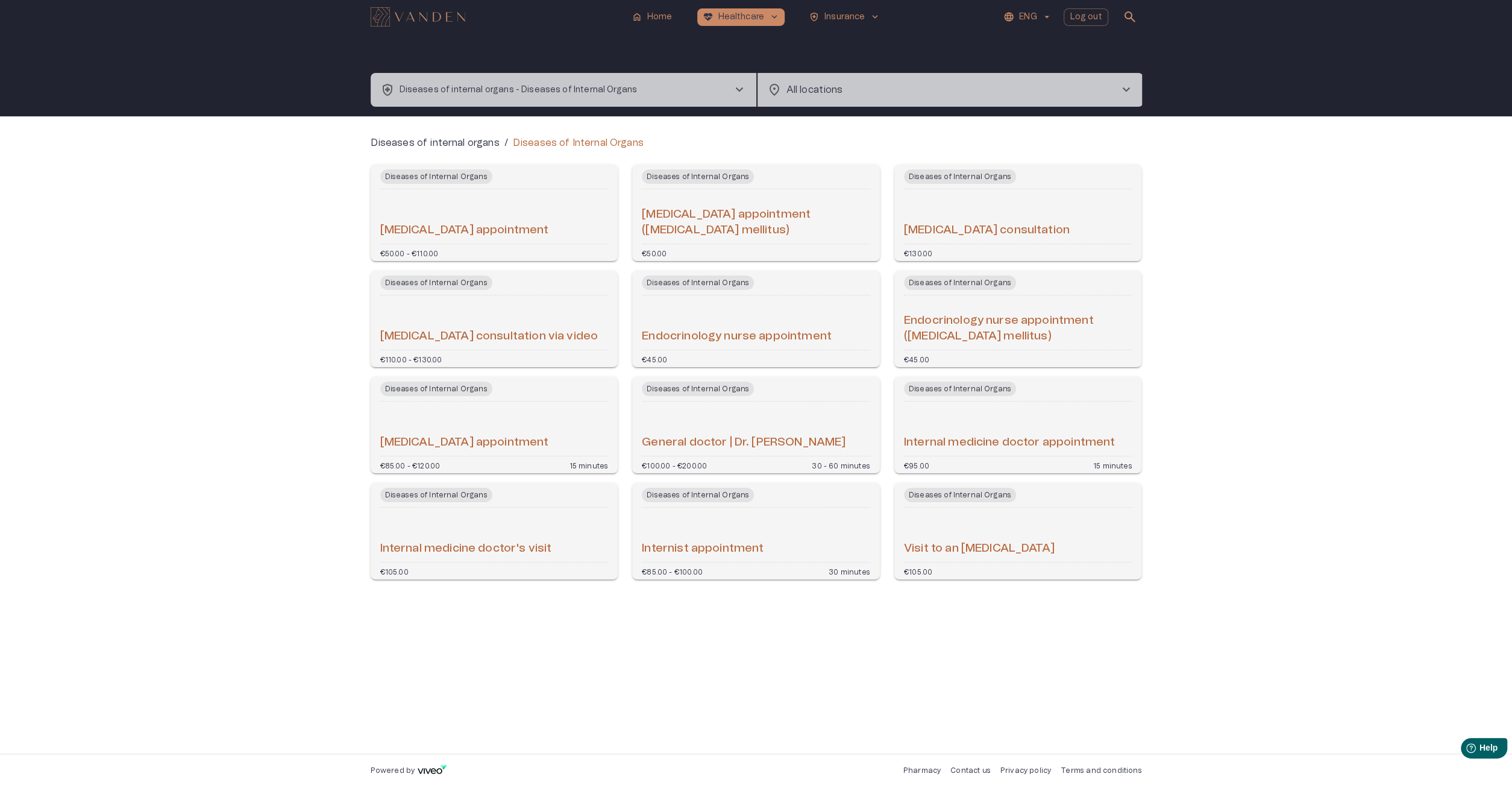
click at [1074, 553] on div "Visit to an endocrinologist" at bounding box center [1017, 534] width 229 height 45
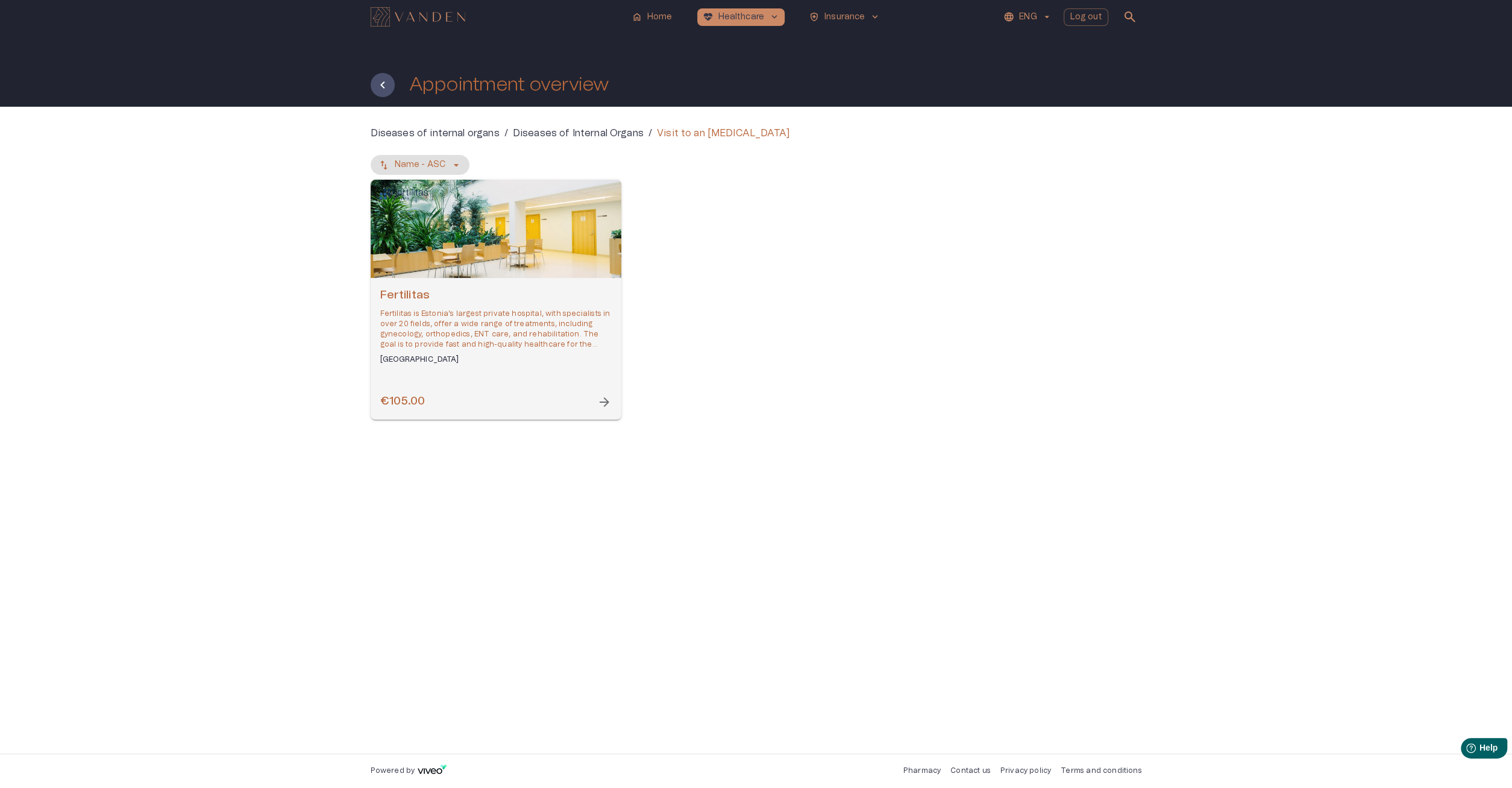
click at [597, 345] on p "Fertilitas is Estonia’s largest private hospital, with specialists in over 20 f…" at bounding box center [496, 329] width 231 height 41
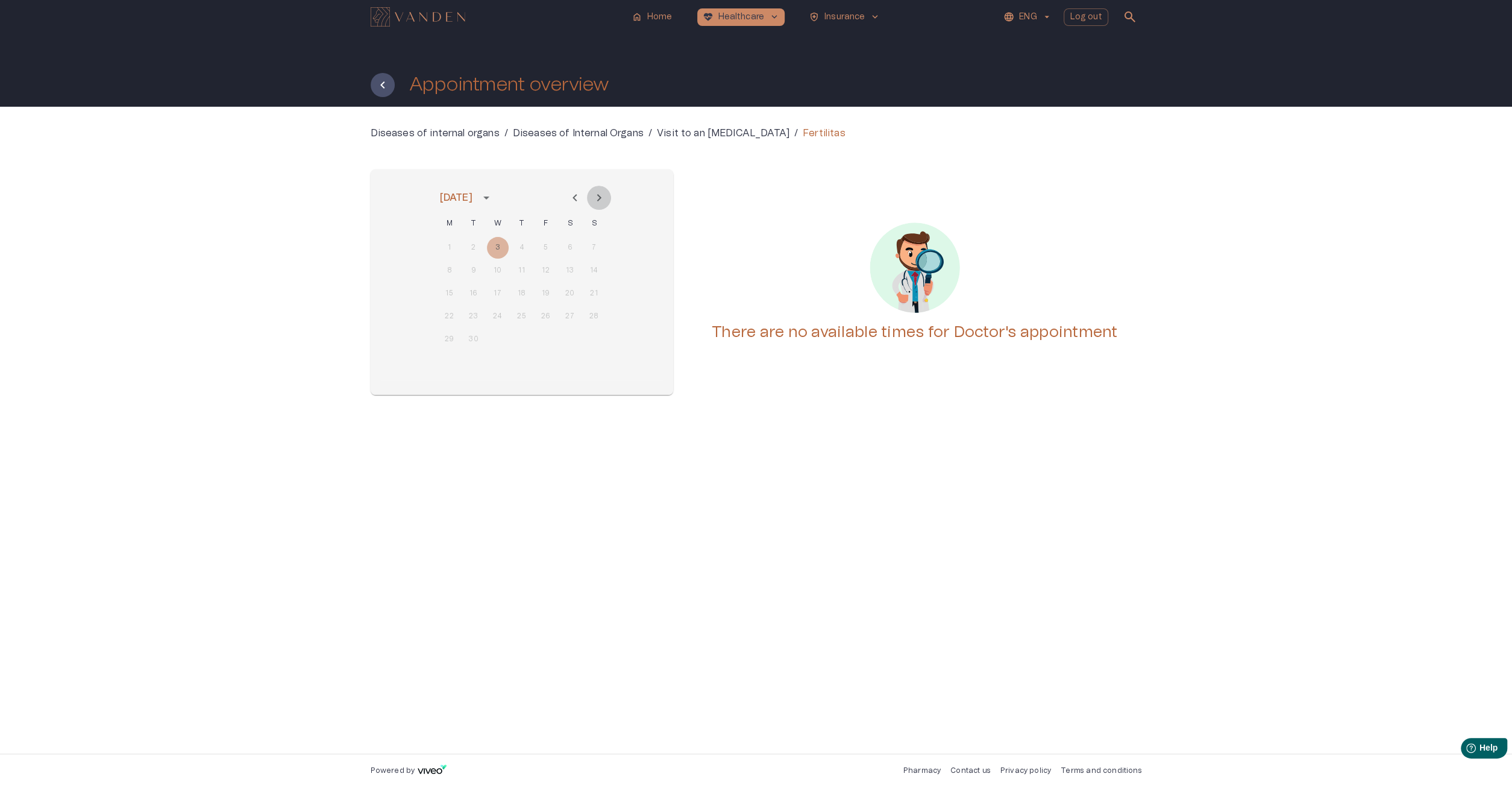
click at [602, 201] on icon "Next month" at bounding box center [599, 198] width 15 height 15
click at [567, 135] on p "Diseases of Internal Organs" at bounding box center [578, 133] width 131 height 15
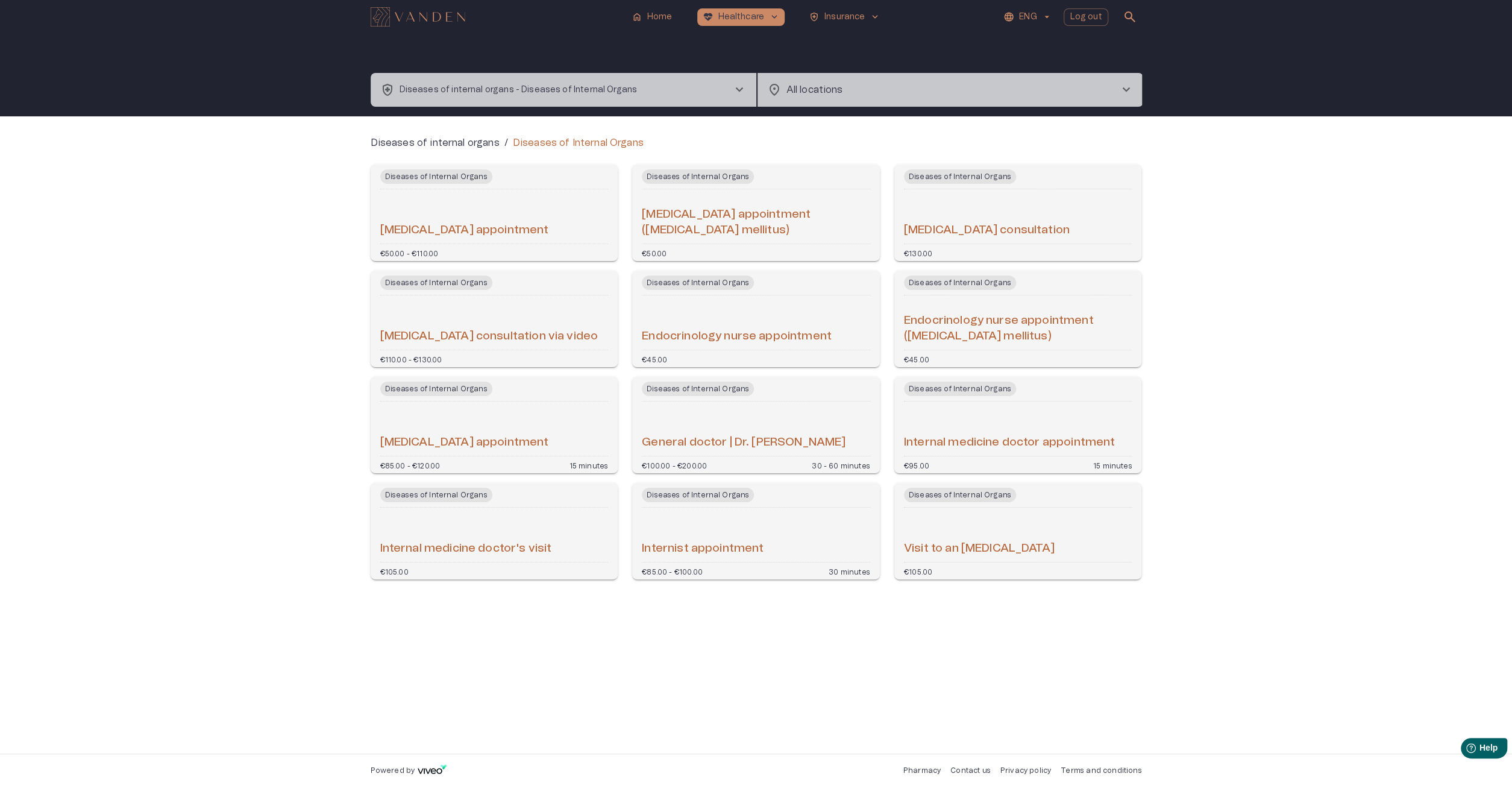
click at [690, 92] on button "health_and_safety Diseases of internal organs - Diseases of Internal Organs che…" at bounding box center [563, 89] width 386 height 34
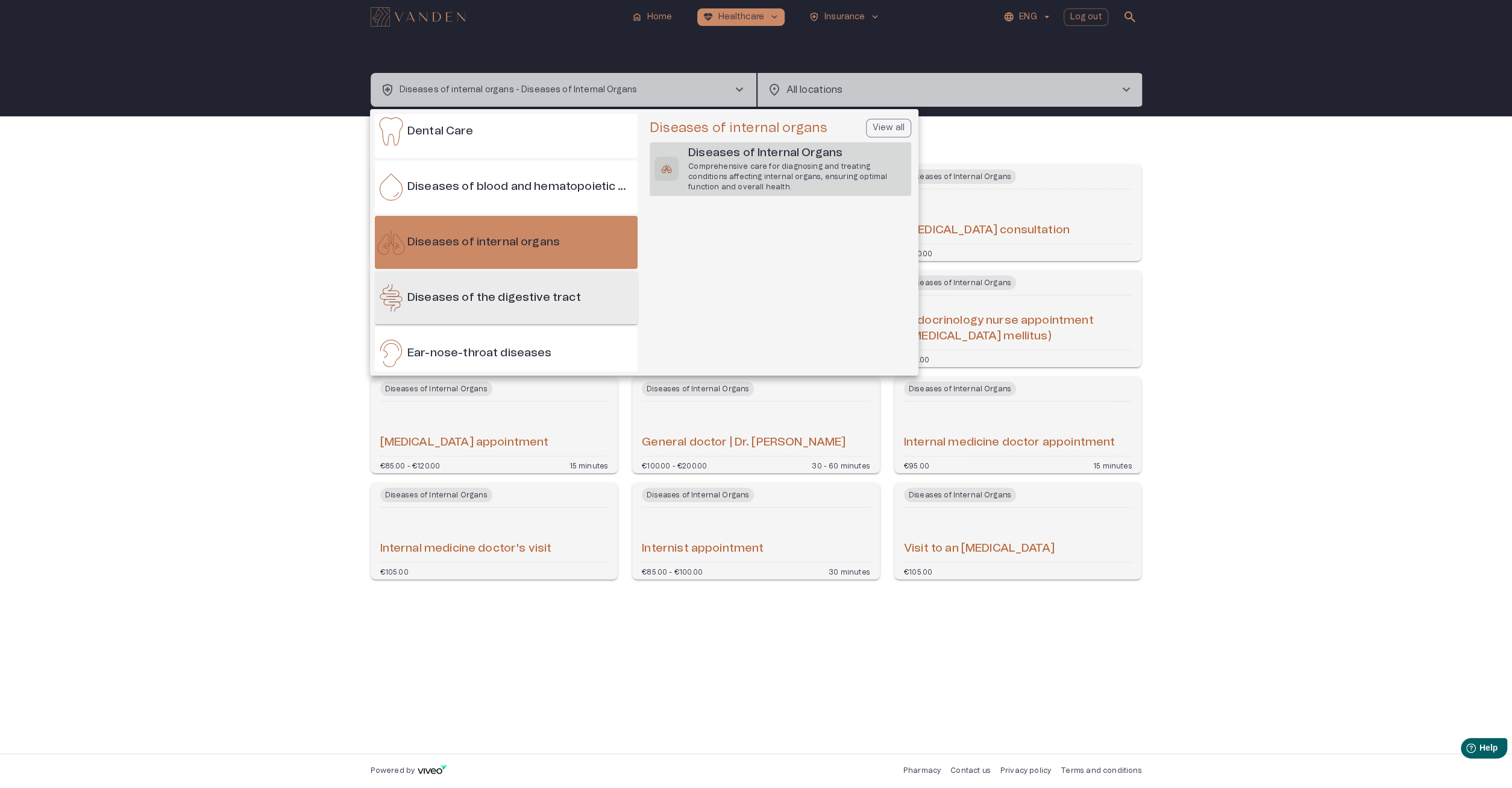
scroll to position [344, 0]
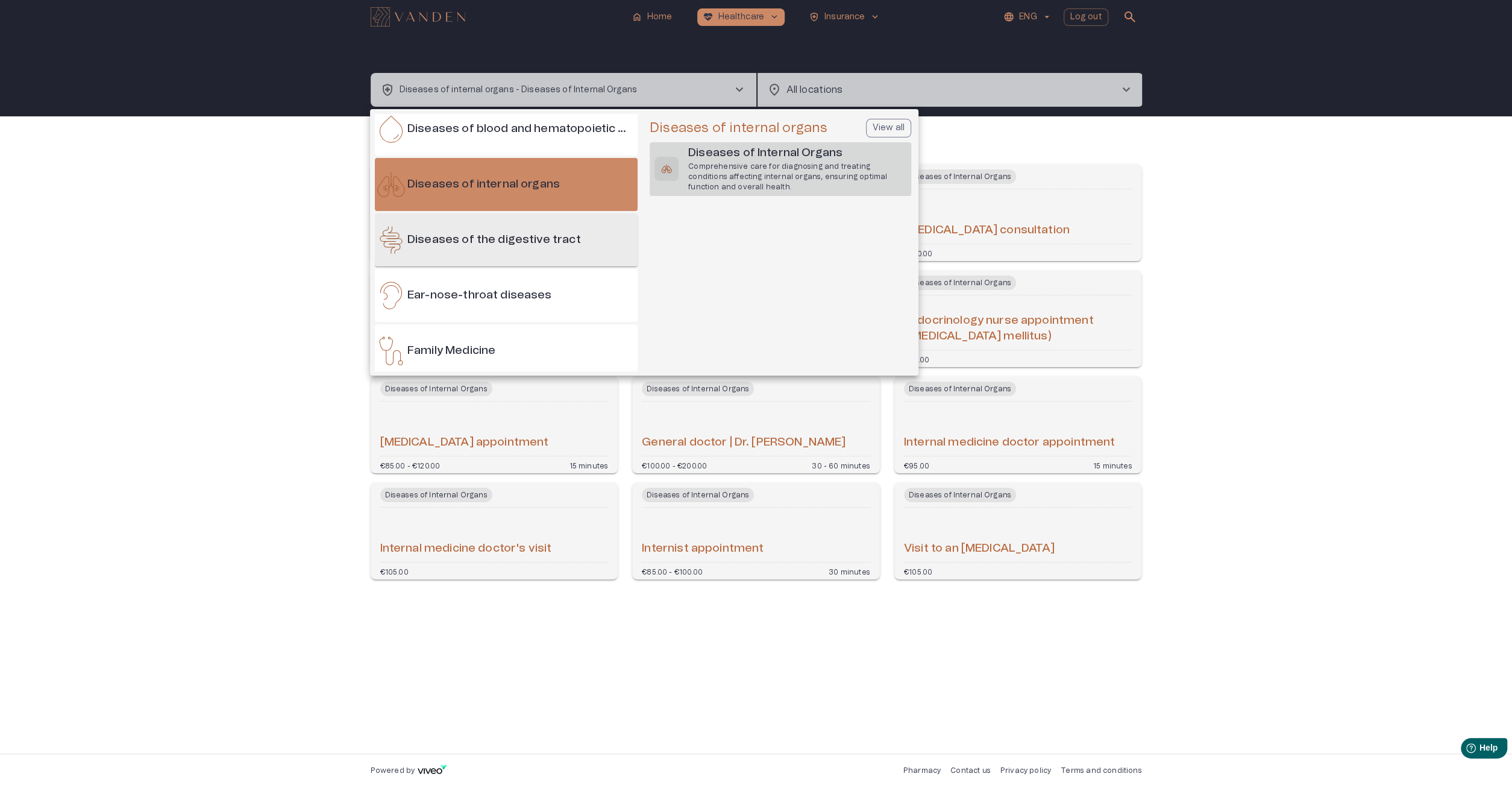
click at [492, 241] on h6 "Diseases of the digestive tract" at bounding box center [494, 240] width 173 height 16
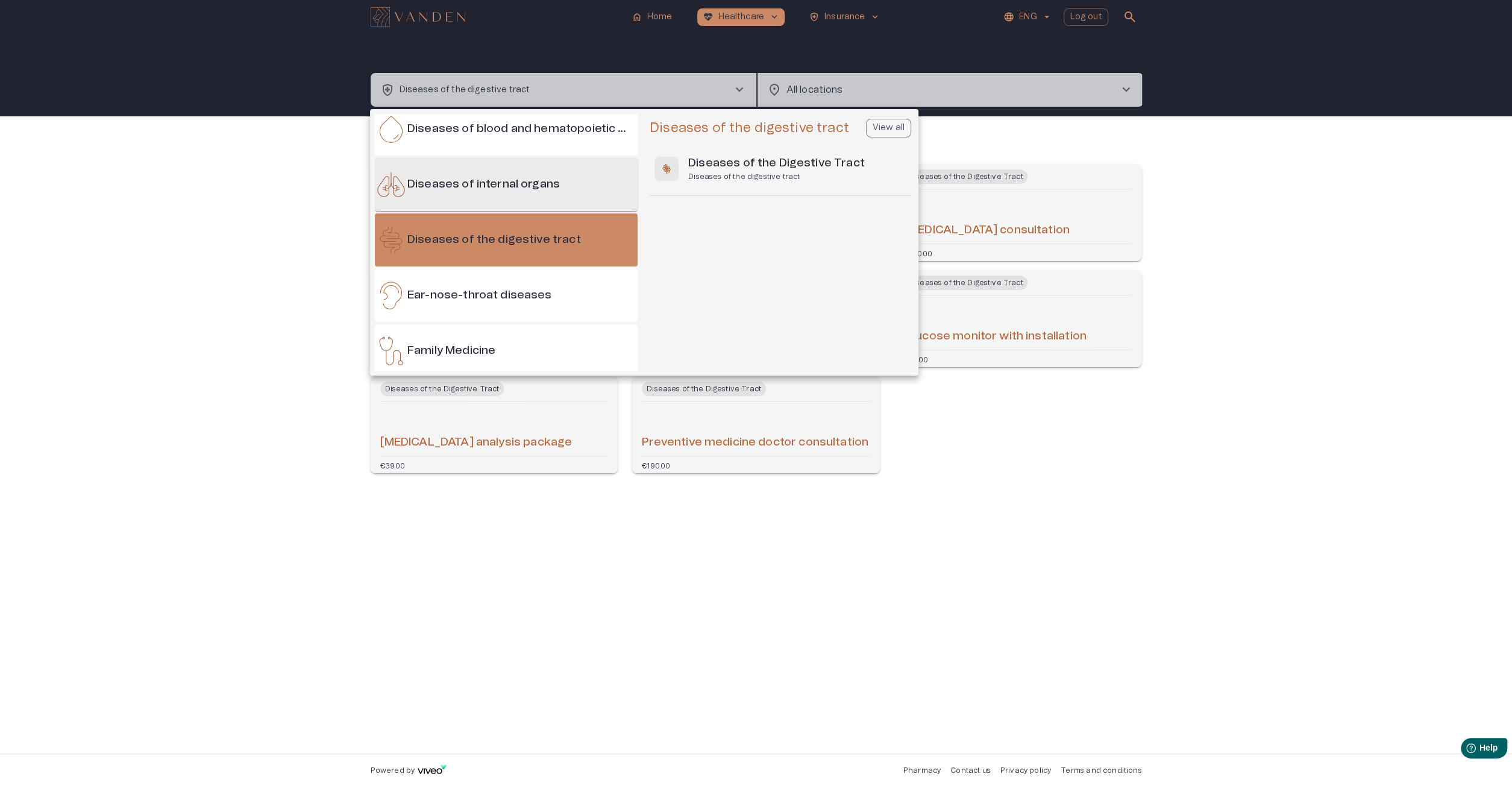
click at [536, 205] on div "Diseases of internal organs" at bounding box center [506, 184] width 262 height 53
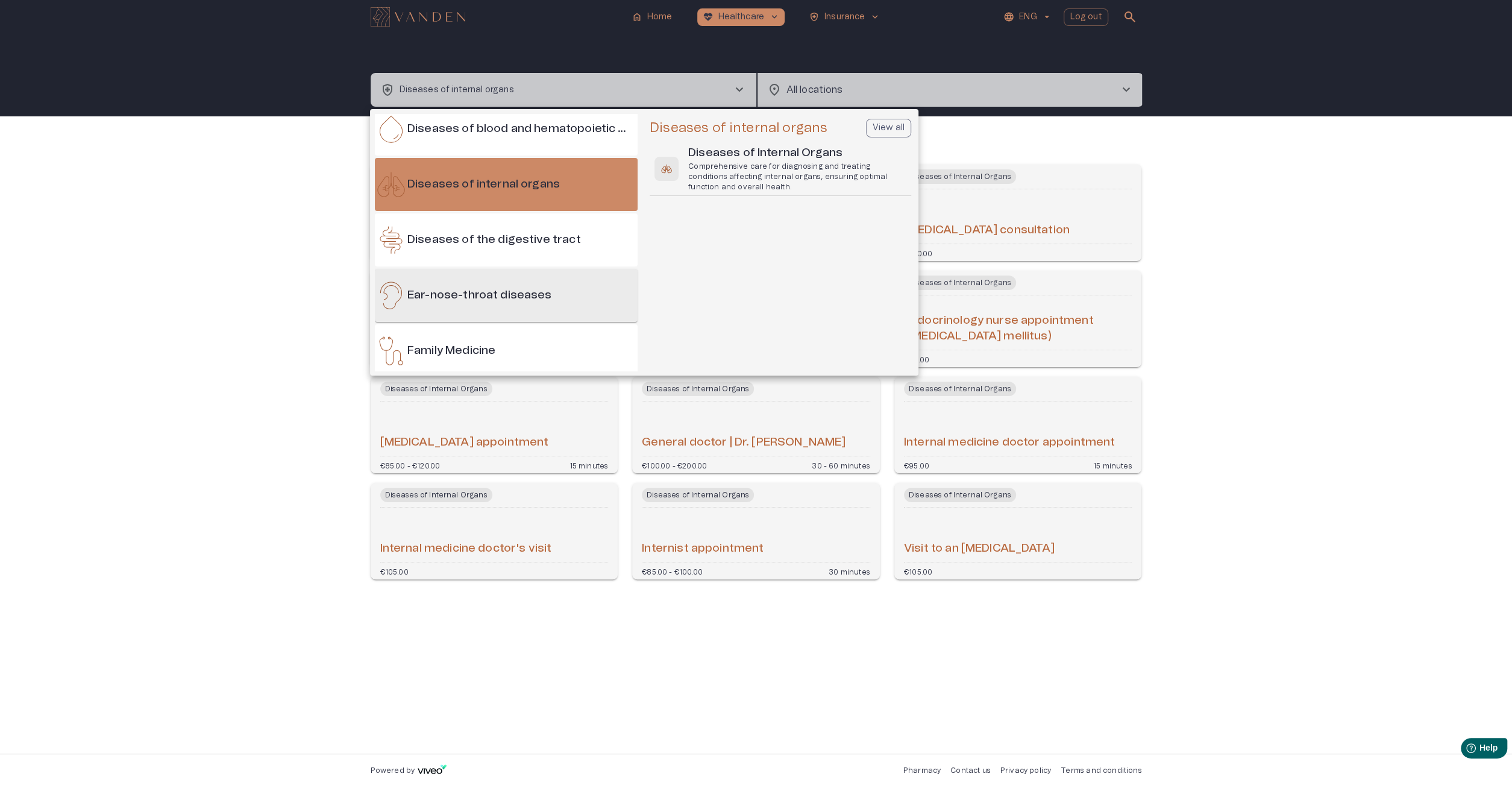
click at [526, 303] on h6 "Ear-nose-throat diseases" at bounding box center [480, 295] width 145 height 16
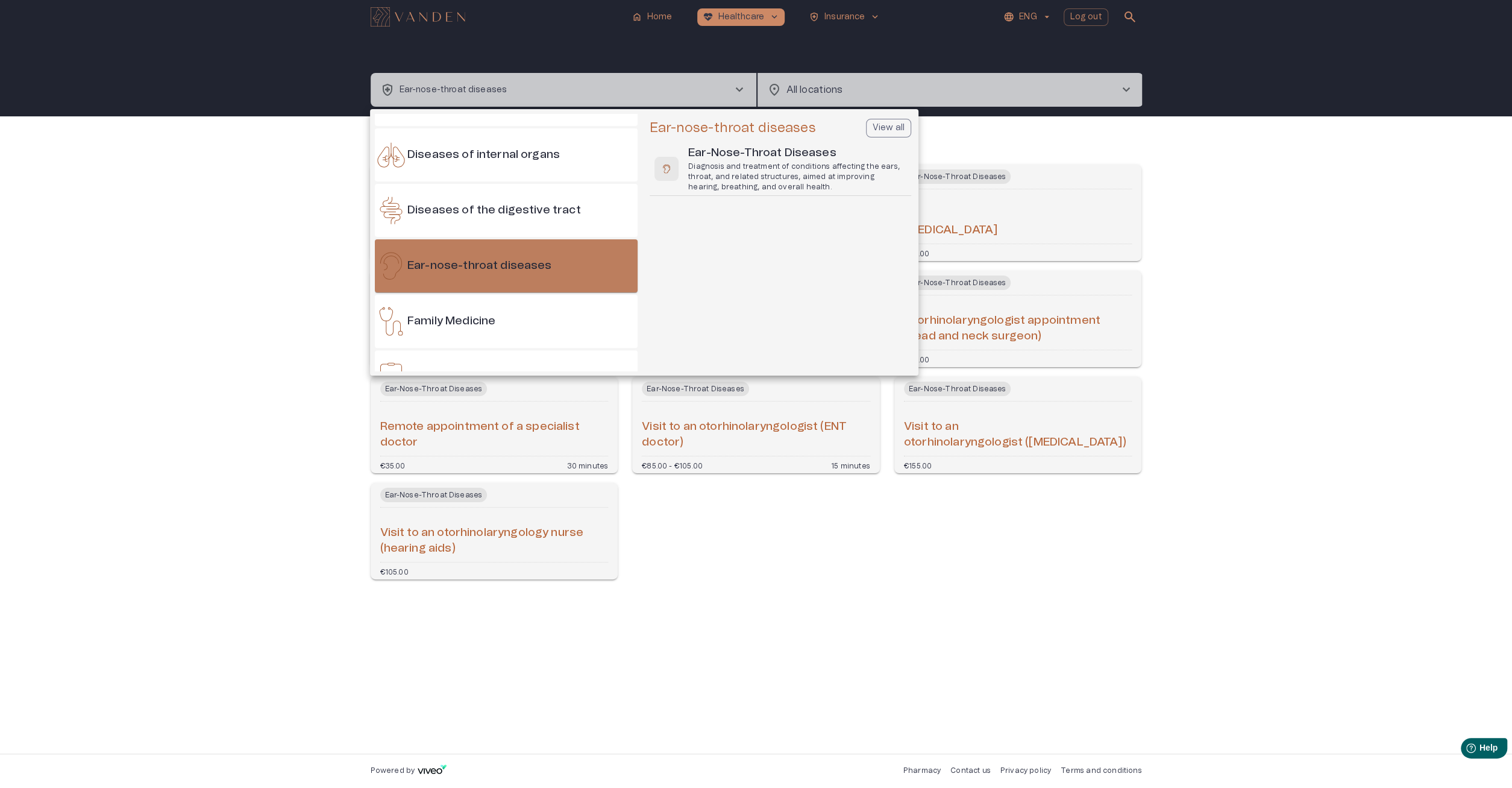
scroll to position [402, 0]
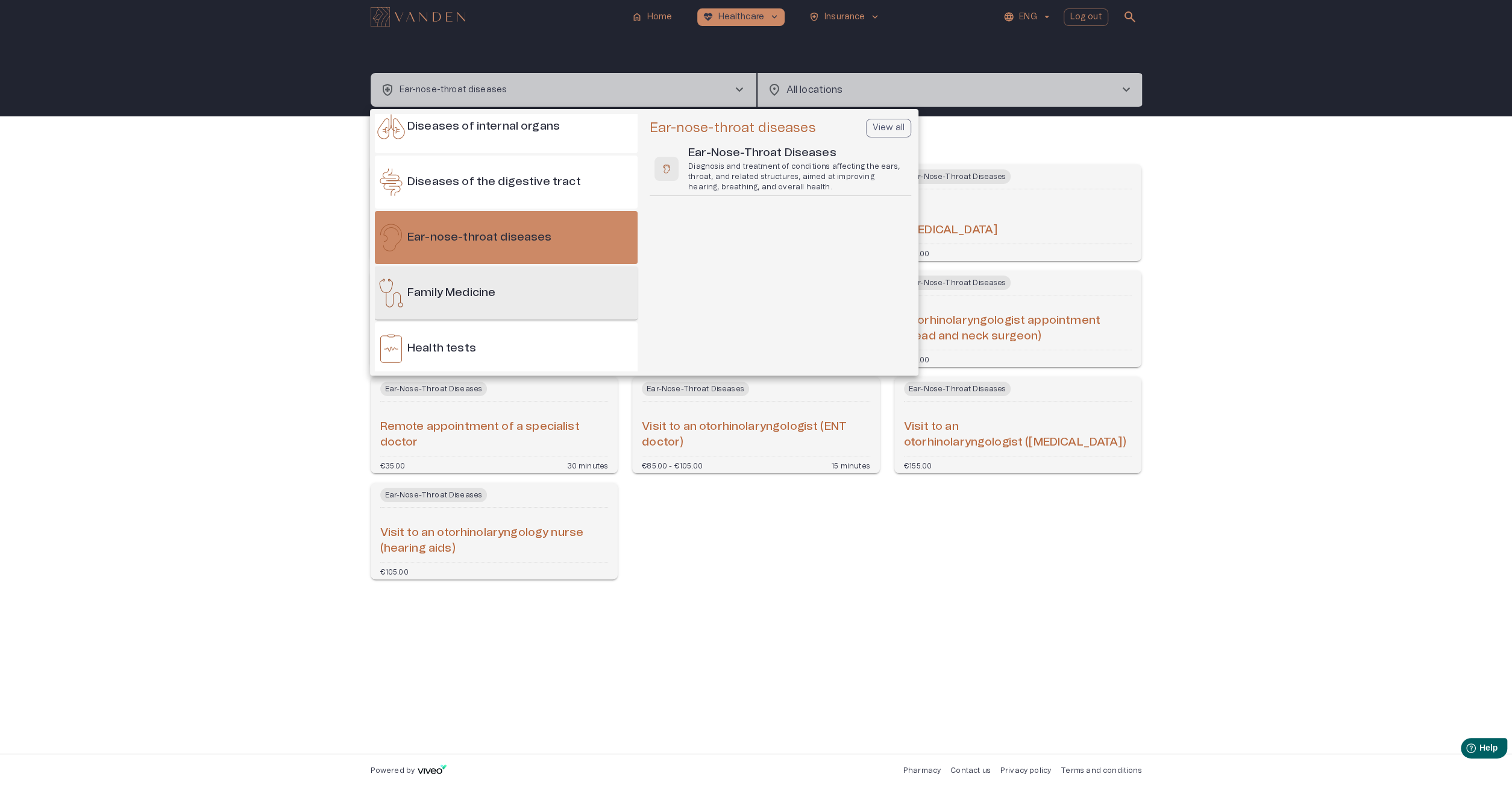
click at [524, 268] on div "Family Medicine" at bounding box center [506, 293] width 262 height 53
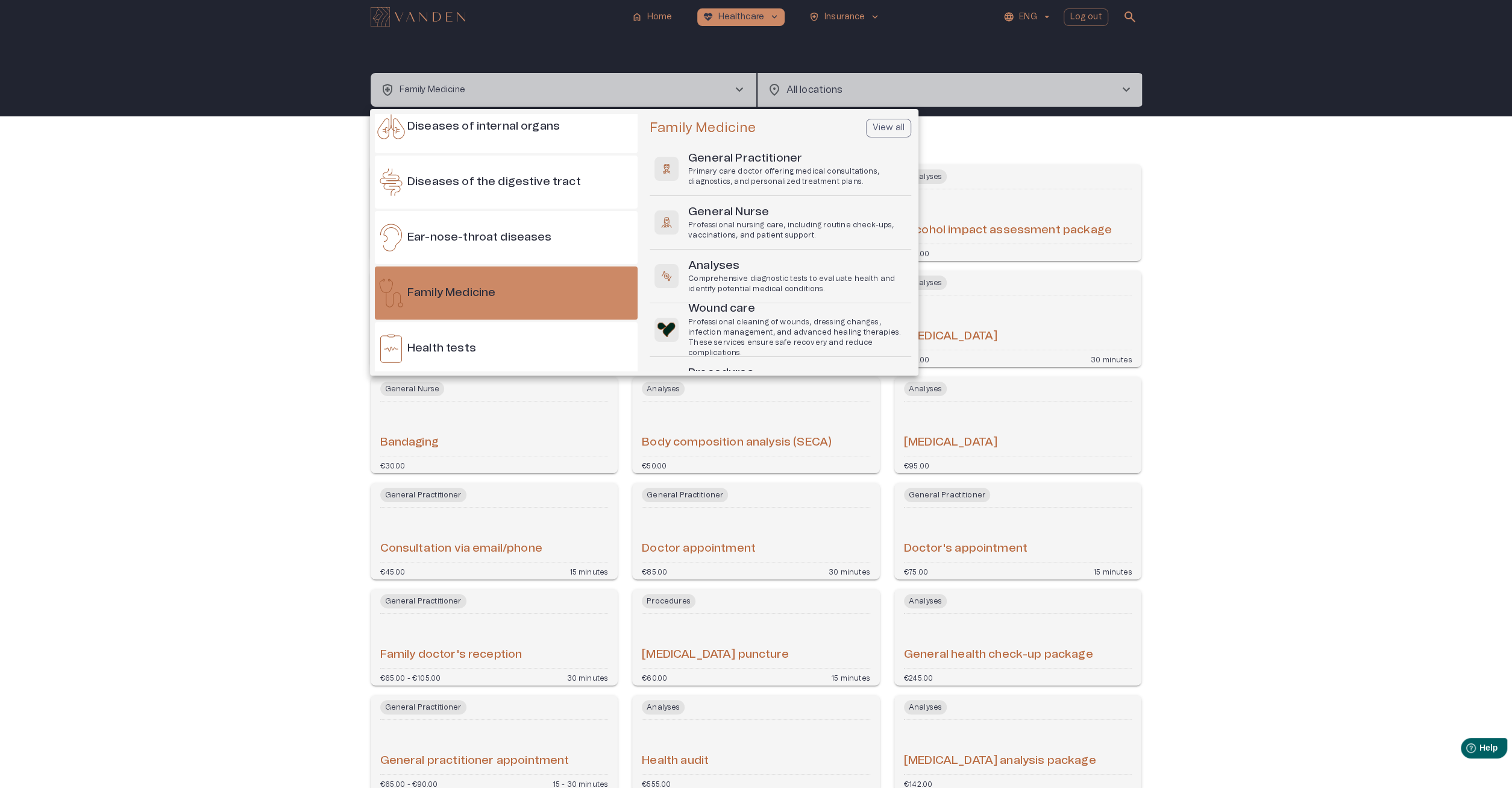
click at [1363, 324] on div at bounding box center [756, 394] width 1512 height 788
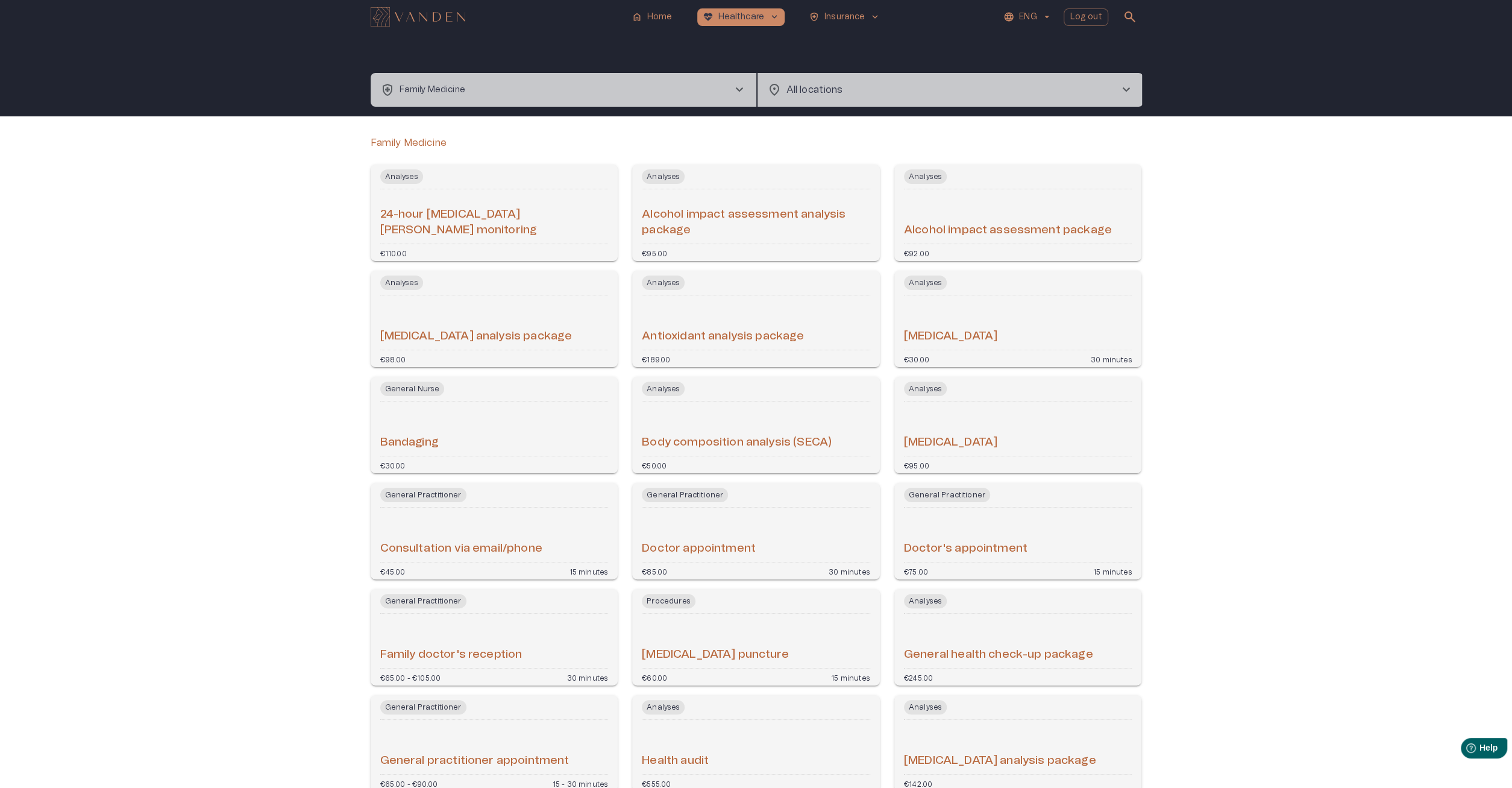
click at [1001, 211] on div "Alcohol impact assessment package" at bounding box center [1017, 217] width 229 height 45
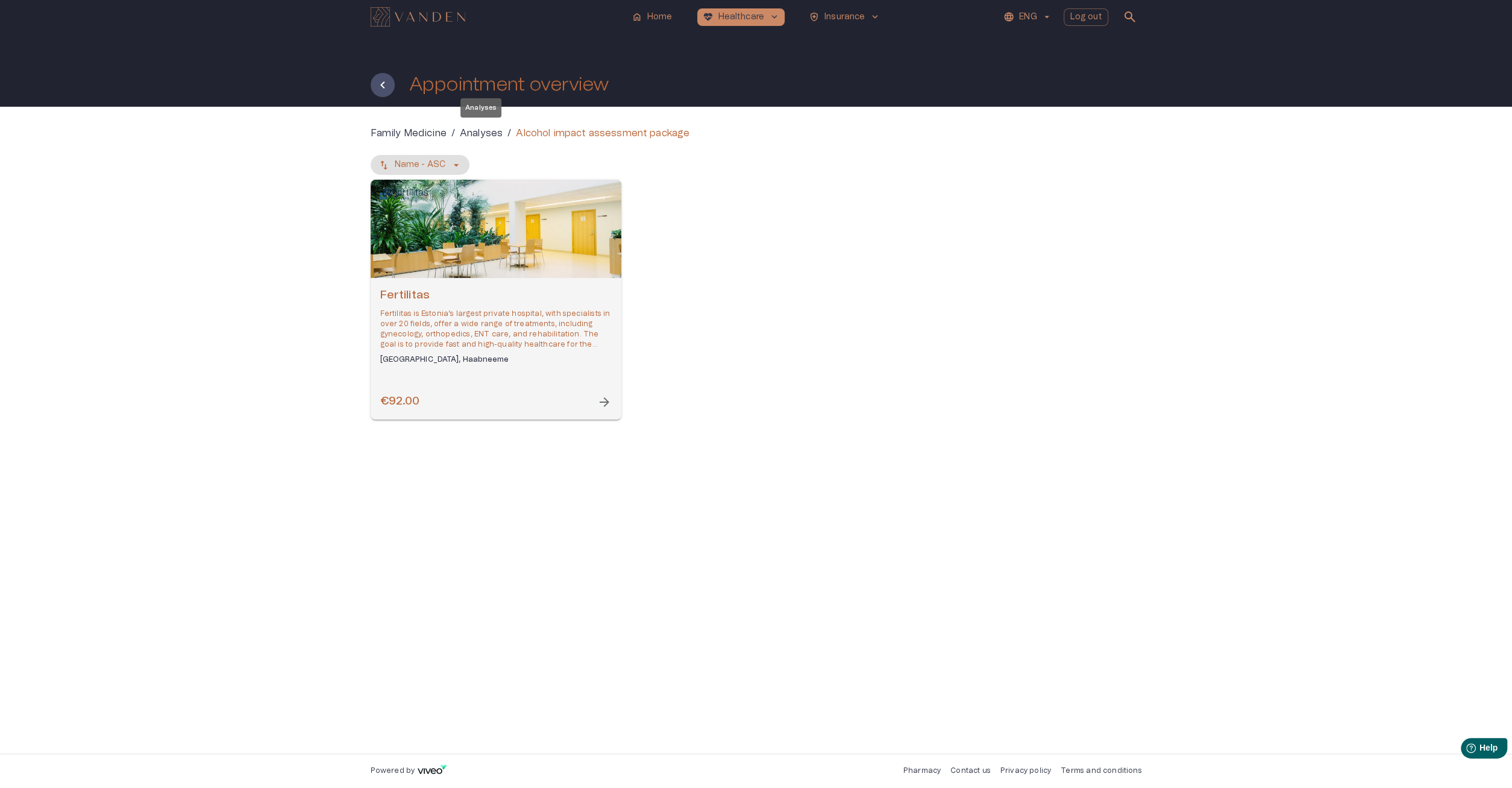
click at [476, 130] on p "Analyses" at bounding box center [482, 133] width 43 height 15
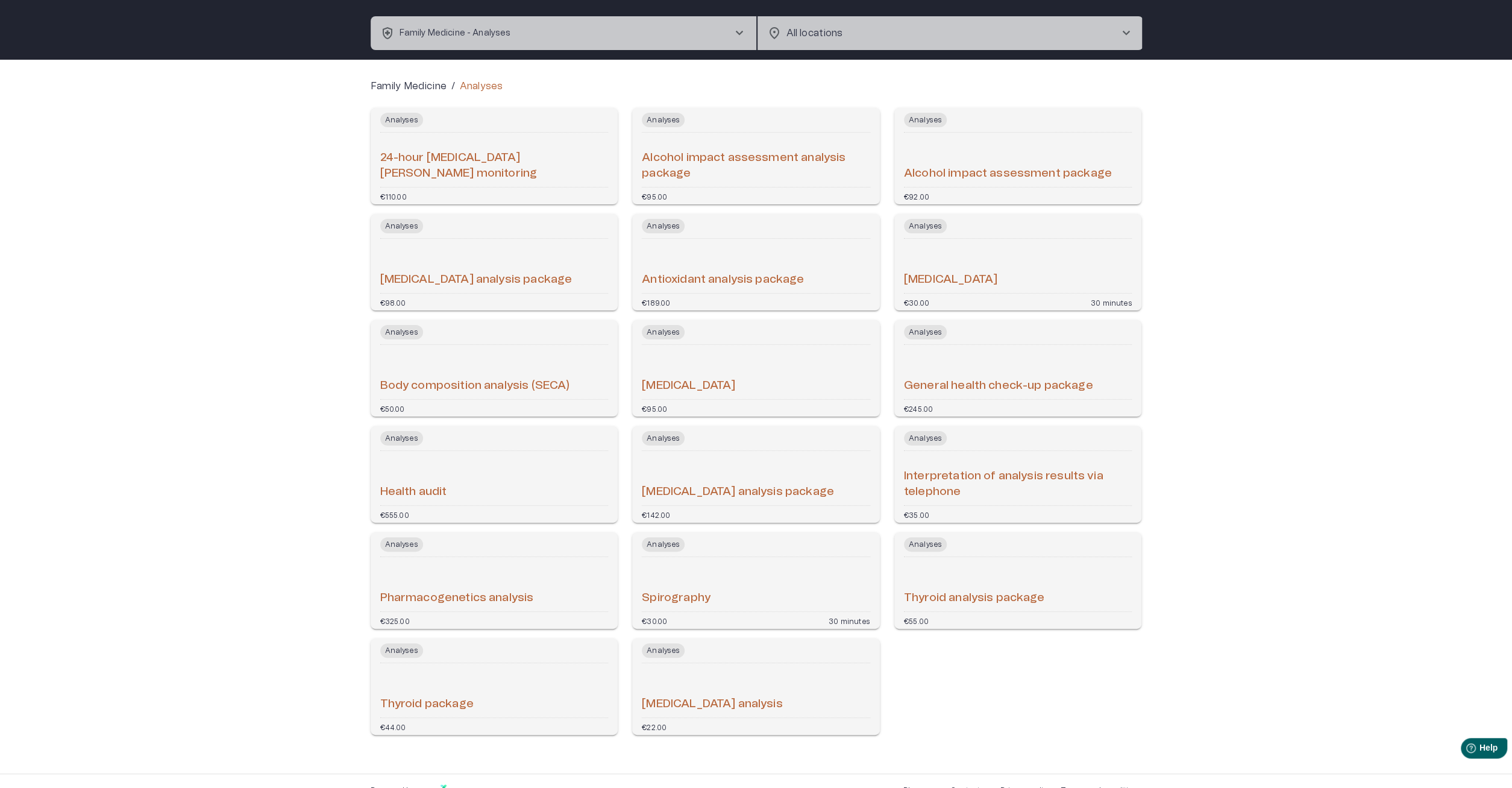
scroll to position [76, 0]
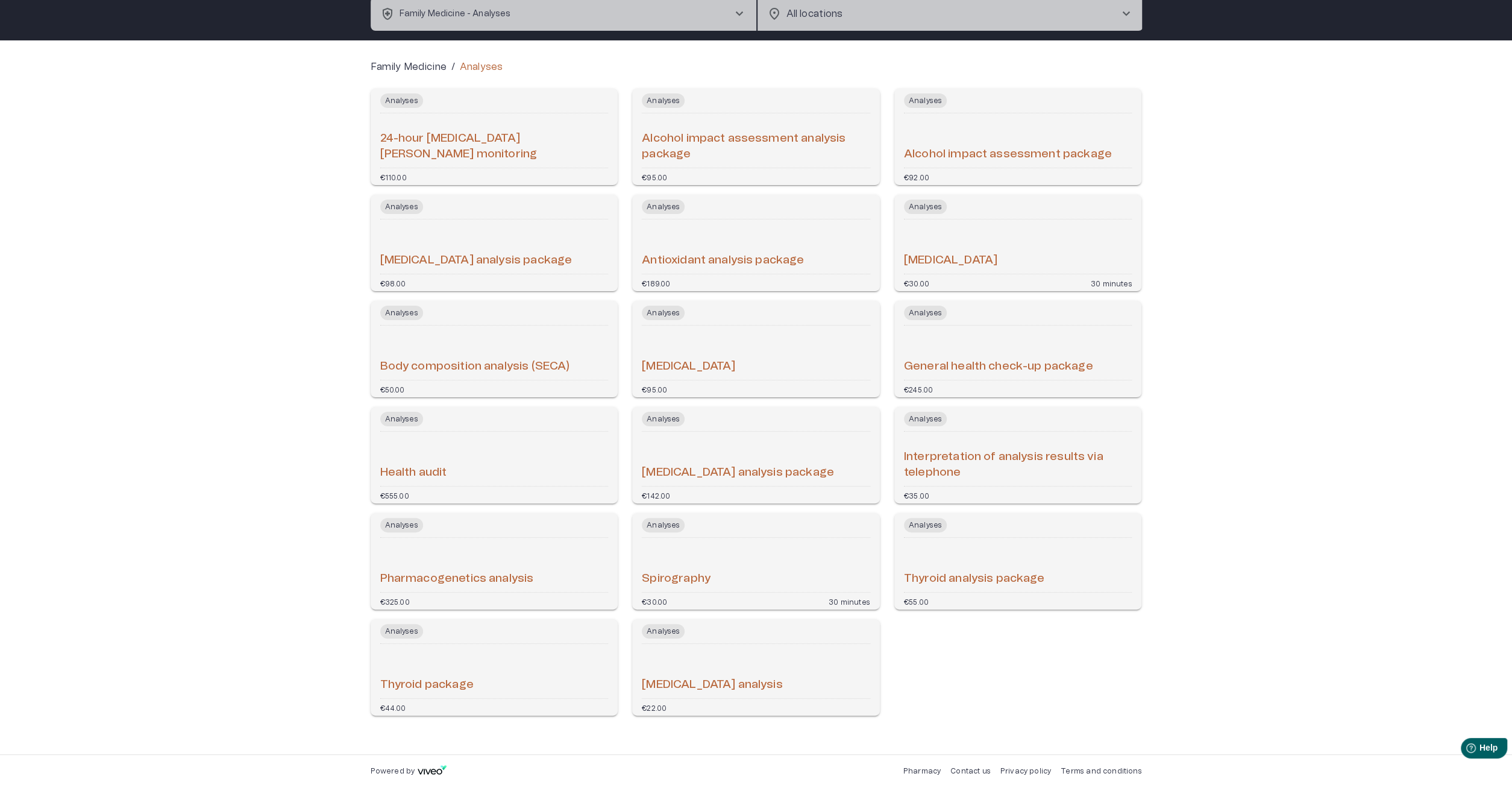
click at [199, 252] on div "Family Medicine / Analyses Analyses 24-hour ECG Holter monitoring €110.00 Analy…" at bounding box center [756, 397] width 1512 height 714
click at [946, 362] on h6 "General health check-up package" at bounding box center [998, 366] width 189 height 16
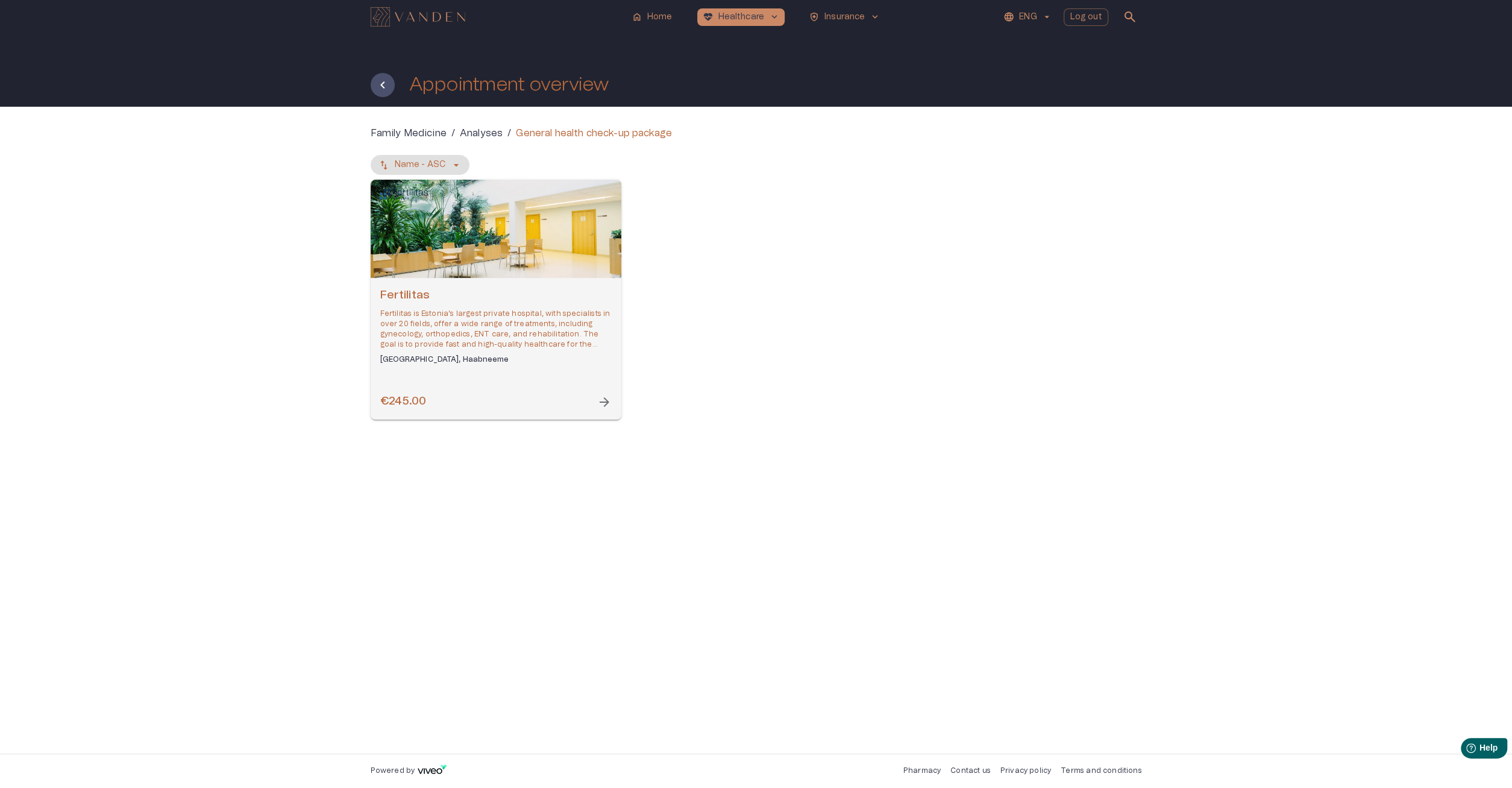
click at [502, 311] on p "Fertilitas is Estonia’s largest private hospital, with specialists in over 20 f…" at bounding box center [496, 329] width 231 height 41
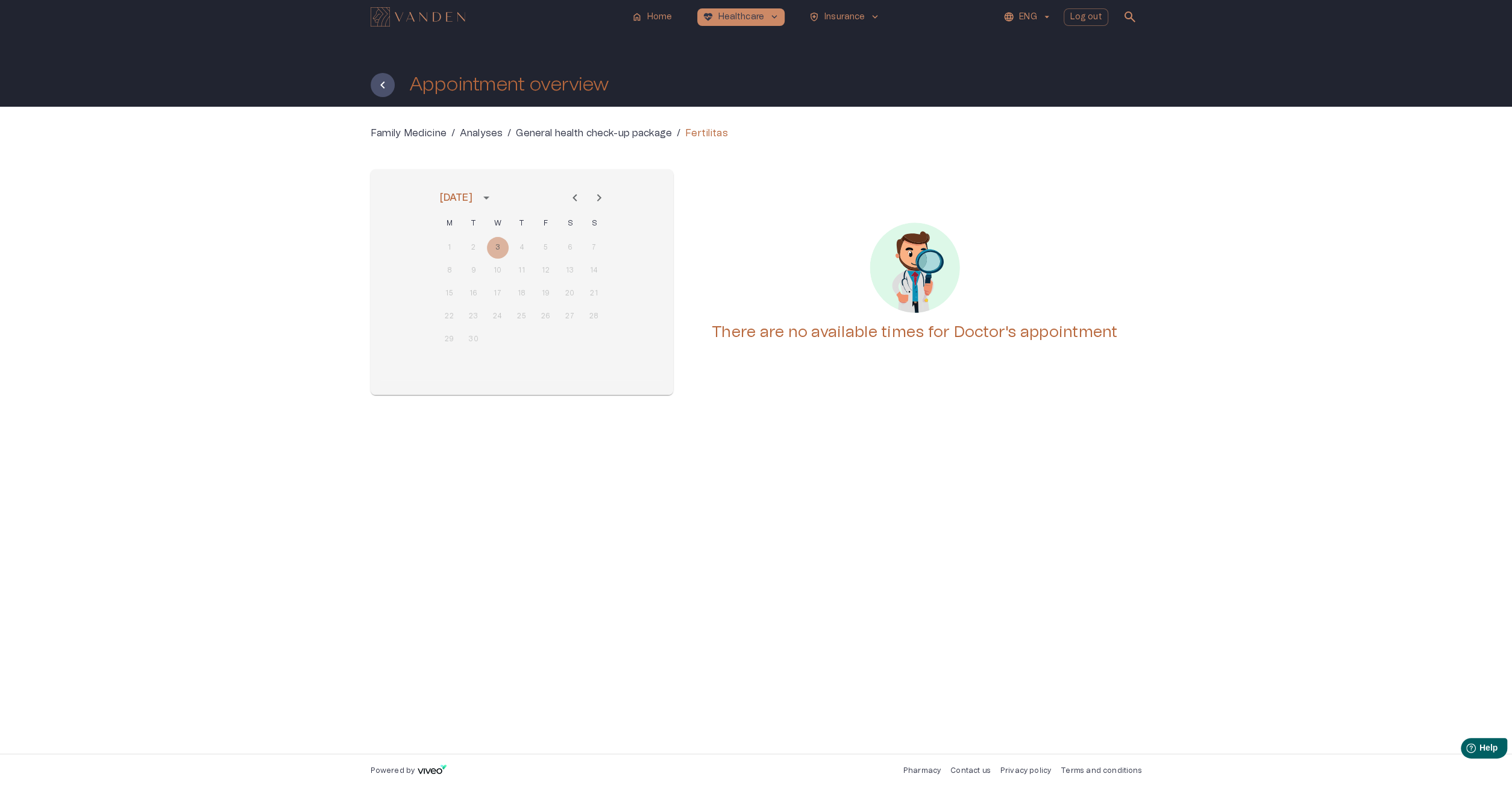
click at [601, 196] on icon "Next month" at bounding box center [599, 198] width 15 height 15
click at [485, 132] on p "Analyses" at bounding box center [482, 133] width 43 height 15
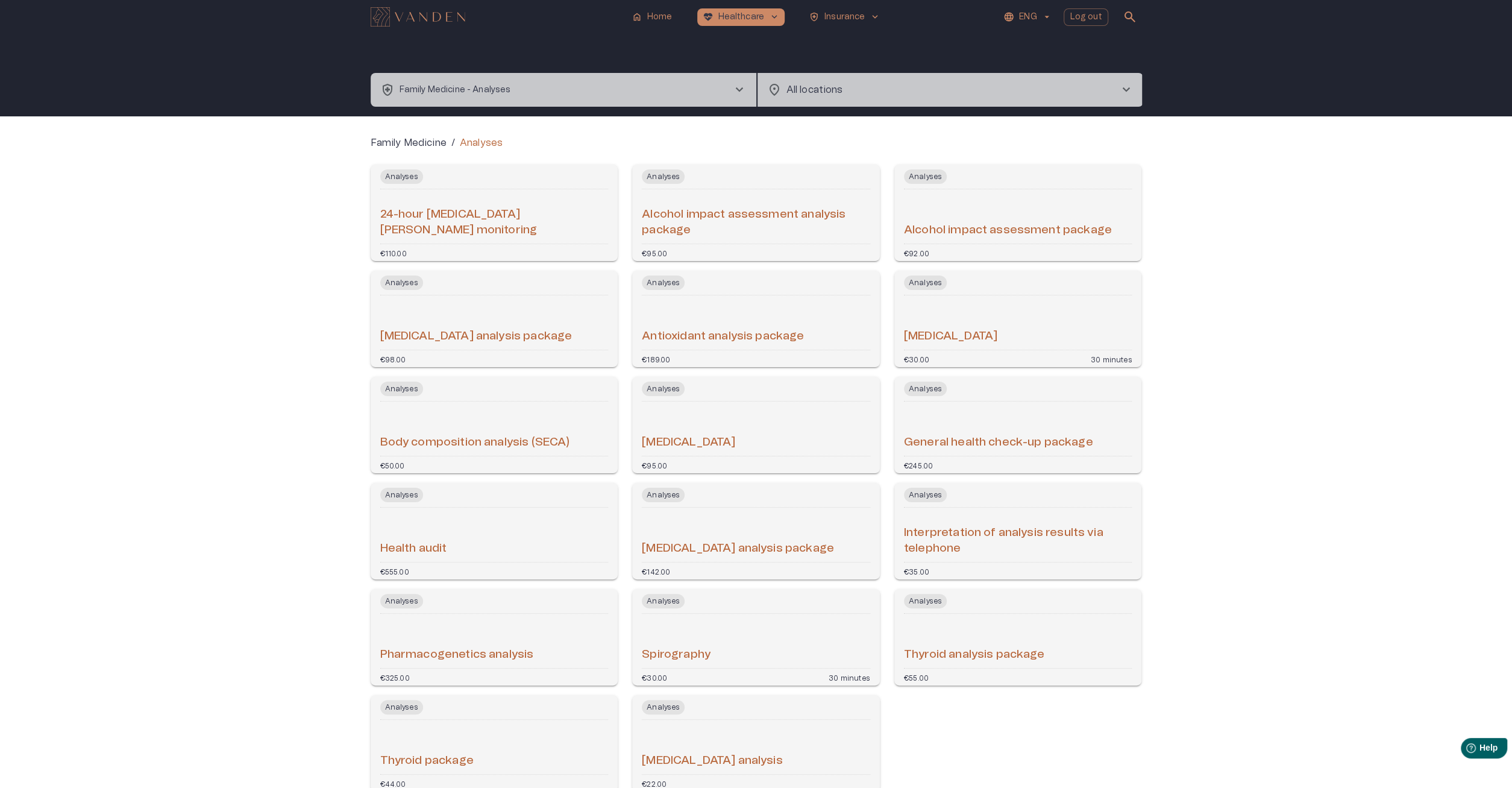
click at [539, 92] on button "health_and_safety Family Medicine - Analyses chevron_right" at bounding box center [563, 89] width 386 height 34
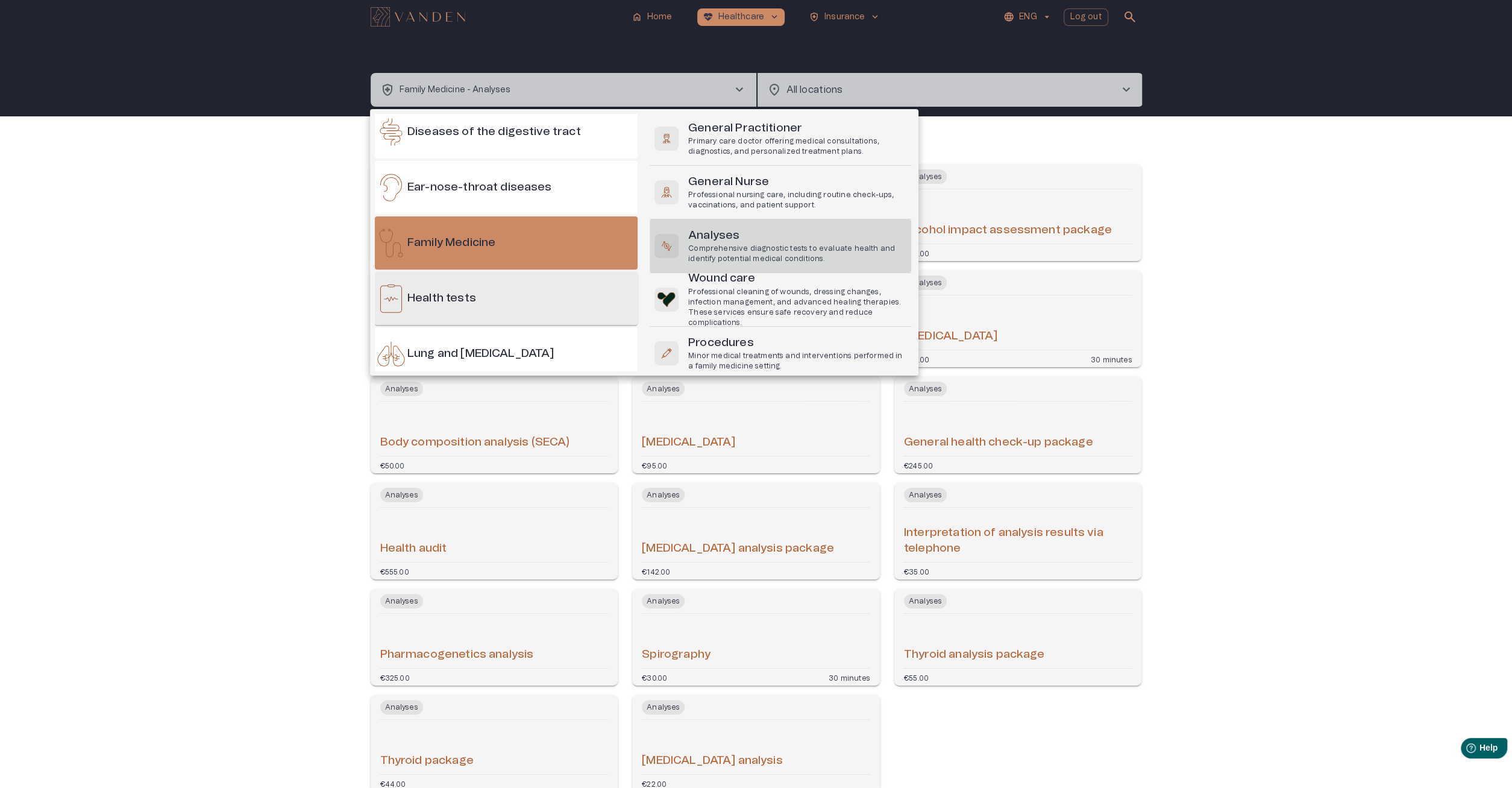
scroll to position [452, 0]
click at [525, 300] on div "Health tests" at bounding box center [506, 297] width 262 height 53
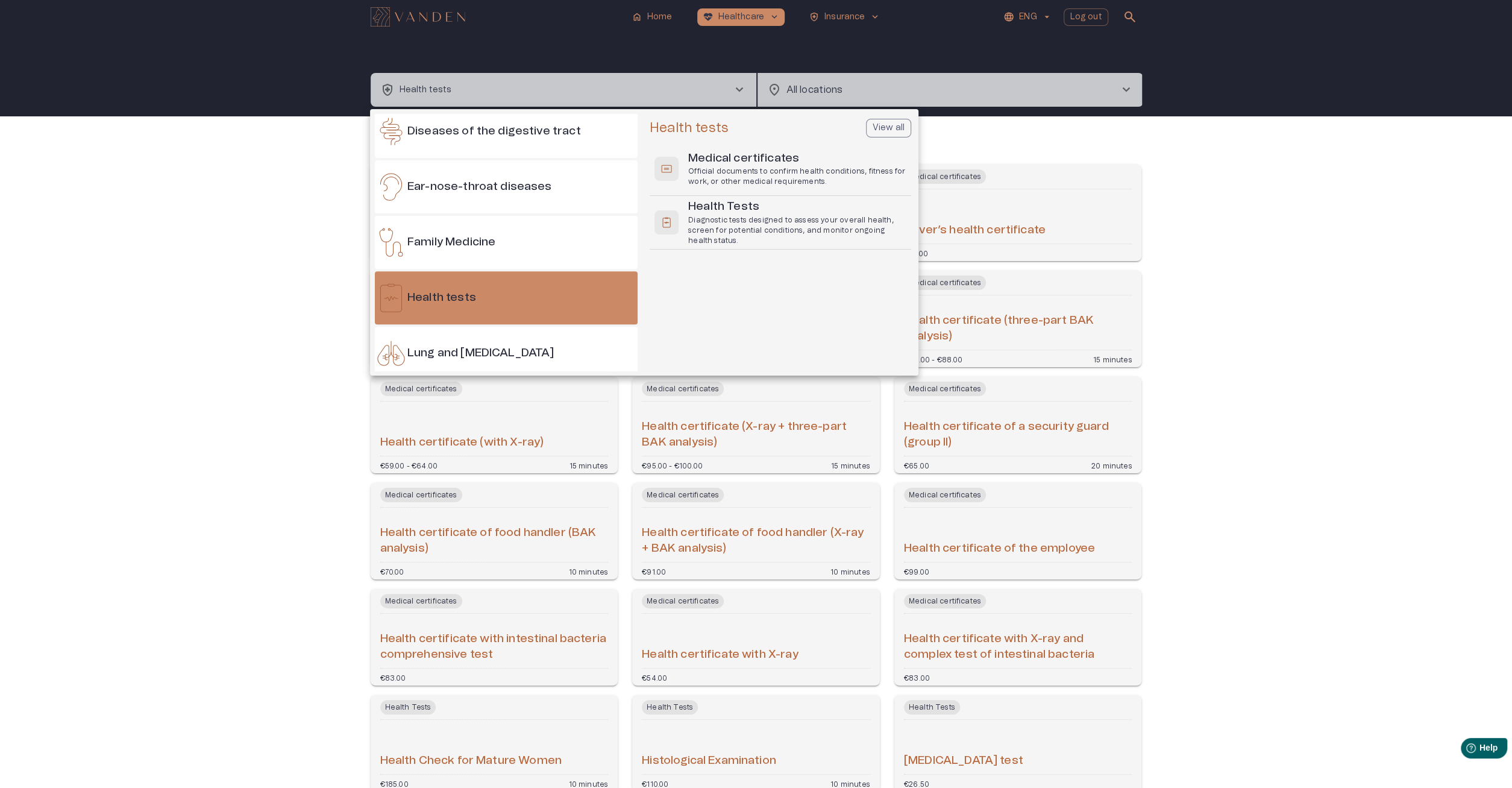
click at [166, 167] on div at bounding box center [756, 394] width 1512 height 788
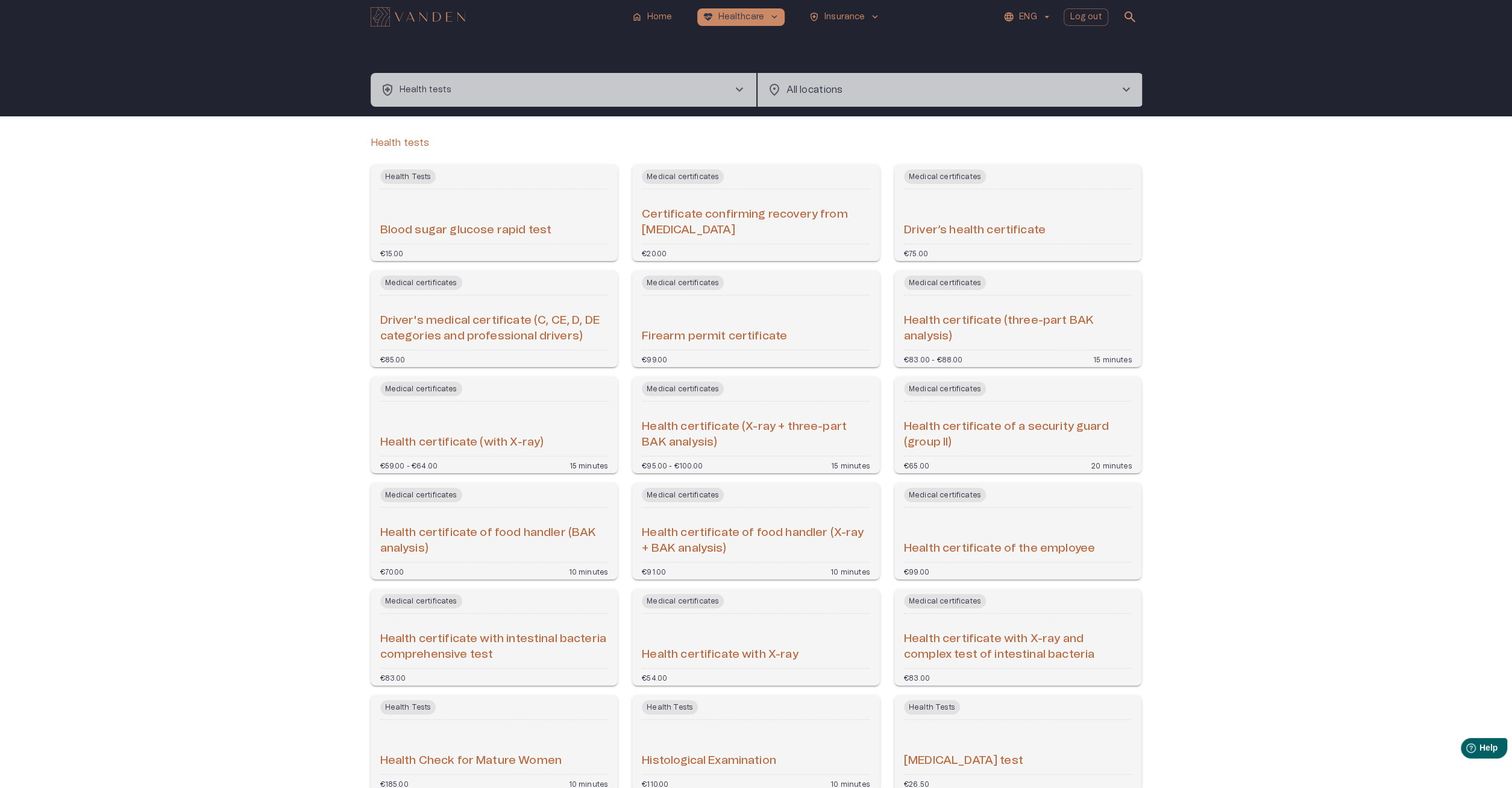
click at [550, 90] on button "health_and_safety Health tests chevron_right" at bounding box center [563, 89] width 386 height 34
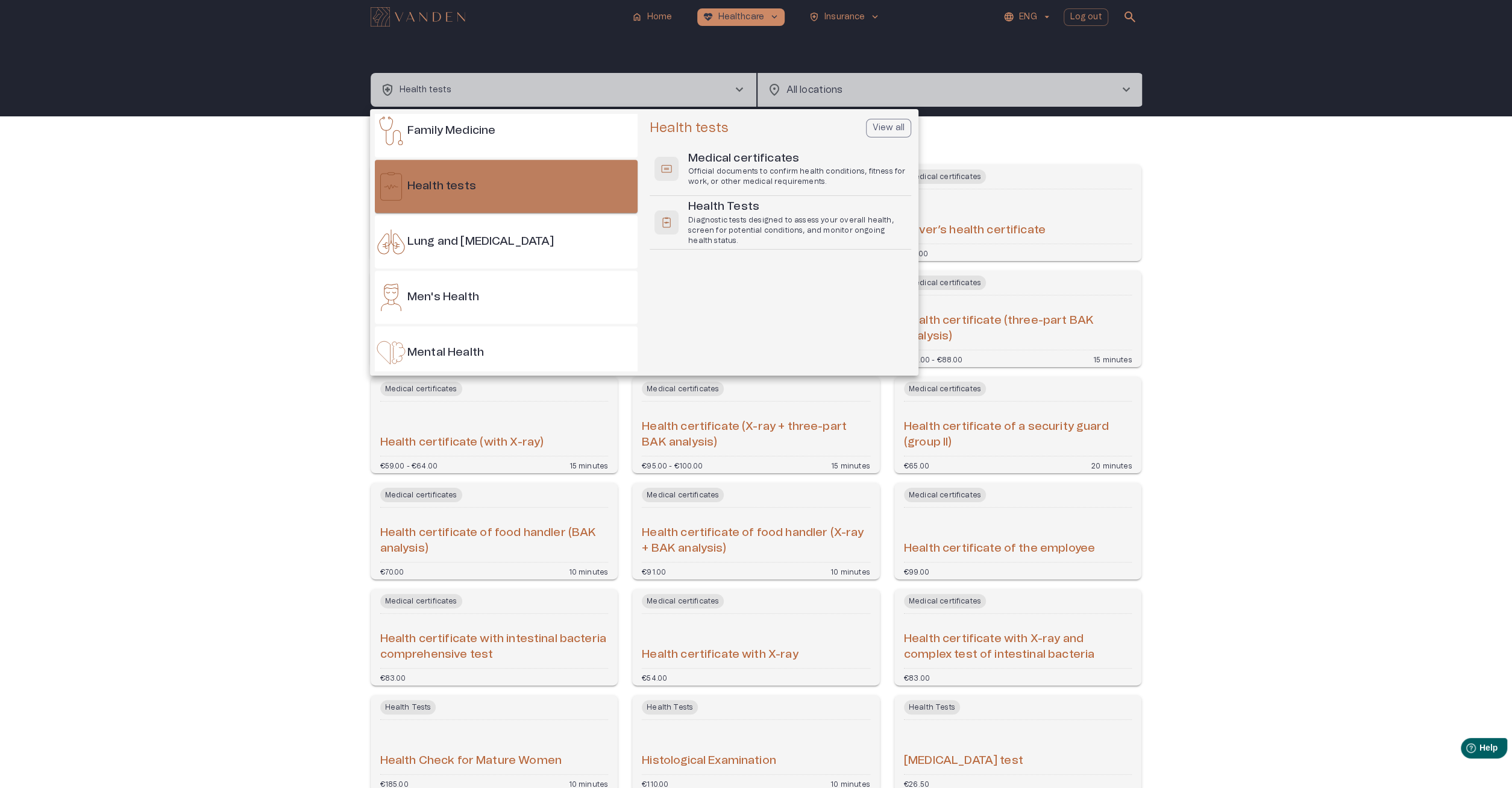
scroll to position [566, 0]
click at [236, 249] on div at bounding box center [756, 394] width 1512 height 788
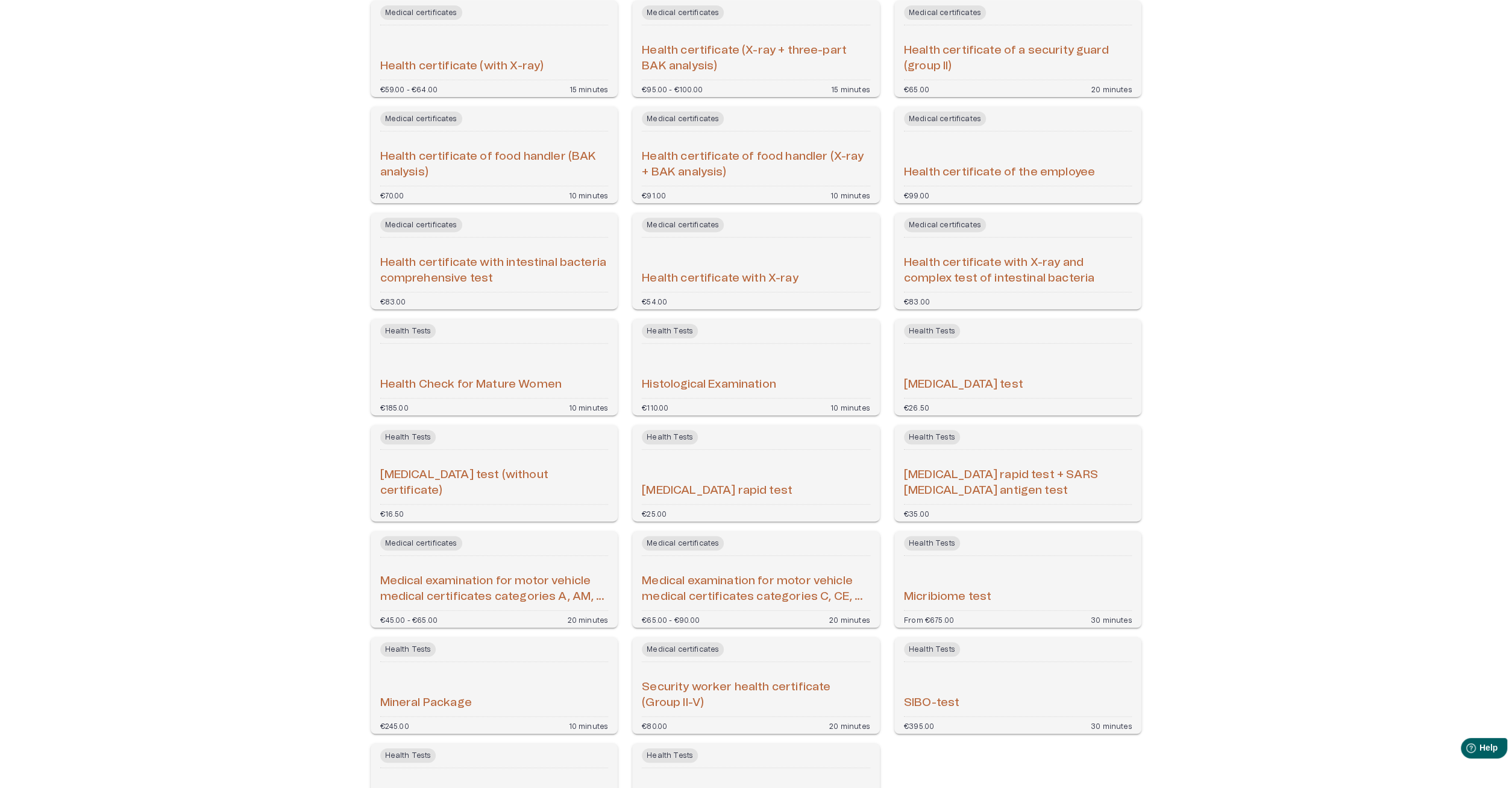
scroll to position [501, 0]
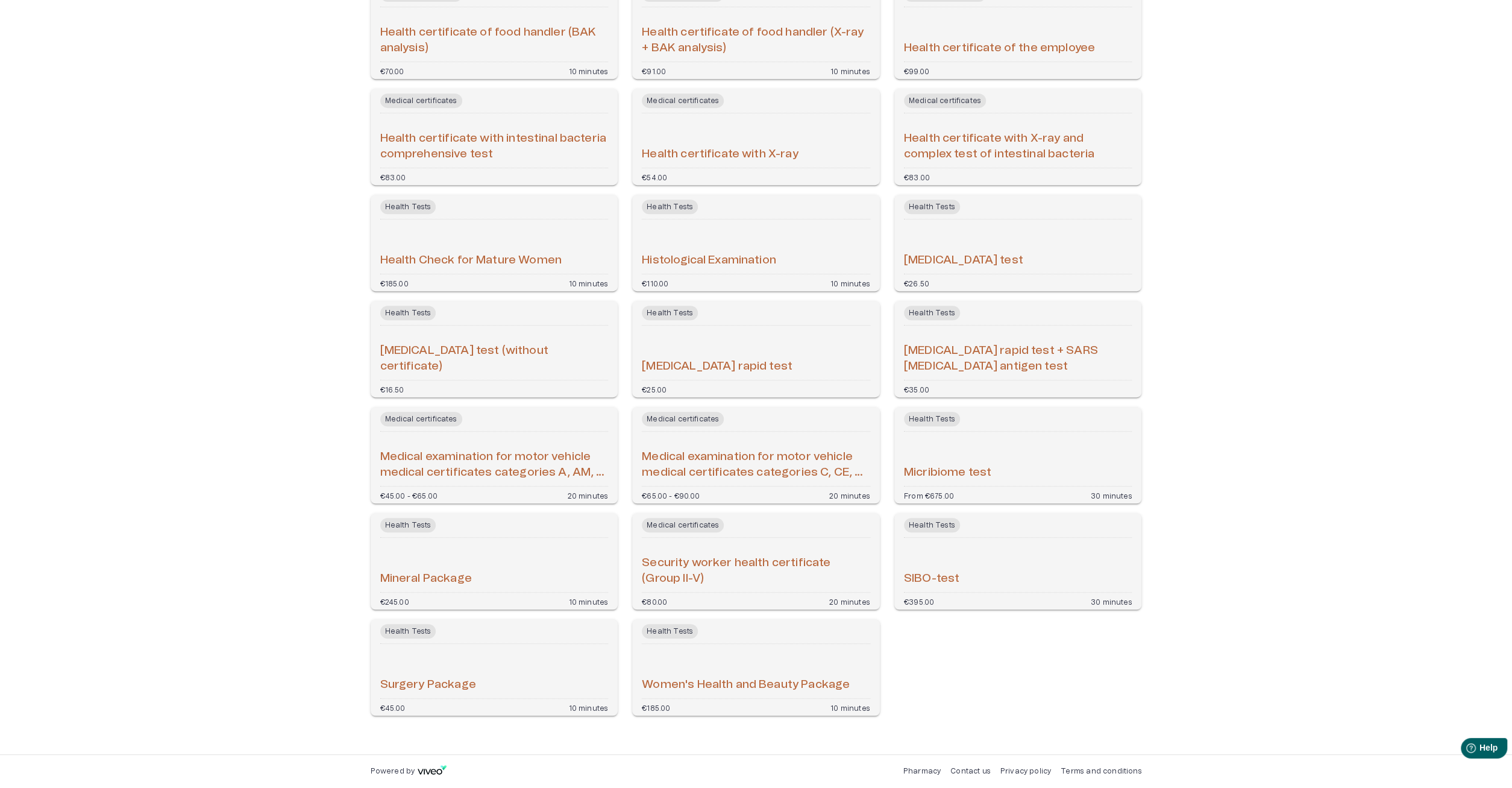
click at [1024, 562] on div "SIBO-test" at bounding box center [1017, 564] width 229 height 45
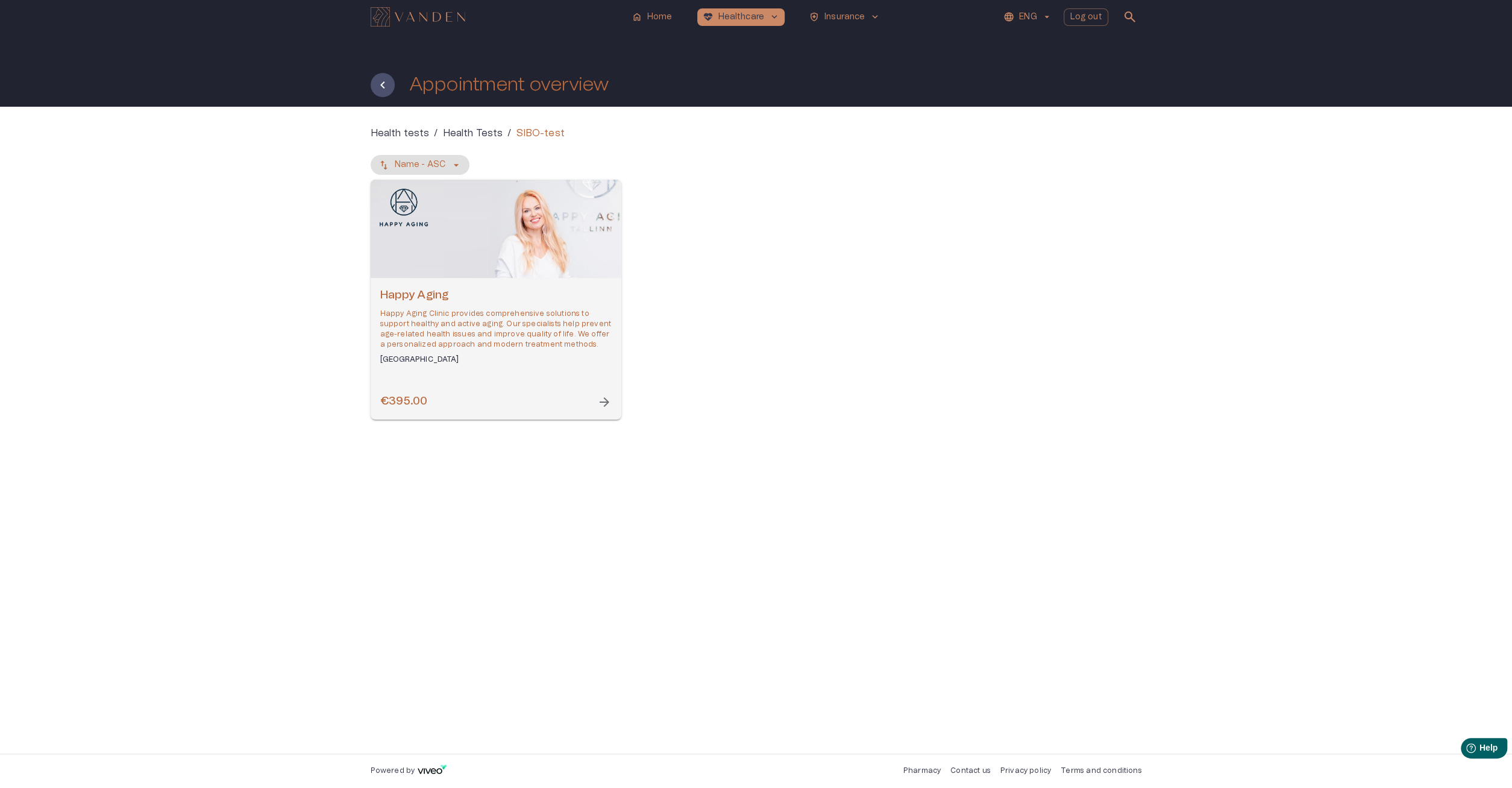
click at [542, 281] on div "Happy Aging Happy Aging Clinic provides comprehensive solutions to support heal…" at bounding box center [495, 349] width 250 height 142
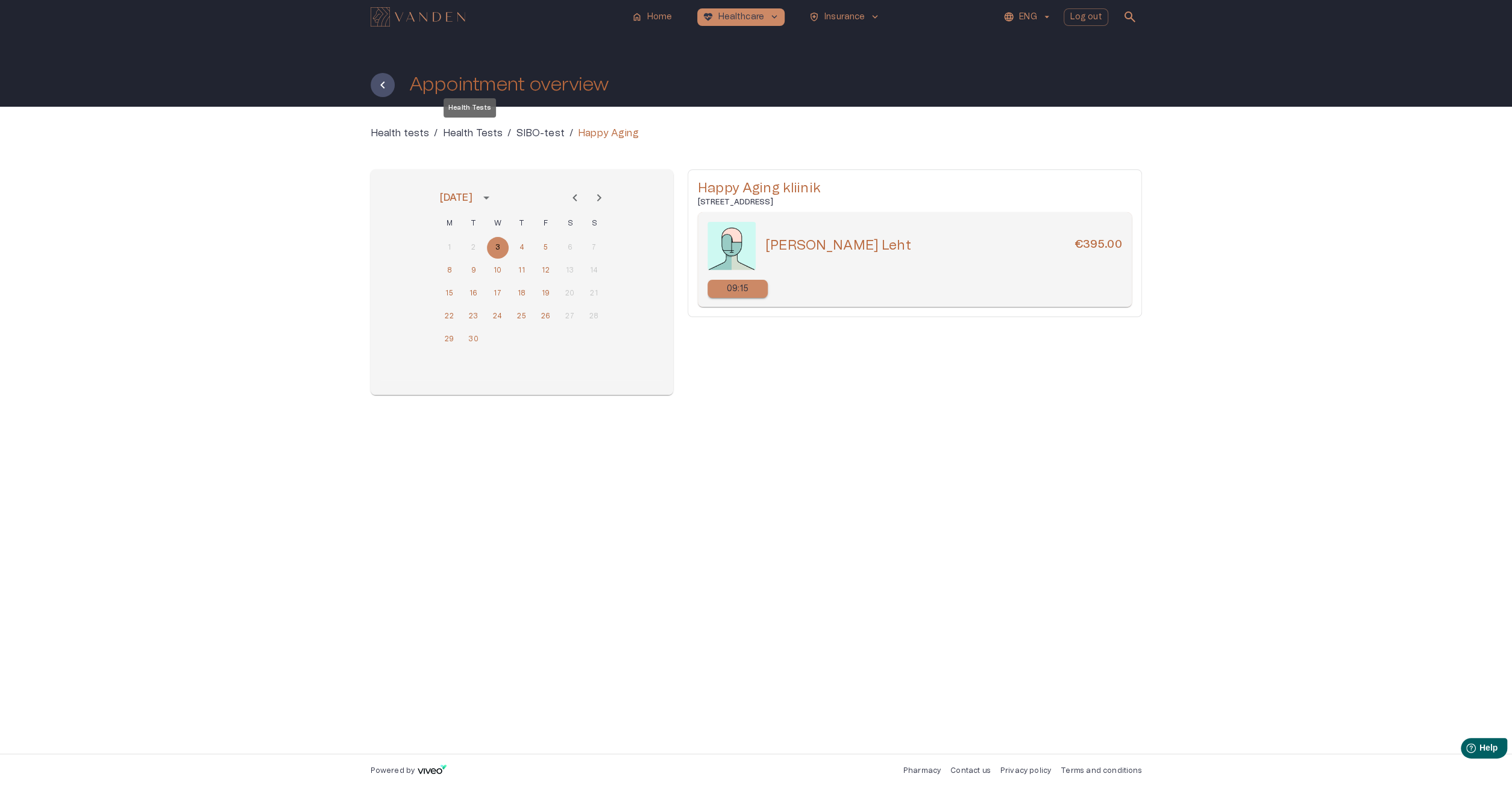
click at [488, 137] on p "Health Tests" at bounding box center [472, 133] width 60 height 15
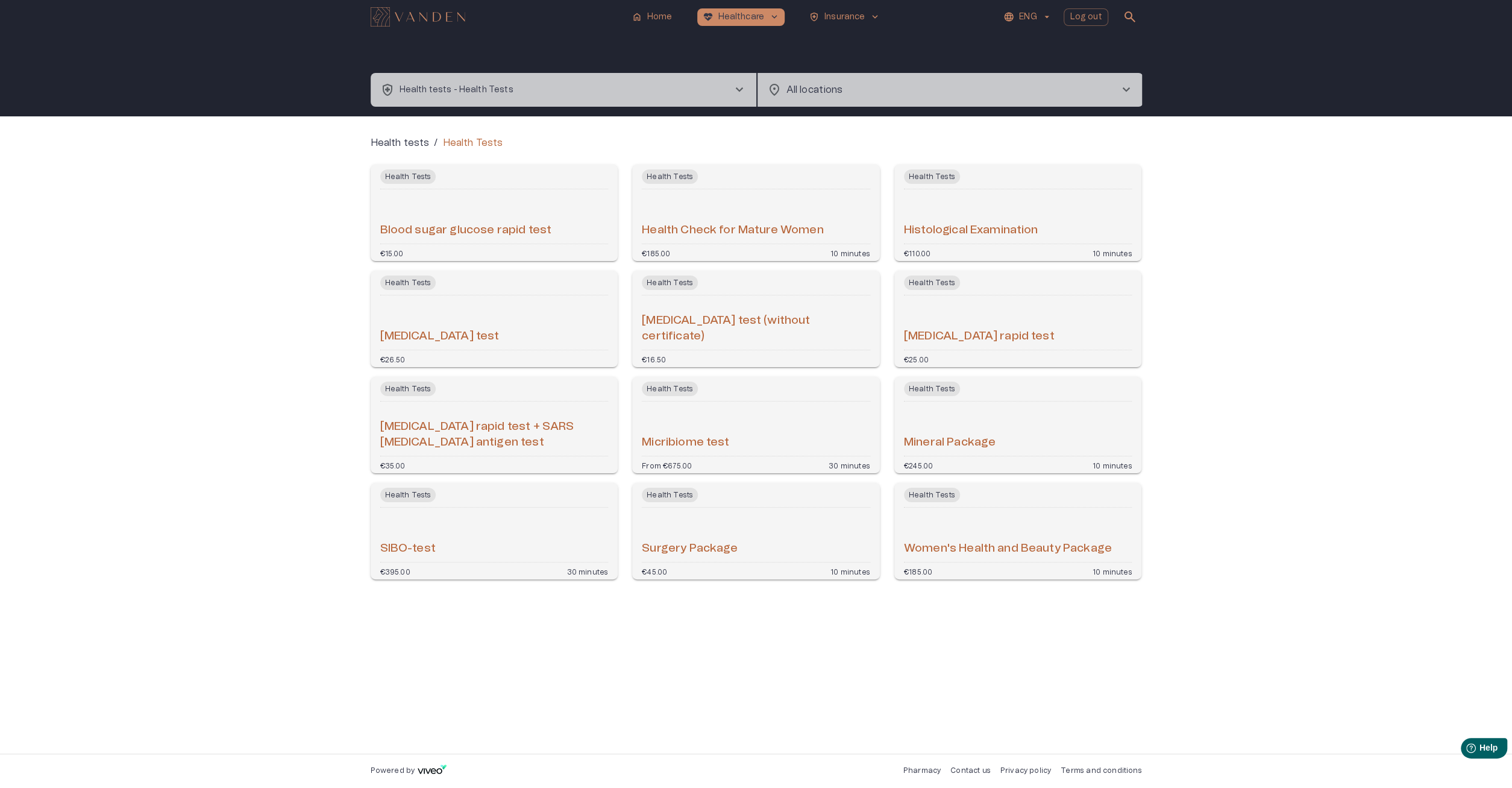
click at [1103, 432] on div "Mineral Package" at bounding box center [1017, 429] width 229 height 45
click at [408, 143] on p "Health tests" at bounding box center [400, 142] width 59 height 15
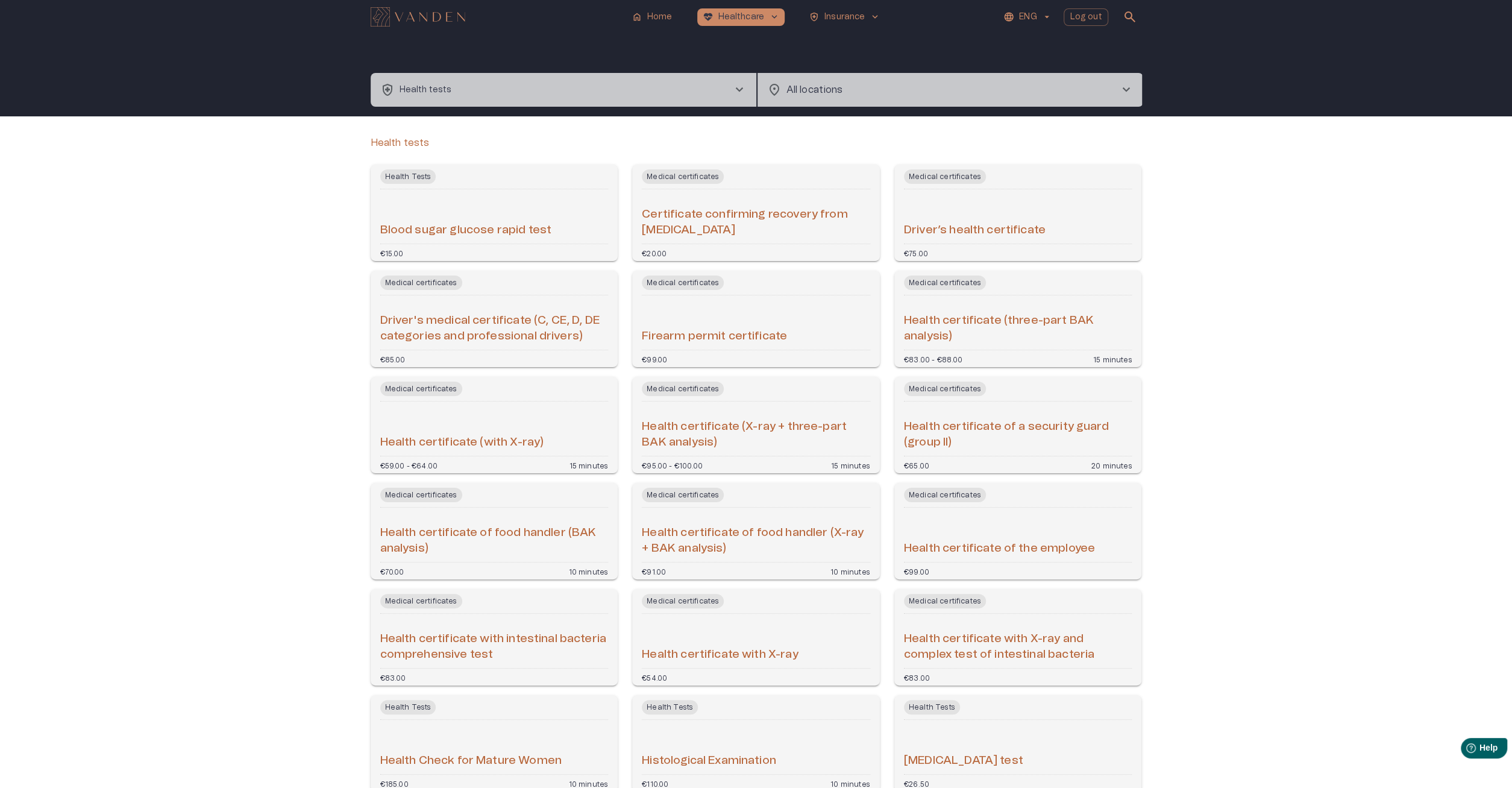
click at [504, 74] on button "health_and_safety Health tests chevron_right" at bounding box center [563, 89] width 386 height 34
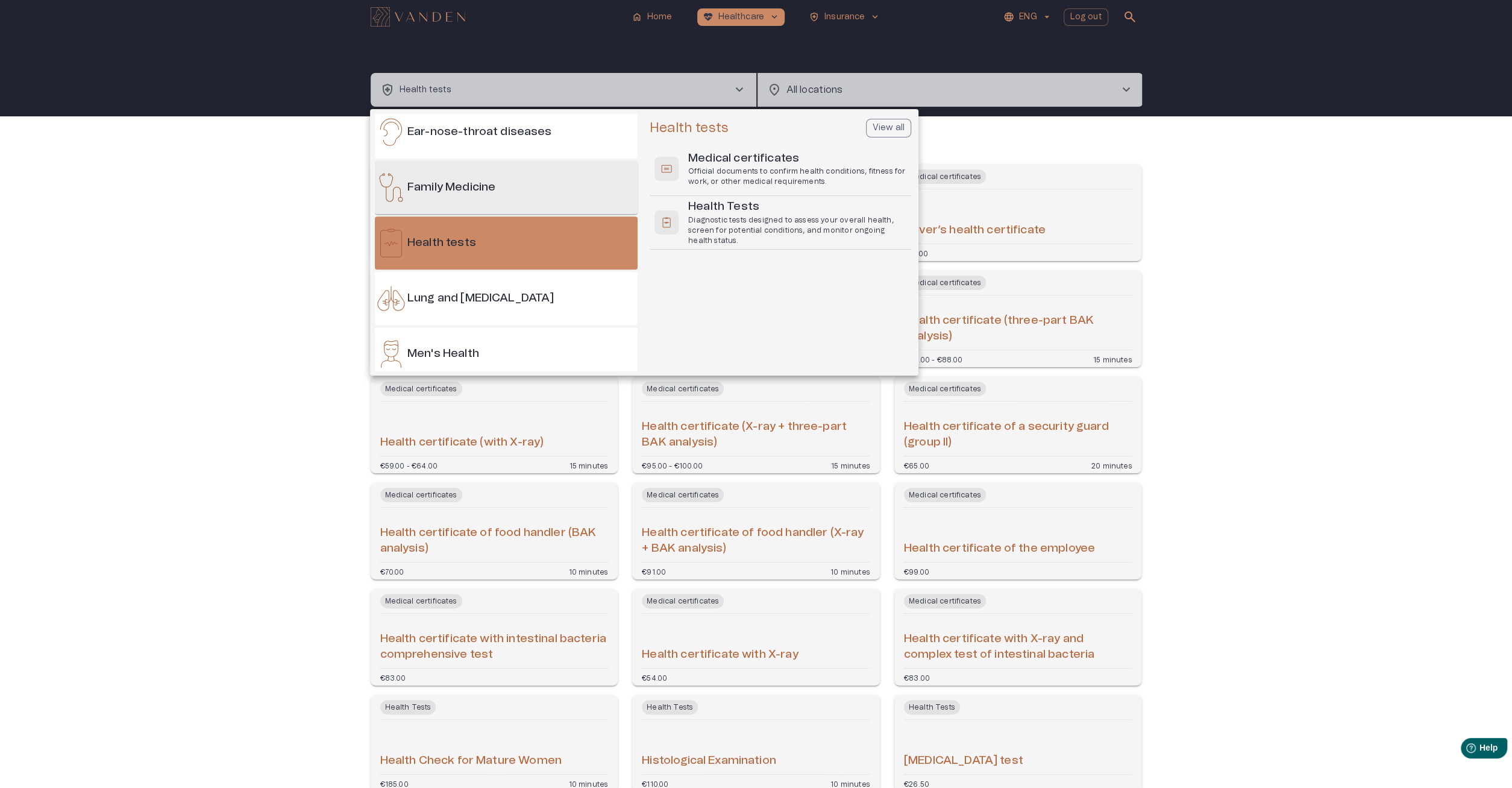
scroll to position [508, 0]
click at [461, 206] on div "Family Medicine" at bounding box center [506, 186] width 262 height 53
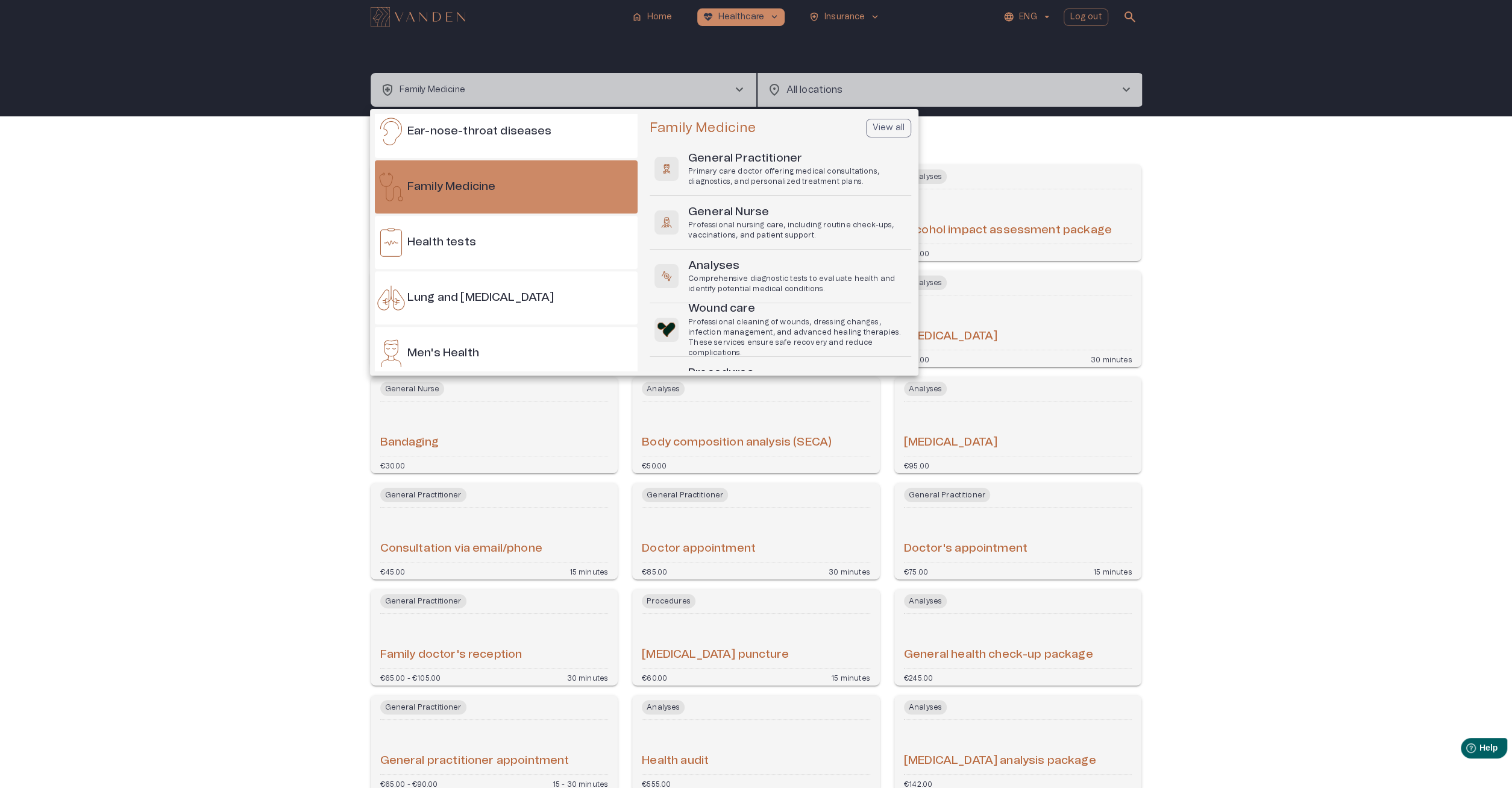
click at [175, 279] on div at bounding box center [756, 394] width 1512 height 788
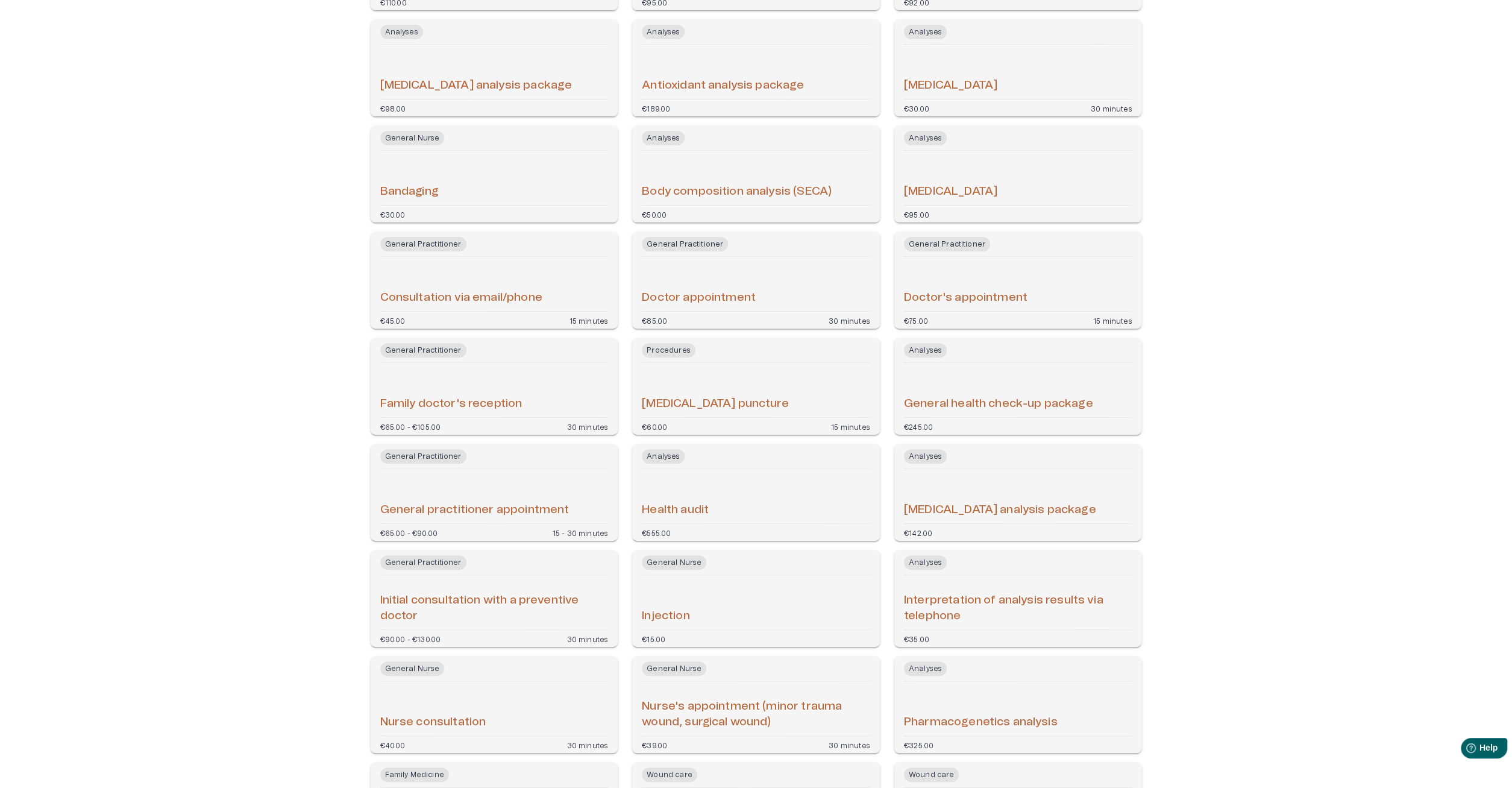
scroll to position [313, 0]
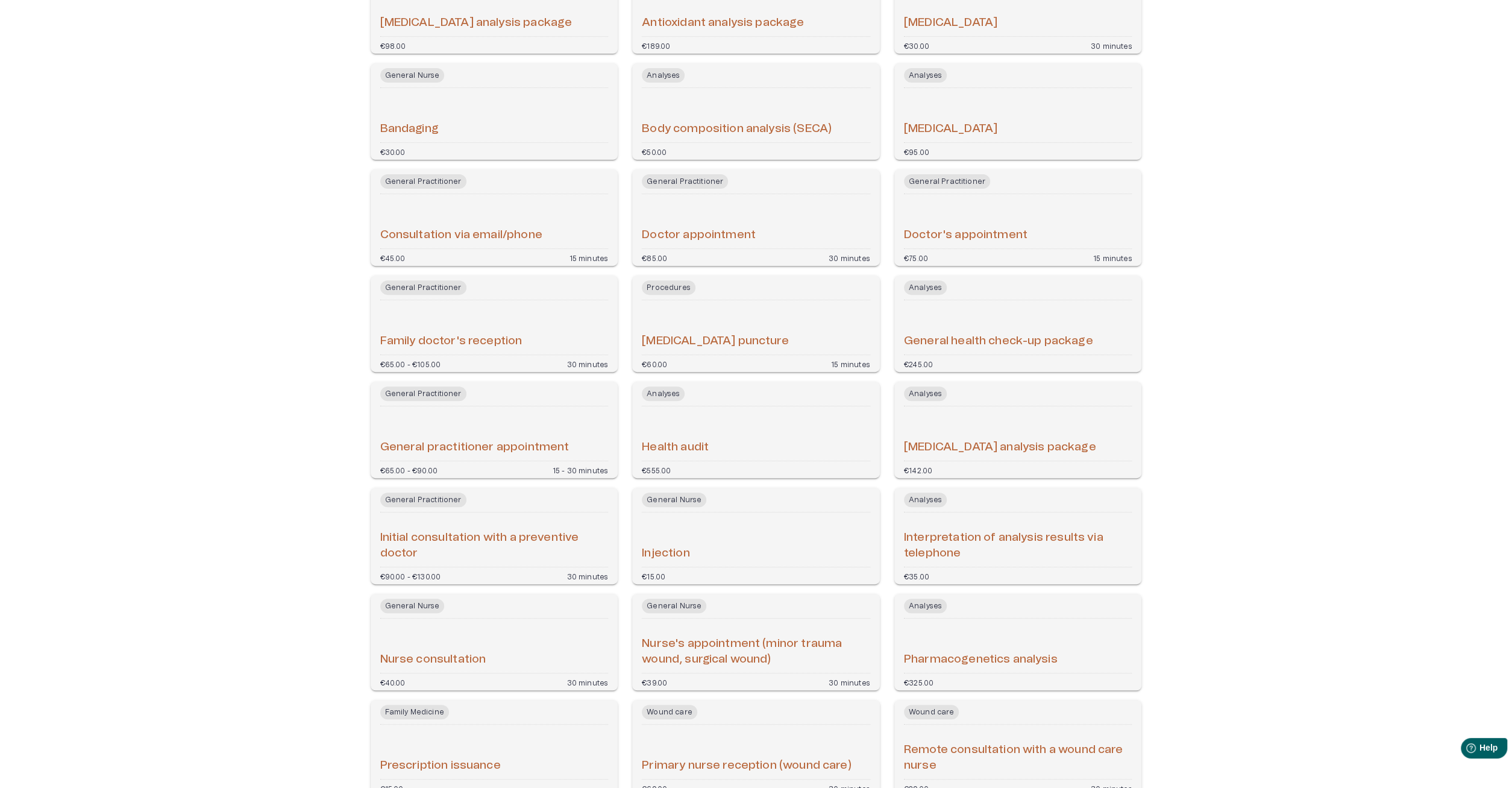
drag, startPoint x: 716, startPoint y: 448, endPoint x: 718, endPoint y: 425, distance: 23.1
click at [716, 447] on div "Health audit" at bounding box center [756, 433] width 229 height 45
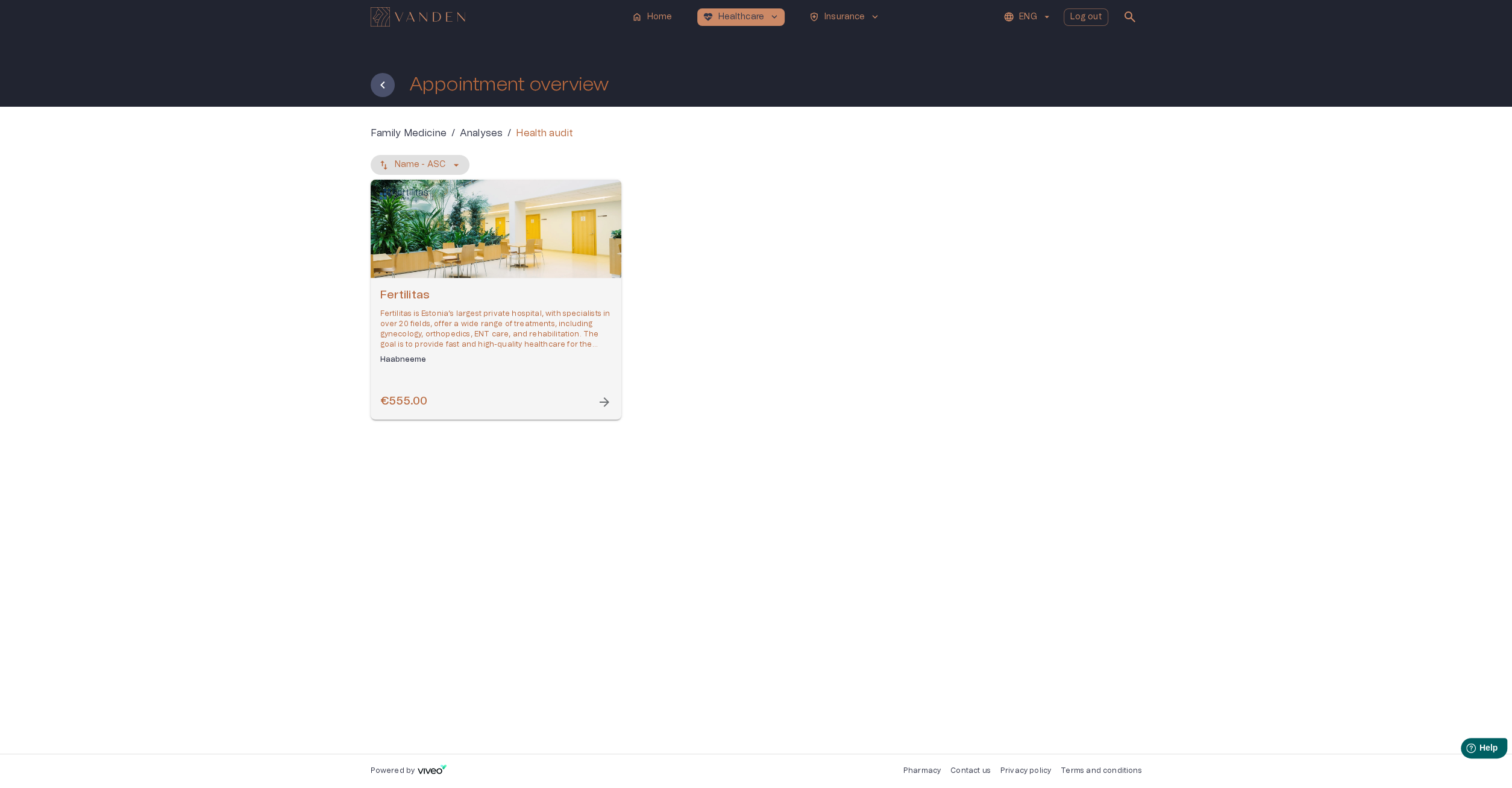
click at [473, 268] on div "Open selected supplier available booking dates" at bounding box center [495, 229] width 250 height 98
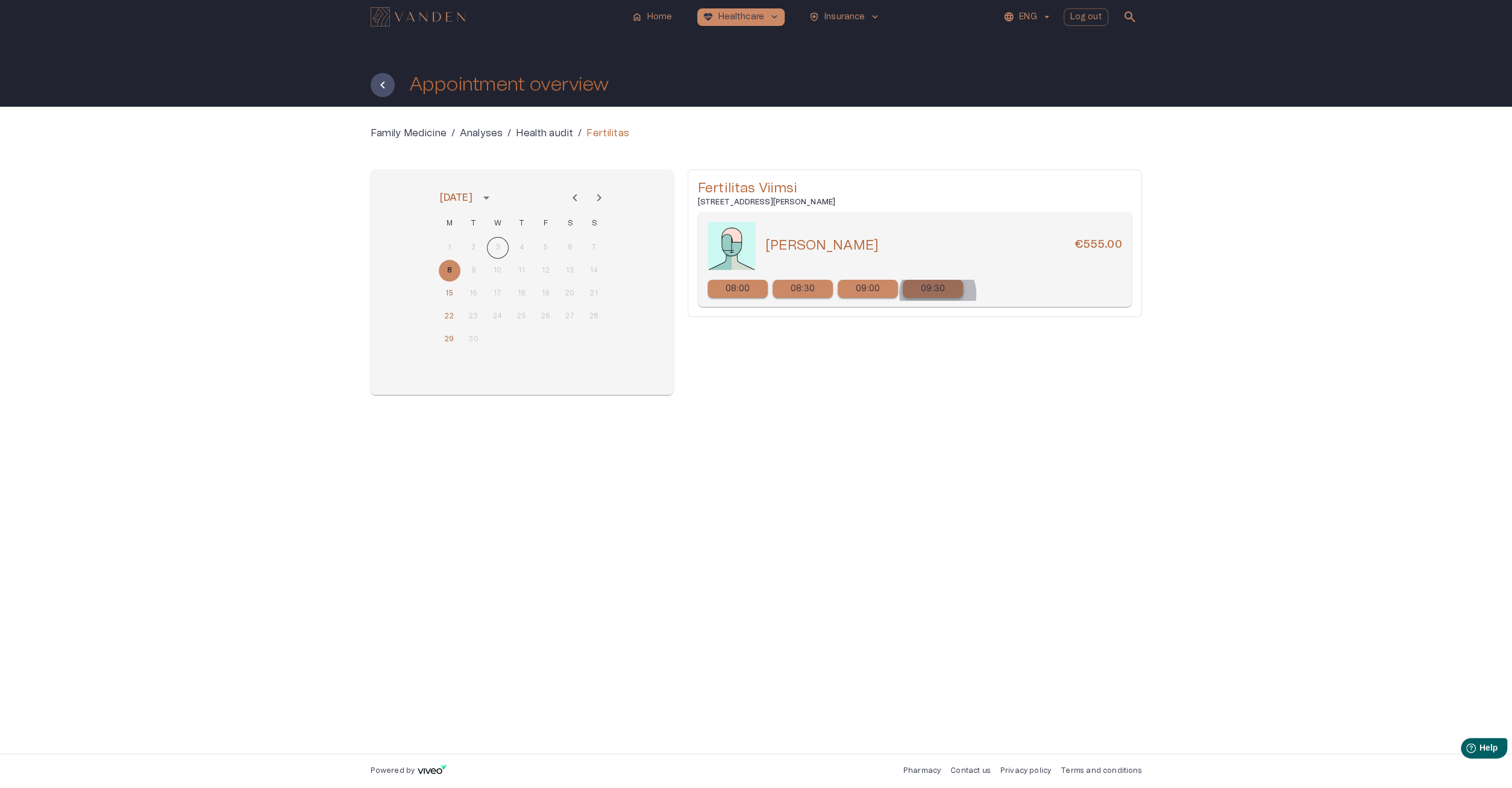
click at [937, 293] on p "09:30" at bounding box center [933, 288] width 24 height 13
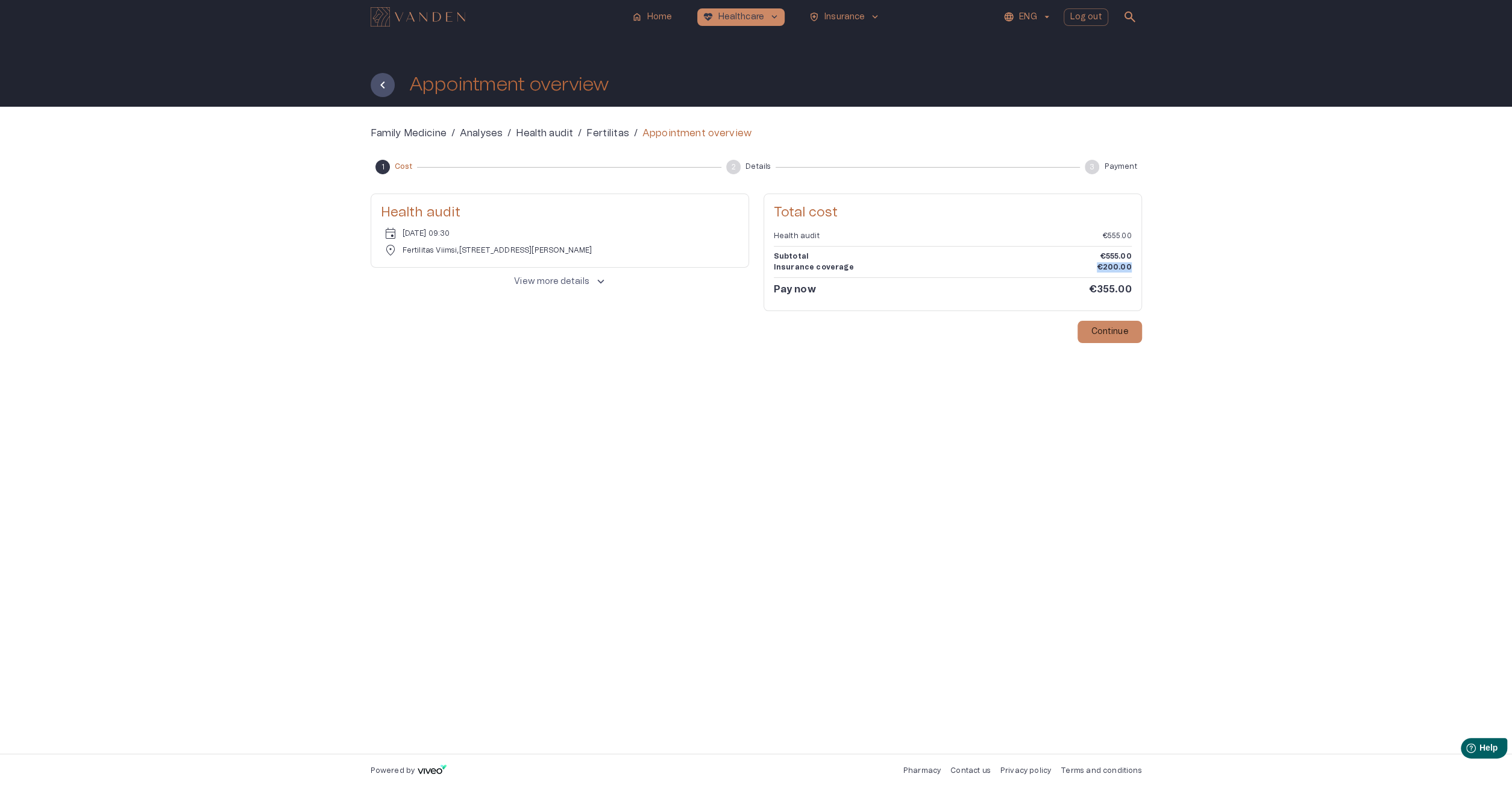
drag, startPoint x: 1093, startPoint y: 269, endPoint x: 1160, endPoint y: 273, distance: 67.1
click at [1160, 273] on div "Family Medicine / Analyses / Health audit / Fertilitas / Appointment overview 1…" at bounding box center [756, 430] width 1512 height 646
click at [1201, 293] on div "Family Medicine / Analyses / Health audit / Fertilitas / Appointment overview 1…" at bounding box center [756, 430] width 1512 height 646
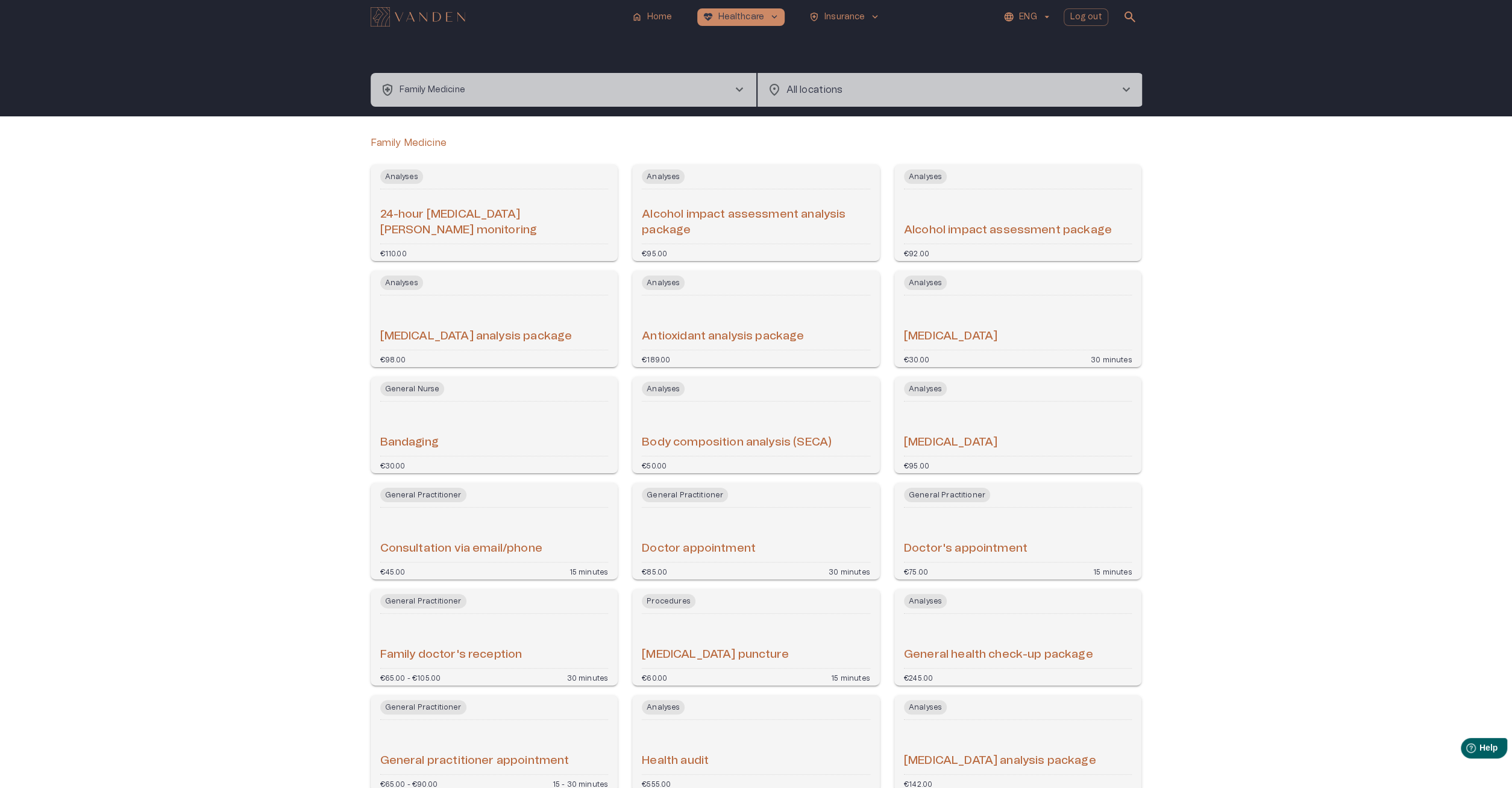
click at [514, 85] on button "health_and_safety Family Medicine chevron_right" at bounding box center [563, 89] width 386 height 34
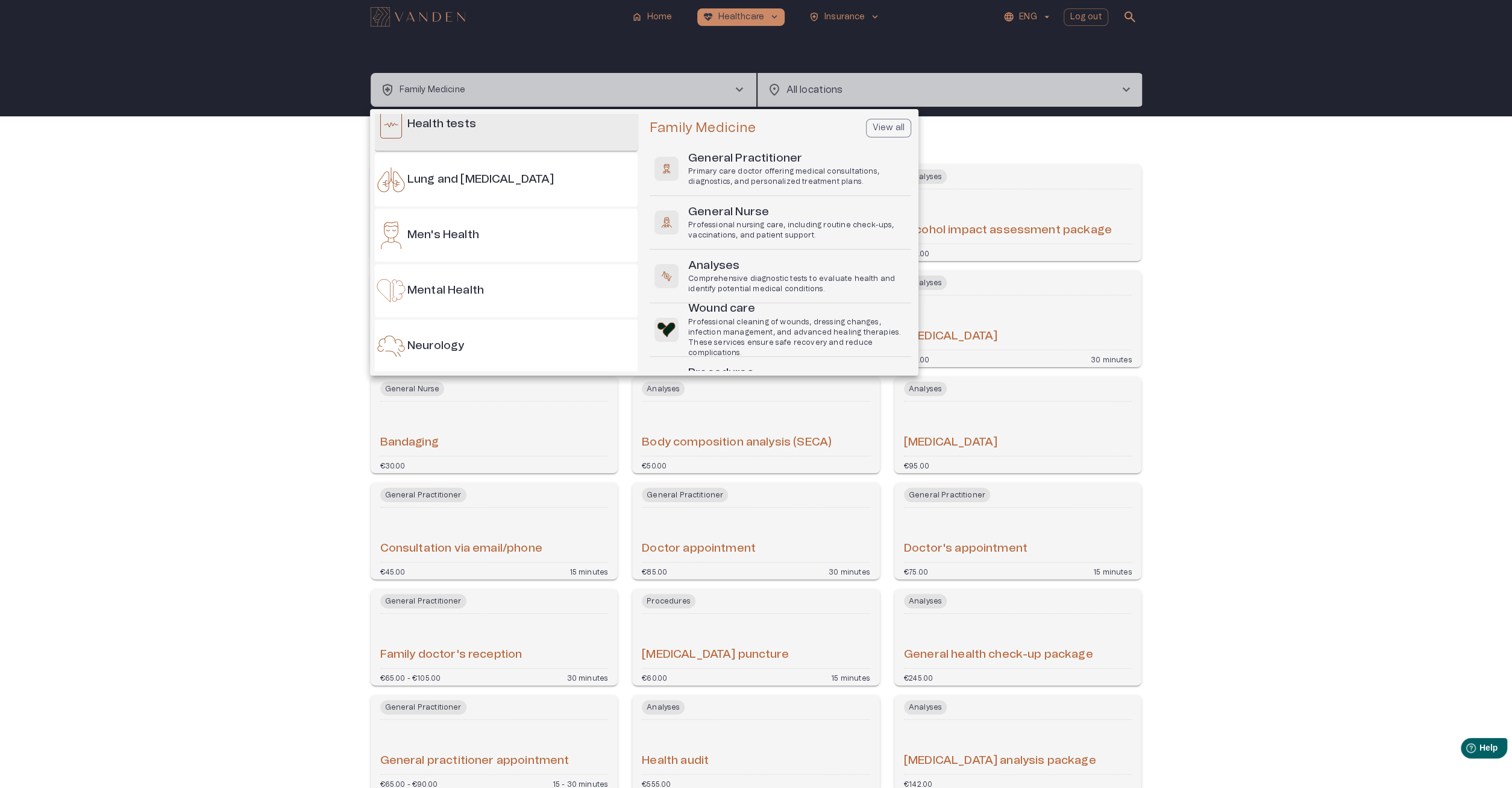
scroll to position [684, 0]
click at [186, 209] on div at bounding box center [756, 394] width 1512 height 788
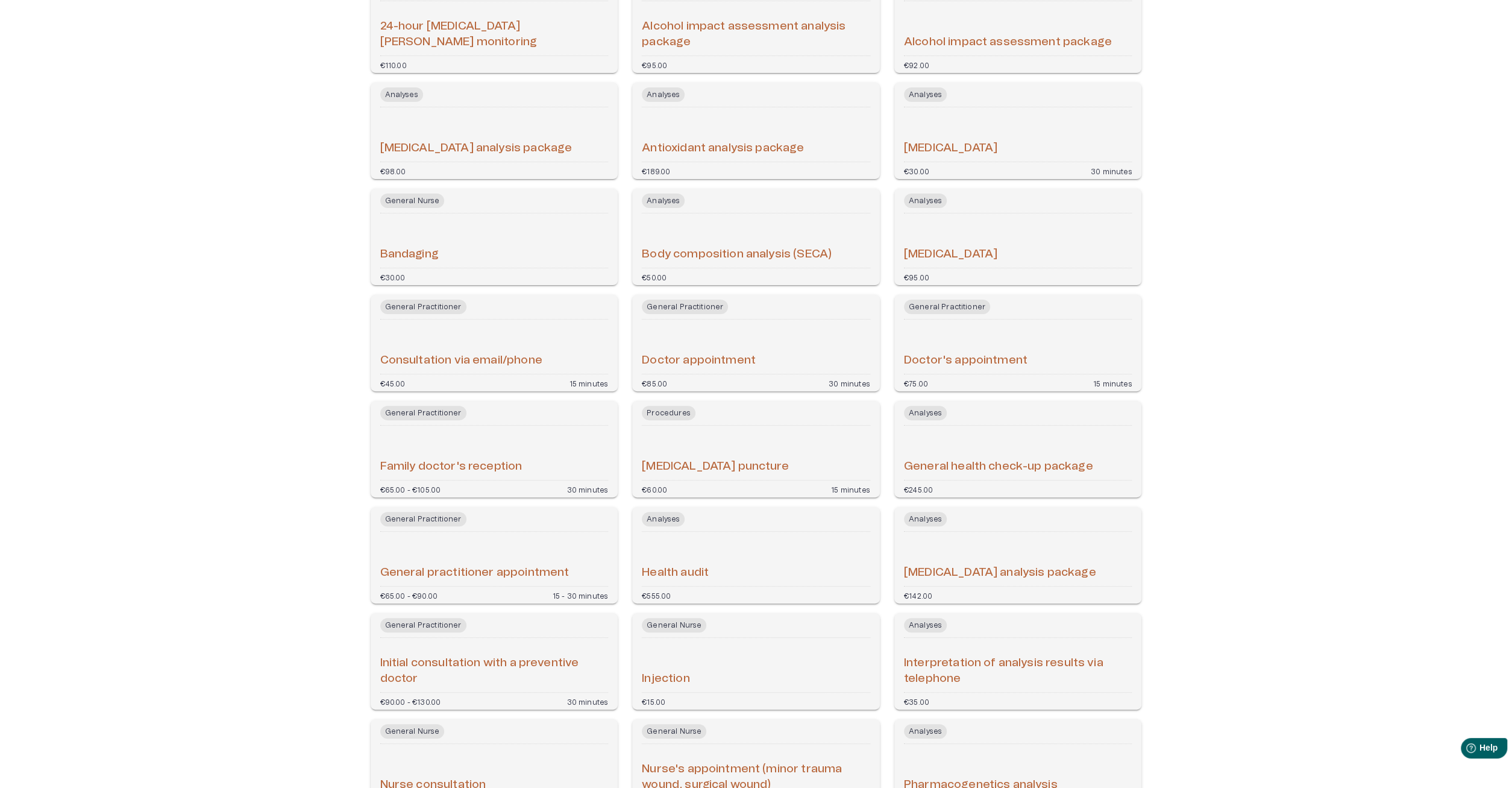
scroll to position [313, 0]
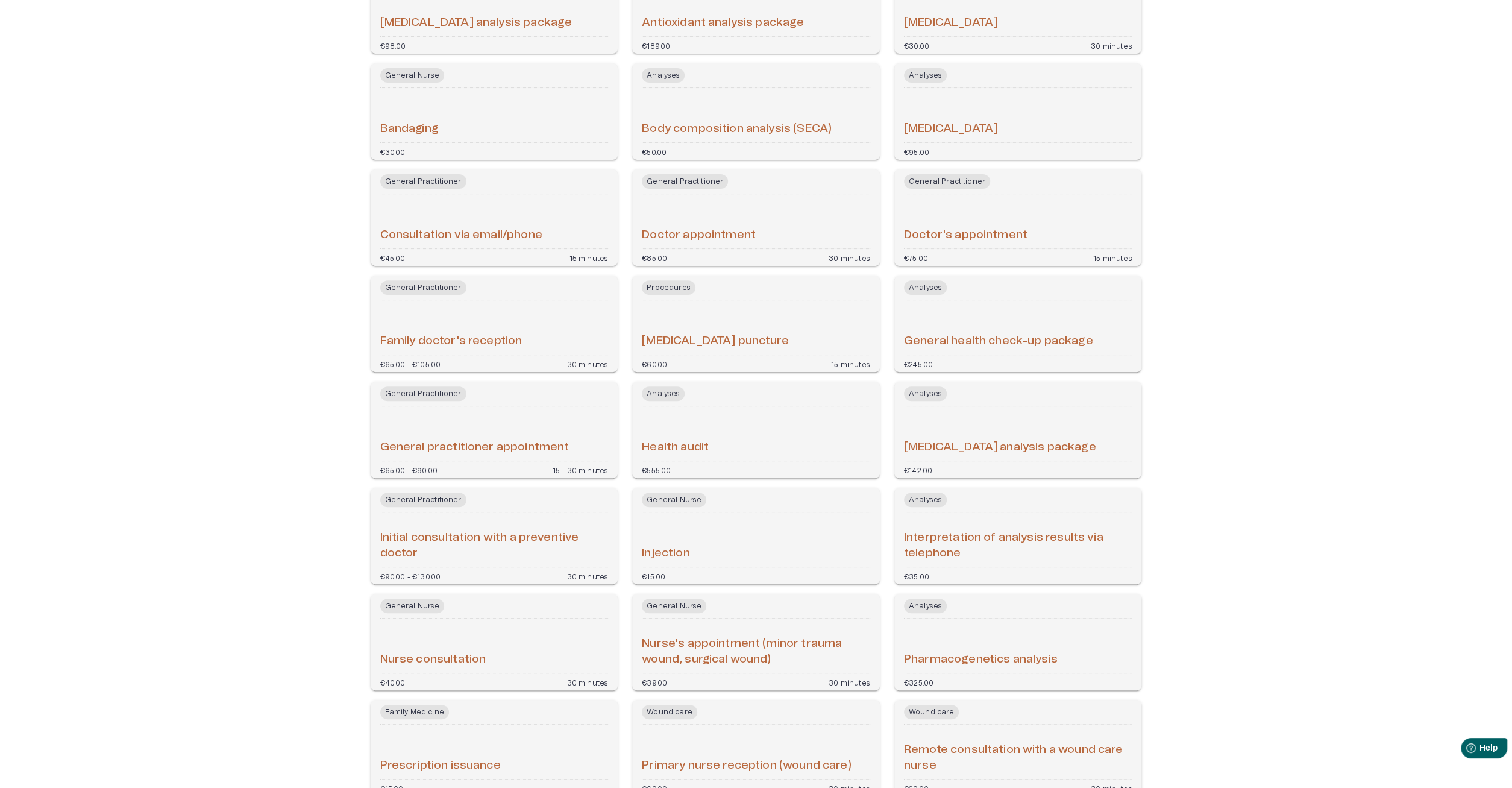
click at [743, 425] on div "Health audit" at bounding box center [756, 433] width 229 height 45
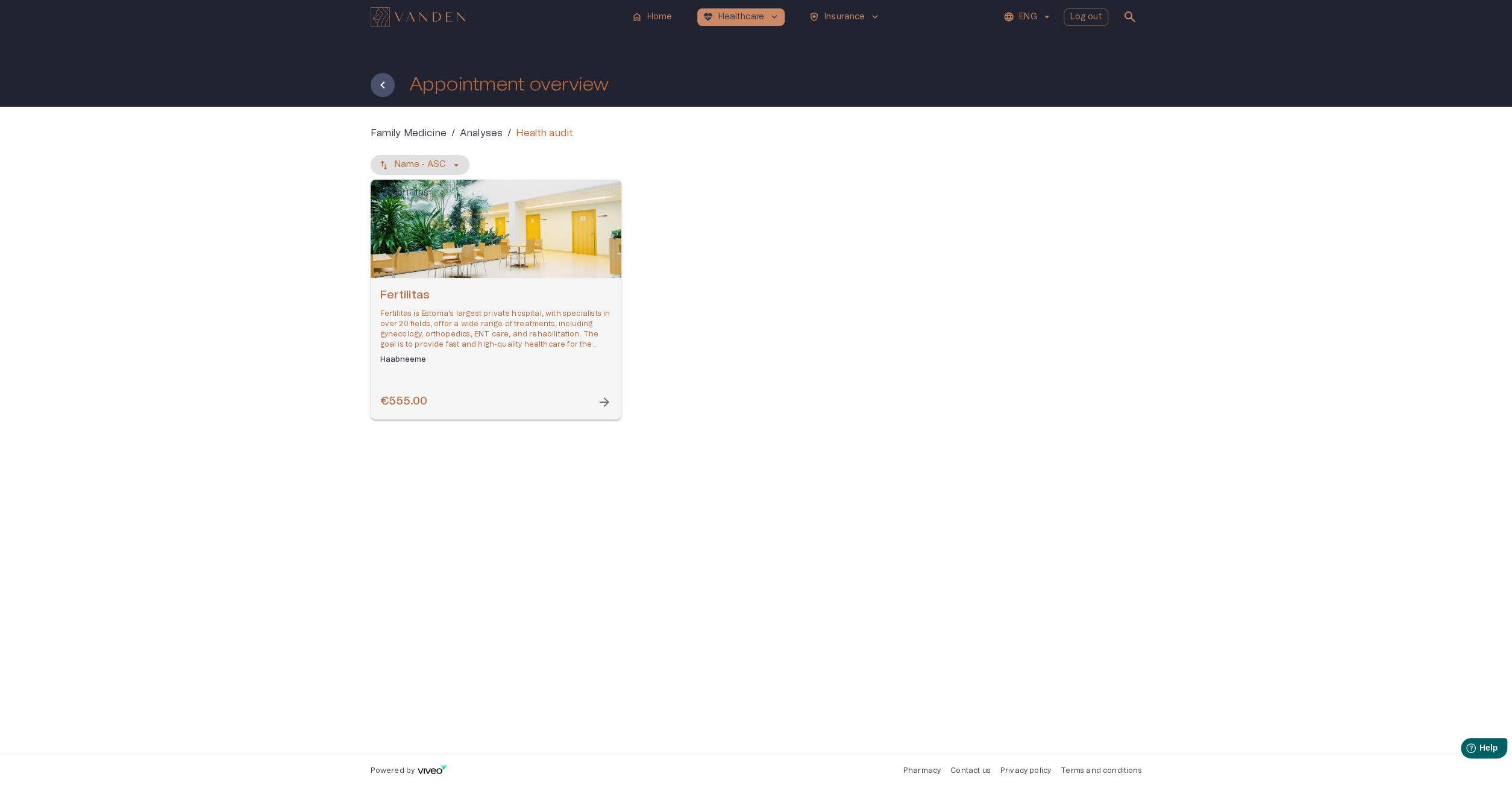
click at [519, 276] on div "Open selected supplier available booking dates" at bounding box center [495, 229] width 250 height 98
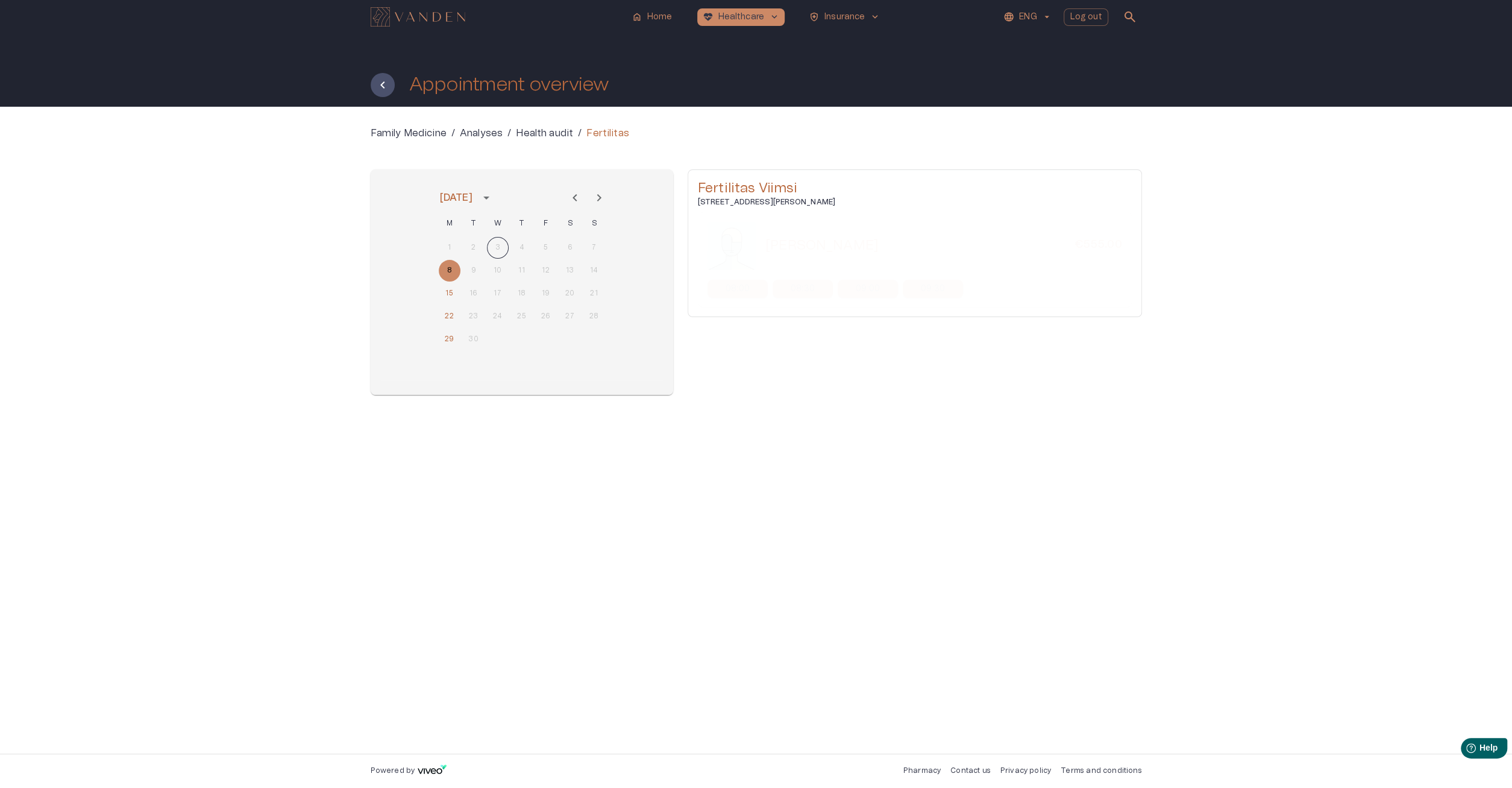
click at [602, 201] on icon "Next month" at bounding box center [599, 198] width 15 height 15
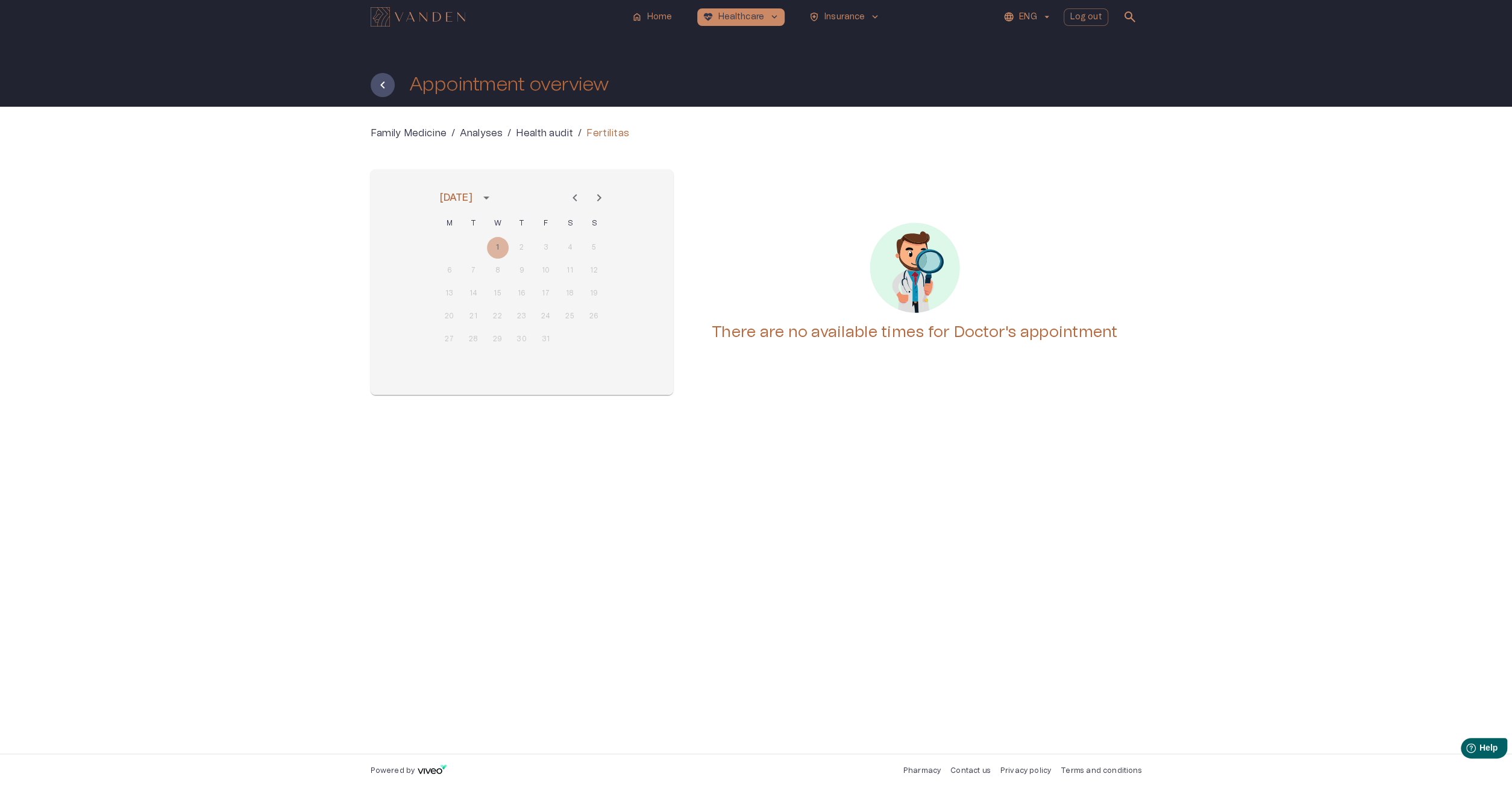
click at [582, 200] on icon "Previous month" at bounding box center [575, 198] width 15 height 15
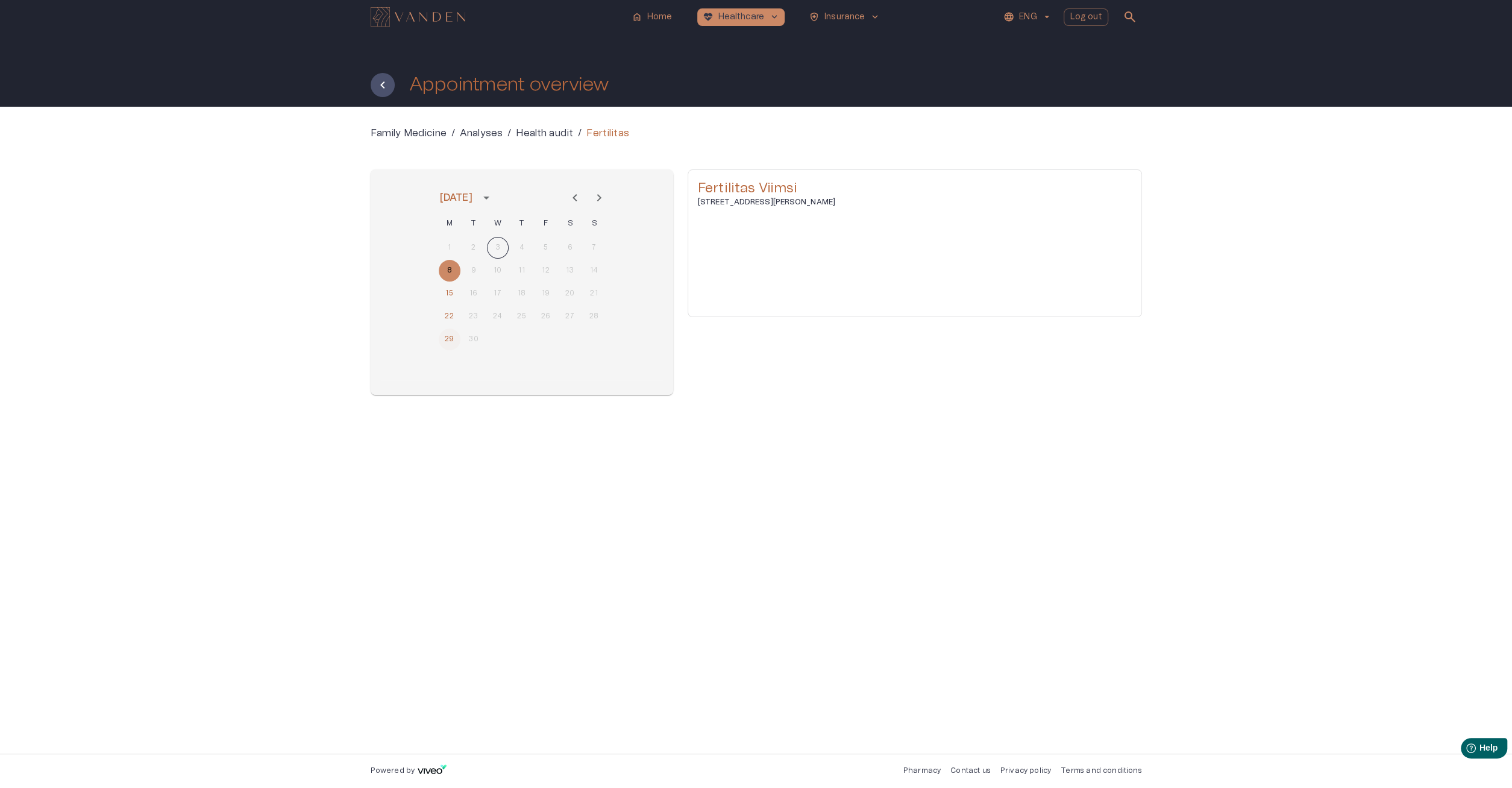
click at [447, 337] on button "29" at bounding box center [449, 339] width 22 height 22
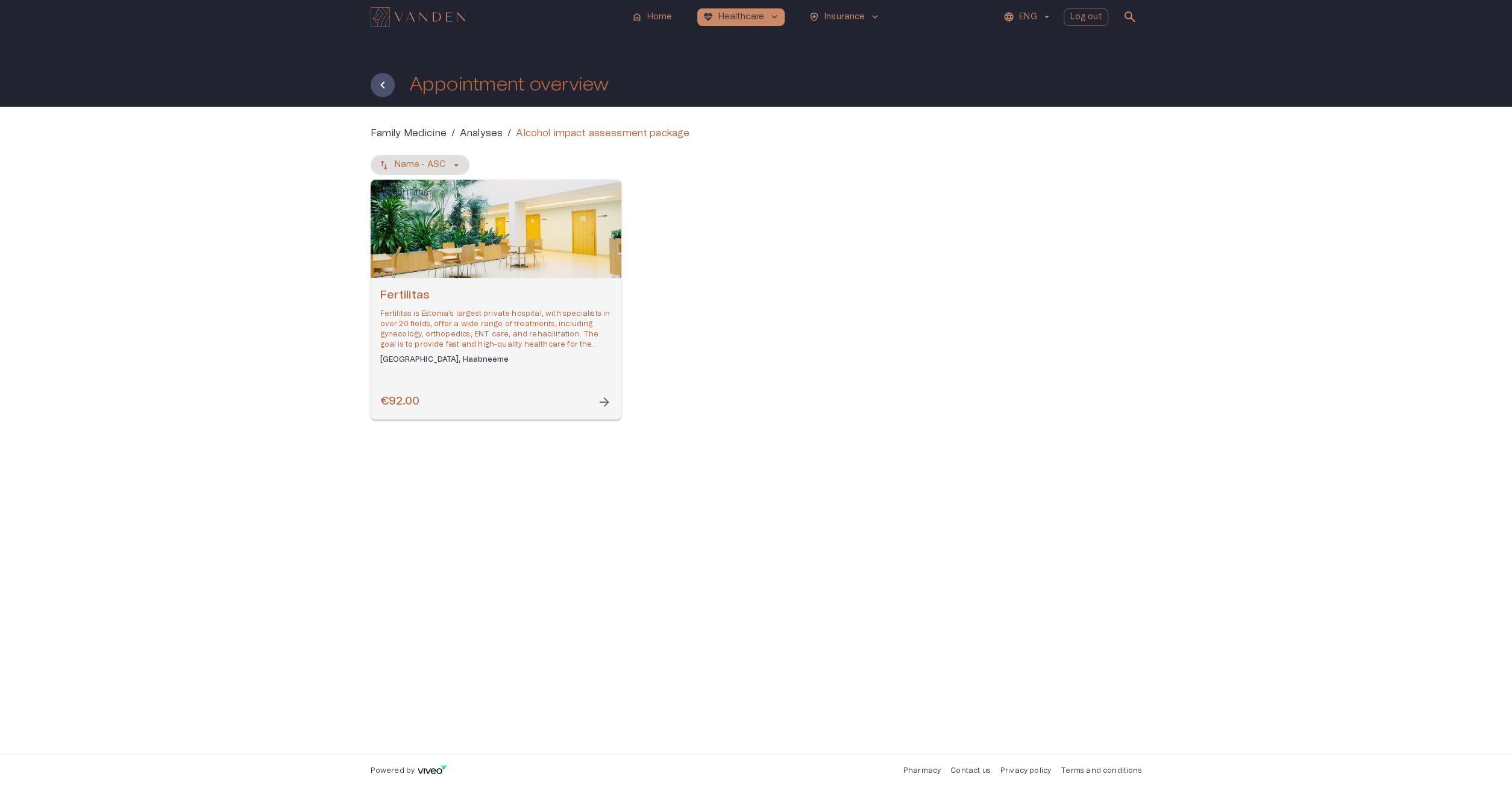
click at [490, 303] on h6 "Fertilitas" at bounding box center [496, 295] width 231 height 16
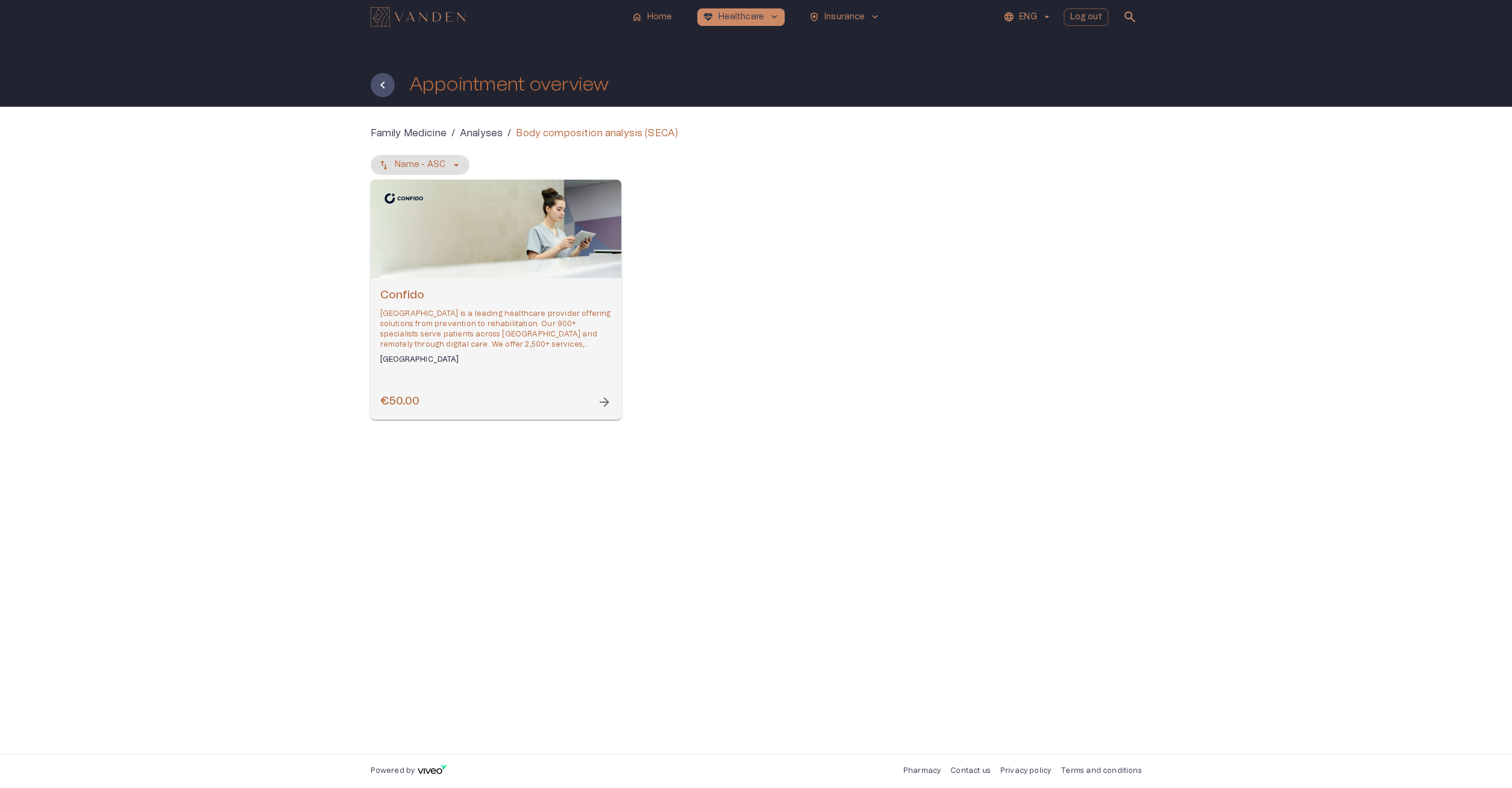
click at [399, 243] on div "Open selected supplier available booking dates" at bounding box center [495, 229] width 250 height 98
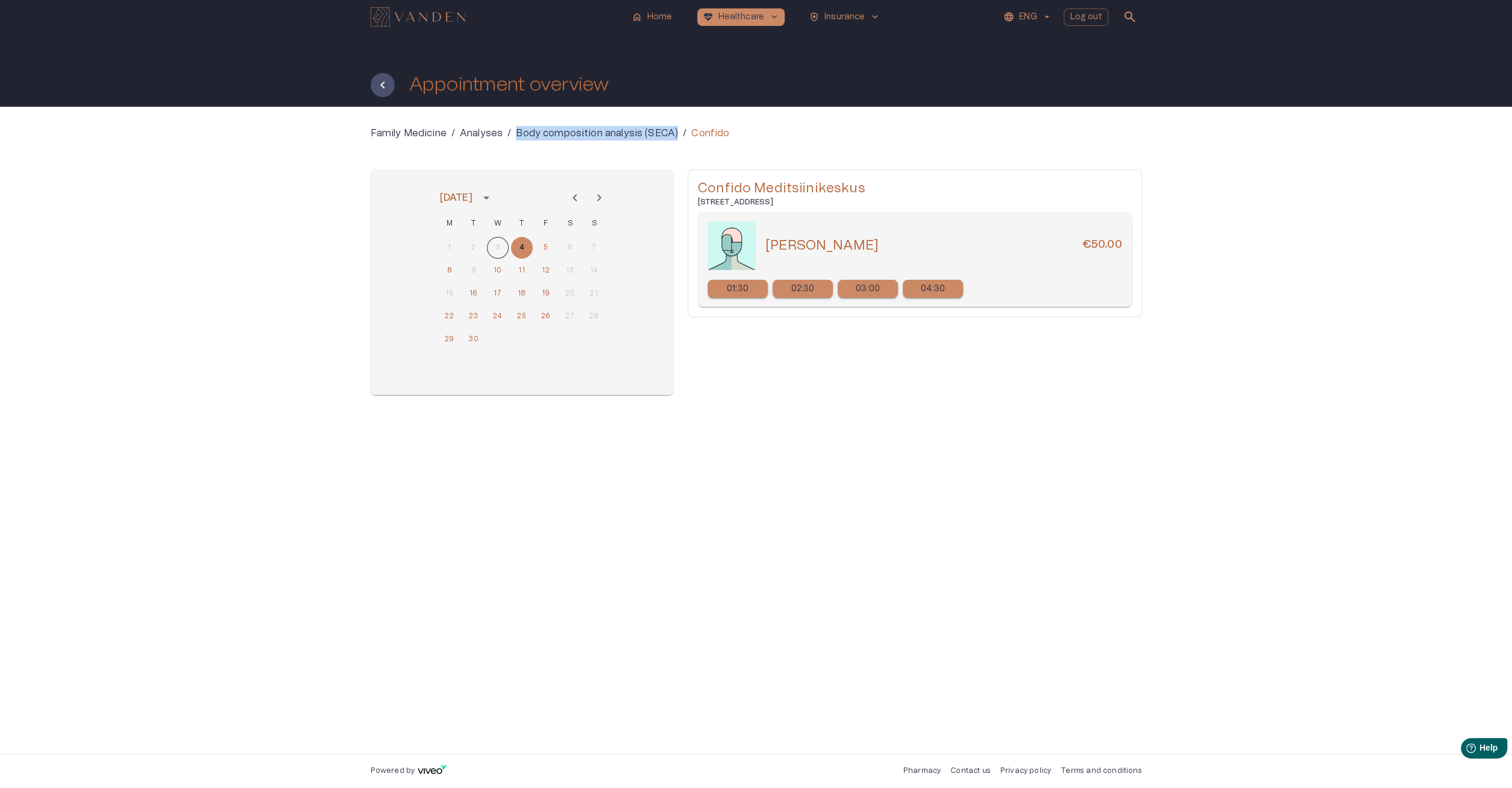
drag, startPoint x: 522, startPoint y: 139, endPoint x: 677, endPoint y: 142, distance: 155.0
click at [677, 142] on div "Family Medicine / Analyses / Body composition analysis (SECA) / Confido Septemb…" at bounding box center [756, 270] width 772 height 288
click at [281, 230] on div "Family Medicine / Analyses / Body composition analysis (SECA) / Confido Septemb…" at bounding box center [756, 430] width 1512 height 646
click at [937, 287] on p "04:30" at bounding box center [933, 288] width 24 height 13
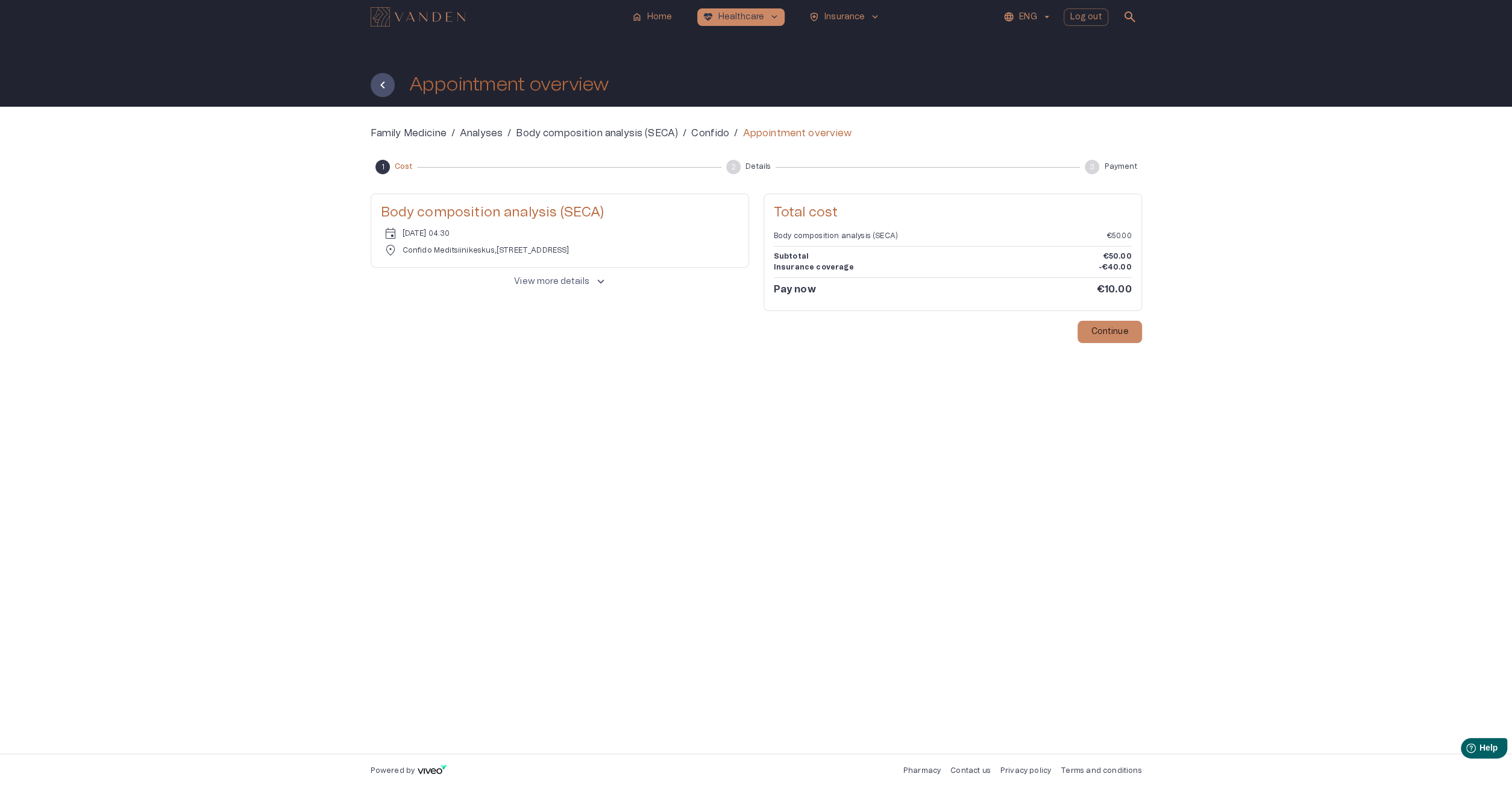
click at [1109, 250] on div "Body composition analysis (SECA) €50.00 Subtotal €50.00 Insurance coverage -€40…" at bounding box center [953, 265] width 358 height 70
click at [1129, 268] on p "-€40.00" at bounding box center [1114, 268] width 33 height 10
click at [568, 275] on p "View more details" at bounding box center [551, 281] width 75 height 13
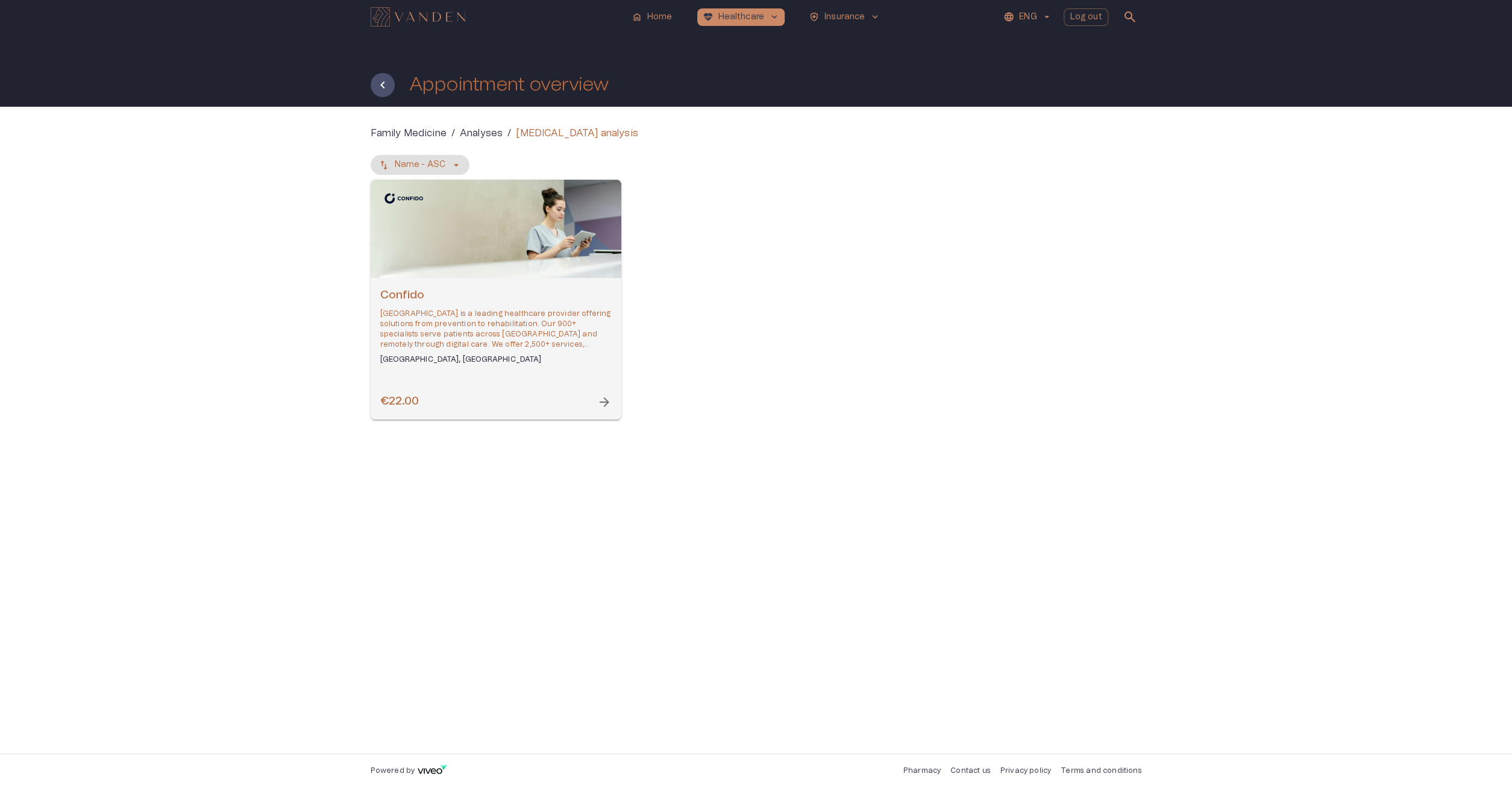
click at [463, 310] on p "[GEOGRAPHIC_DATA] is a leading healthcare provider offering solutions from prev…" at bounding box center [496, 329] width 231 height 41
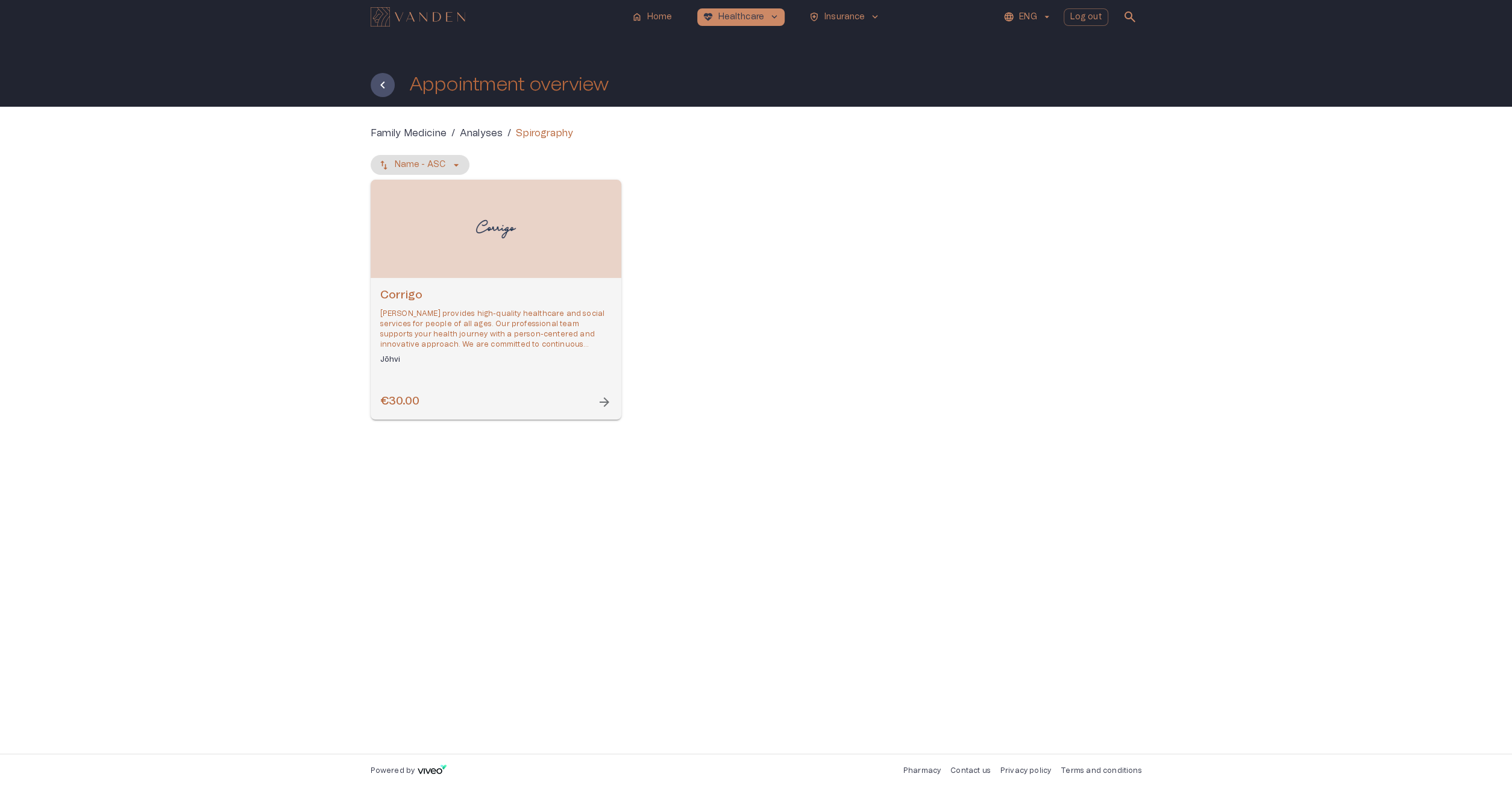
click at [519, 272] on div "Open selected supplier available booking dates" at bounding box center [495, 229] width 250 height 98
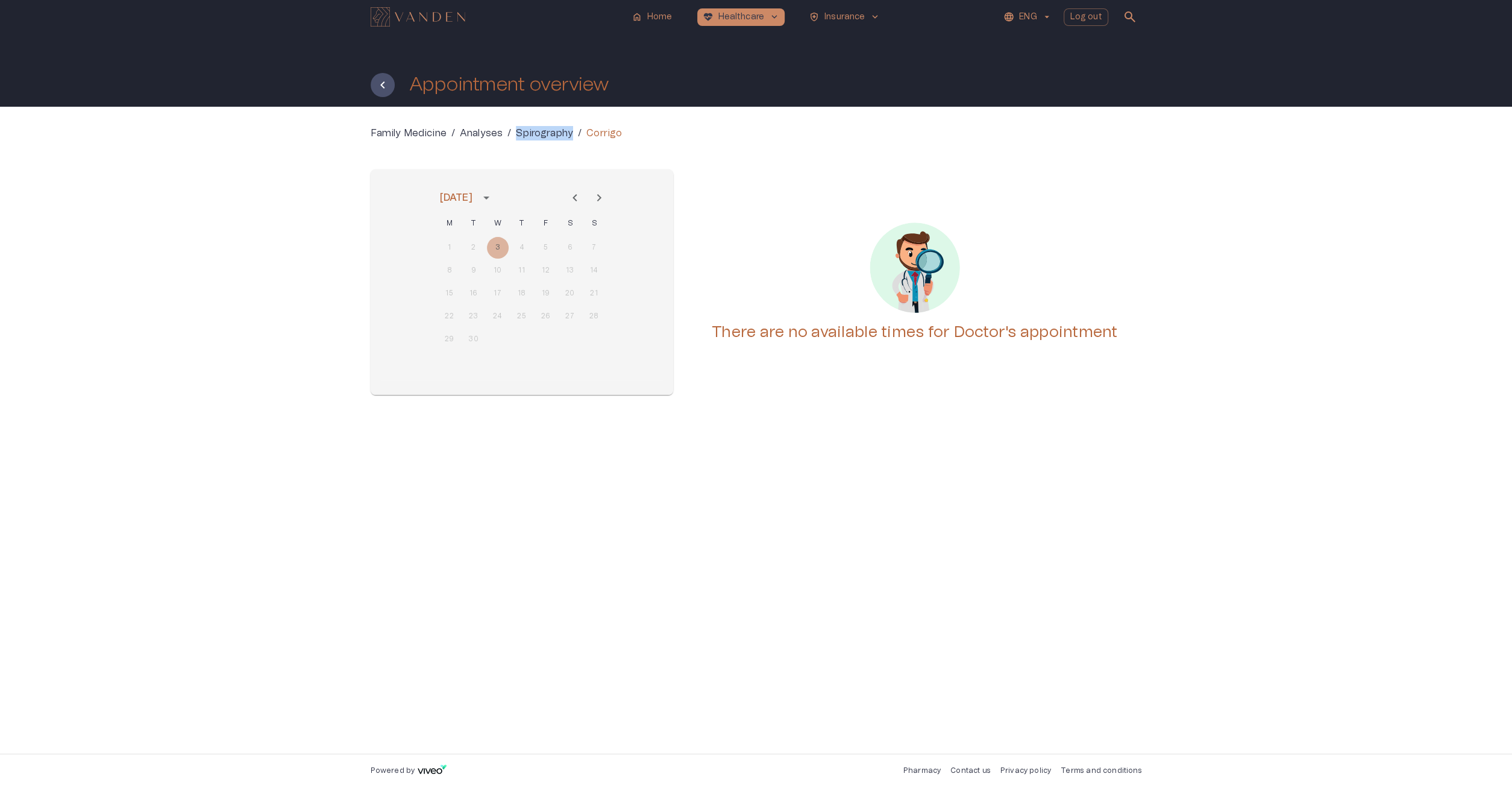
drag, startPoint x: 514, startPoint y: 141, endPoint x: 576, endPoint y: 142, distance: 62.0
click at [576, 142] on div "Family Medicine / Analyses / Spirography / Corrigo [DATE] M T W T F S S 1 2 3 4…" at bounding box center [756, 270] width 772 height 288
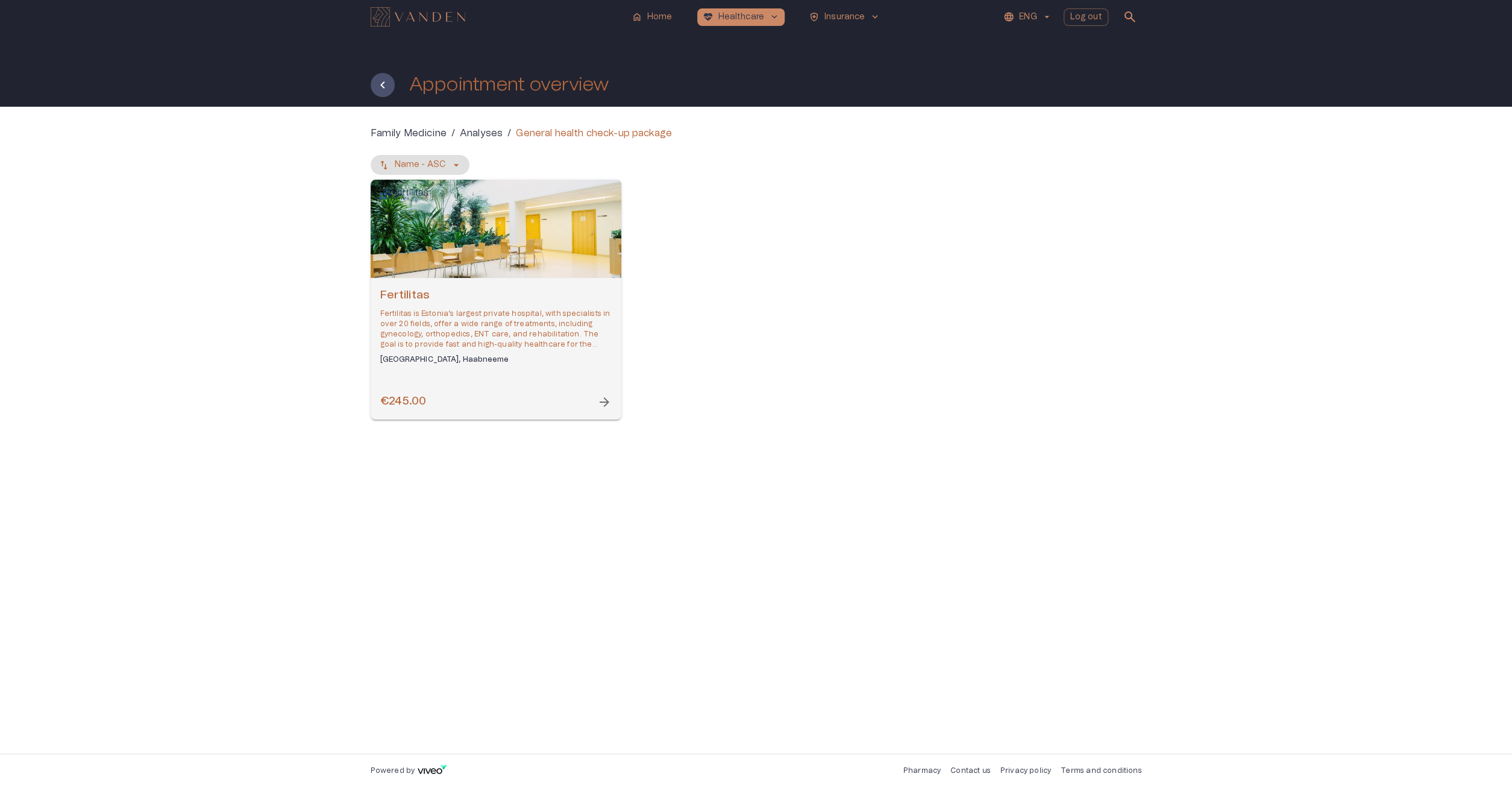
click at [453, 231] on div "Open selected supplier available booking dates" at bounding box center [495, 229] width 250 height 98
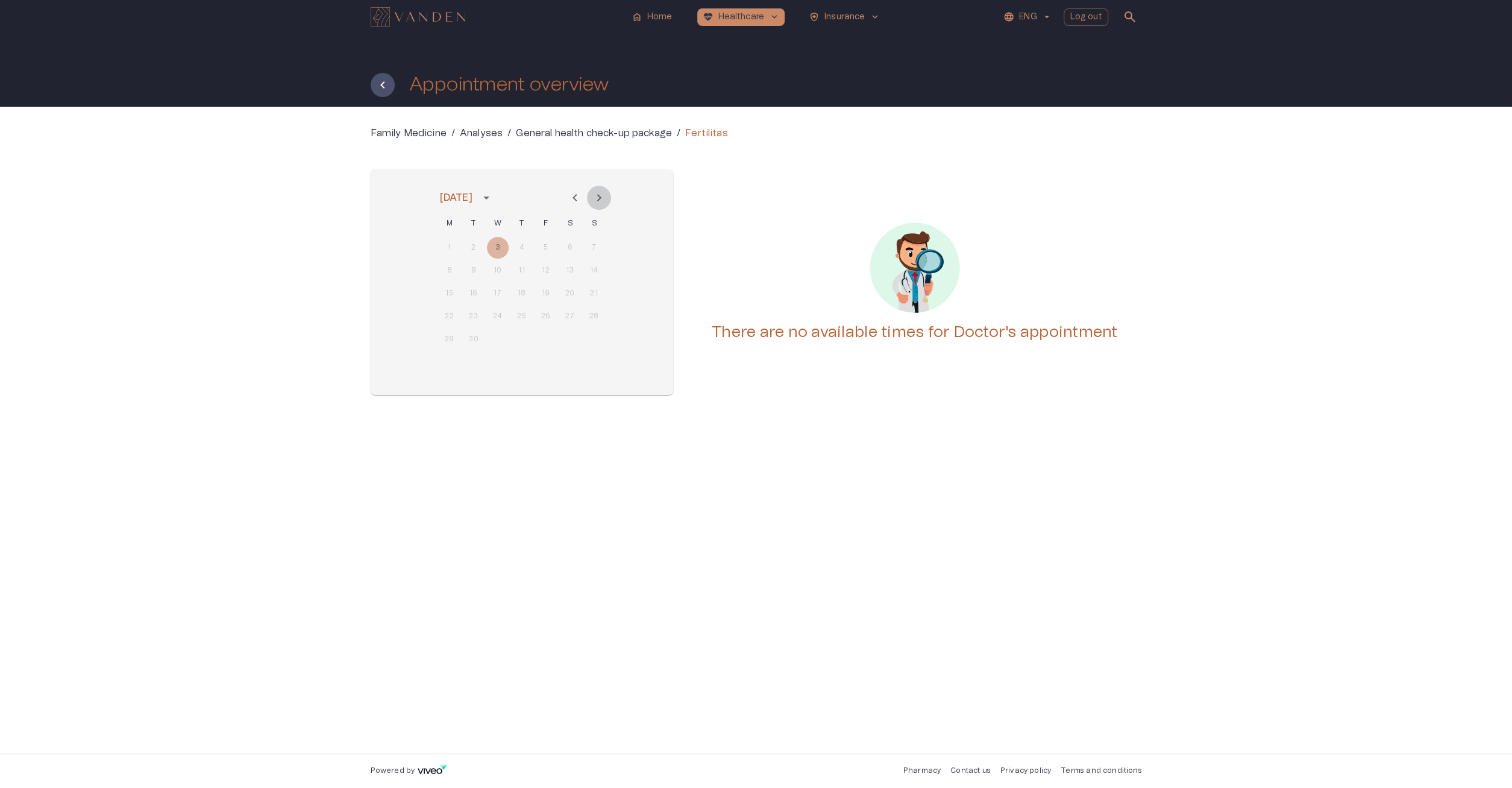
click at [596, 203] on icon "Next month" at bounding box center [599, 198] width 15 height 15
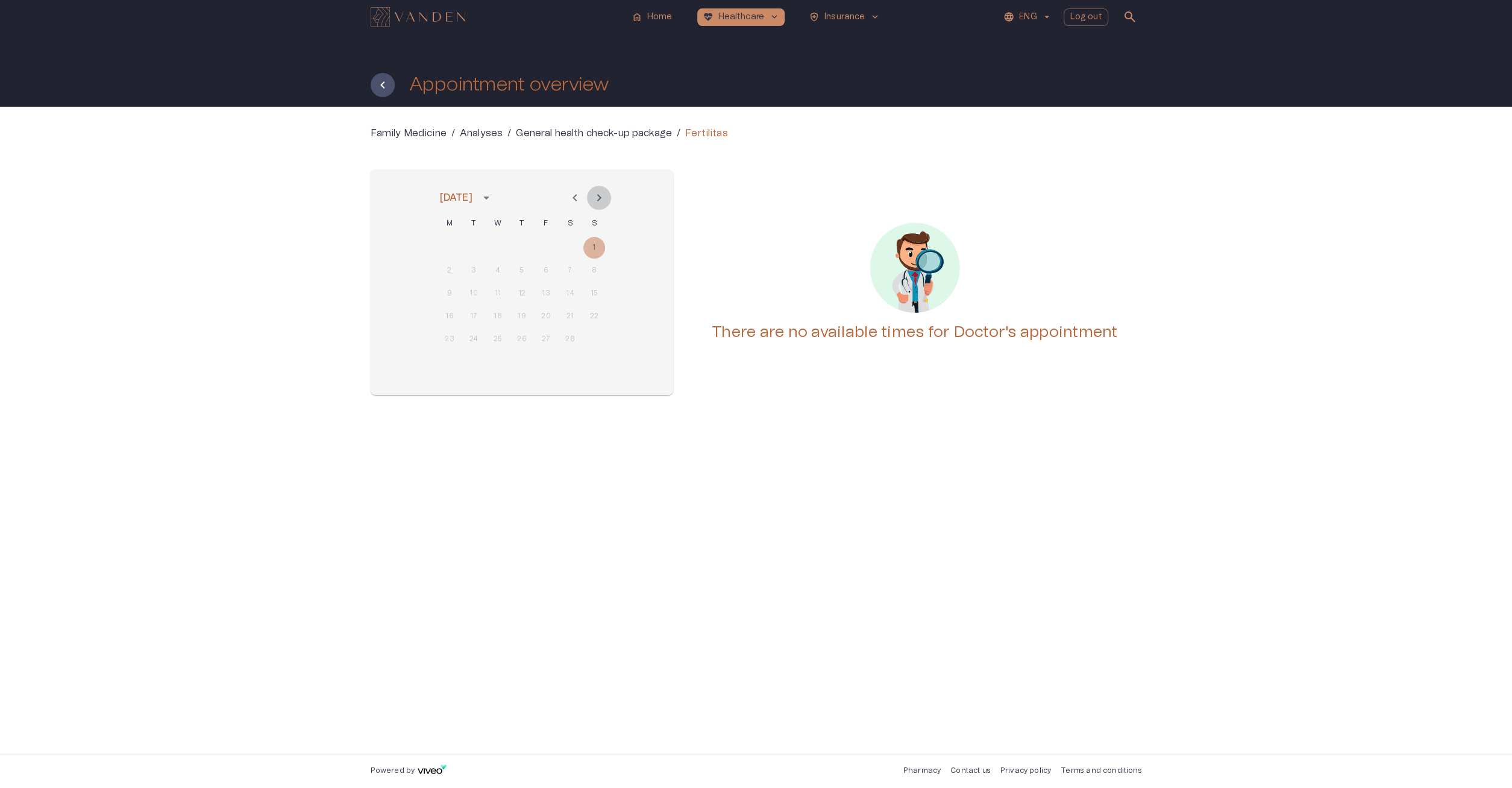
click at [596, 203] on icon "Next month" at bounding box center [599, 198] width 15 height 15
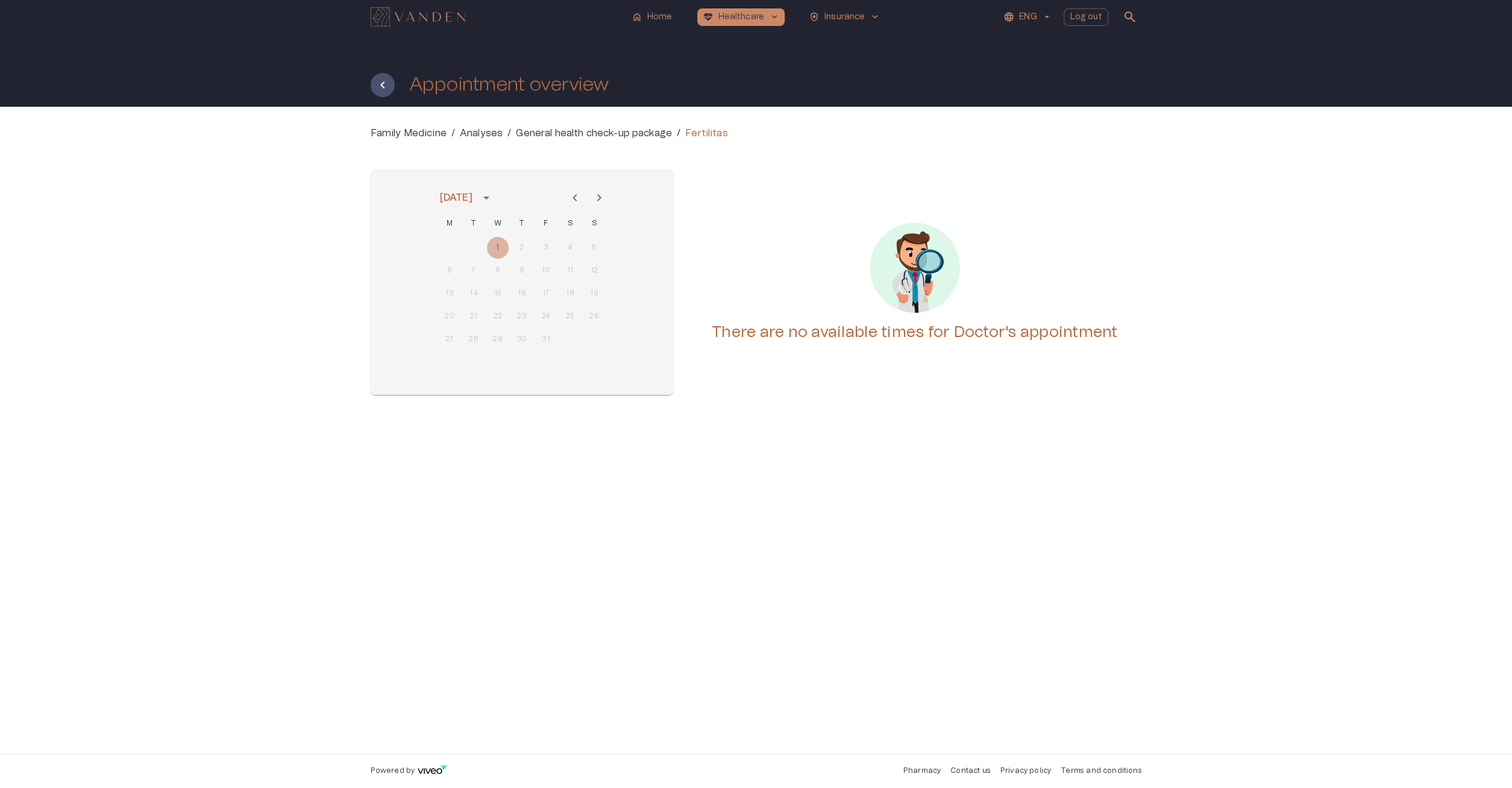
click at [596, 203] on icon "Next month" at bounding box center [599, 198] width 15 height 15
click at [568, 281] on div "1 2 3 4 5 6 7 8 9 10 11 12 13 14 15 16 17 18 19 20 21 22 23 24 25 26 27 28 29 3…" at bounding box center [521, 305] width 192 height 139
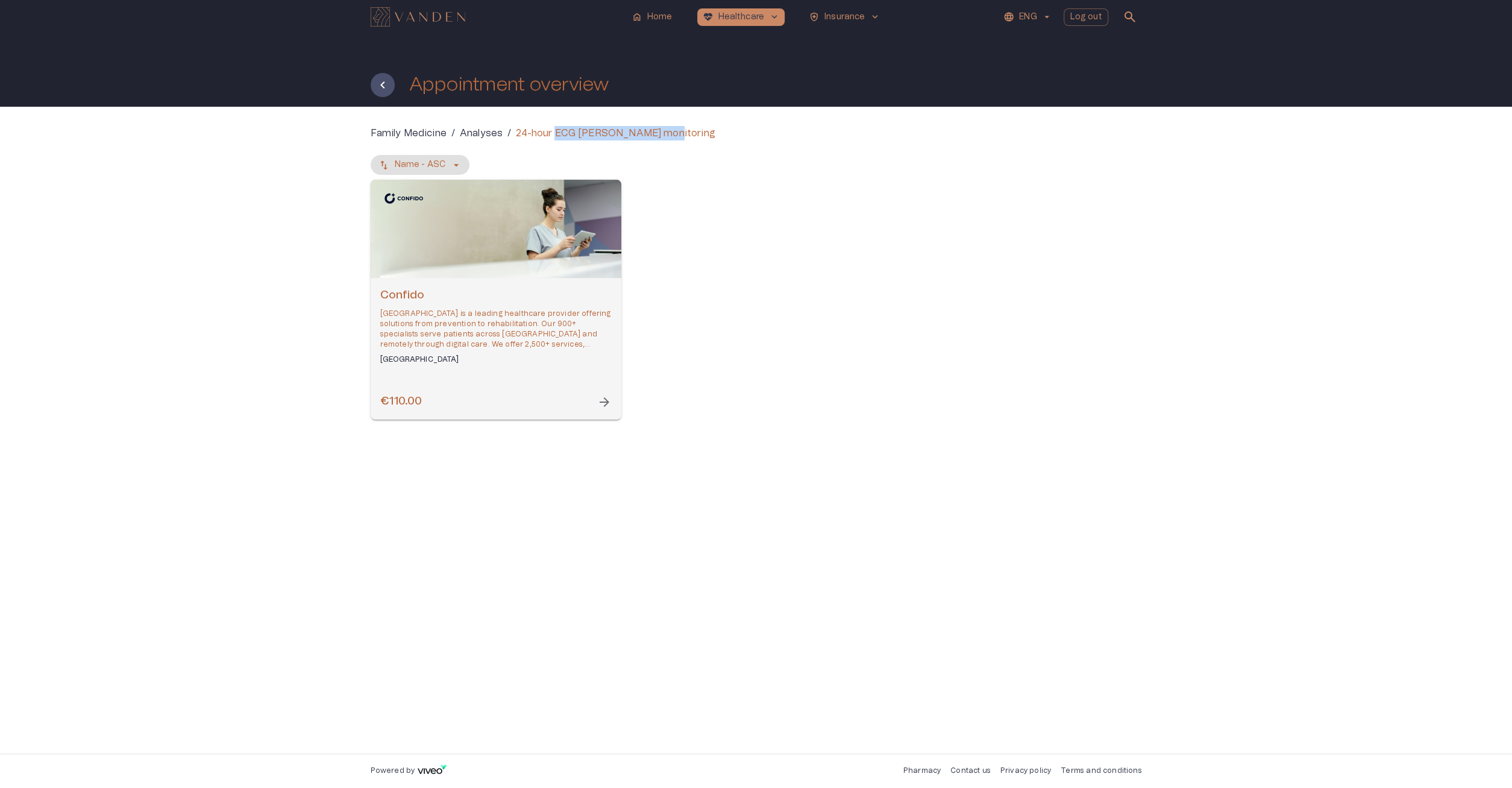
drag, startPoint x: 554, startPoint y: 144, endPoint x: 672, endPoint y: 140, distance: 118.1
click at [672, 140] on div "Family Medicine / Analyses / 24-hour ECG [PERSON_NAME] monitoring Name - ASC Co…" at bounding box center [756, 282] width 772 height 312
click at [508, 237] on div "Open selected supplier available booking dates" at bounding box center [495, 229] width 250 height 98
click at [415, 211] on div "Open selected supplier available booking dates" at bounding box center [495, 229] width 250 height 98
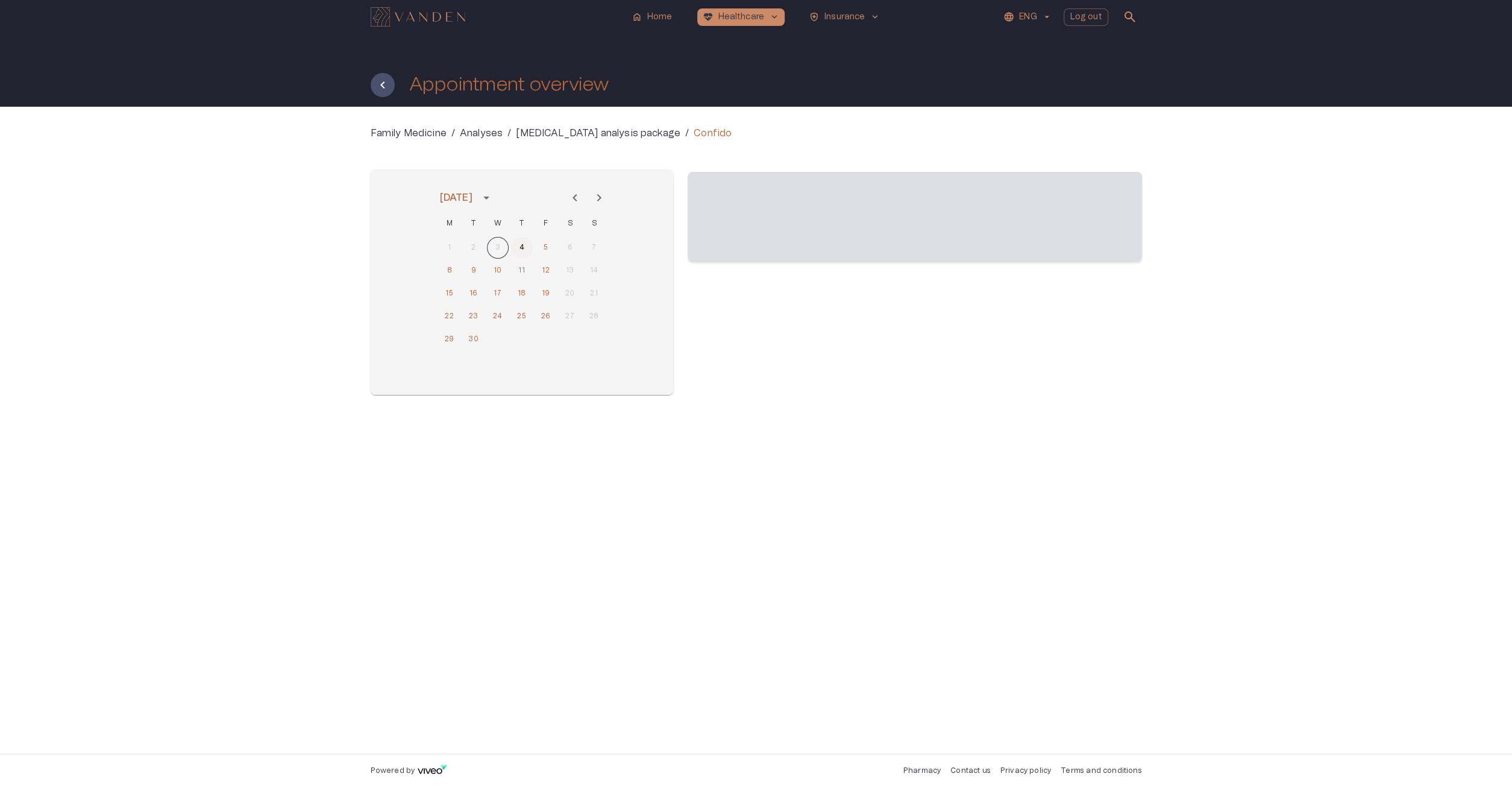
click at [526, 244] on button "4" at bounding box center [521, 247] width 22 height 22
